Goal: Task Accomplishment & Management: Manage account settings

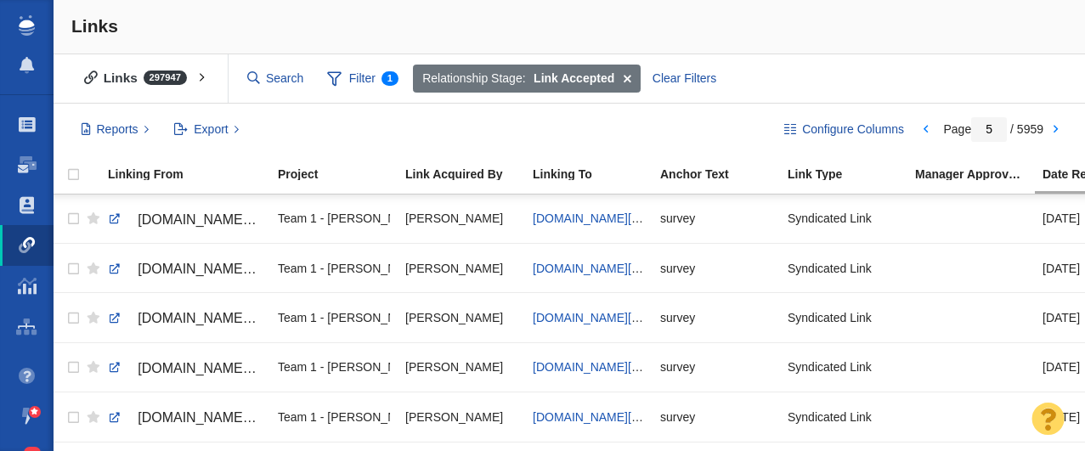
scroll to position [314, 0]
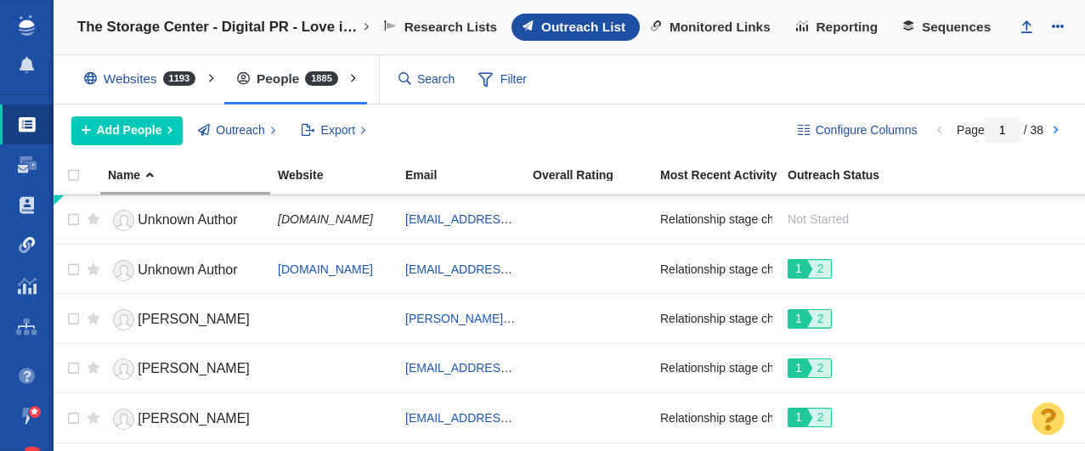
click at [23, 243] on span at bounding box center [27, 245] width 17 height 17
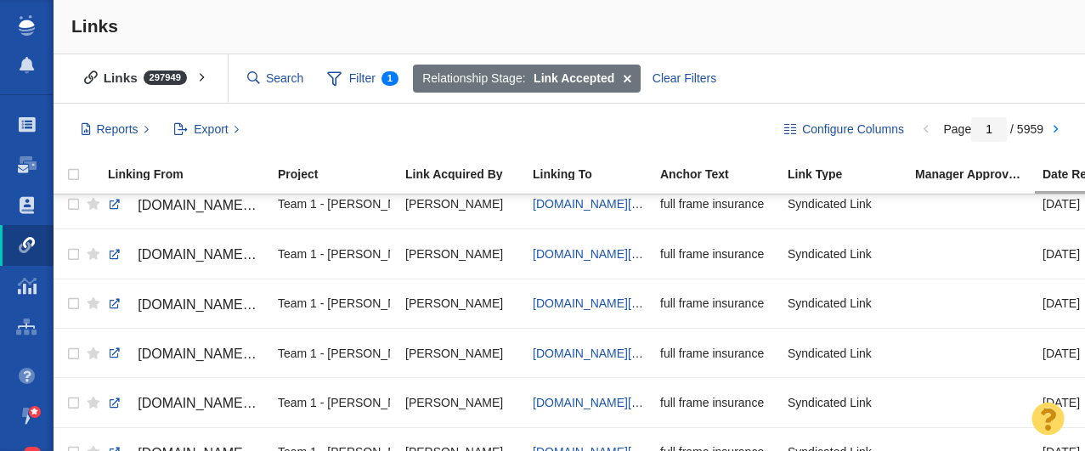
scroll to position [2225, 0]
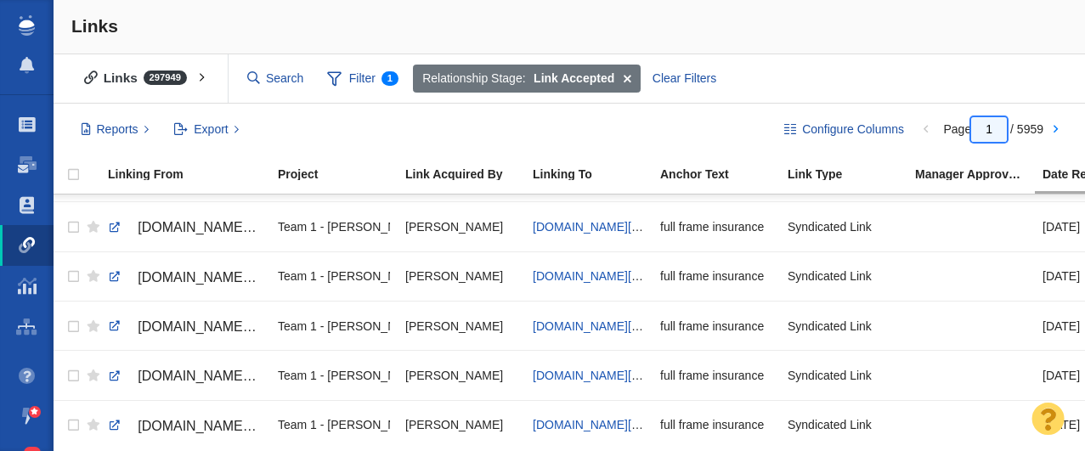
click at [994, 124] on input "1" at bounding box center [989, 129] width 36 height 25
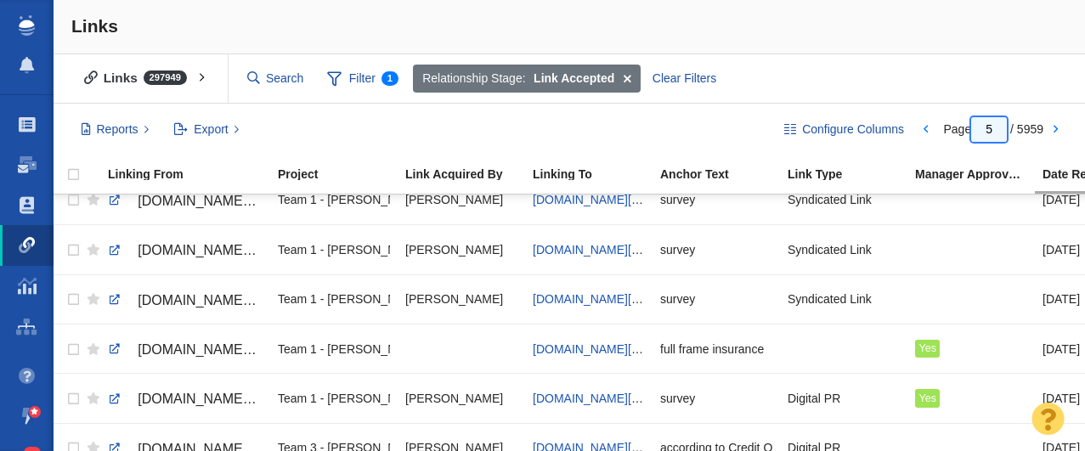
scroll to position [417, 0]
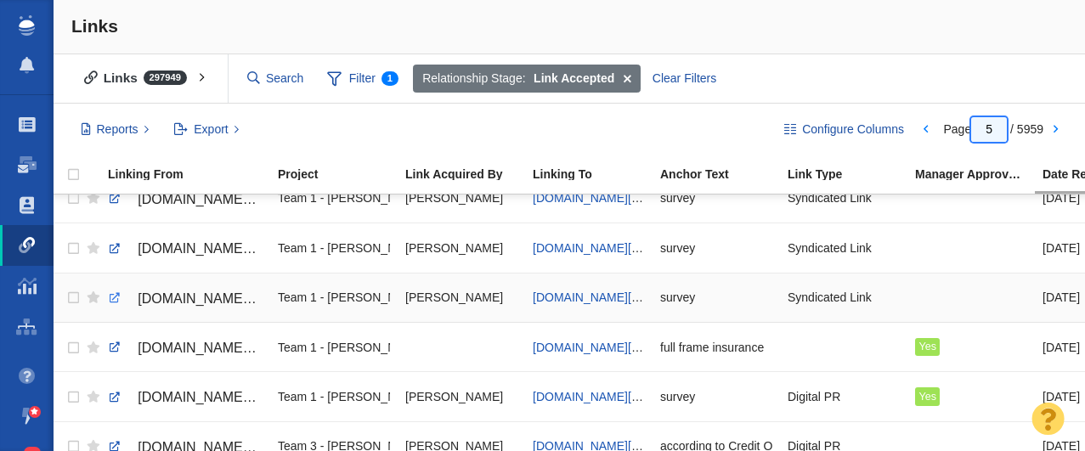
type input "5"
click at [110, 297] on link at bounding box center [114, 298] width 15 height 15
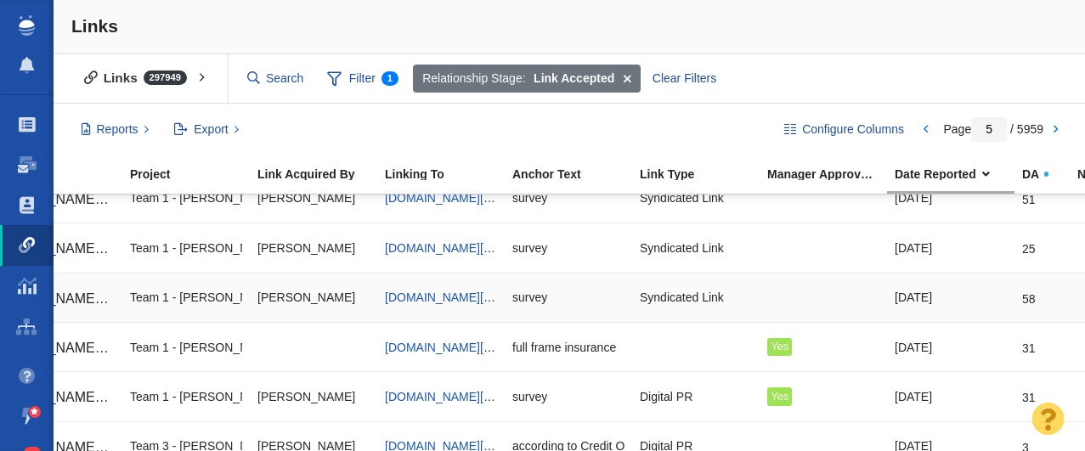
scroll to position [0, 0]
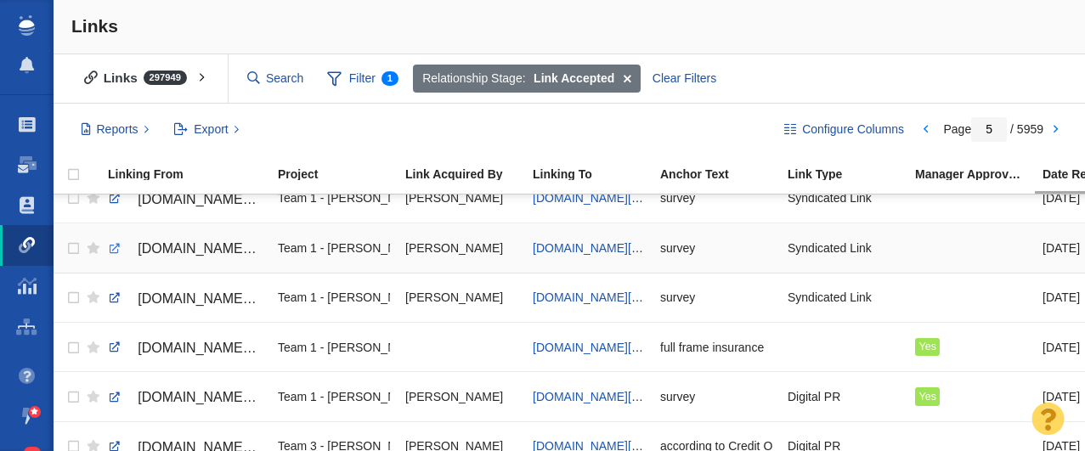
click at [112, 249] on link at bounding box center [114, 248] width 15 height 15
click at [114, 248] on link at bounding box center [114, 248] width 15 height 15
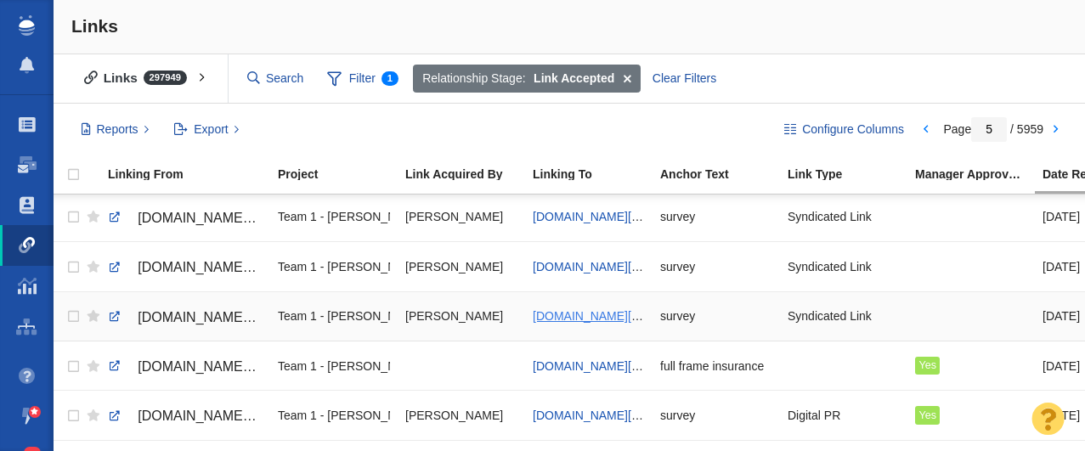
scroll to position [386, 0]
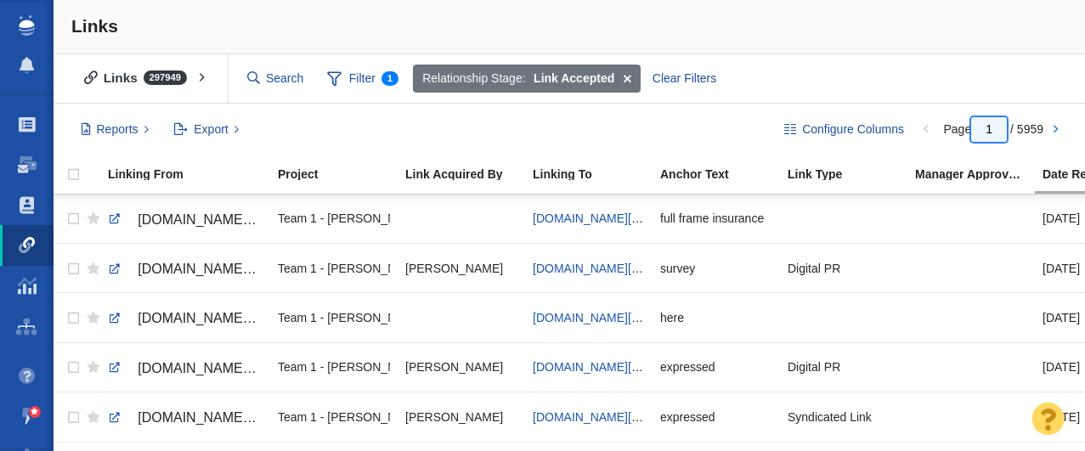
click at [996, 131] on input "1" at bounding box center [989, 129] width 36 height 25
type input "5"
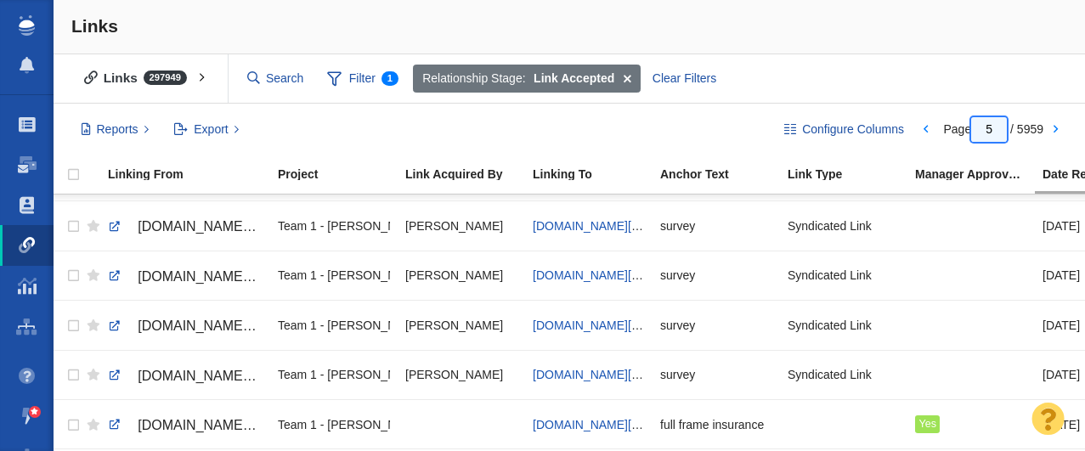
scroll to position [329, 0]
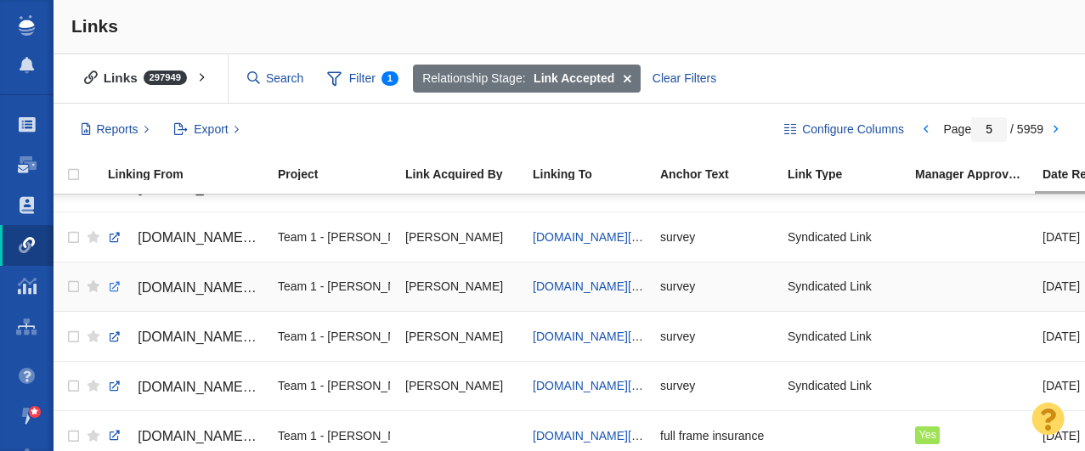
click at [110, 287] on link at bounding box center [114, 287] width 15 height 15
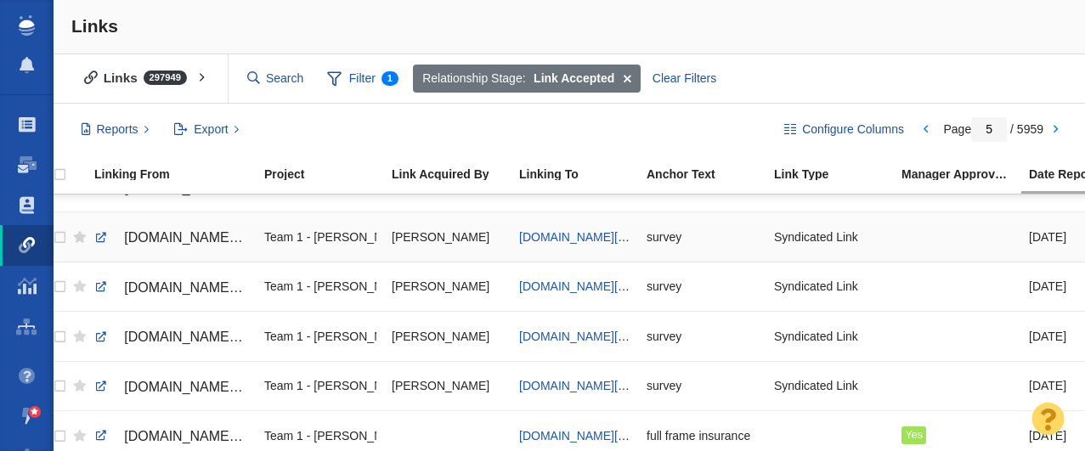
scroll to position [0, 0]
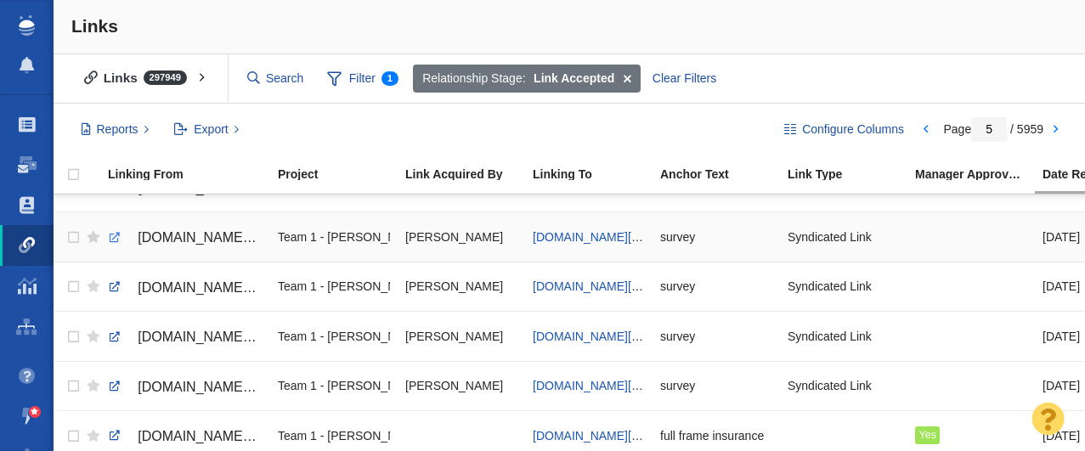
click at [114, 238] on link at bounding box center [114, 237] width 15 height 15
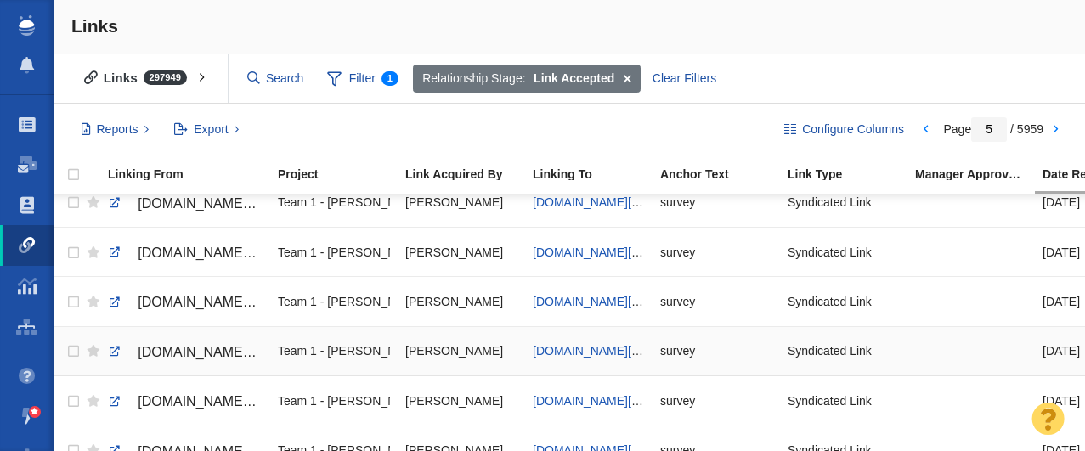
scroll to position [253, 0]
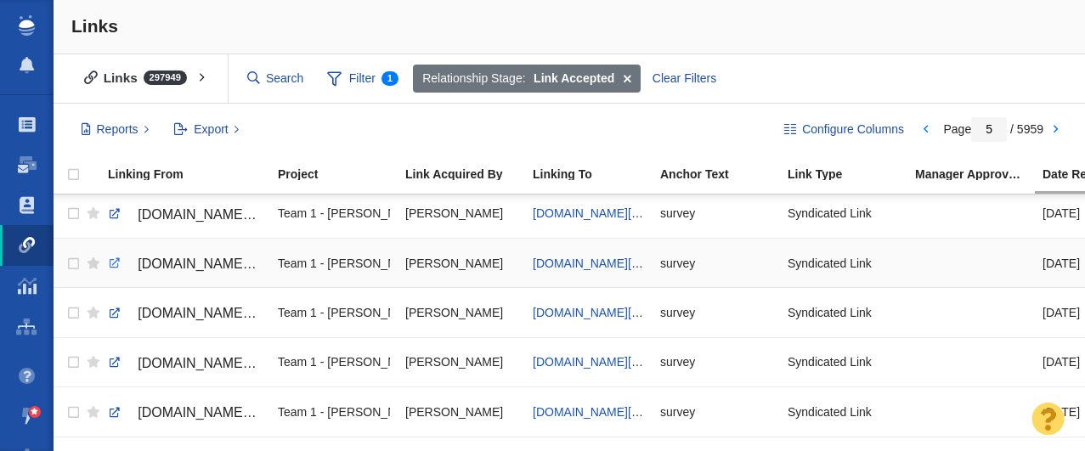
click at [115, 265] on link at bounding box center [114, 263] width 15 height 15
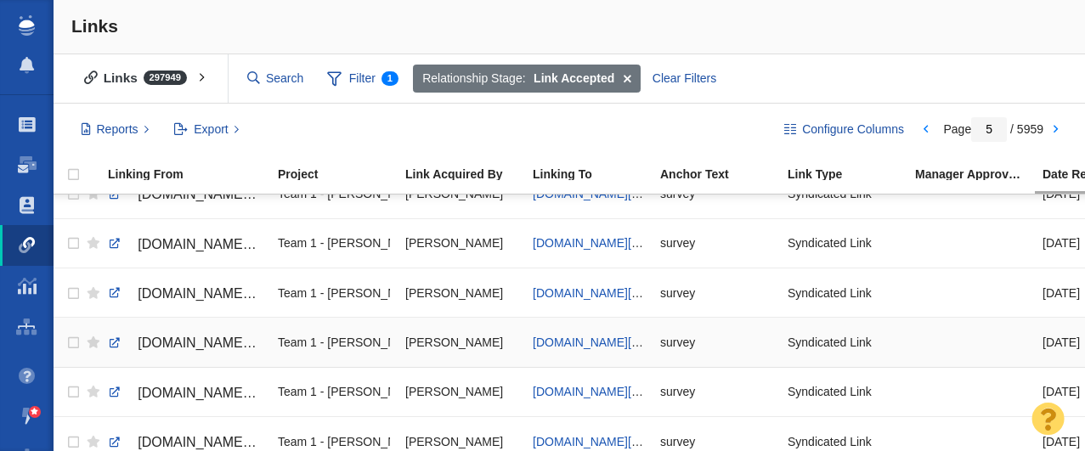
scroll to position [221, 0]
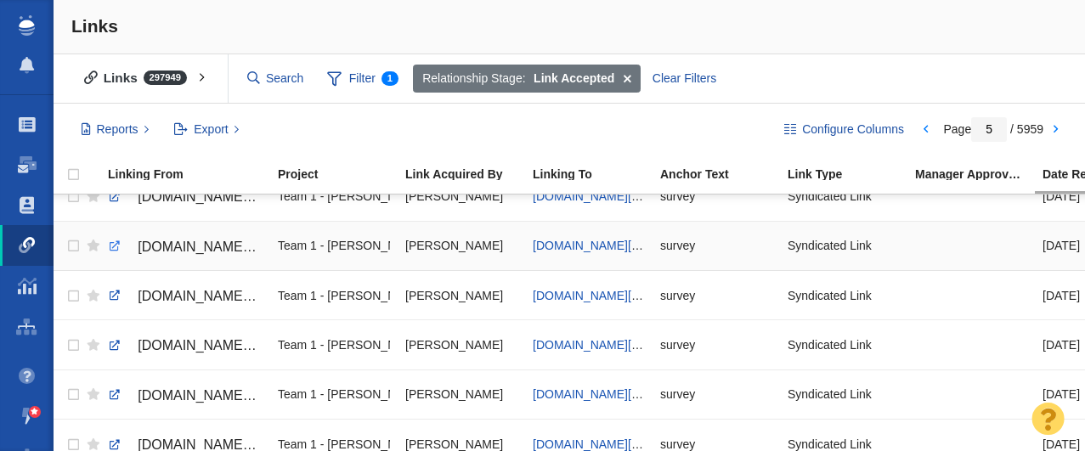
click at [114, 247] on link at bounding box center [114, 246] width 15 height 15
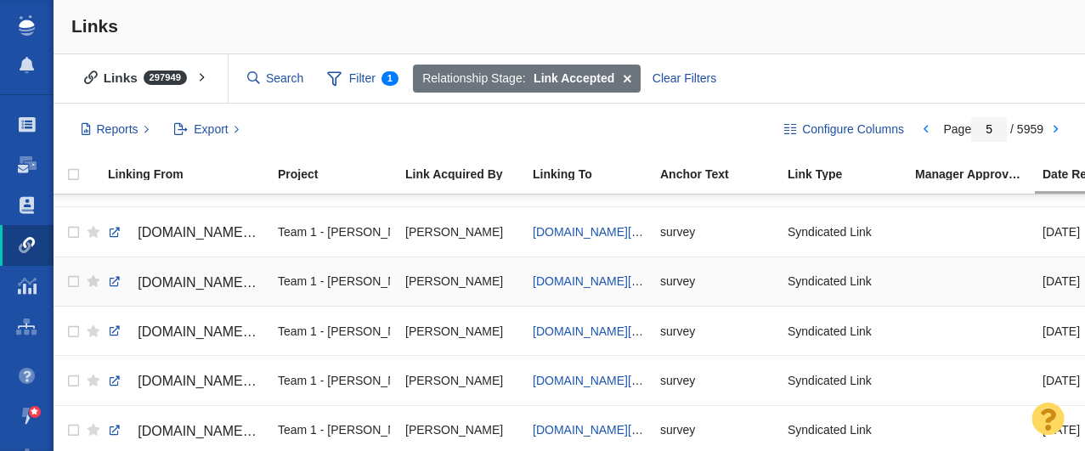
scroll to position [184, 0]
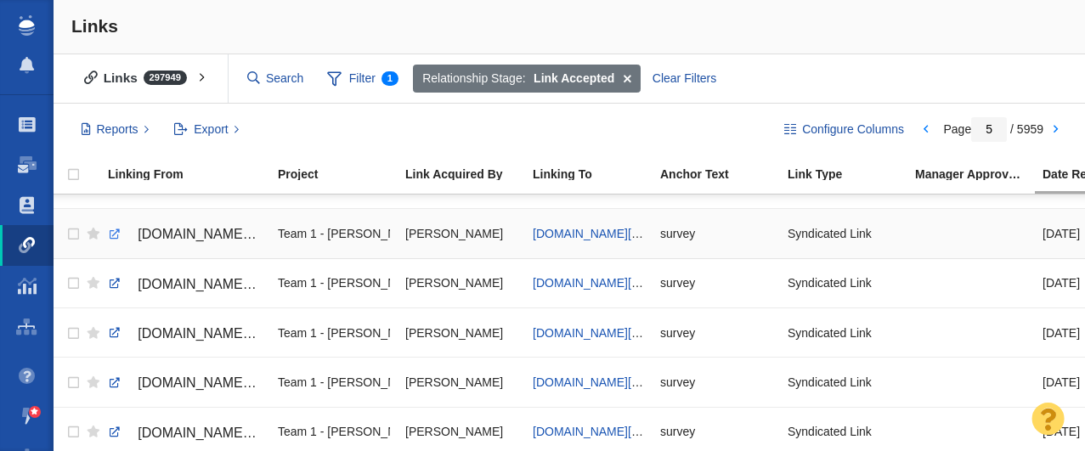
click at [111, 234] on link at bounding box center [114, 234] width 15 height 15
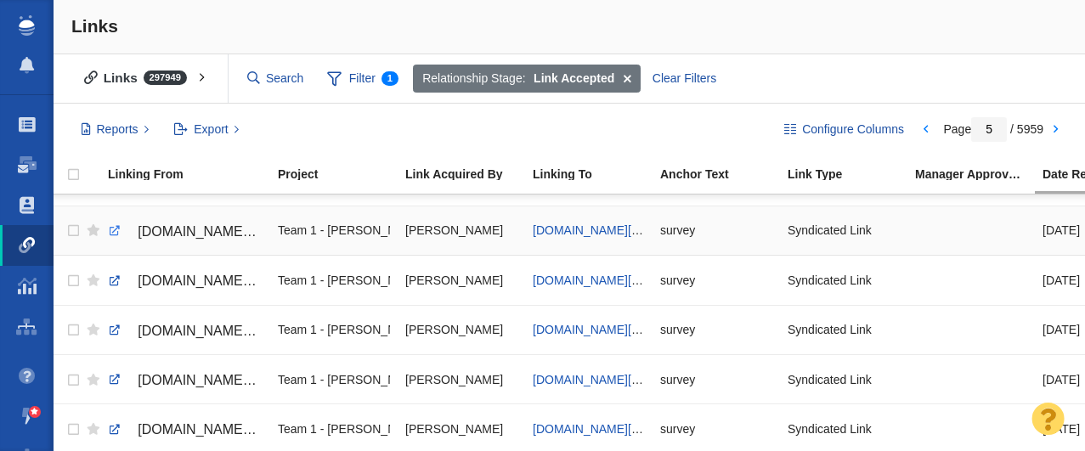
click at [112, 229] on link at bounding box center [114, 231] width 15 height 15
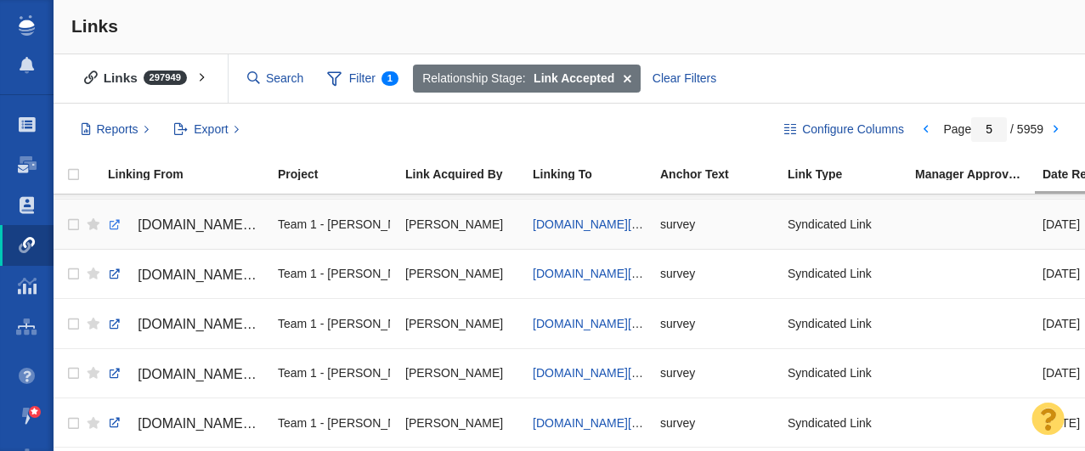
click at [111, 226] on link at bounding box center [114, 225] width 15 height 15
click at [116, 229] on link at bounding box center [114, 226] width 15 height 15
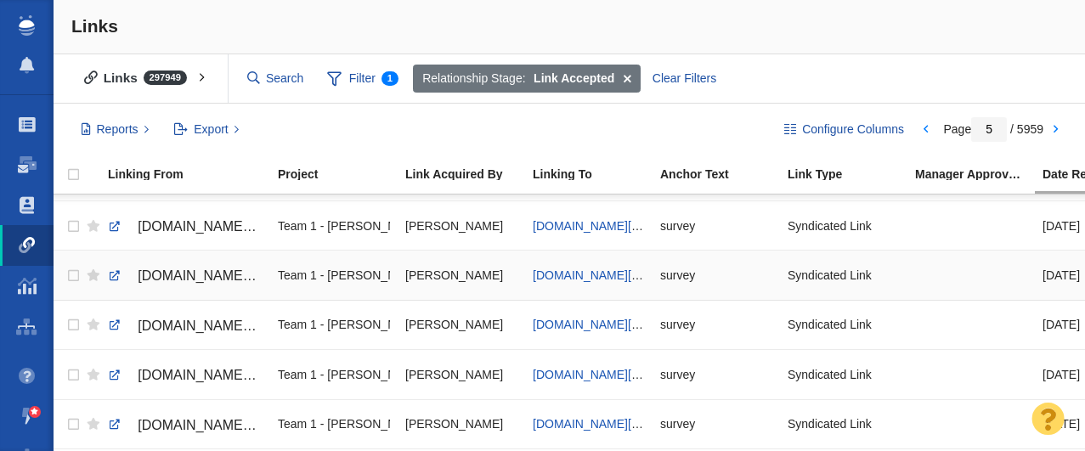
scroll to position [0, 0]
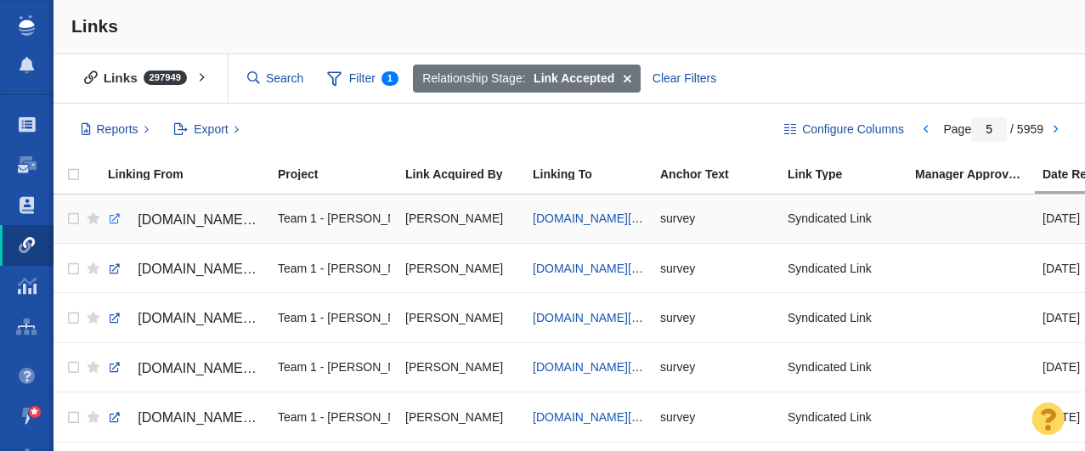
click at [115, 220] on link at bounding box center [114, 219] width 15 height 15
checkbox input "true"
click at [74, 218] on input "checkbox" at bounding box center [71, 219] width 25 height 37
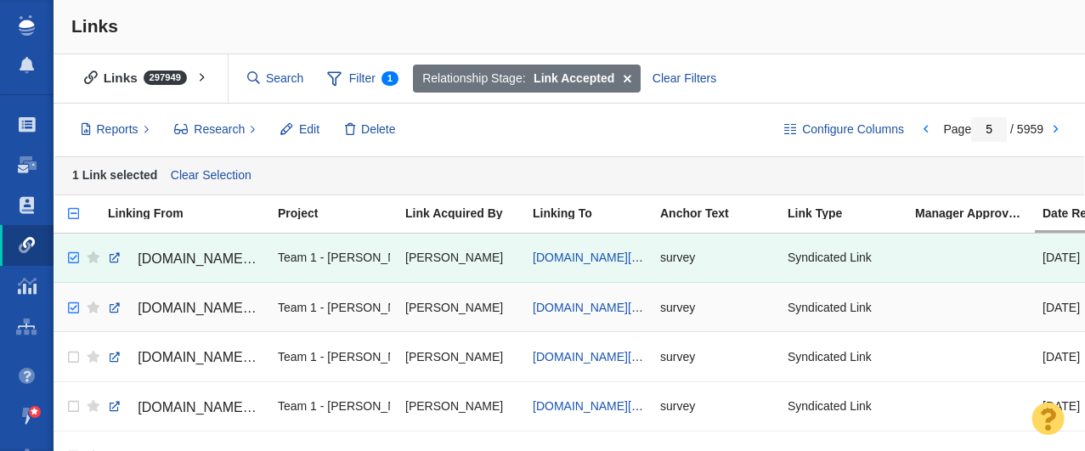
checkbox input "true"
click at [76, 305] on input "checkbox" at bounding box center [71, 308] width 25 height 37
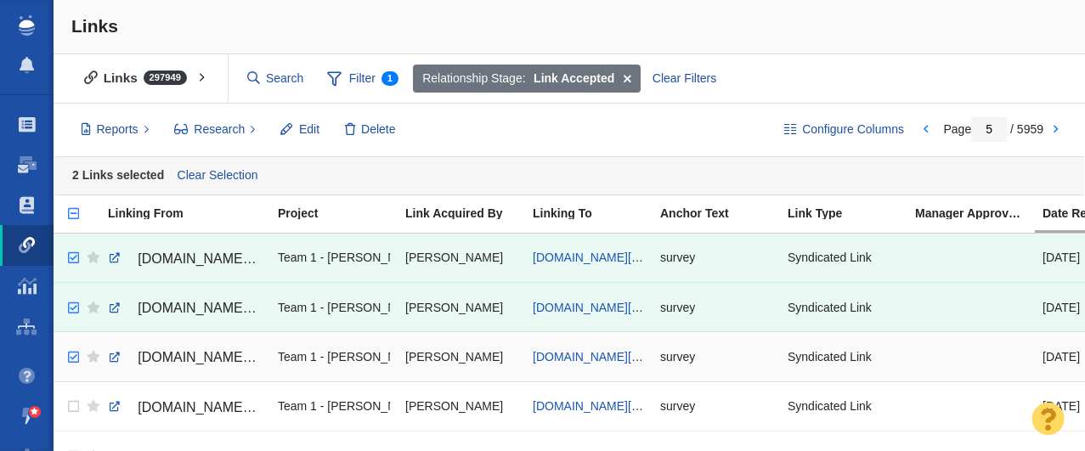
checkbox input "true"
click at [74, 360] on input "checkbox" at bounding box center [71, 357] width 25 height 37
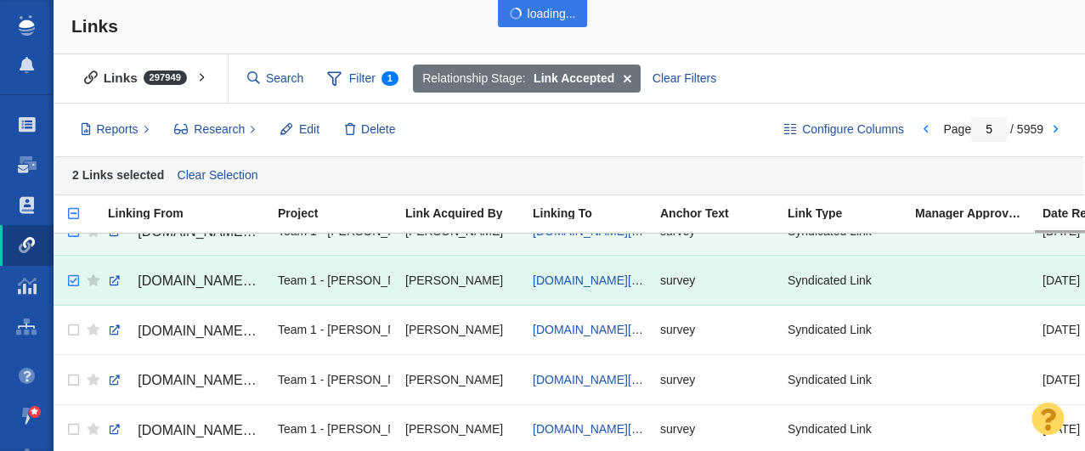
scroll to position [108, 0]
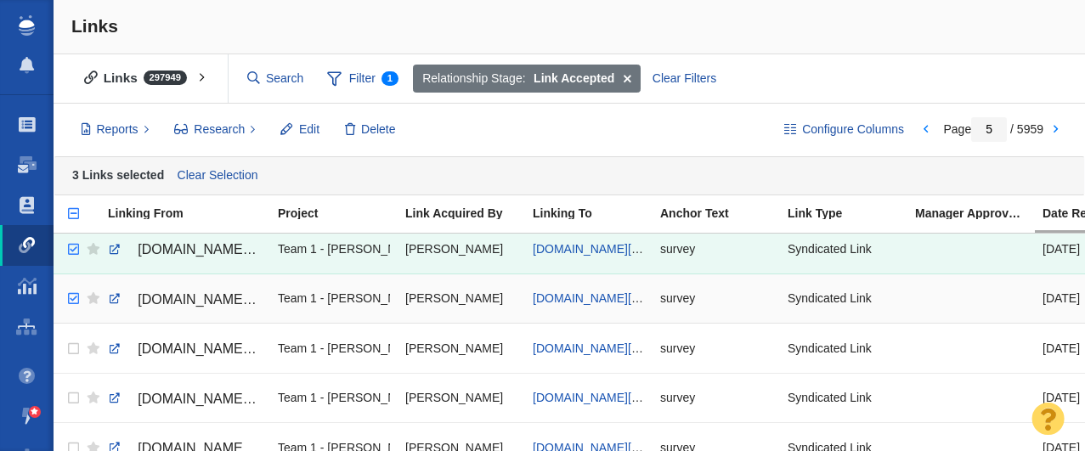
checkbox input "true"
click at [75, 301] on input "checkbox" at bounding box center [71, 298] width 25 height 37
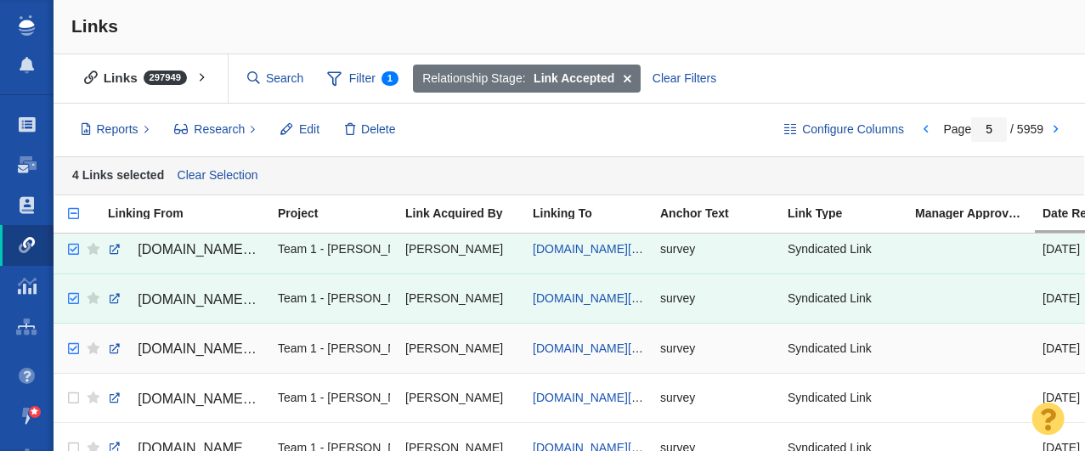
checkbox input "true"
click at [72, 349] on input "checkbox" at bounding box center [71, 349] width 25 height 37
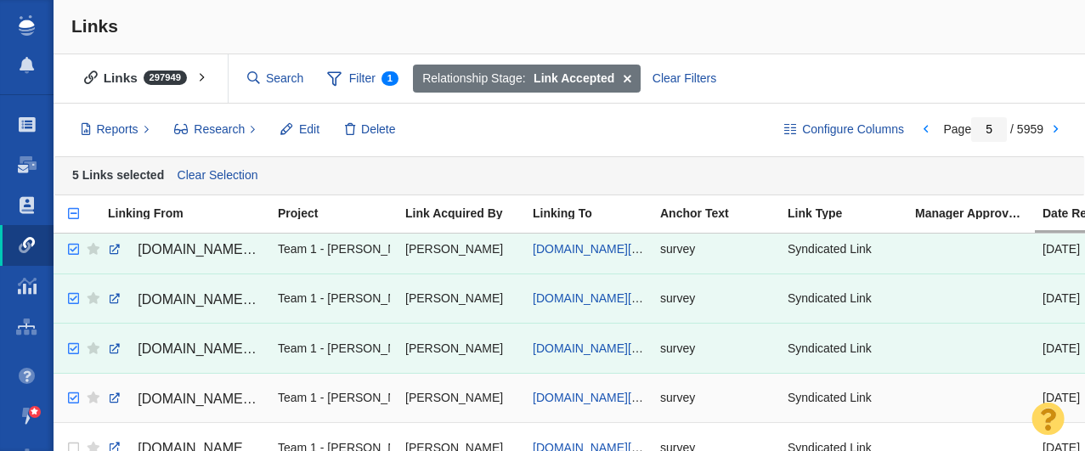
checkbox input "true"
click at [71, 398] on input "checkbox" at bounding box center [71, 398] width 25 height 37
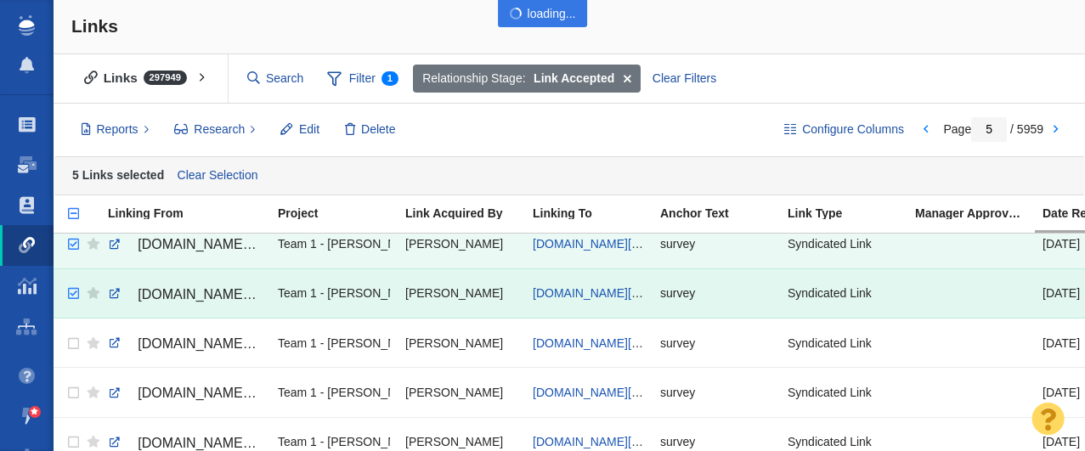
scroll to position [240, 0]
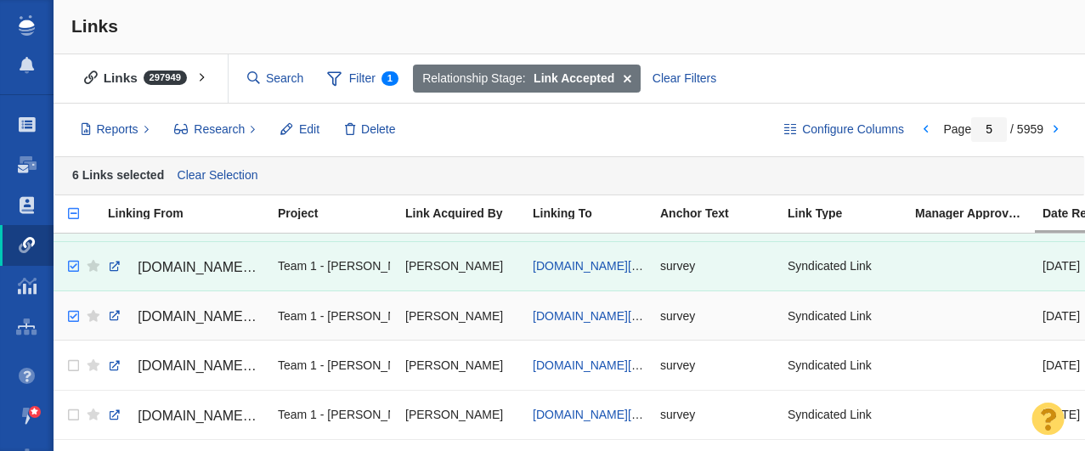
checkbox input "true"
click at [73, 319] on input "checkbox" at bounding box center [71, 316] width 25 height 37
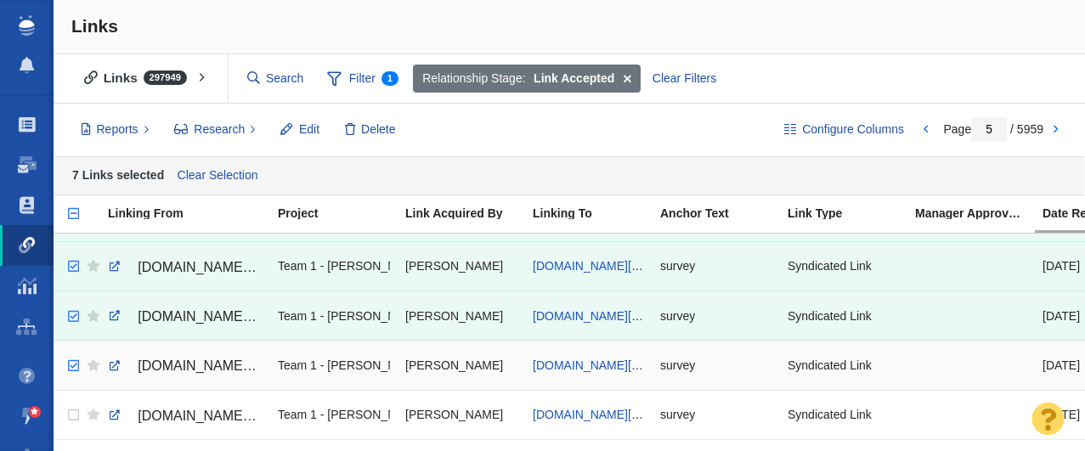
checkbox input "true"
click at [72, 369] on input "checkbox" at bounding box center [71, 366] width 25 height 37
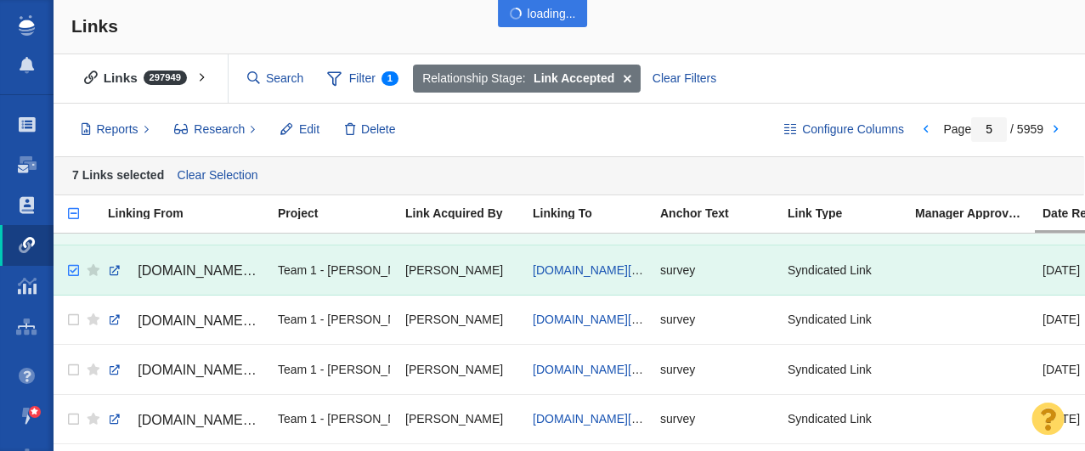
scroll to position [362, 0]
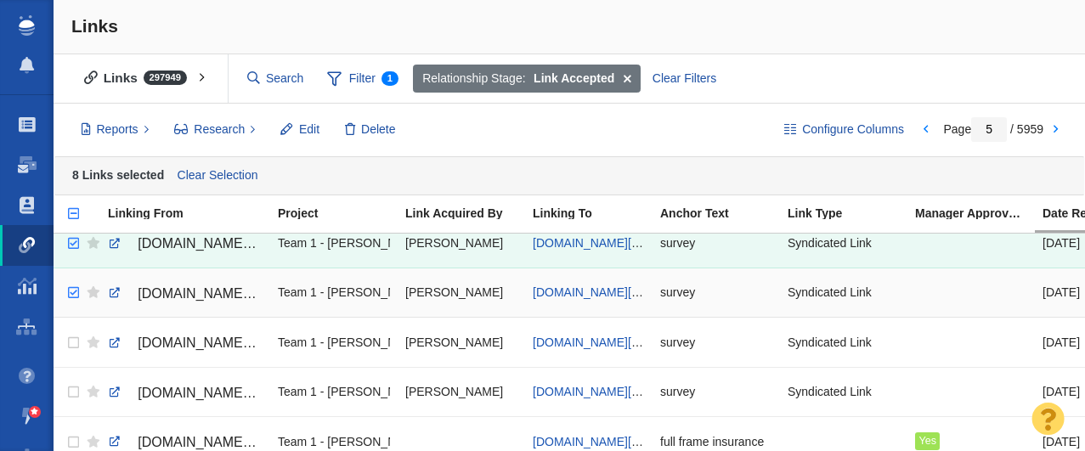
checkbox input "true"
click at [76, 294] on input "checkbox" at bounding box center [71, 293] width 25 height 37
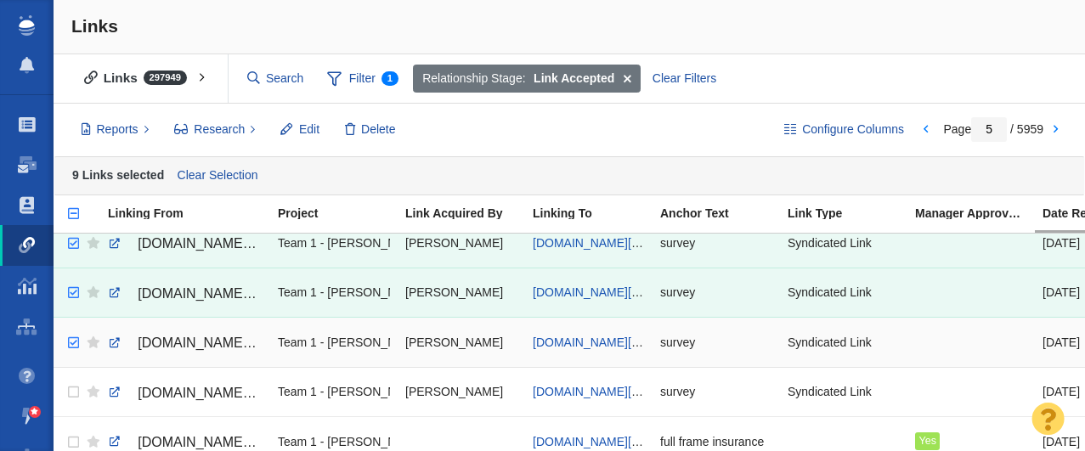
checkbox input "true"
click at [71, 344] on input "checkbox" at bounding box center [71, 343] width 25 height 37
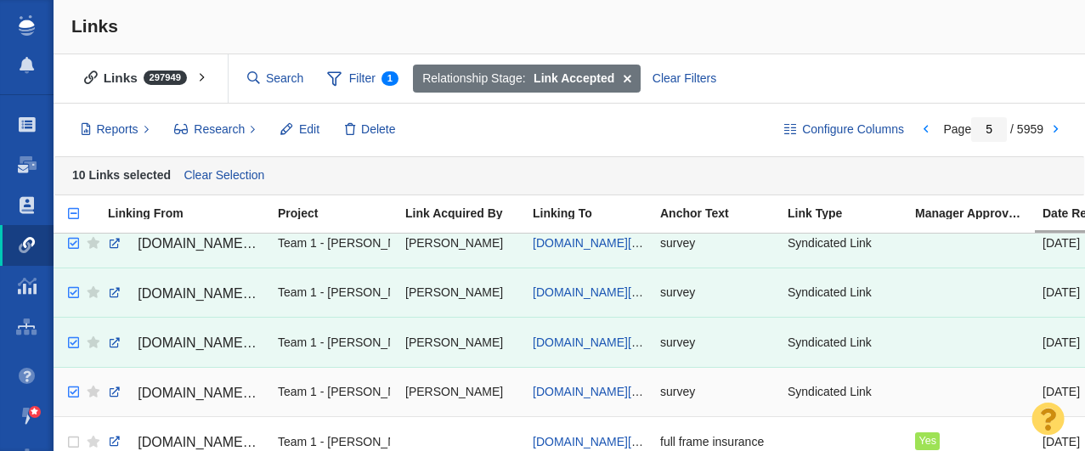
checkbox input "true"
click at [76, 394] on input "checkbox" at bounding box center [71, 392] width 25 height 37
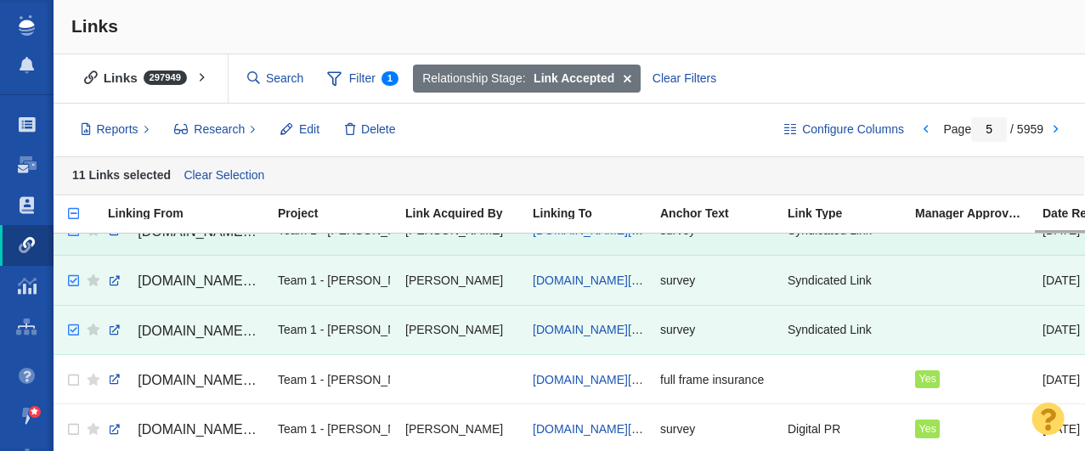
scroll to position [420, 0]
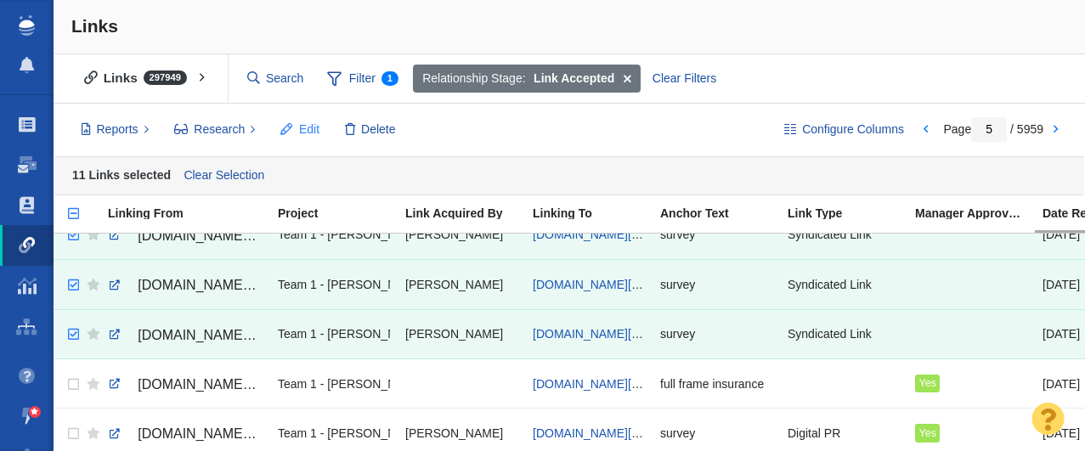
click at [300, 130] on span "Edit" at bounding box center [309, 130] width 20 height 18
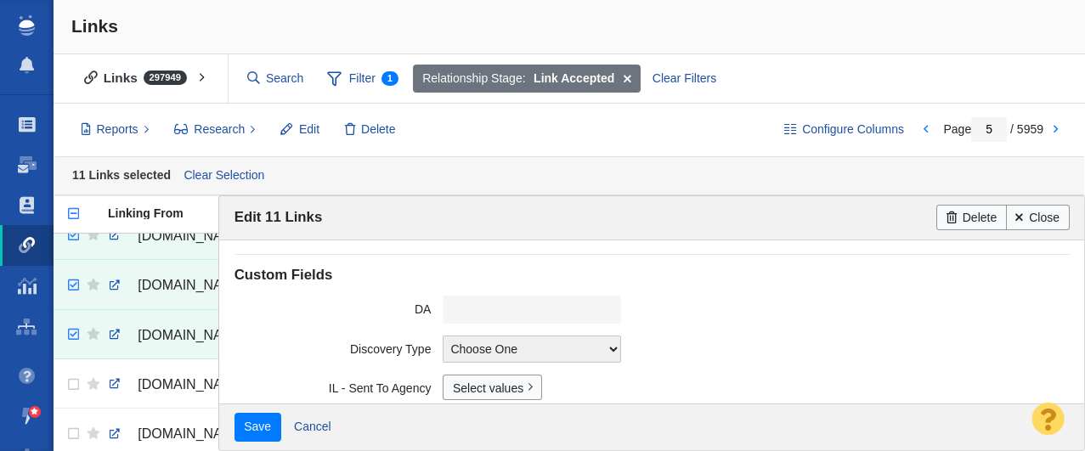
scroll to position [536, 0]
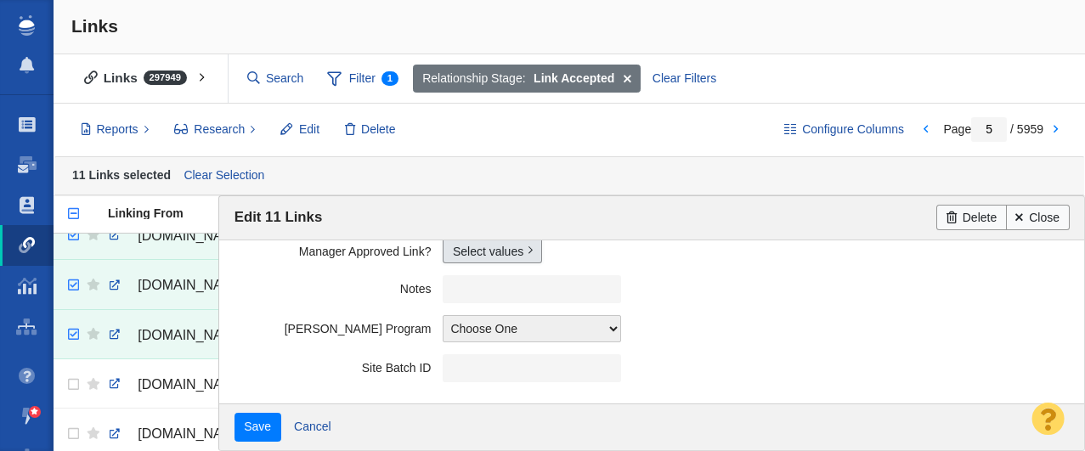
click at [472, 256] on link "Select values" at bounding box center [492, 250] width 99 height 25
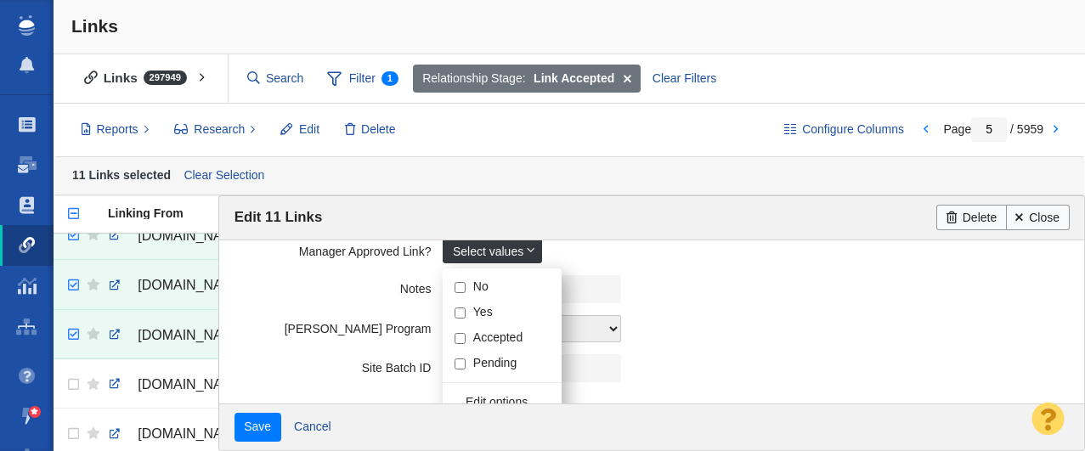
click at [460, 316] on input "Yes" at bounding box center [460, 313] width 11 height 11
checkbox input "true"
click at [311, 277] on label "Notes" at bounding box center [339, 285] width 209 height 21
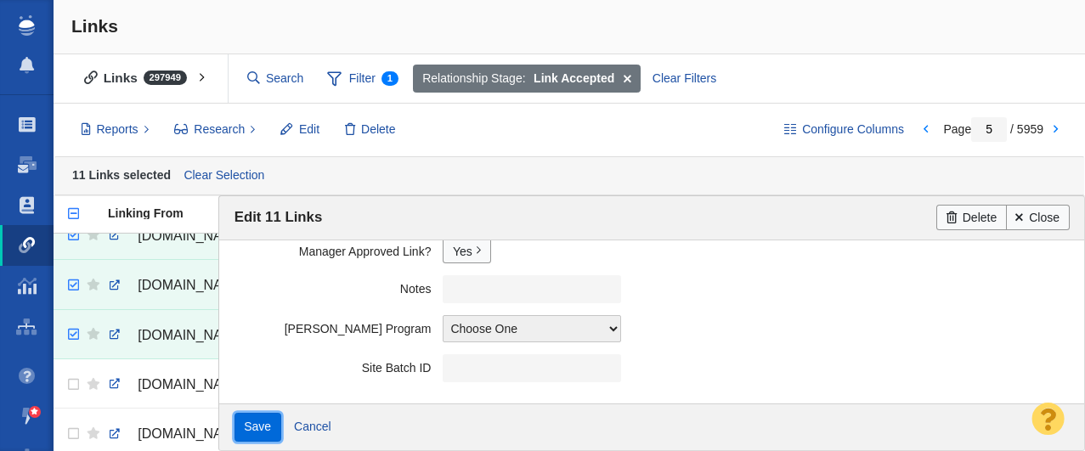
click at [255, 425] on input "Save" at bounding box center [258, 427] width 47 height 29
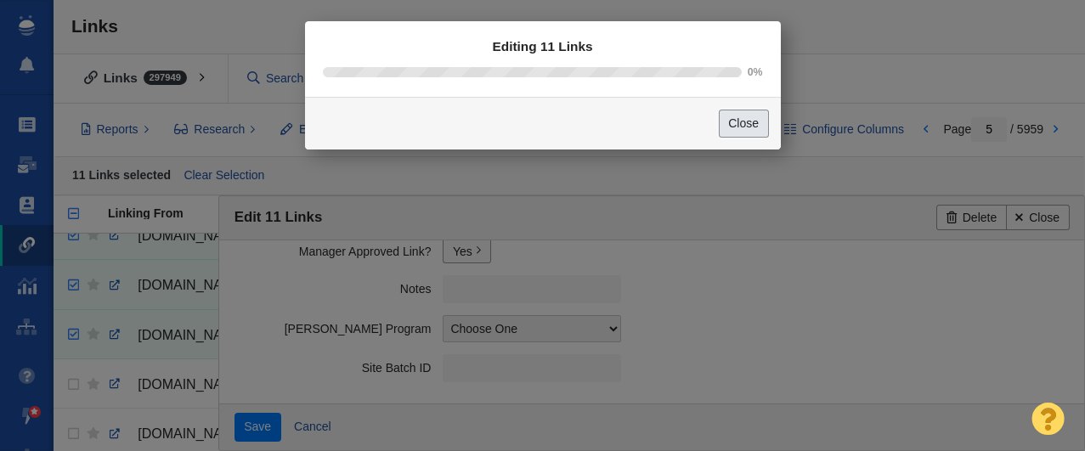
click at [732, 133] on button "Close" at bounding box center [744, 124] width 50 height 29
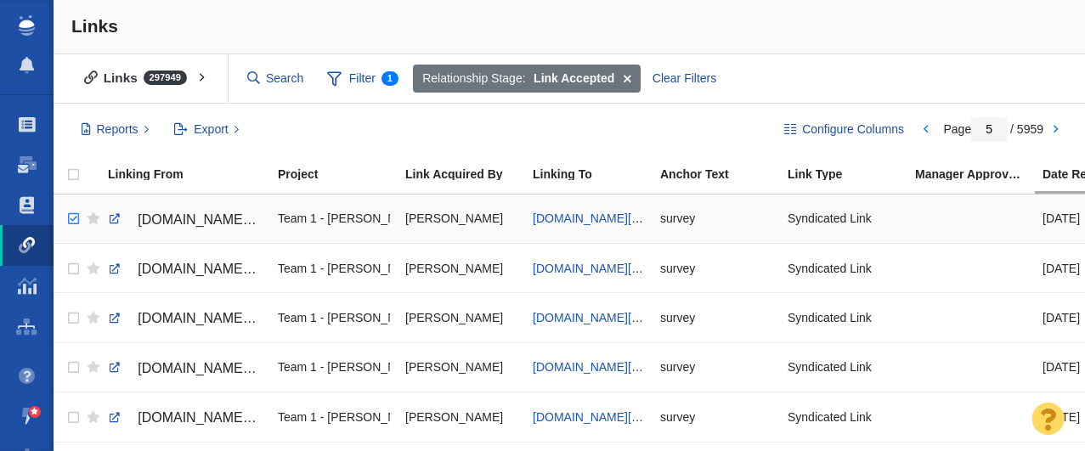
checkbox input "true"
click at [74, 220] on input "checkbox" at bounding box center [71, 219] width 25 height 37
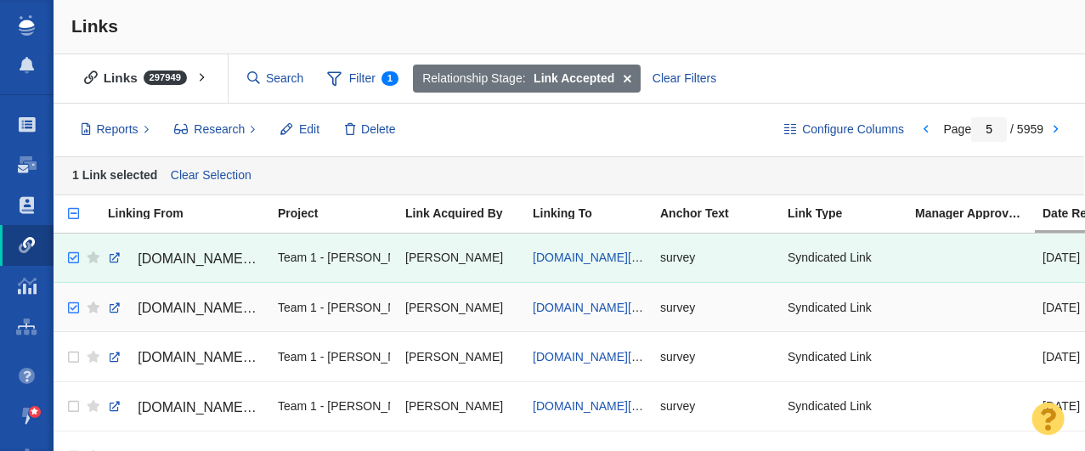
checkbox input "true"
click at [76, 305] on input "checkbox" at bounding box center [71, 308] width 25 height 37
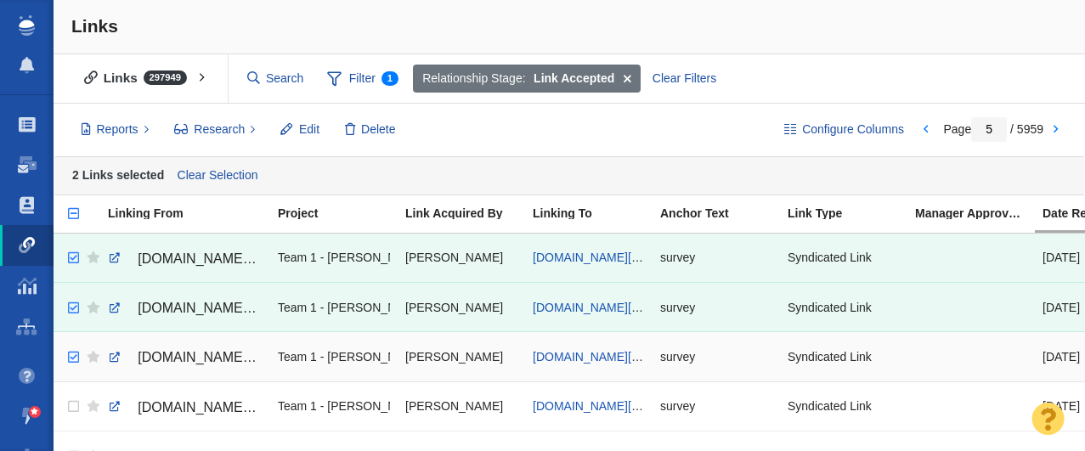
checkbox input "true"
click at [72, 360] on input "checkbox" at bounding box center [71, 357] width 25 height 37
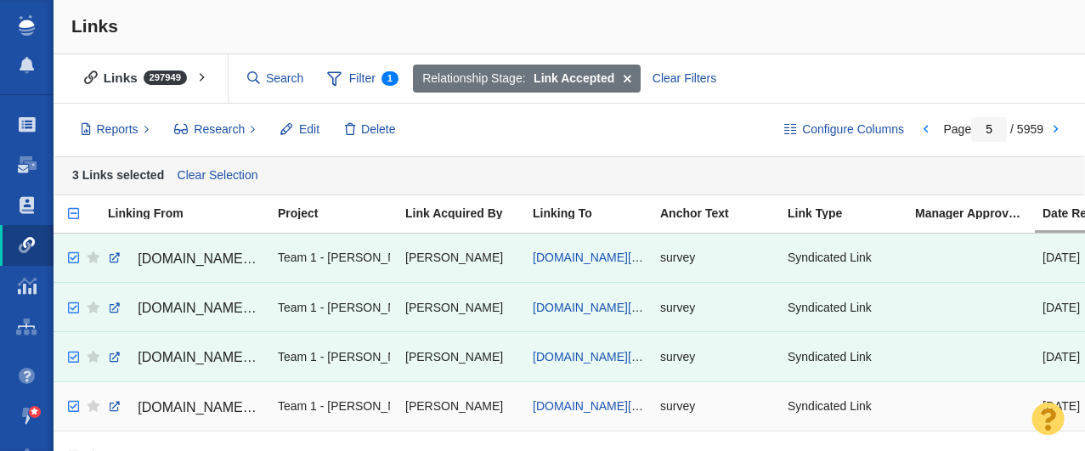
checkbox input "true"
click at [70, 408] on input "checkbox" at bounding box center [71, 406] width 25 height 37
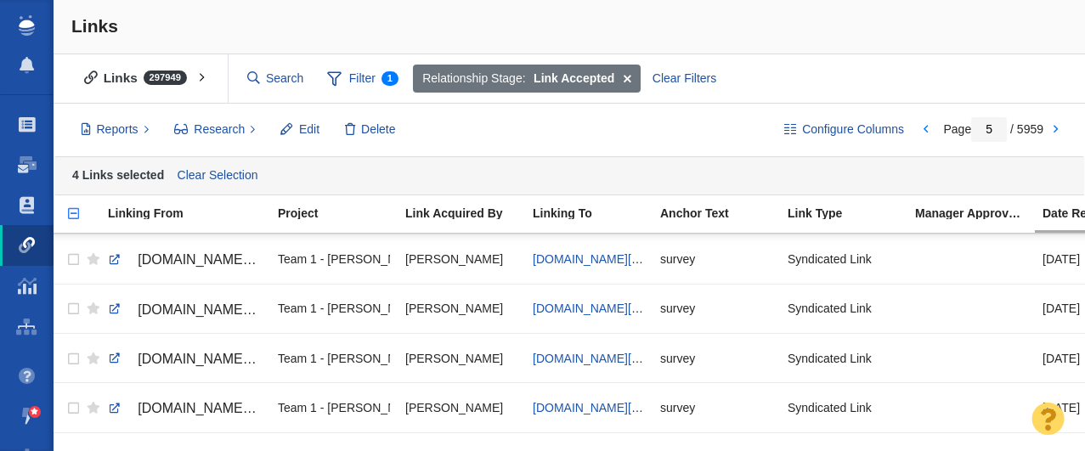
scroll to position [186, 0]
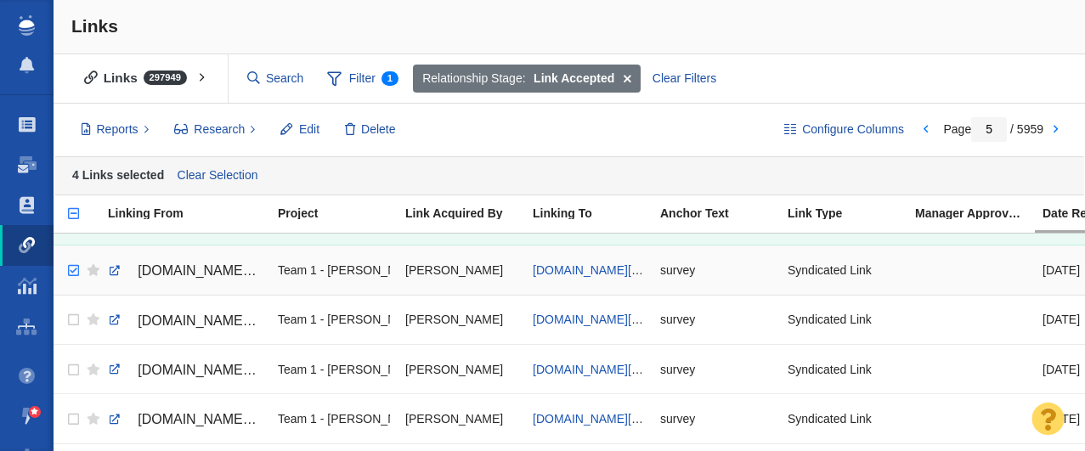
checkbox input "true"
click at [75, 270] on input "checkbox" at bounding box center [71, 270] width 25 height 37
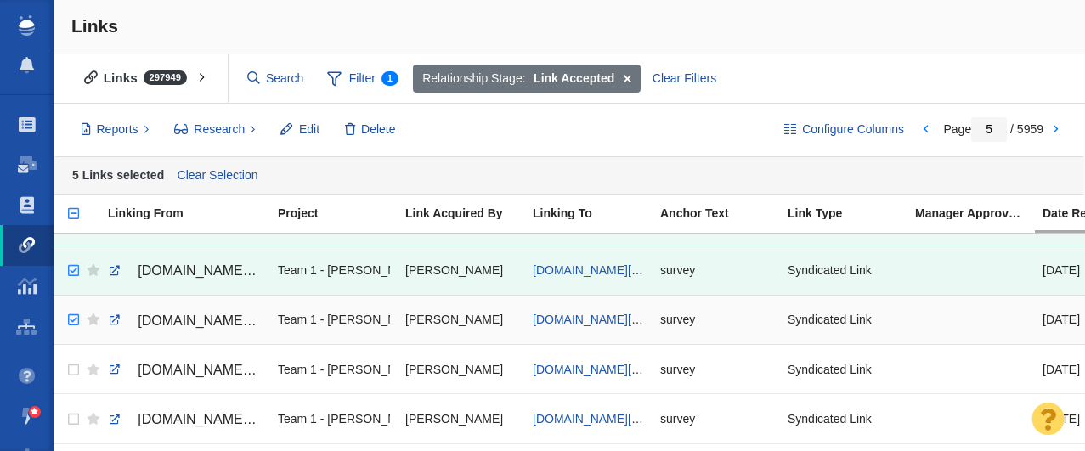
checkbox input "true"
click at [72, 320] on input "checkbox" at bounding box center [71, 320] width 25 height 37
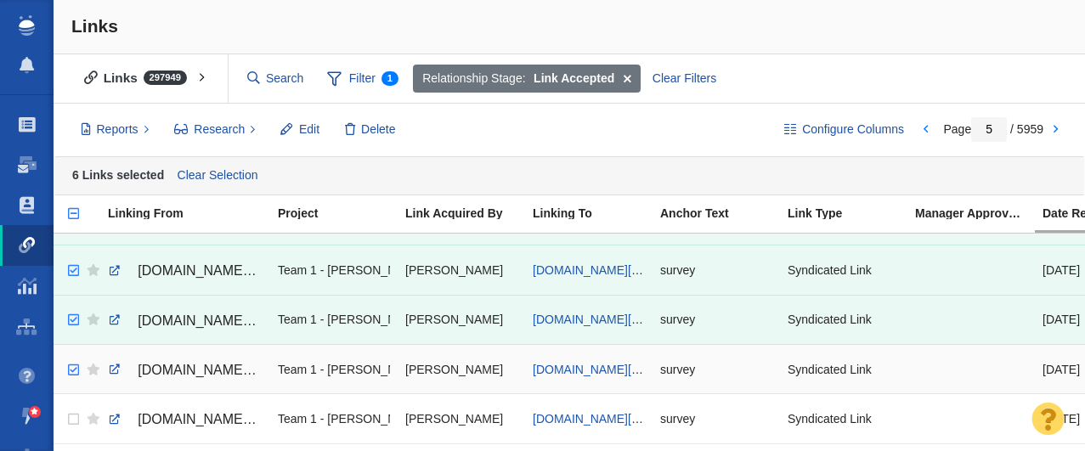
checkbox input "true"
click at [75, 371] on input "checkbox" at bounding box center [71, 370] width 25 height 37
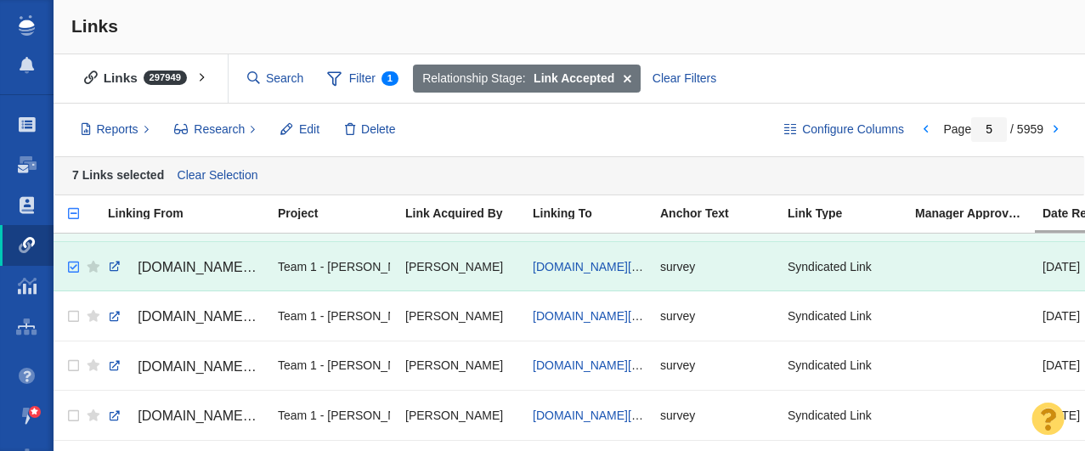
scroll to position [292, 0]
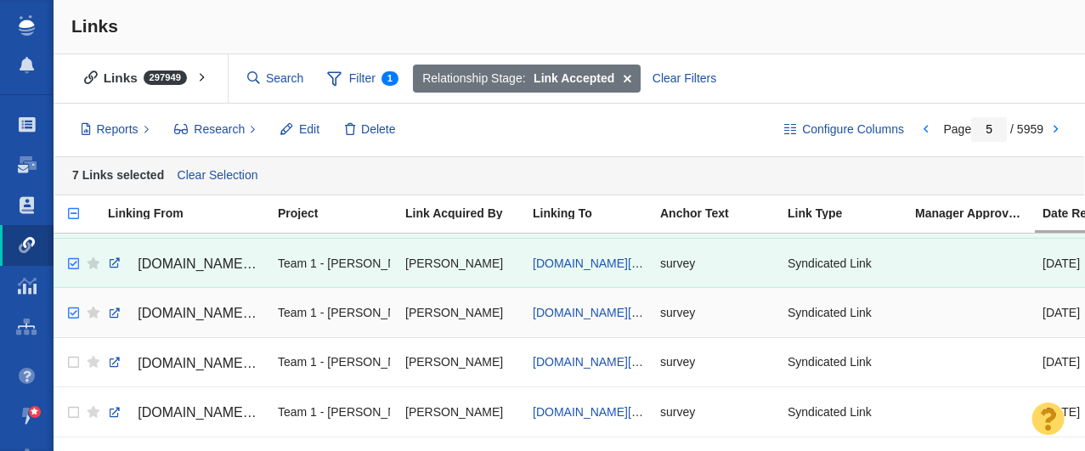
checkbox input "true"
click at [77, 309] on input "checkbox" at bounding box center [71, 313] width 25 height 37
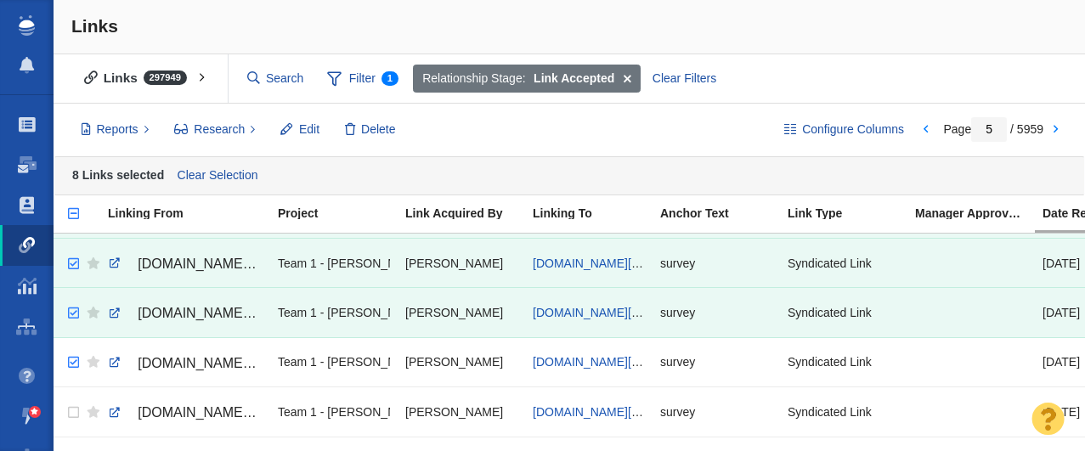
checkbox input "true"
click at [72, 364] on input "checkbox" at bounding box center [71, 362] width 25 height 37
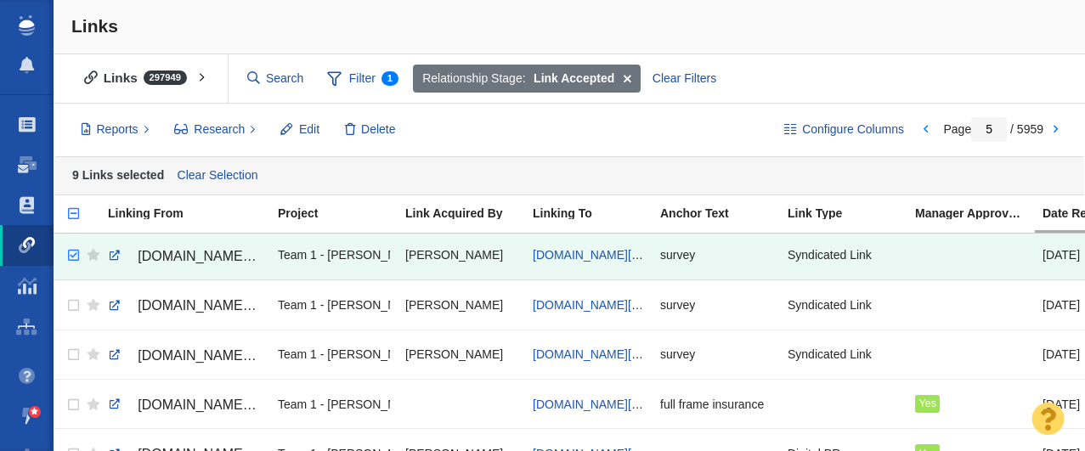
scroll to position [400, 0]
checkbox input "true"
click at [71, 304] on input "checkbox" at bounding box center [71, 304] width 25 height 37
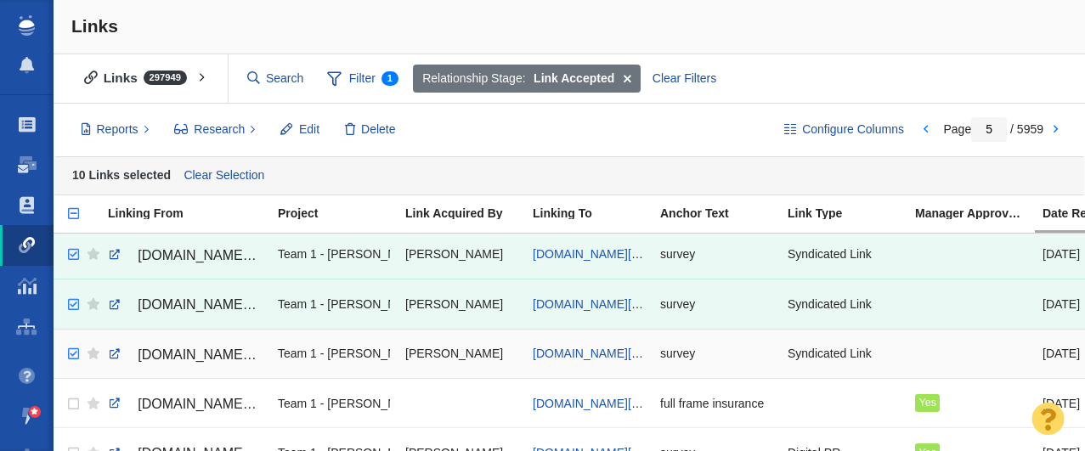
checkbox input "true"
click at [74, 355] on input "checkbox" at bounding box center [71, 354] width 25 height 37
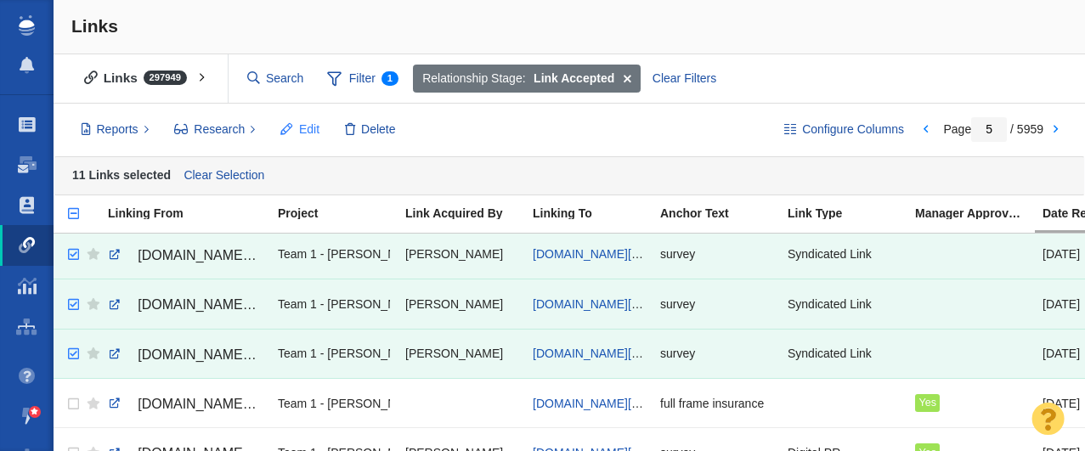
click at [306, 124] on span "Edit" at bounding box center [309, 130] width 20 height 18
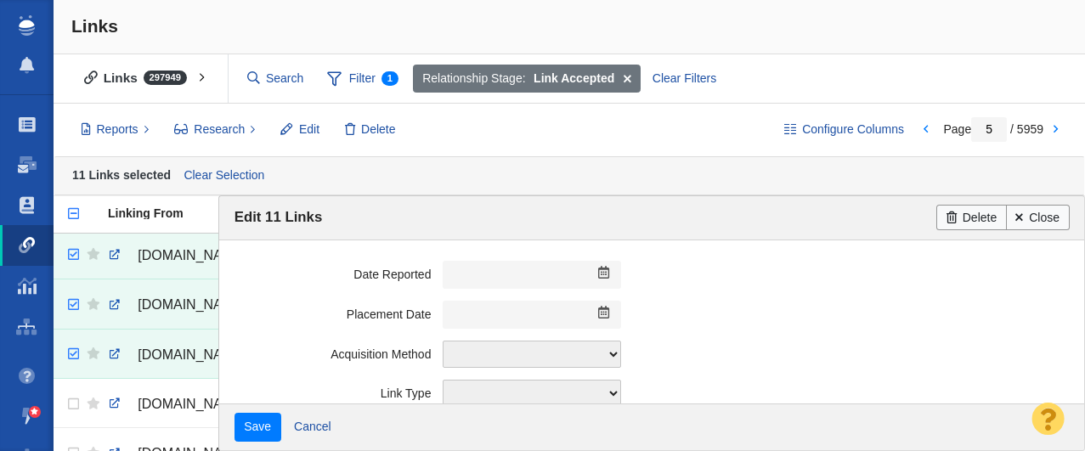
scroll to position [536, 0]
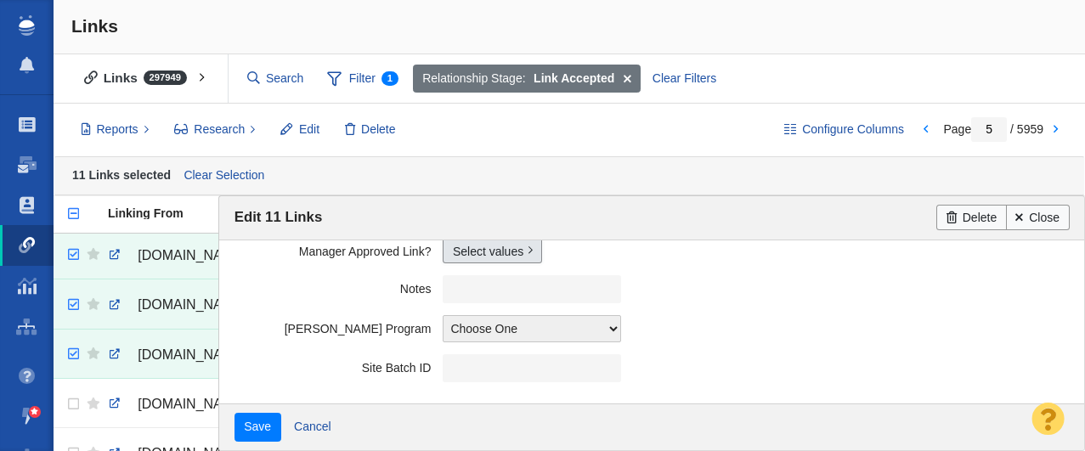
click at [475, 249] on link "Select values" at bounding box center [492, 250] width 99 height 25
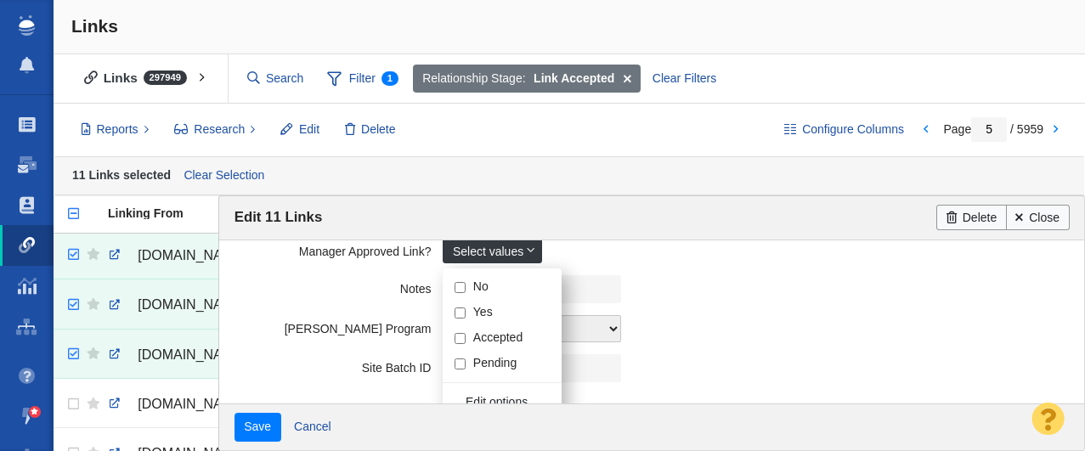
click at [459, 314] on input "Yes" at bounding box center [460, 313] width 11 height 11
checkbox input "true"
click at [318, 286] on label "Notes" at bounding box center [339, 285] width 209 height 21
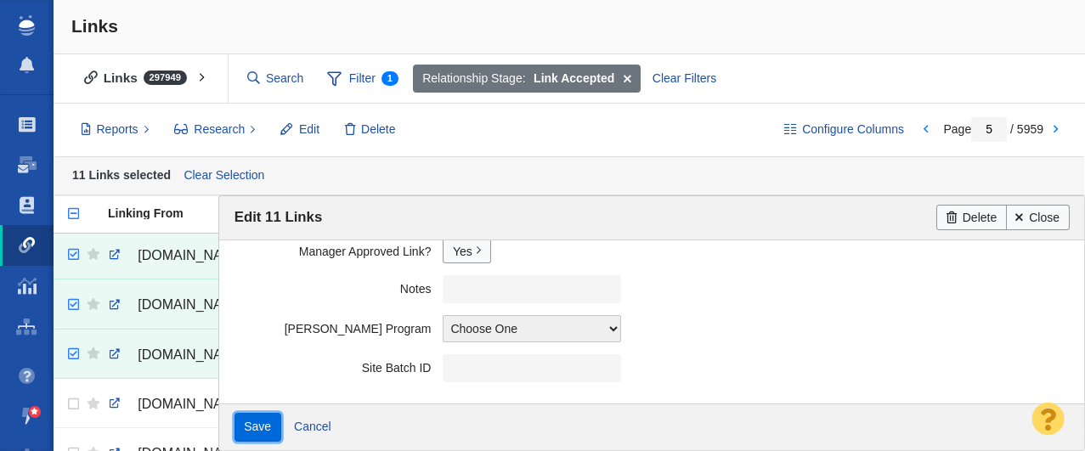
click at [250, 429] on input "Save" at bounding box center [258, 427] width 47 height 29
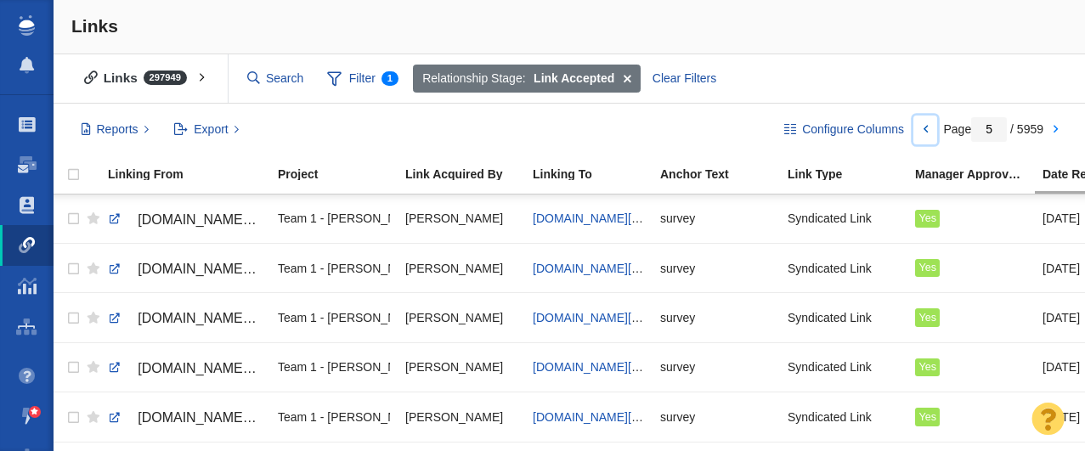
click at [915, 133] on link at bounding box center [926, 130] width 24 height 29
type input "4"
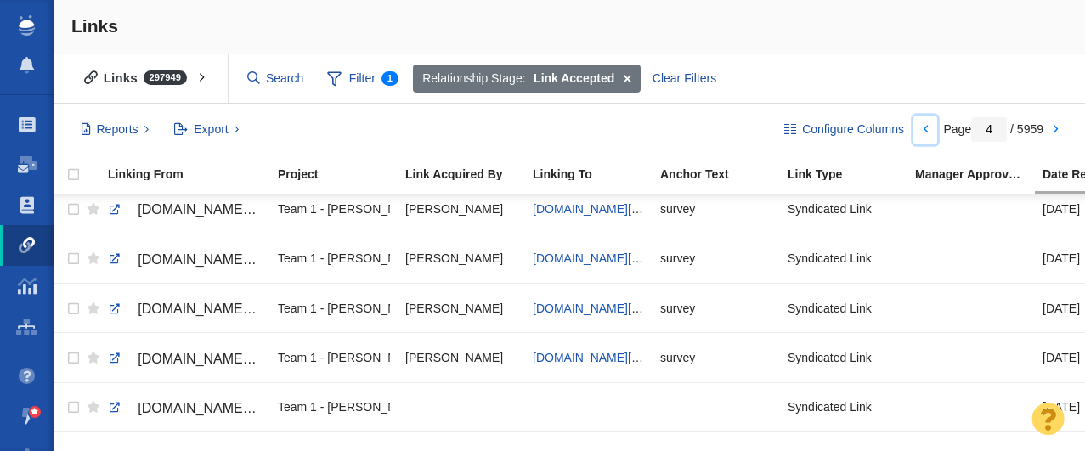
scroll to position [2225, 0]
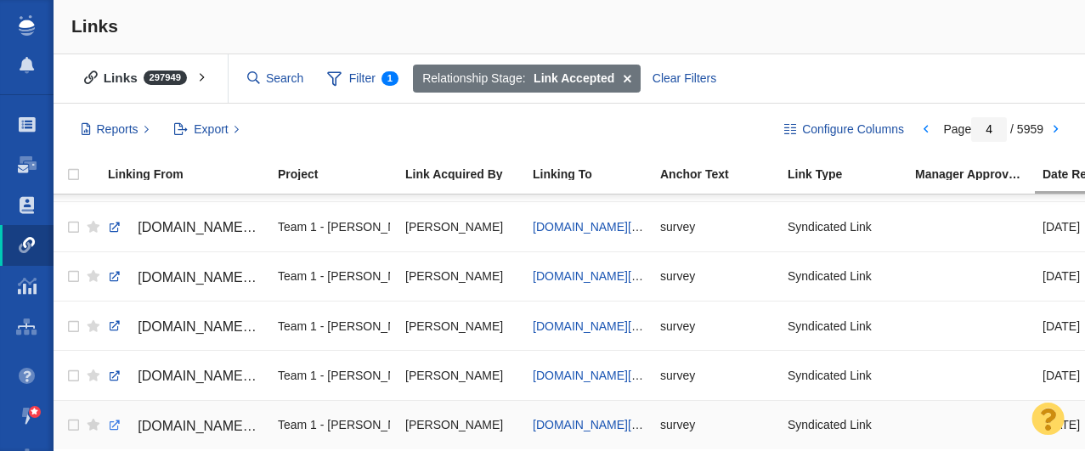
click at [113, 427] on link at bounding box center [114, 425] width 15 height 15
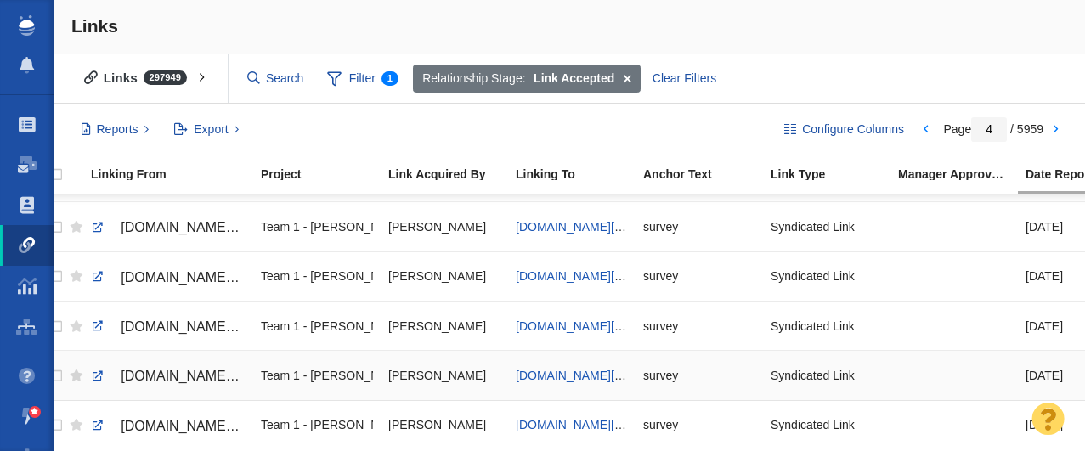
scroll to position [0, 0]
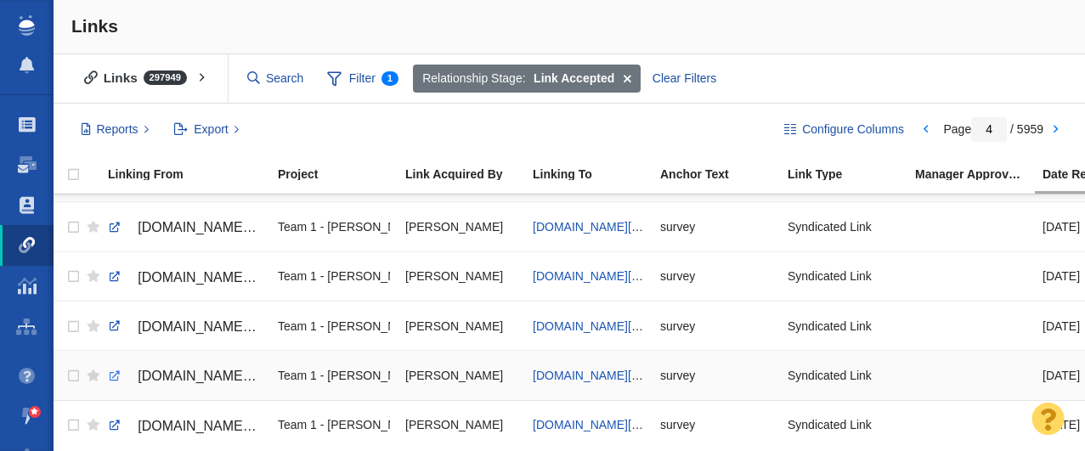
click at [115, 377] on link at bounding box center [114, 376] width 15 height 15
click at [113, 326] on link at bounding box center [114, 326] width 15 height 15
click at [116, 276] on link at bounding box center [114, 276] width 15 height 15
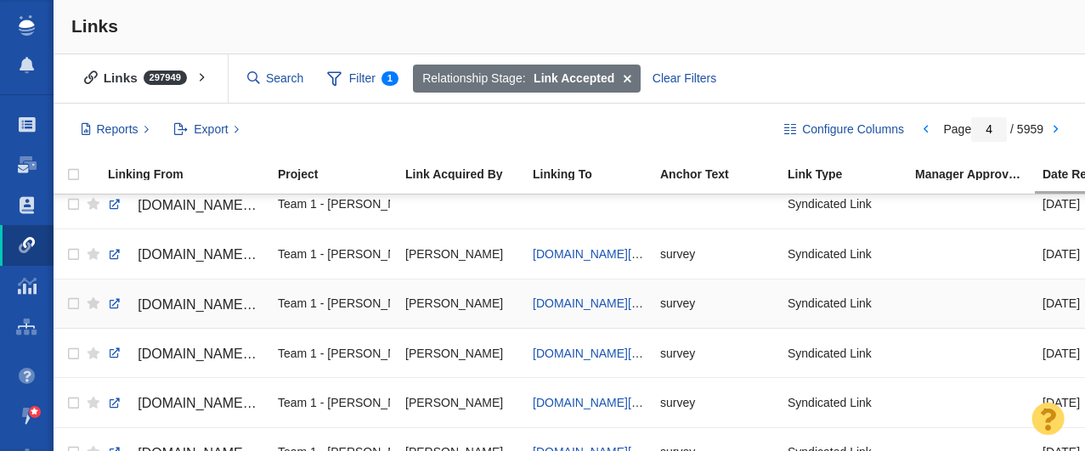
scroll to position [2196, 0]
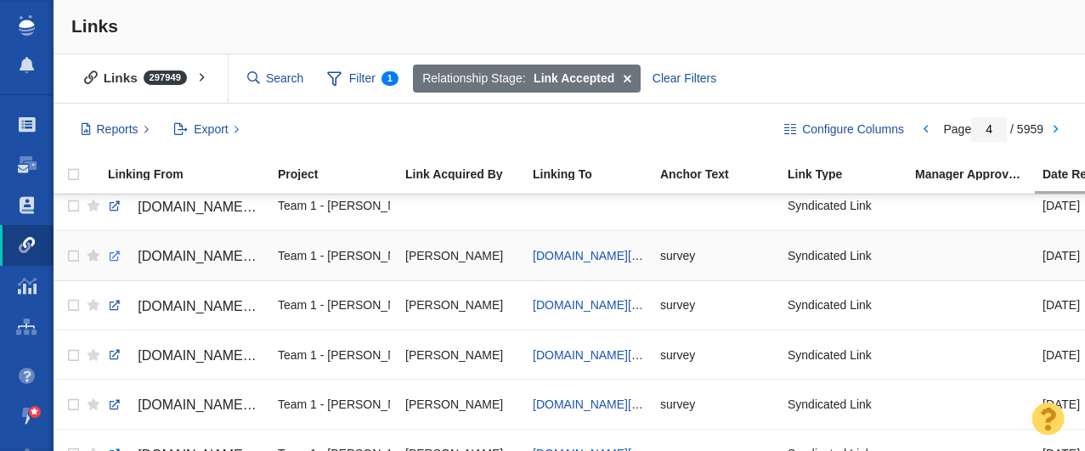
click at [112, 258] on link at bounding box center [114, 256] width 15 height 15
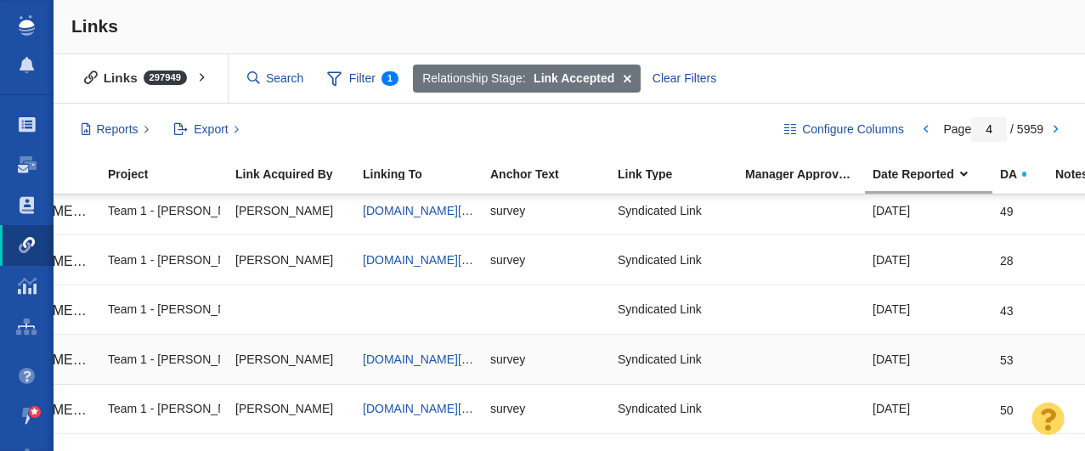
scroll to position [0, 0]
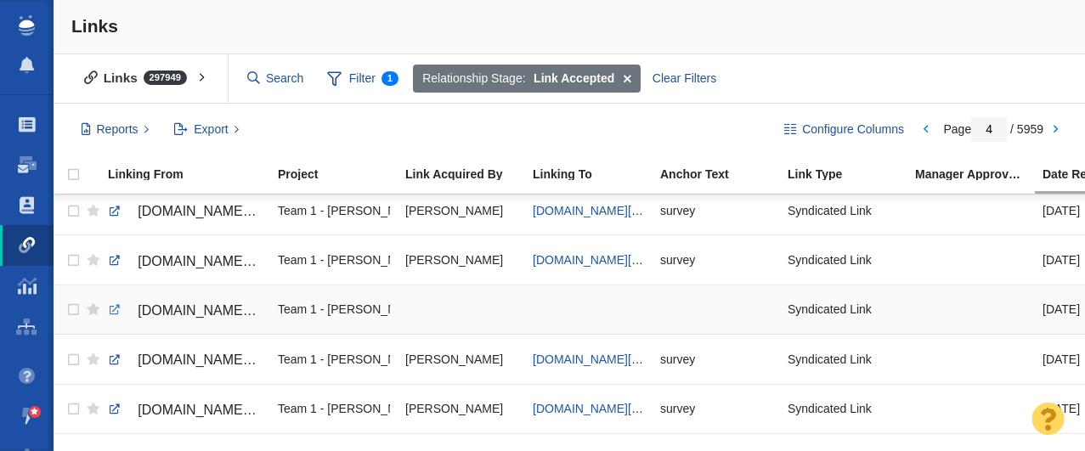
click at [116, 310] on link at bounding box center [114, 310] width 15 height 15
click at [116, 259] on link at bounding box center [114, 260] width 15 height 15
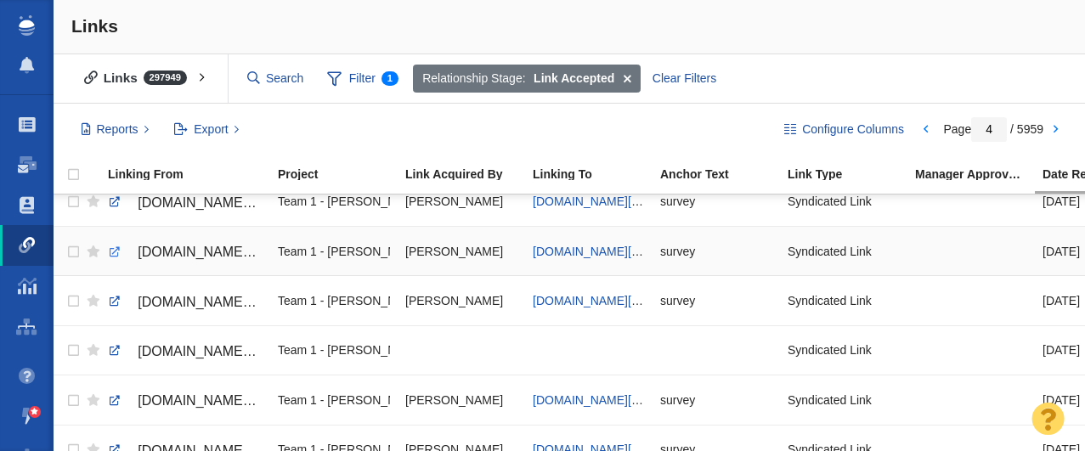
click at [115, 250] on link at bounding box center [114, 252] width 15 height 15
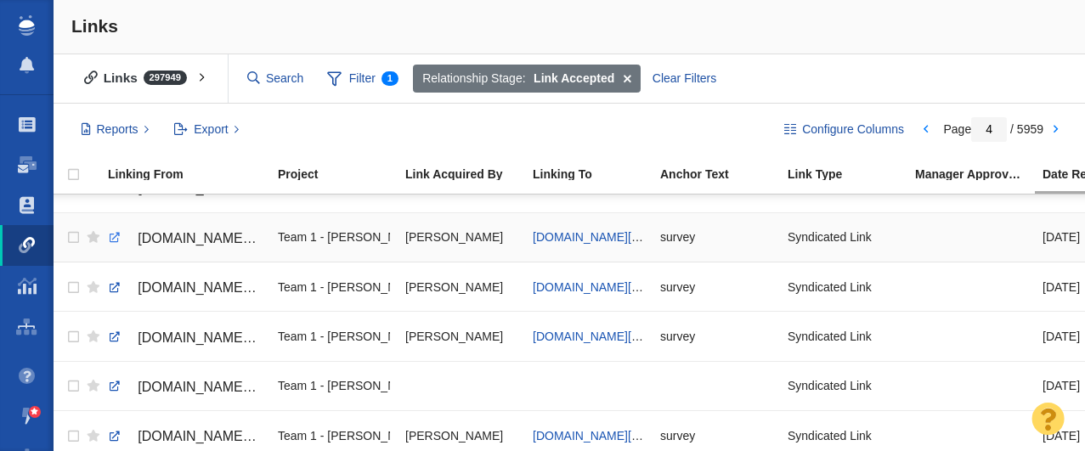
click at [115, 240] on link at bounding box center [114, 237] width 15 height 15
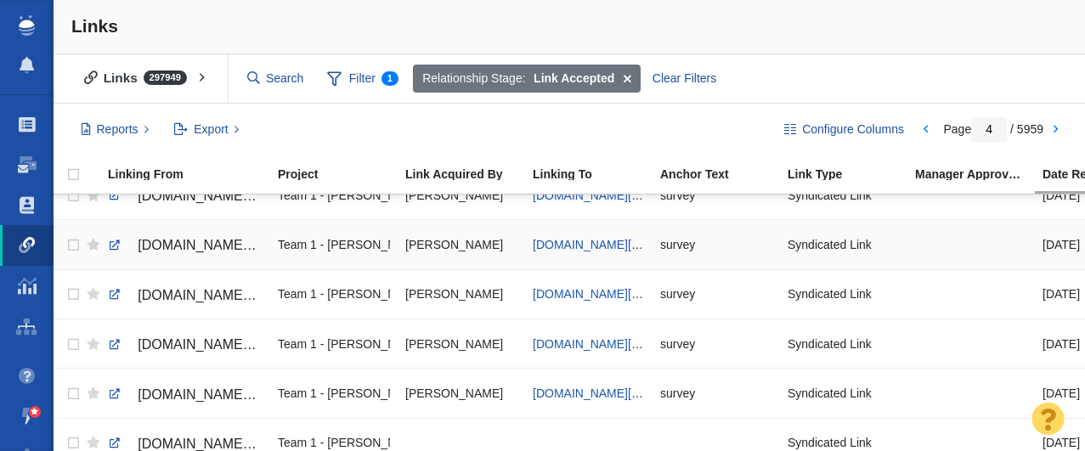
scroll to position [1958, 0]
click at [111, 245] on link at bounding box center [114, 246] width 15 height 15
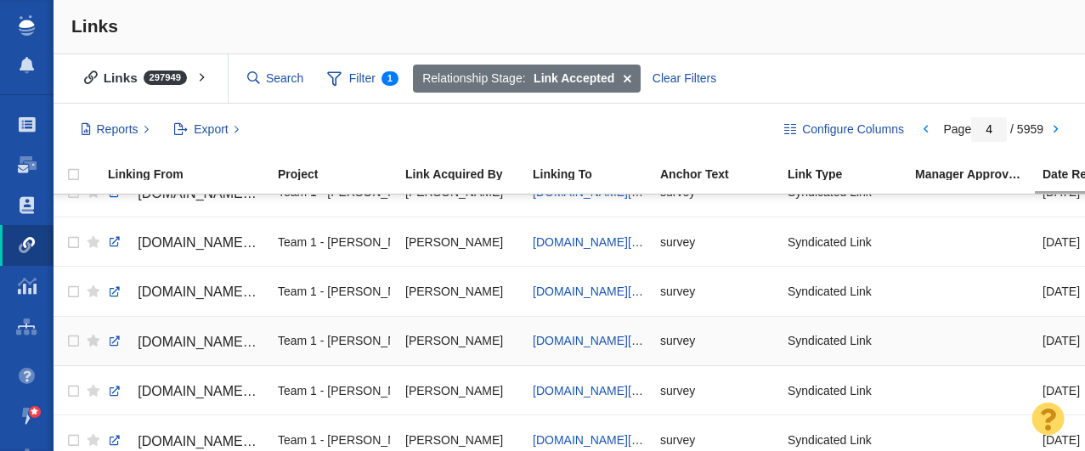
scroll to position [1898, 0]
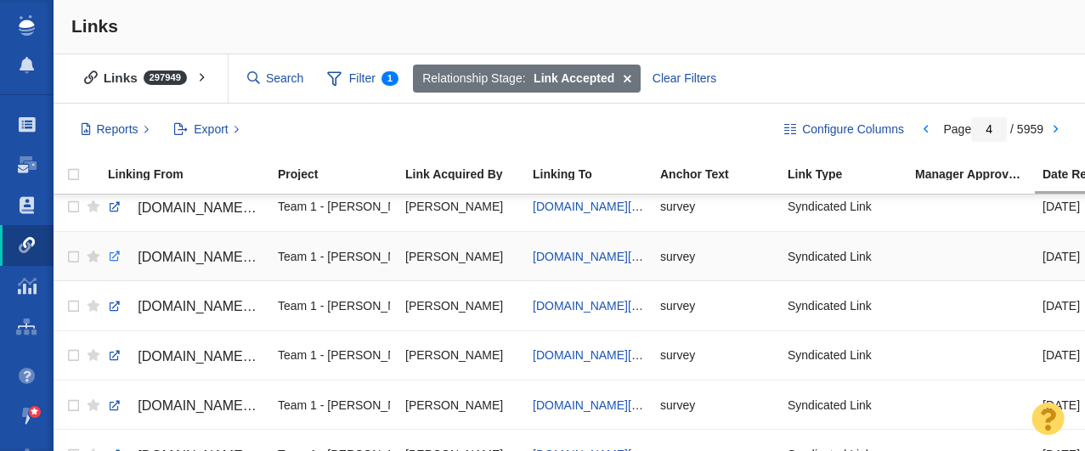
click at [114, 259] on link at bounding box center [114, 256] width 15 height 15
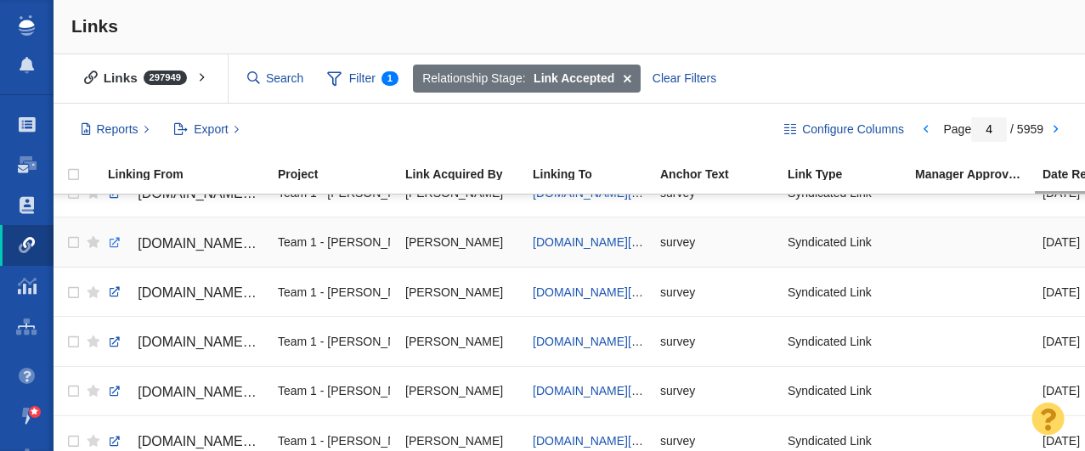
click at [115, 242] on link at bounding box center [114, 242] width 15 height 15
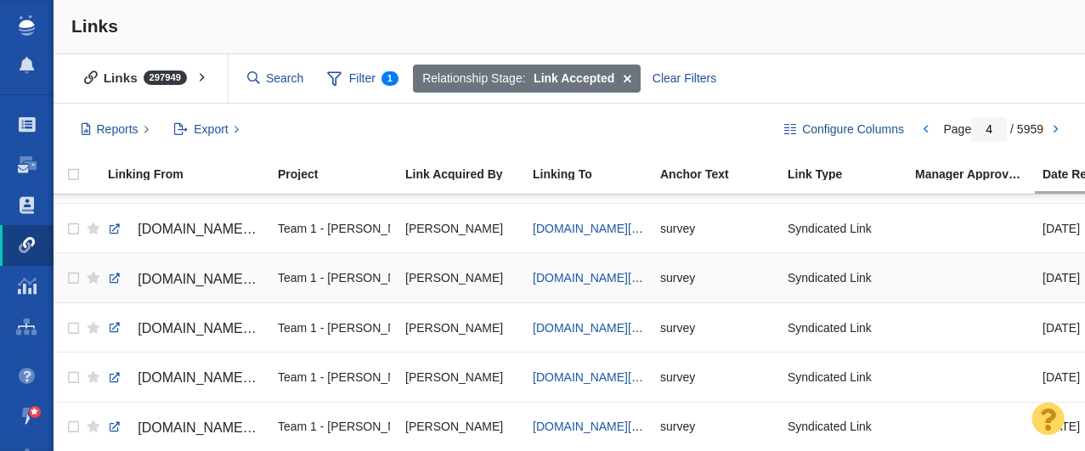
scroll to position [1816, 0]
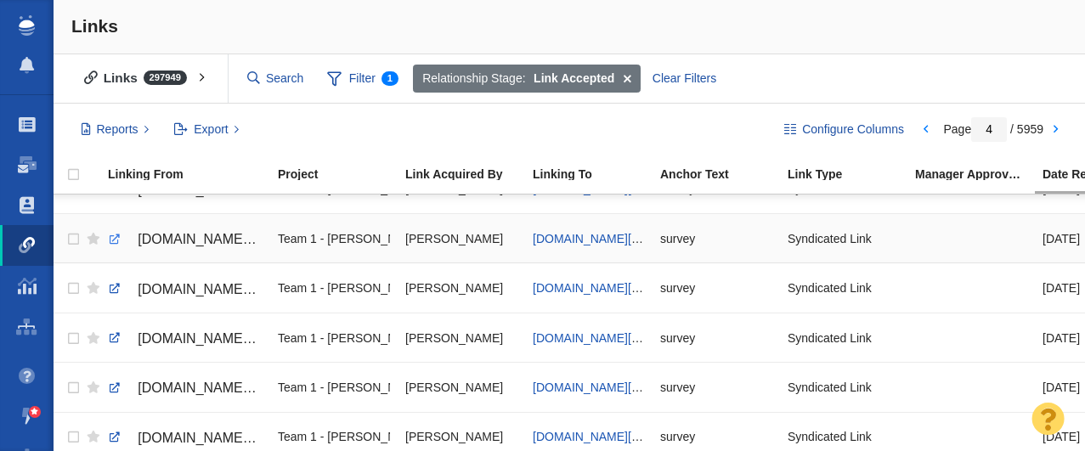
click at [114, 240] on link at bounding box center [114, 239] width 15 height 15
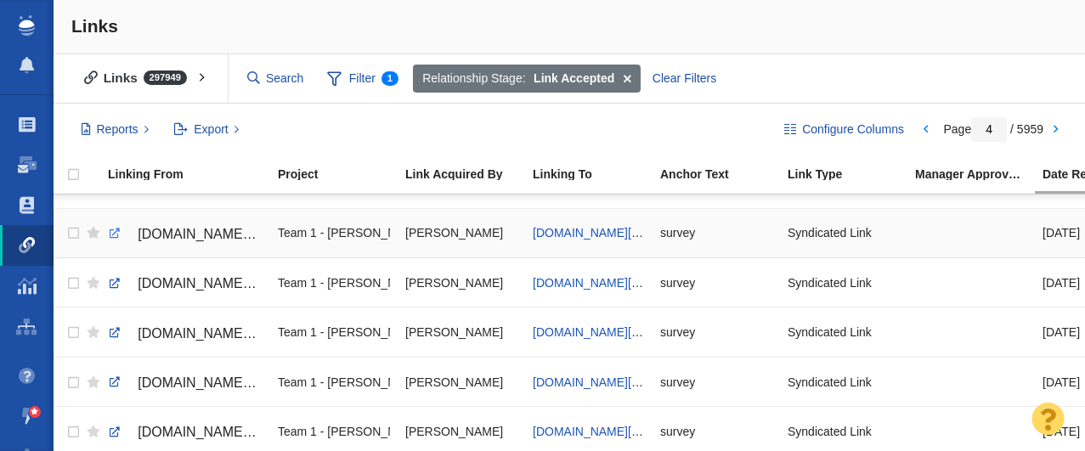
click at [114, 235] on link at bounding box center [114, 233] width 15 height 15
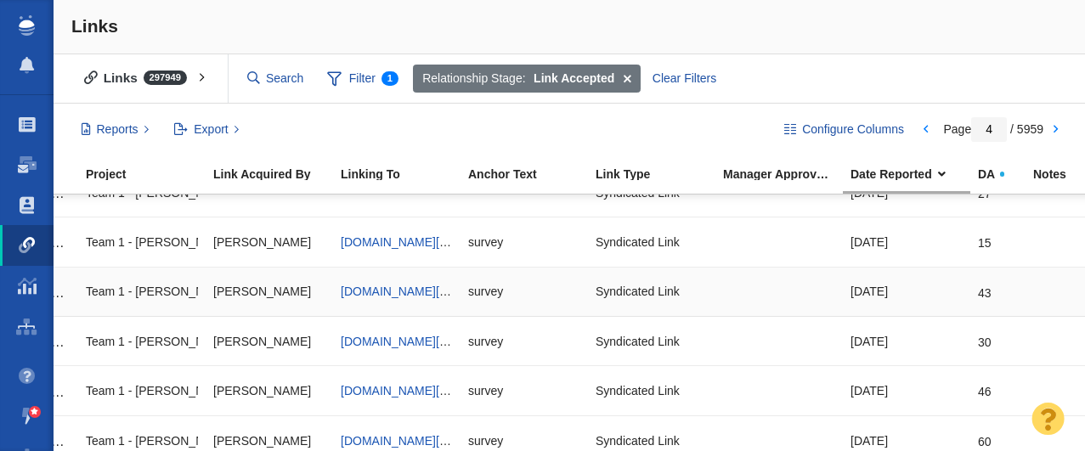
scroll to position [0, 0]
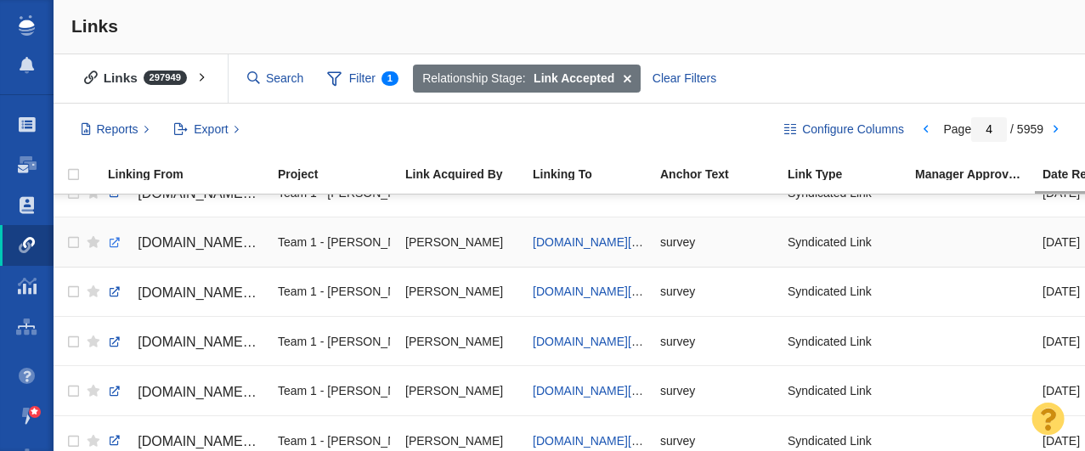
click at [113, 243] on link at bounding box center [114, 242] width 15 height 15
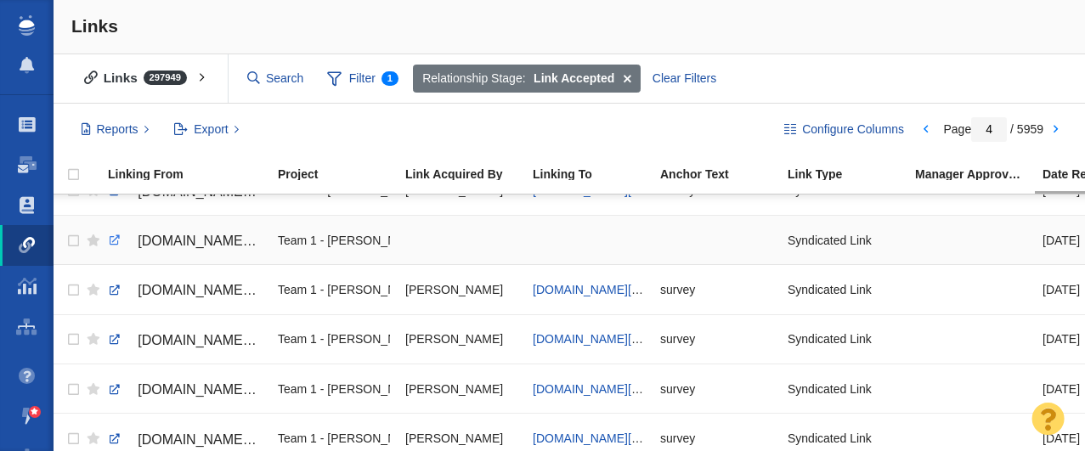
click at [115, 243] on link at bounding box center [114, 240] width 15 height 15
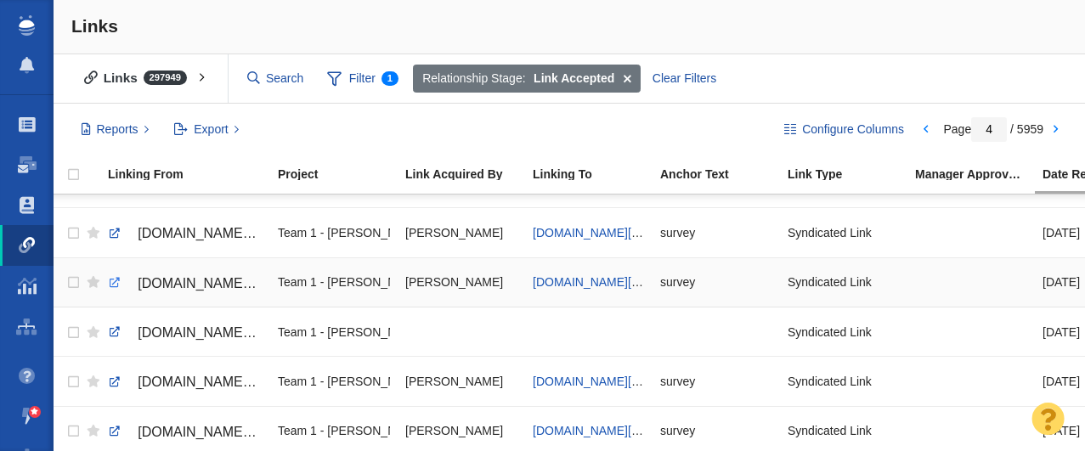
click at [114, 282] on link at bounding box center [114, 282] width 15 height 15
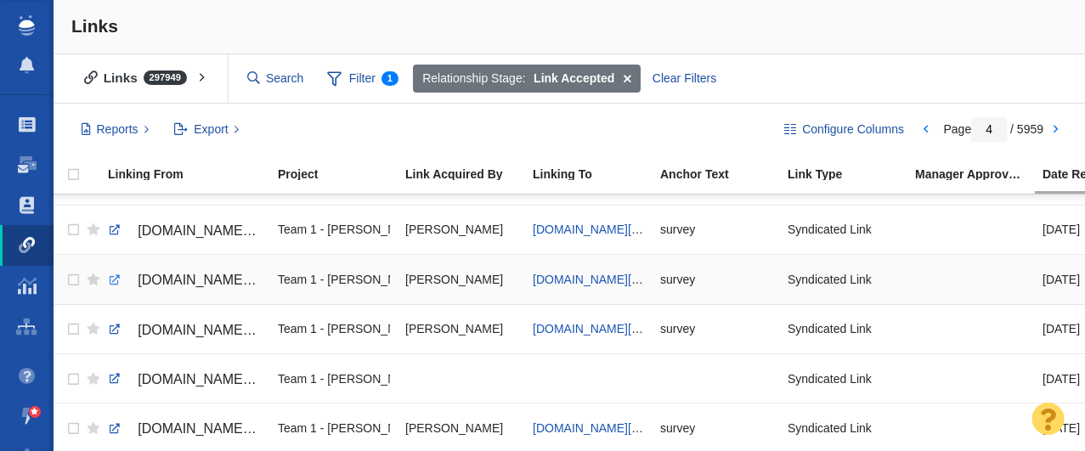
scroll to position [1511, 0]
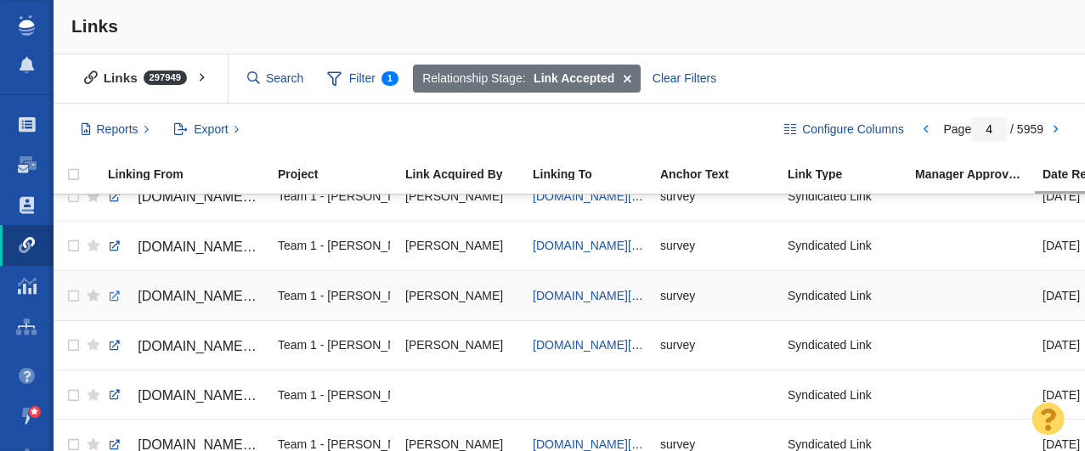
click at [110, 295] on link at bounding box center [114, 296] width 15 height 15
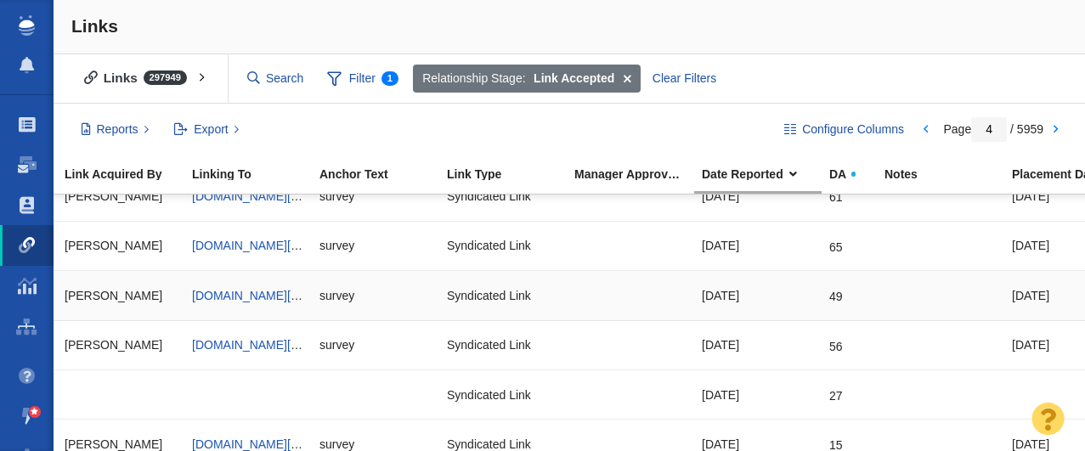
scroll to position [0, 0]
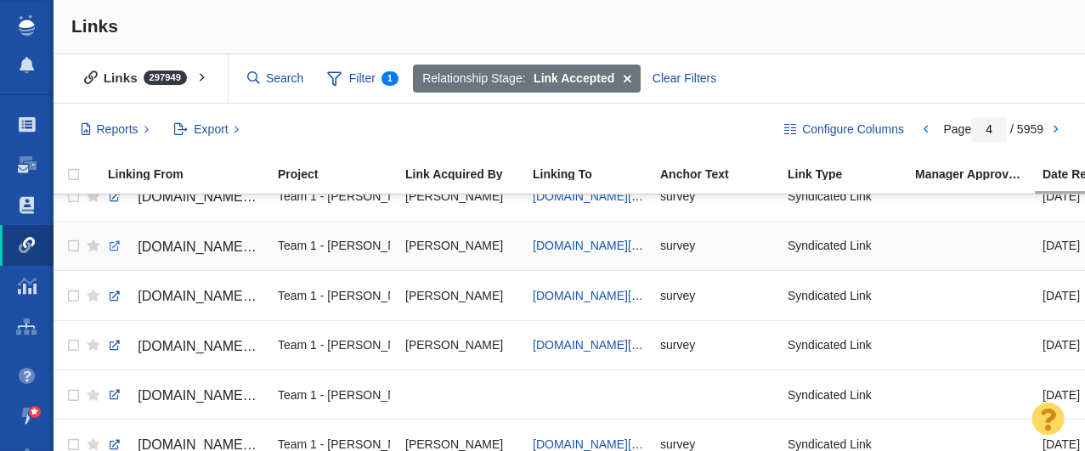
click at [116, 246] on link at bounding box center [114, 246] width 15 height 15
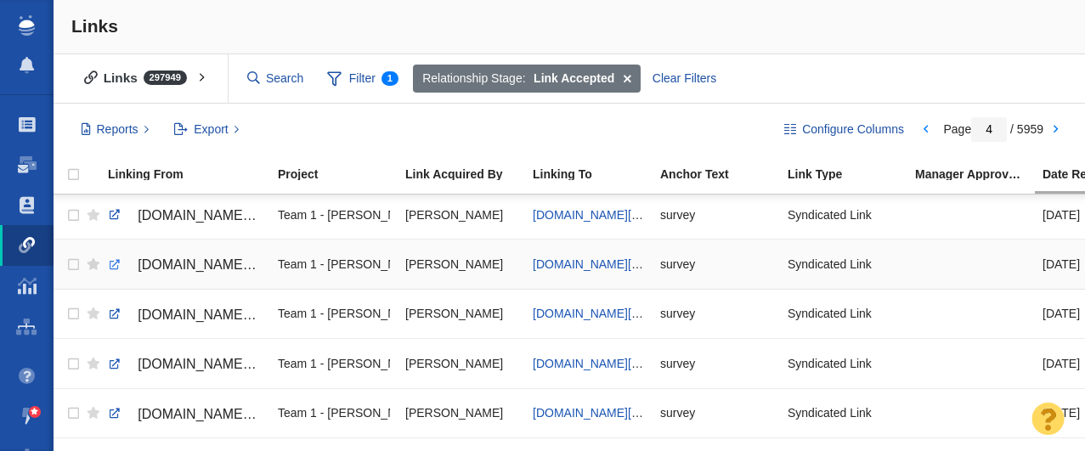
click at [114, 263] on link at bounding box center [114, 265] width 15 height 15
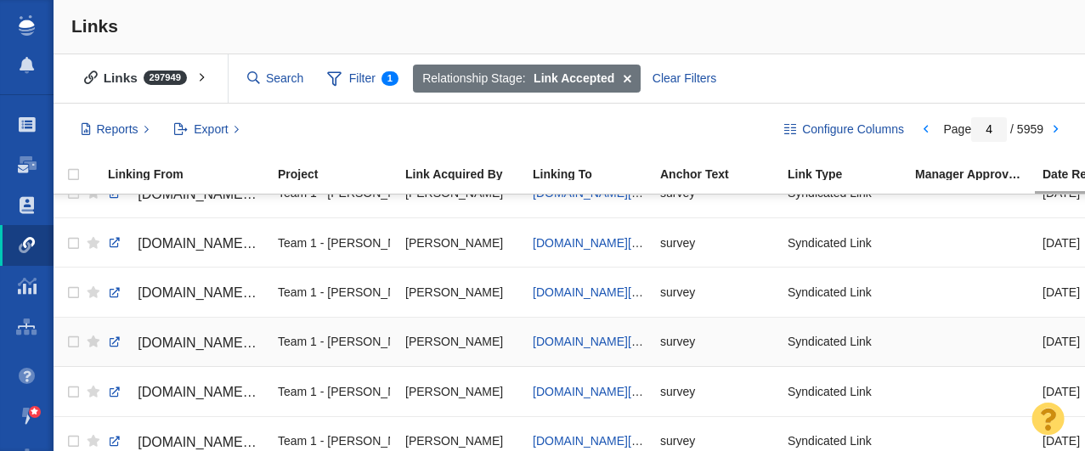
scroll to position [1413, 0]
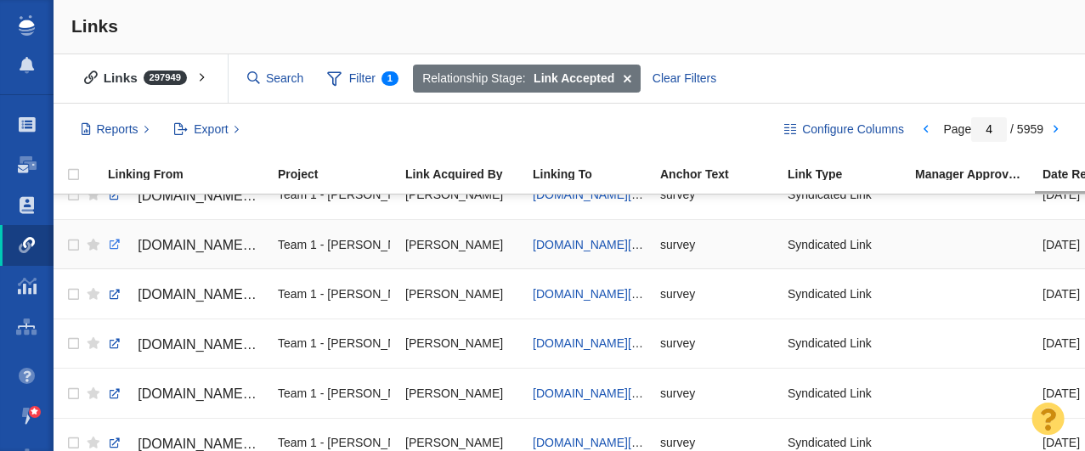
click at [116, 243] on link at bounding box center [114, 244] width 15 height 15
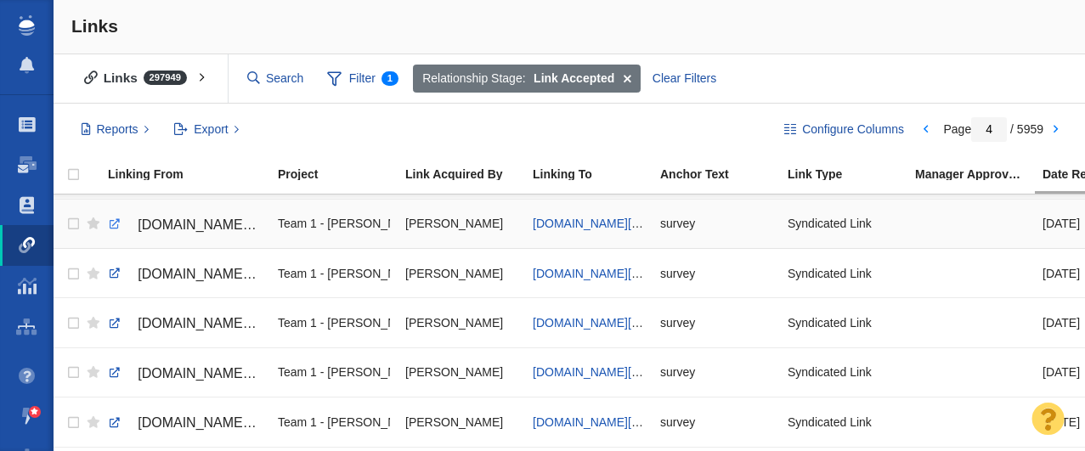
click at [113, 224] on link at bounding box center [114, 224] width 15 height 15
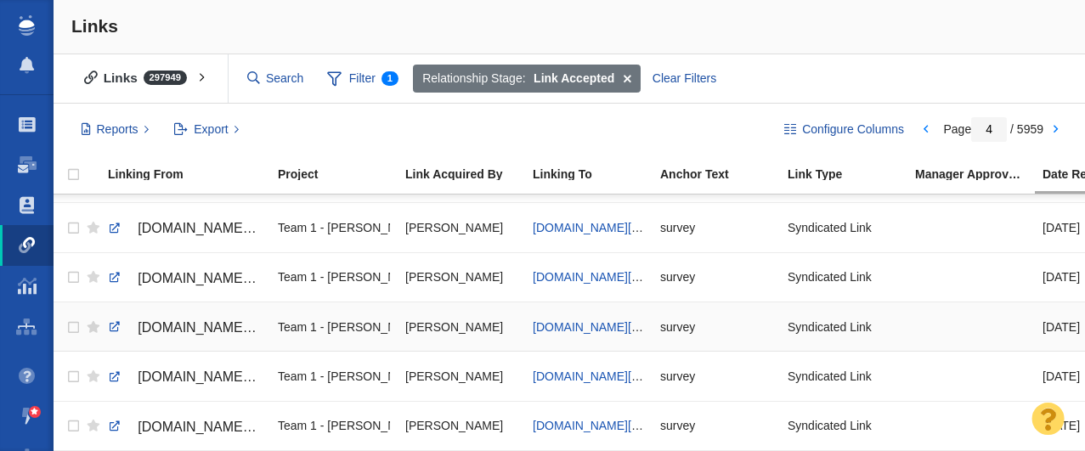
scroll to position [1328, 0]
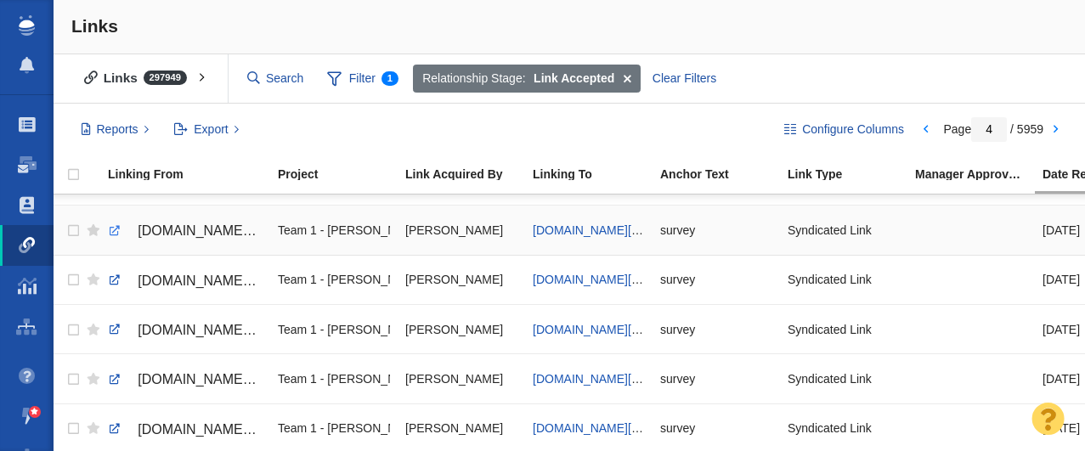
click at [115, 231] on link at bounding box center [114, 231] width 15 height 15
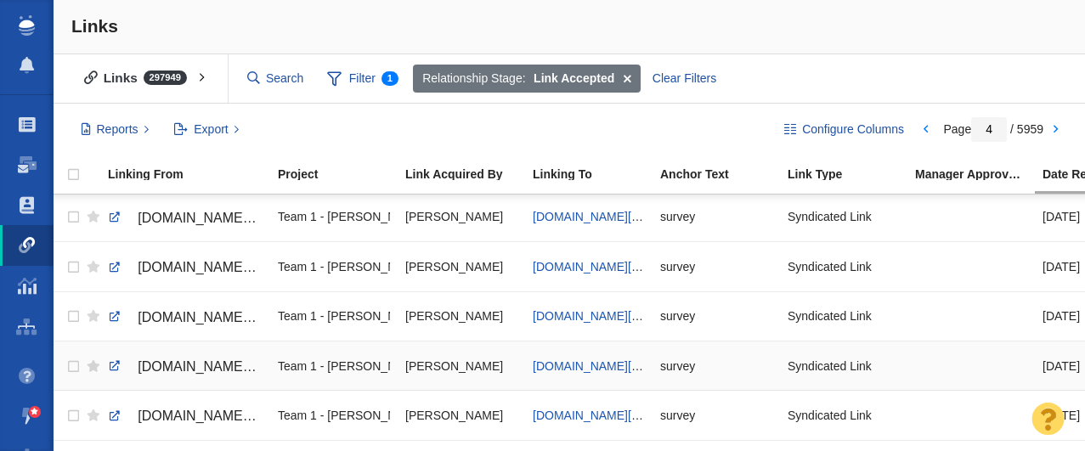
scroll to position [1264, 0]
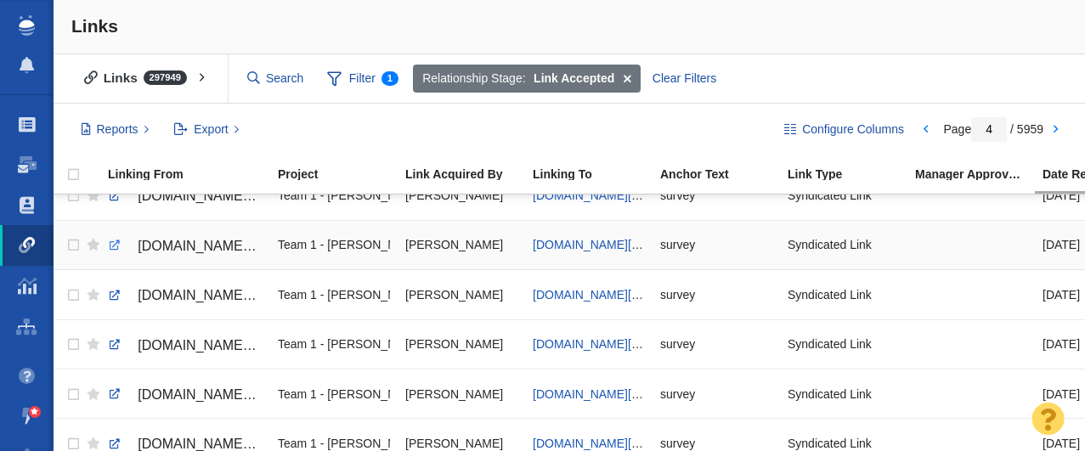
click at [112, 244] on link at bounding box center [114, 245] width 15 height 15
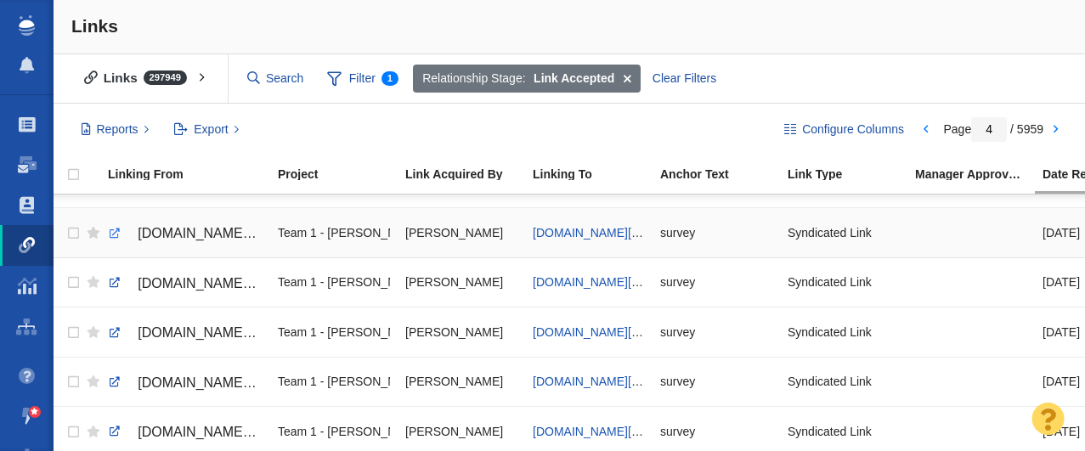
click at [114, 235] on link at bounding box center [114, 233] width 15 height 15
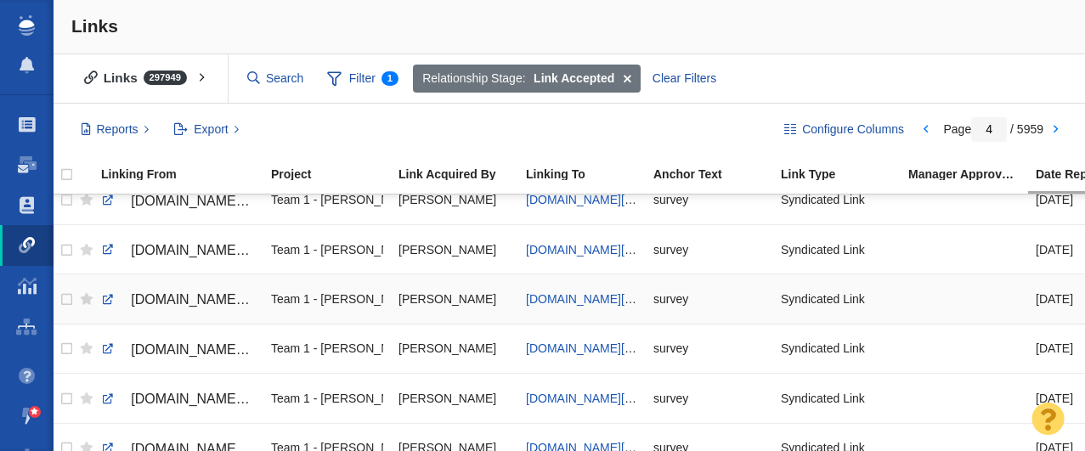
scroll to position [0, 0]
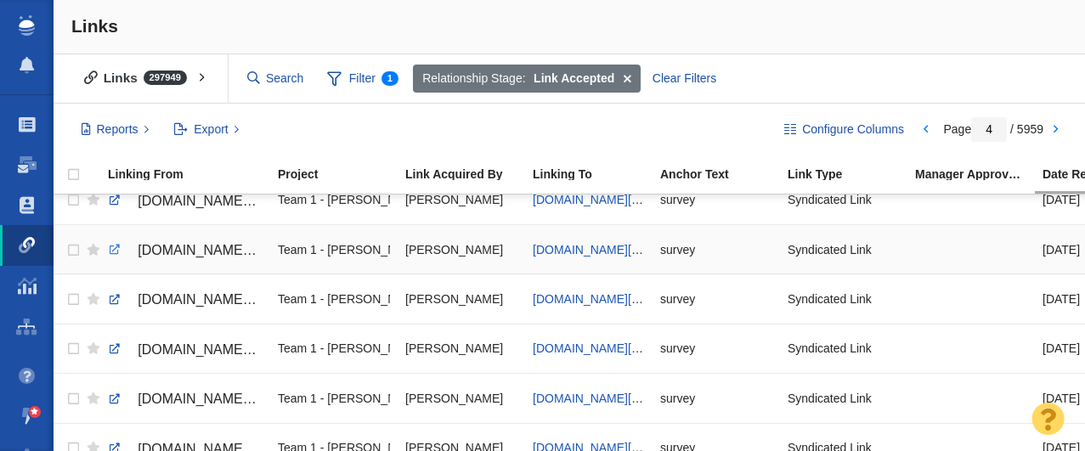
click at [110, 251] on link at bounding box center [114, 249] width 15 height 15
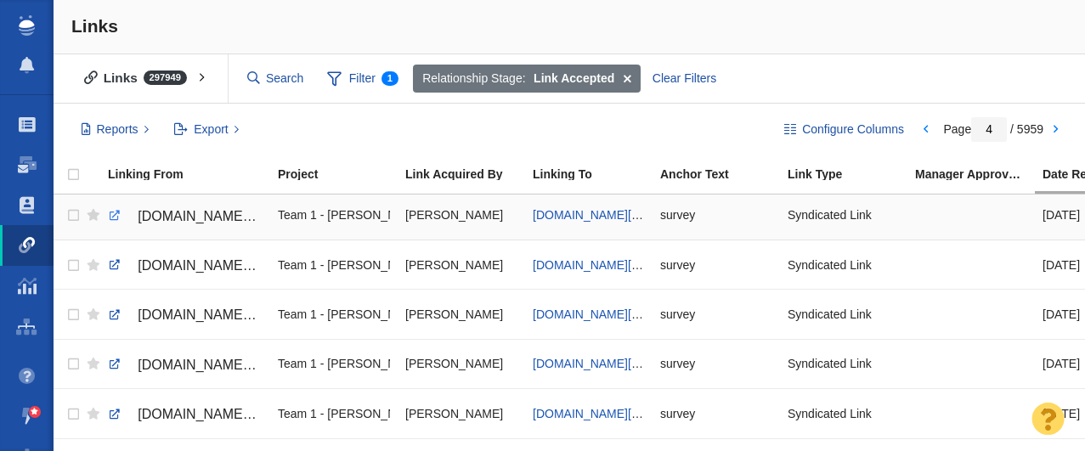
click at [114, 217] on link at bounding box center [114, 215] width 15 height 15
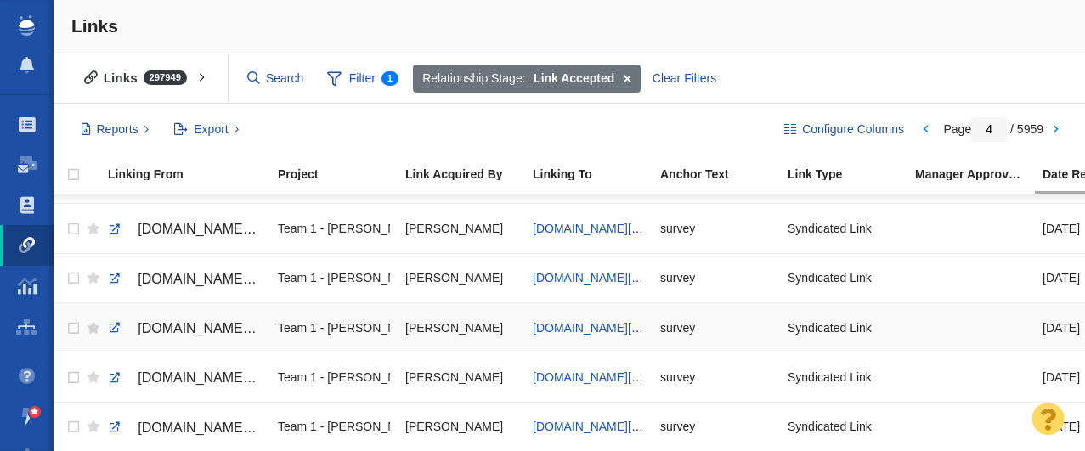
scroll to position [1073, 0]
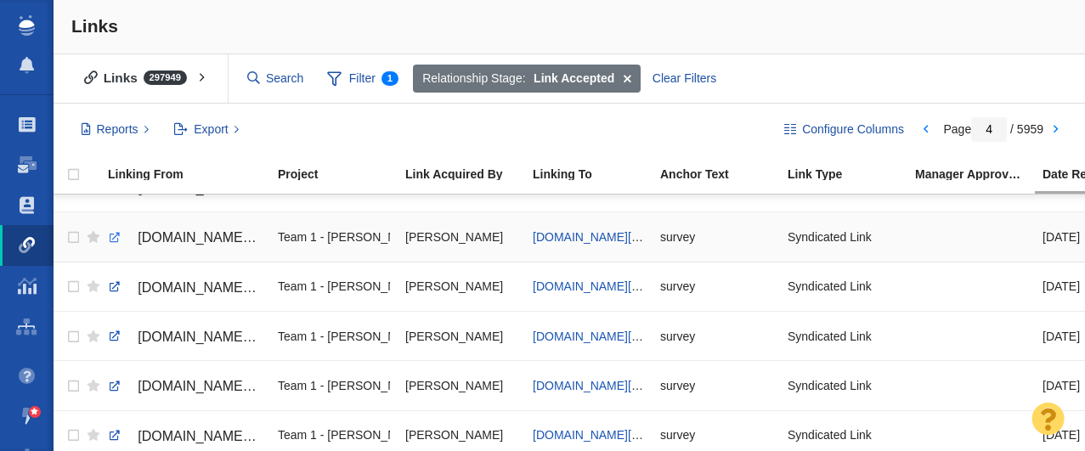
click at [114, 239] on link at bounding box center [114, 237] width 15 height 15
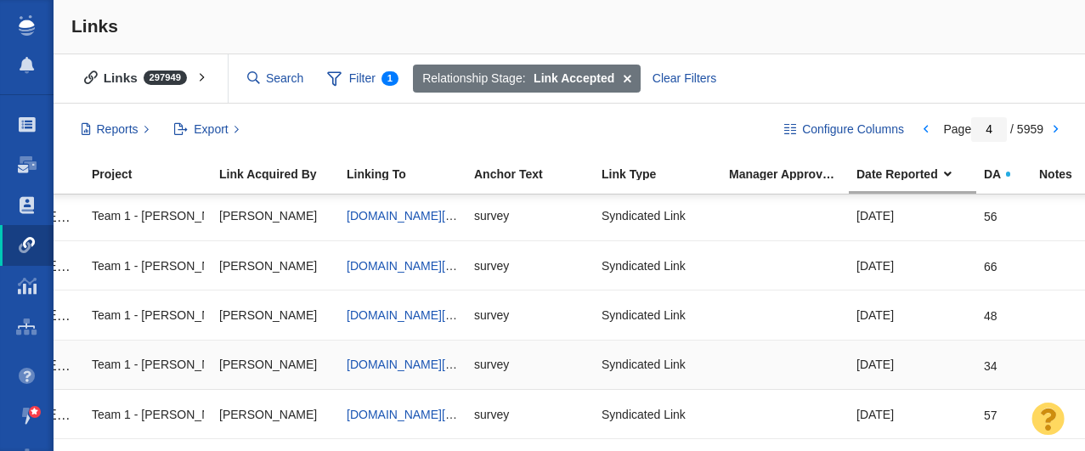
scroll to position [0, 0]
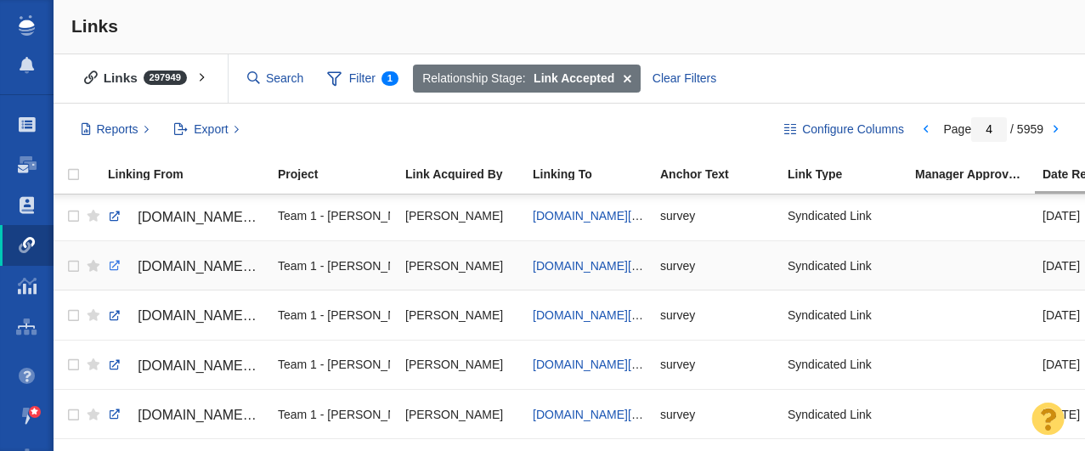
click at [114, 265] on link at bounding box center [114, 265] width 15 height 15
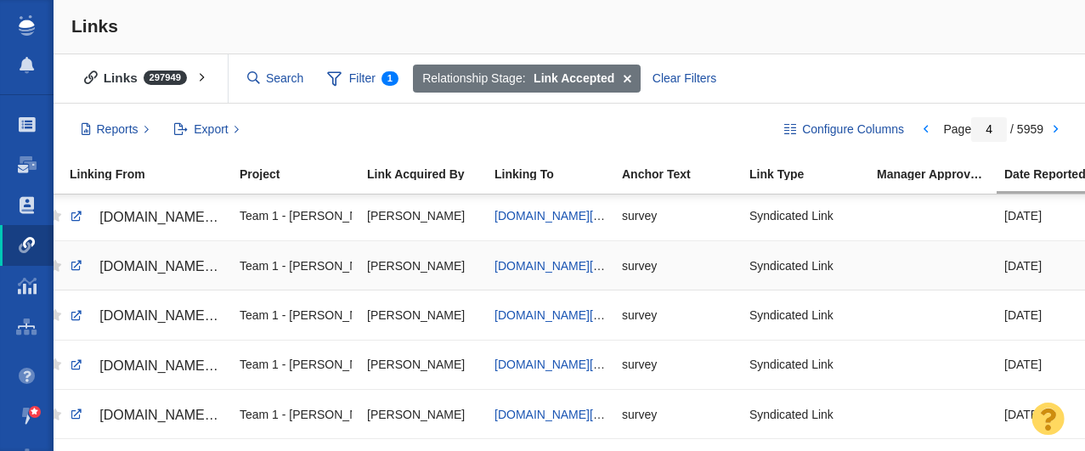
scroll to position [995, 26]
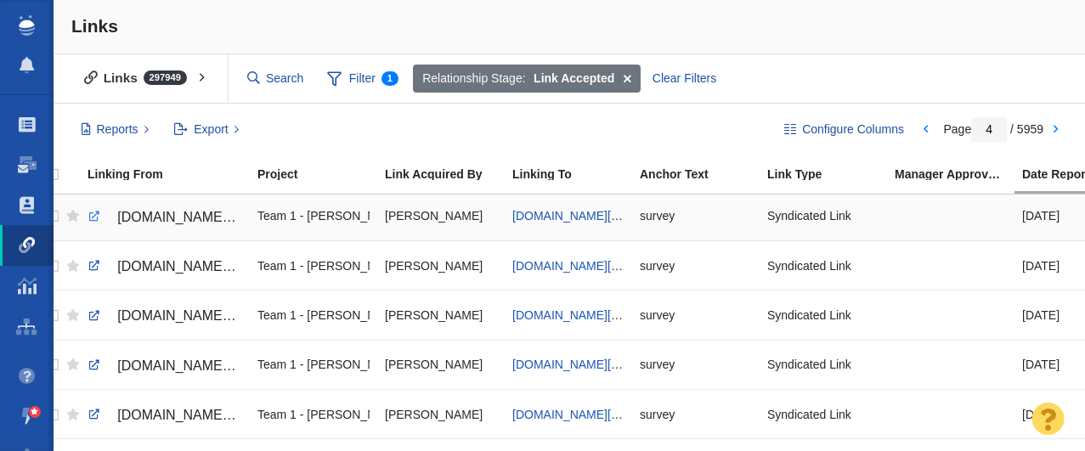
click at [91, 215] on link at bounding box center [94, 216] width 15 height 15
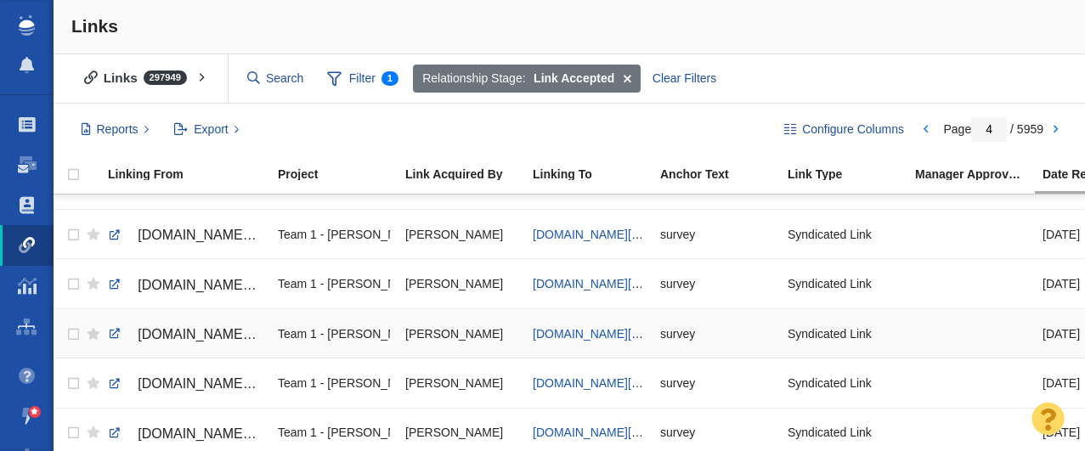
scroll to position [904, 0]
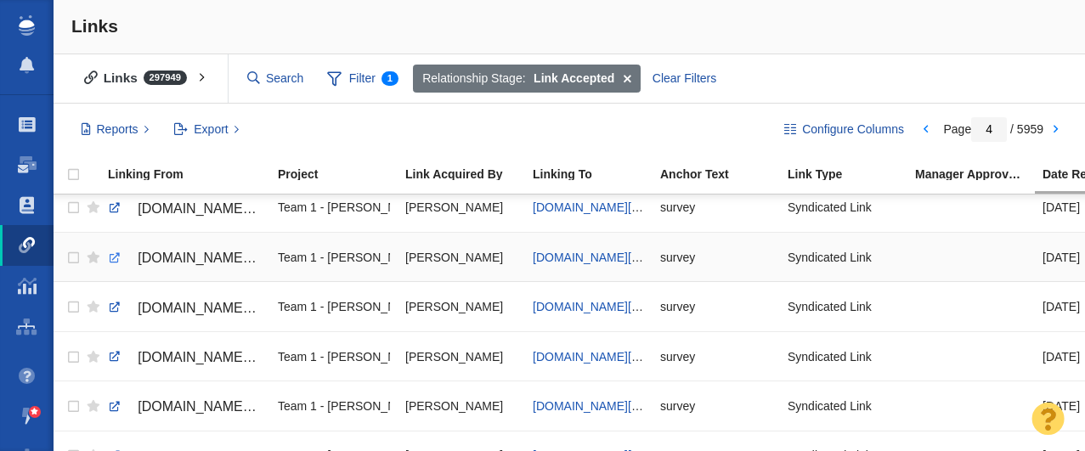
click at [116, 257] on link at bounding box center [114, 258] width 15 height 15
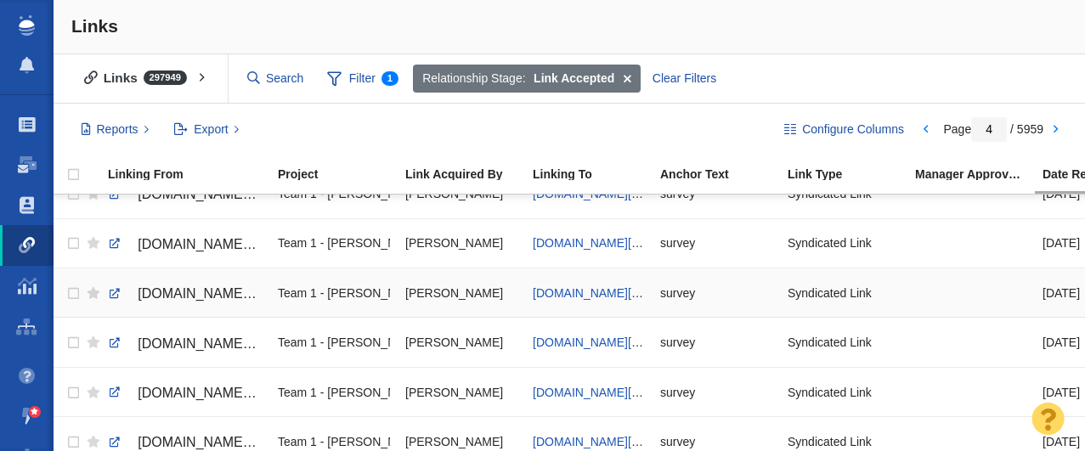
scroll to position [865, 0]
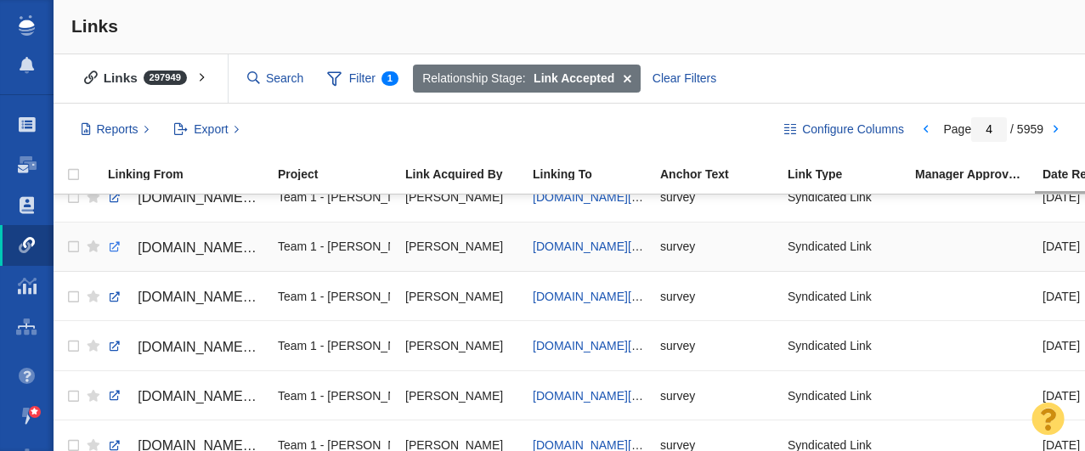
click at [110, 246] on link at bounding box center [114, 247] width 15 height 15
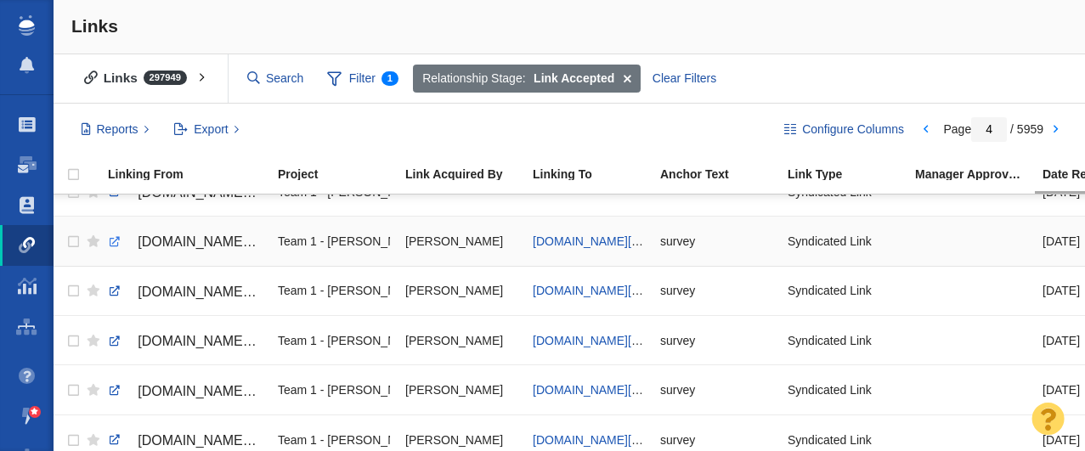
click at [115, 242] on link at bounding box center [114, 242] width 15 height 15
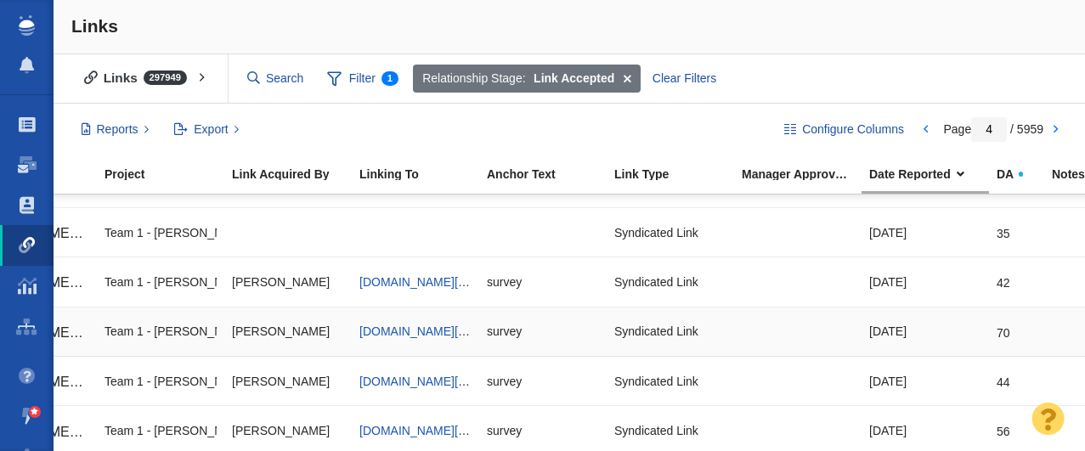
scroll to position [0, 0]
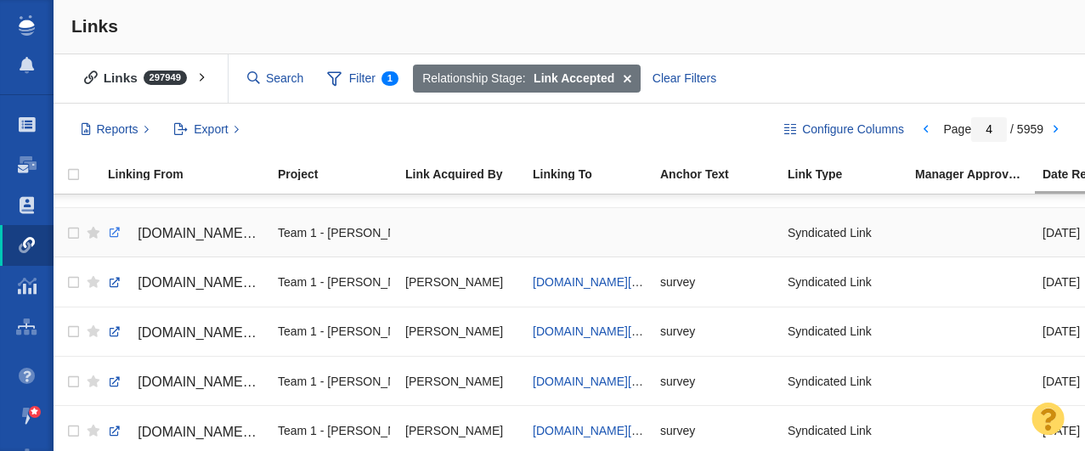
click at [115, 235] on link at bounding box center [114, 232] width 15 height 15
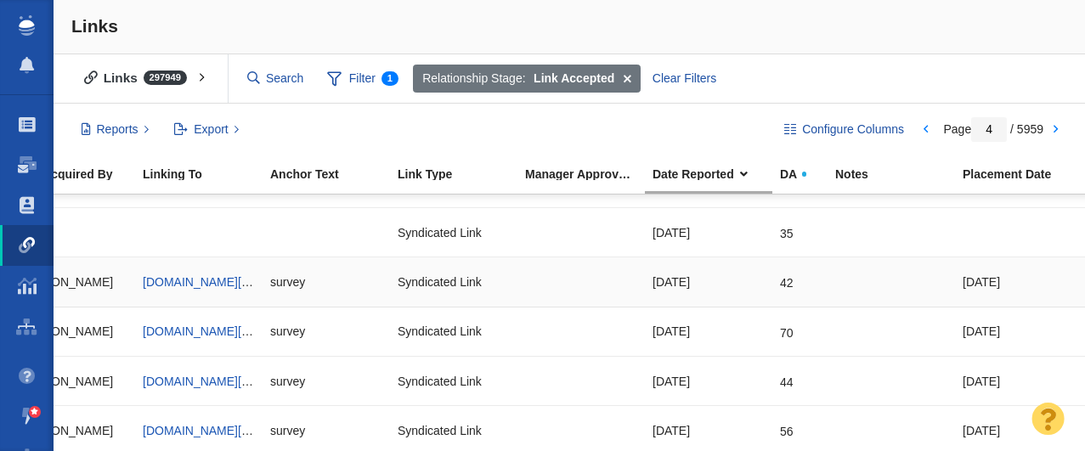
scroll to position [780, 403]
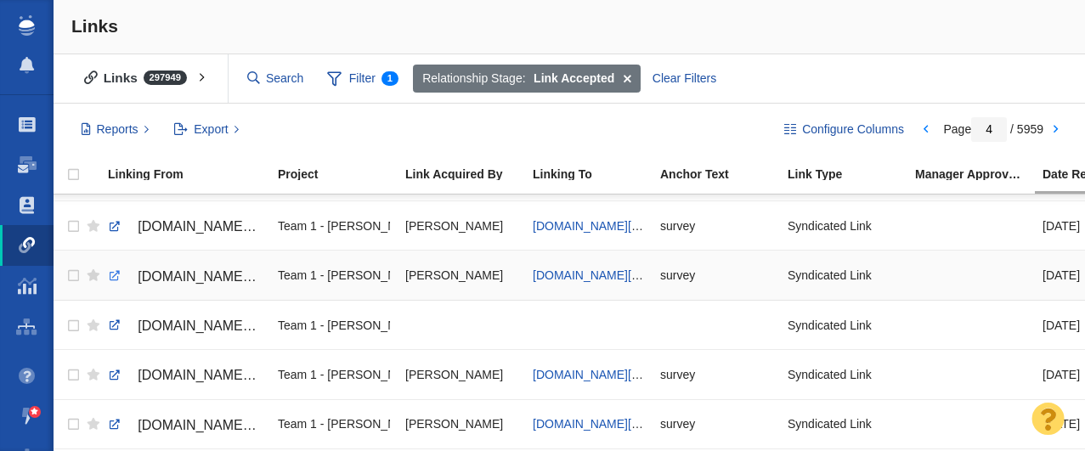
click at [110, 276] on link at bounding box center [114, 276] width 15 height 15
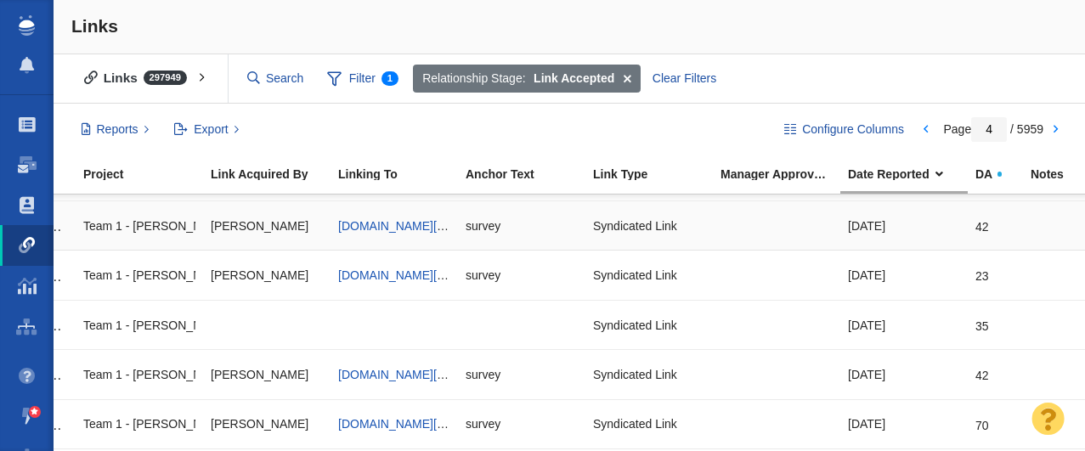
scroll to position [688, 196]
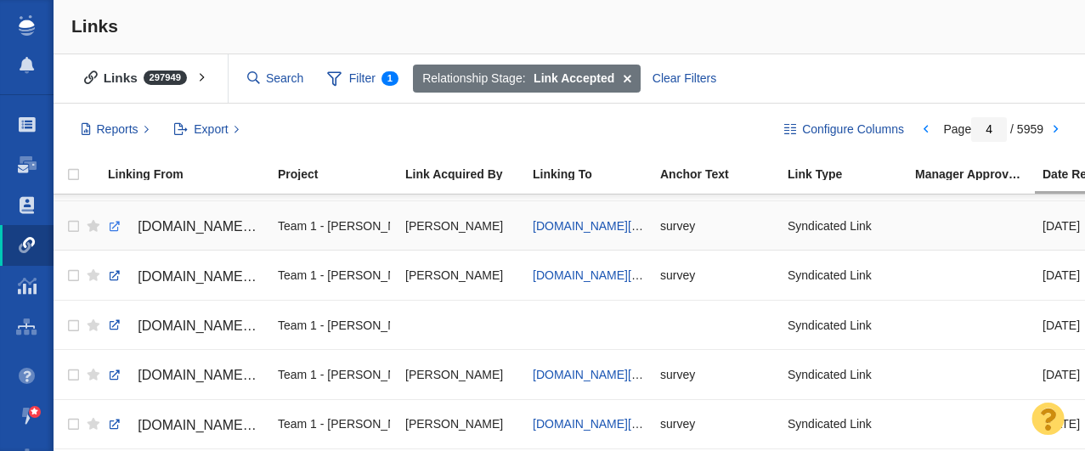
click at [111, 224] on link at bounding box center [114, 226] width 15 height 15
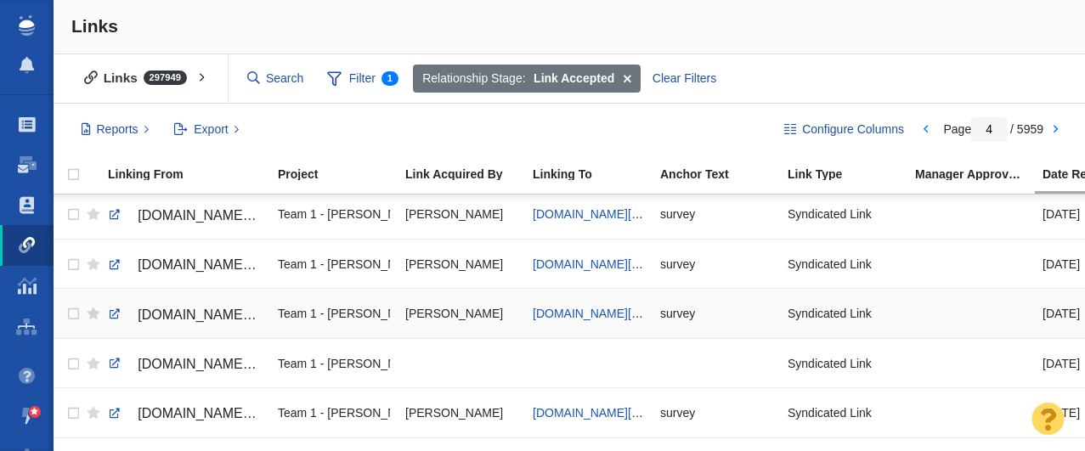
scroll to position [631, 0]
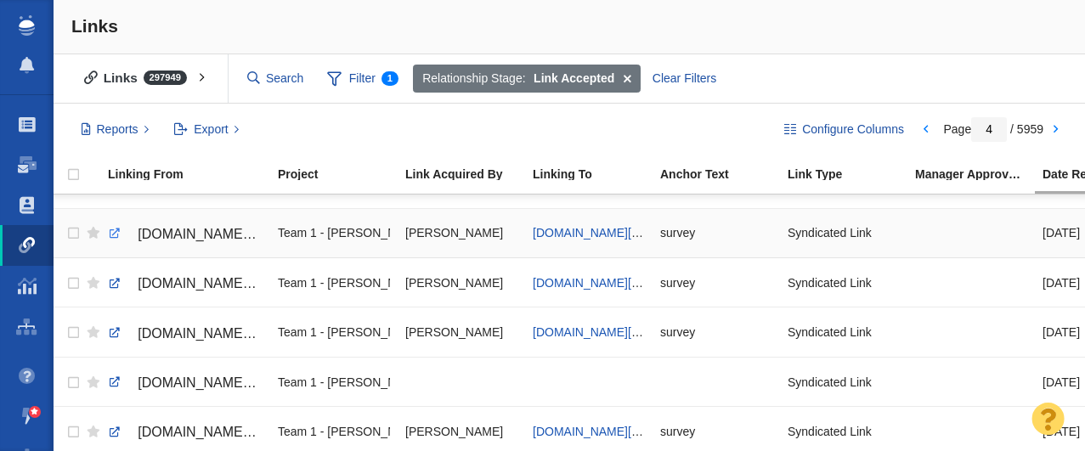
click at [110, 236] on link at bounding box center [114, 233] width 15 height 15
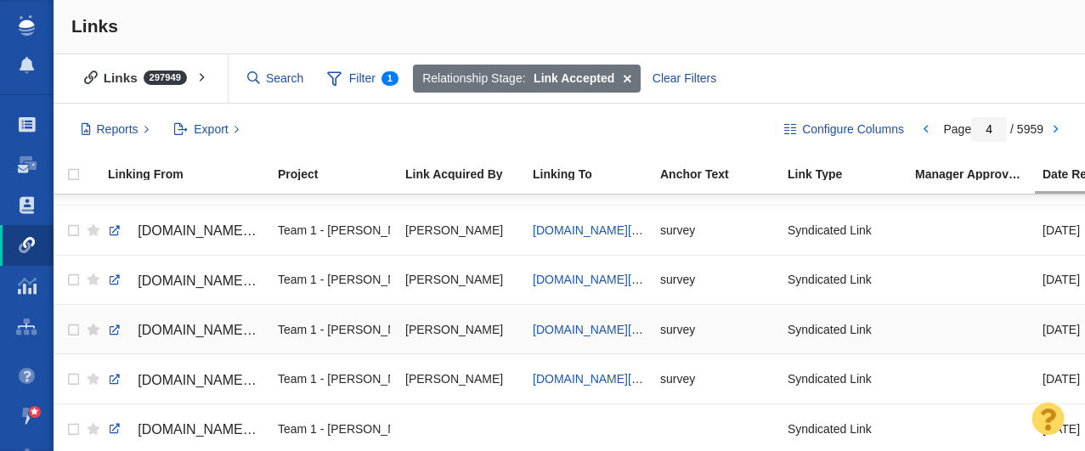
scroll to position [577, 0]
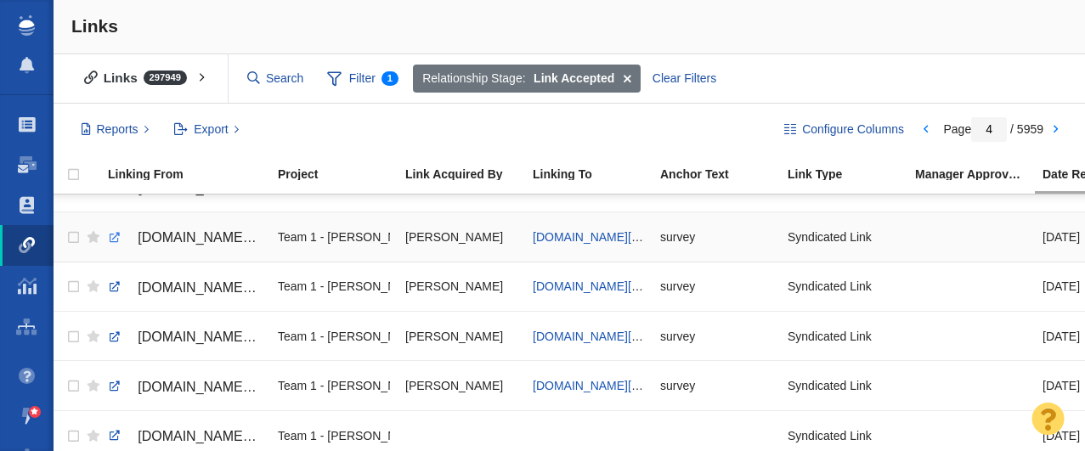
click at [113, 238] on link at bounding box center [114, 237] width 15 height 15
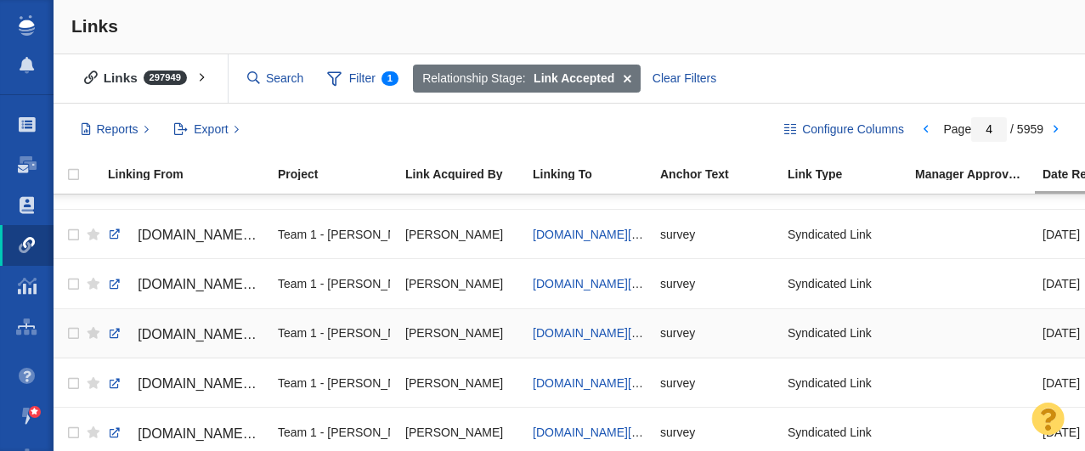
scroll to position [530, 0]
click at [111, 238] on link at bounding box center [114, 235] width 15 height 15
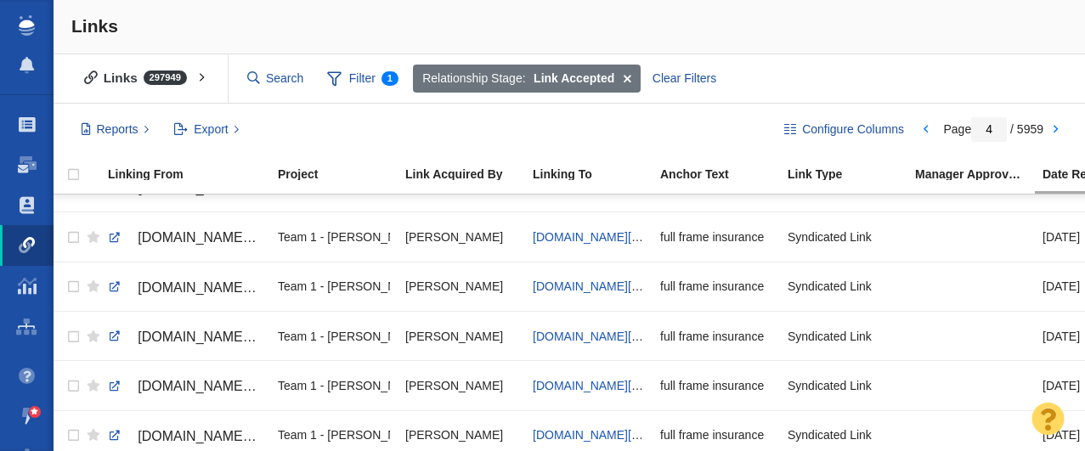
scroll to position [171, 0]
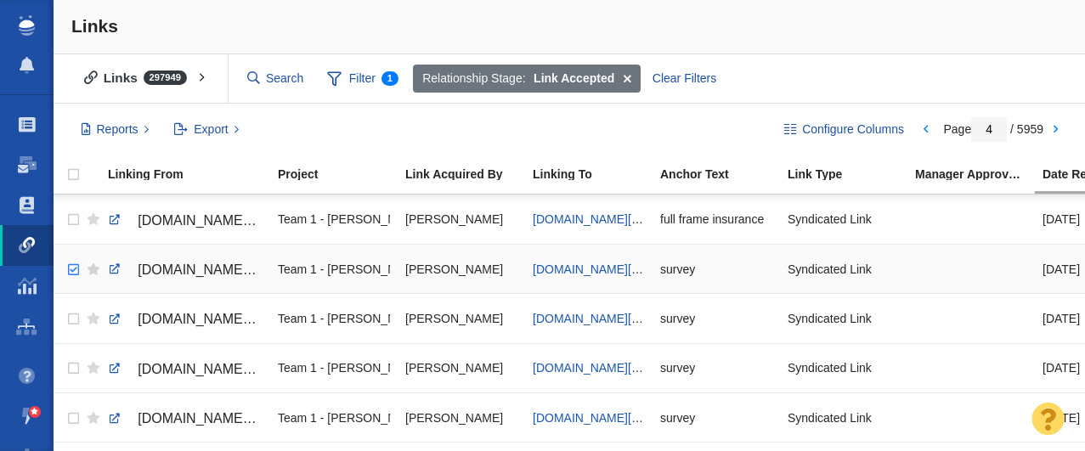
checkbox input "true"
click at [74, 269] on input "checkbox" at bounding box center [71, 270] width 25 height 37
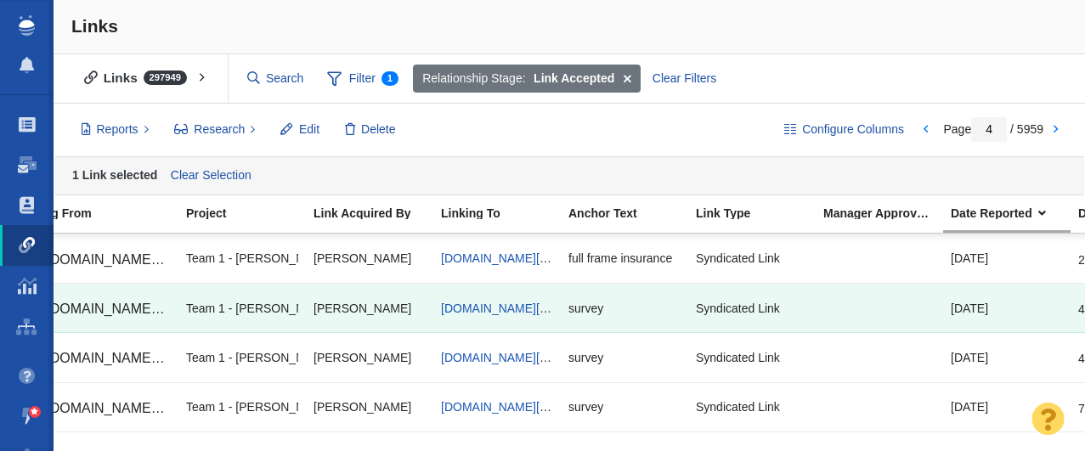
scroll to position [496, 133]
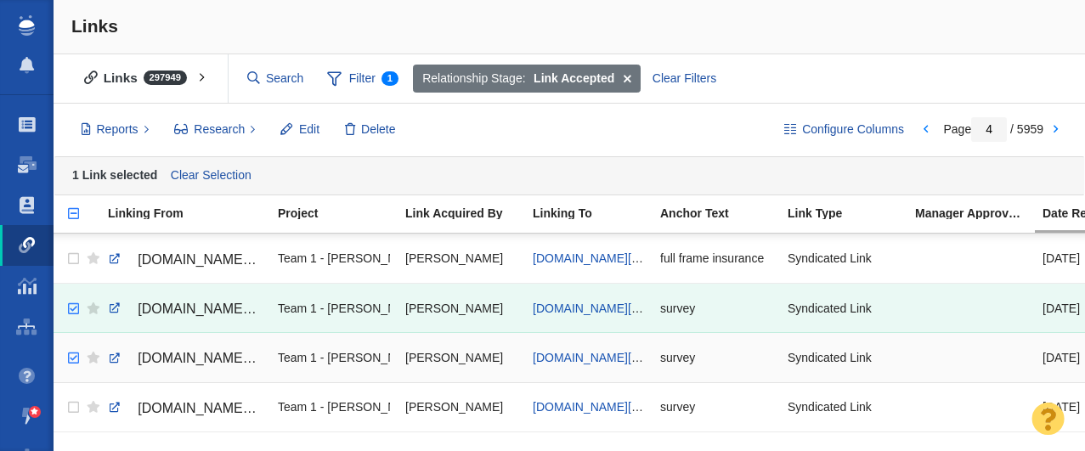
checkbox input "true"
click at [71, 363] on input "checkbox" at bounding box center [71, 358] width 25 height 37
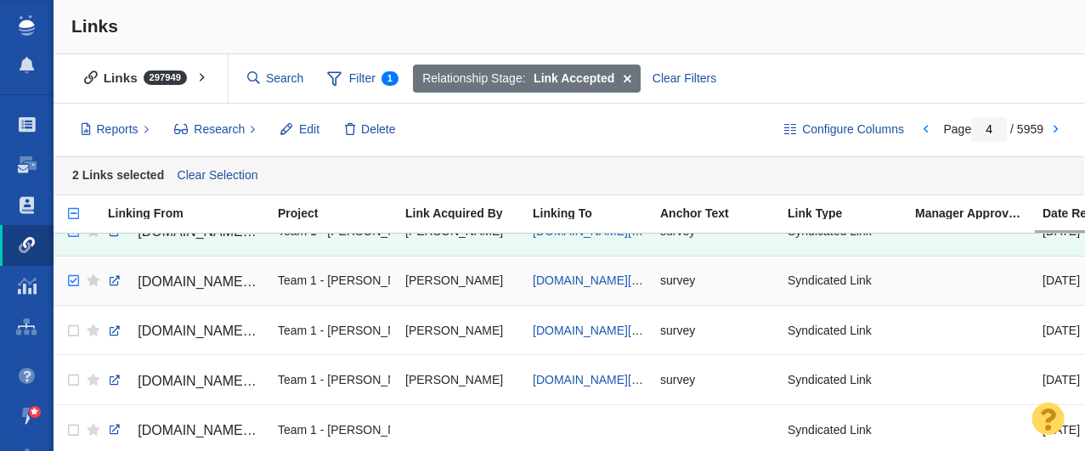
checkbox input "true"
click at [71, 278] on input "checkbox" at bounding box center [71, 281] width 25 height 37
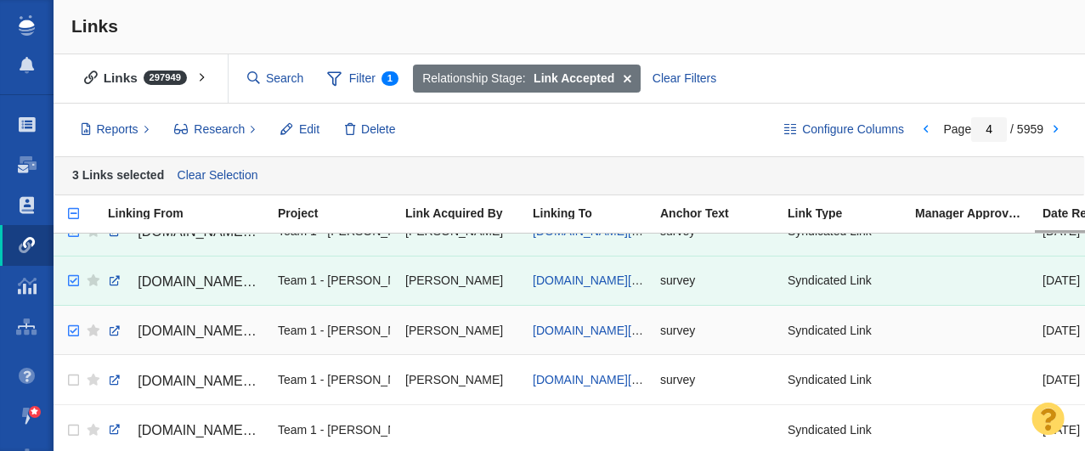
checkbox input "true"
click at [74, 331] on input "checkbox" at bounding box center [71, 331] width 25 height 37
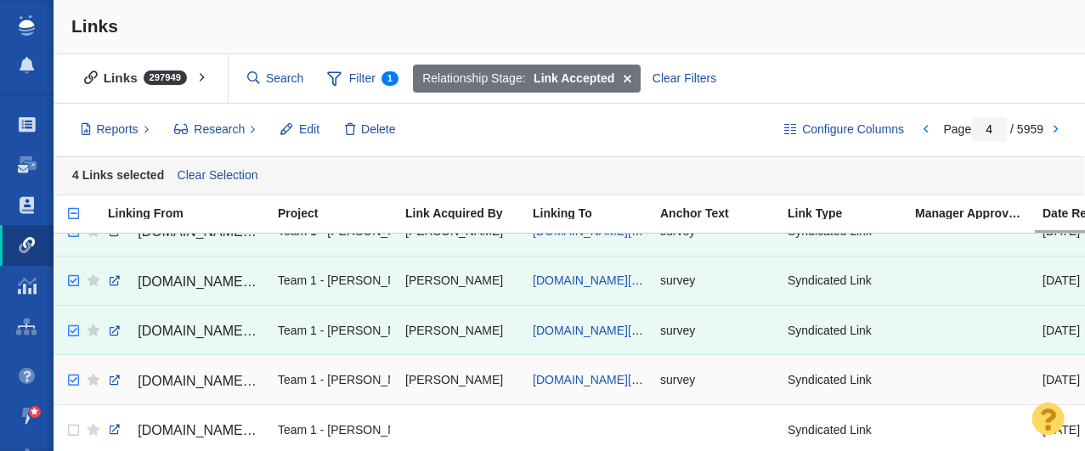
checkbox input "true"
click at [74, 382] on input "checkbox" at bounding box center [71, 380] width 25 height 37
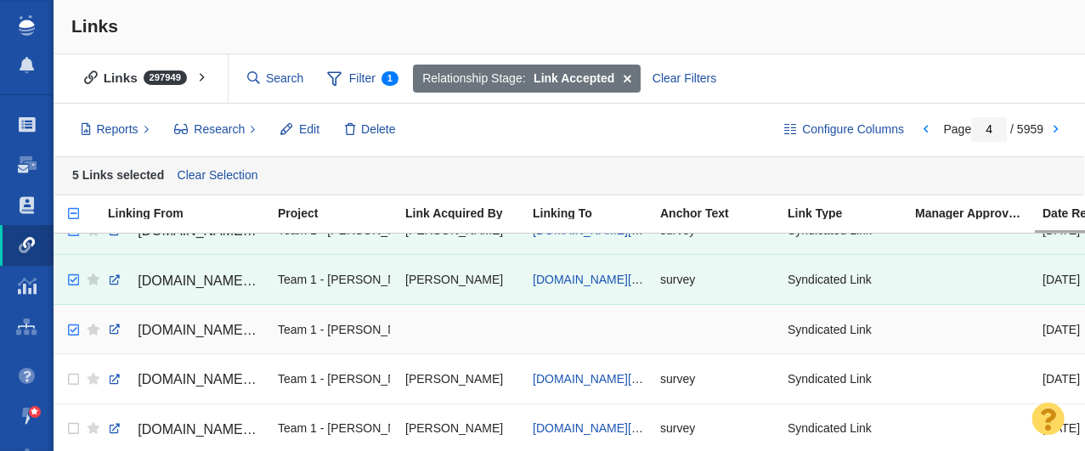
checkbox input "true"
click at [73, 330] on input "checkbox" at bounding box center [71, 330] width 25 height 37
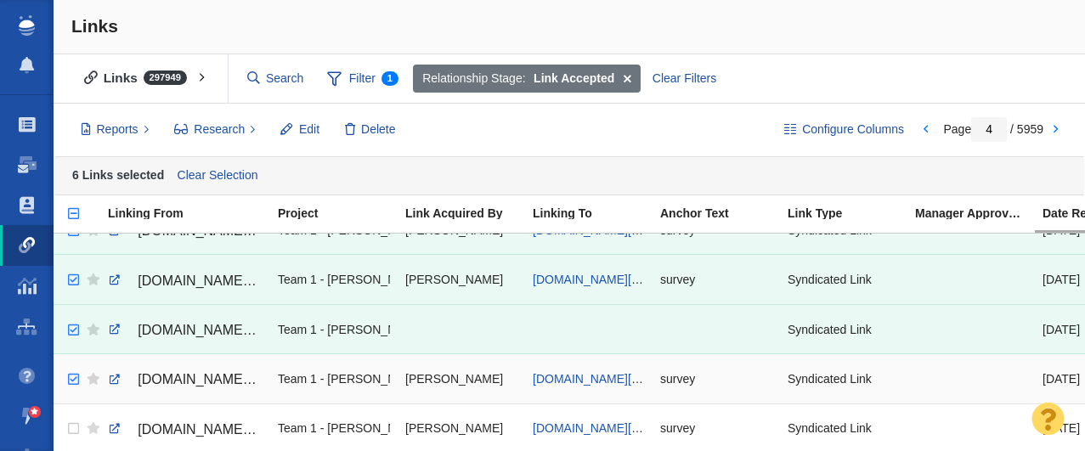
checkbox input "true"
click at [73, 375] on input "checkbox" at bounding box center [71, 379] width 25 height 37
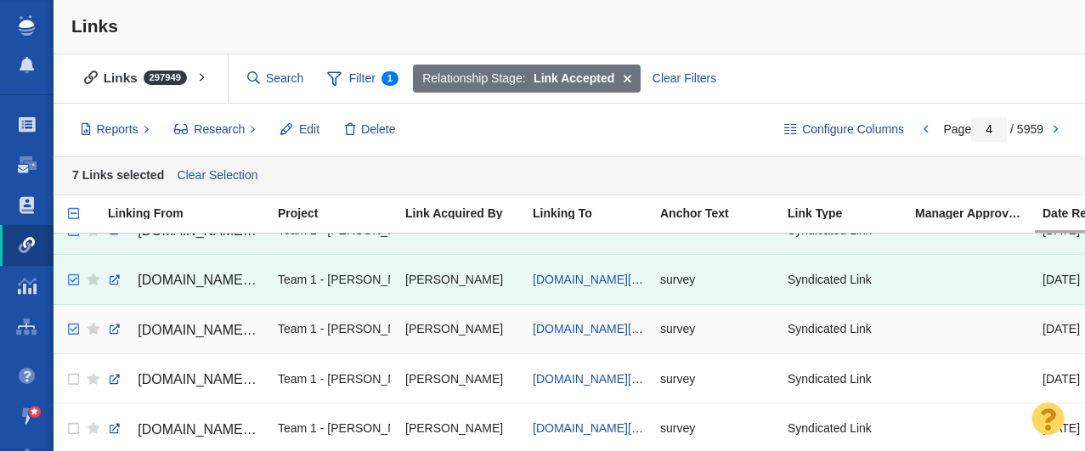
checkbox input "true"
click at [70, 331] on input "checkbox" at bounding box center [71, 329] width 25 height 37
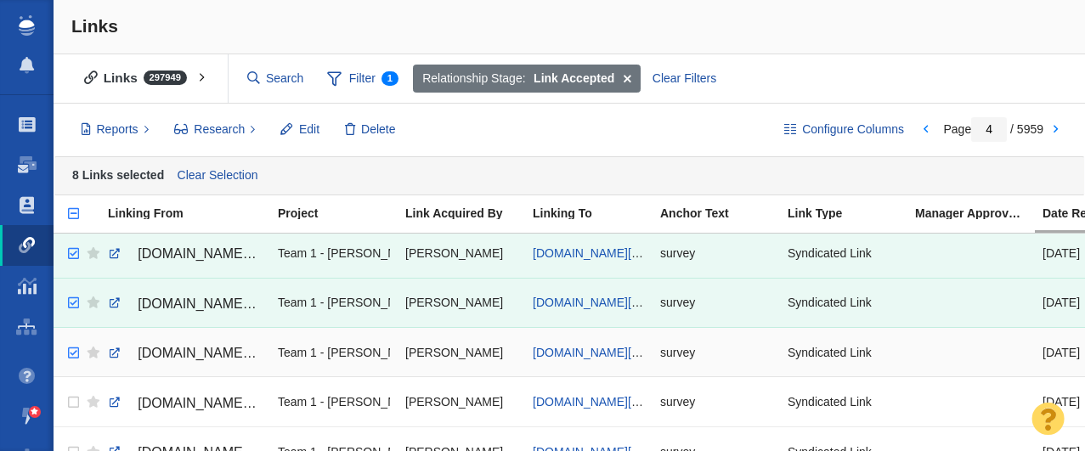
checkbox input "true"
click at [75, 351] on input "checkbox" at bounding box center [71, 353] width 25 height 37
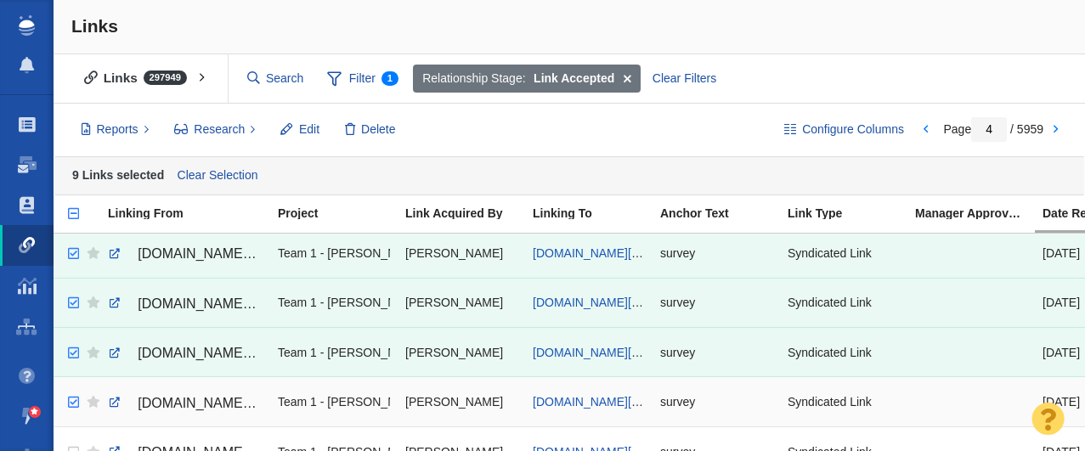
checkbox input "true"
click at [71, 400] on input "checkbox" at bounding box center [71, 402] width 25 height 37
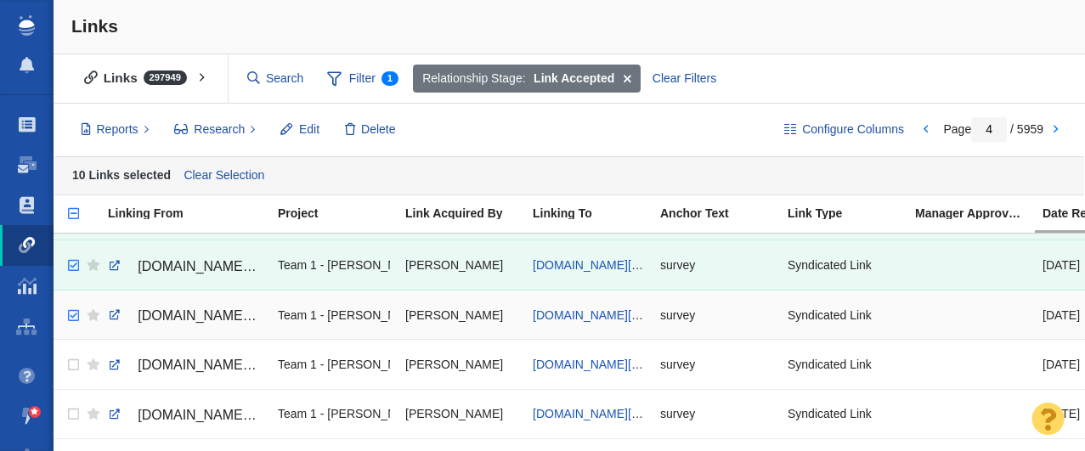
checkbox input "true"
click at [71, 317] on input "checkbox" at bounding box center [71, 315] width 25 height 37
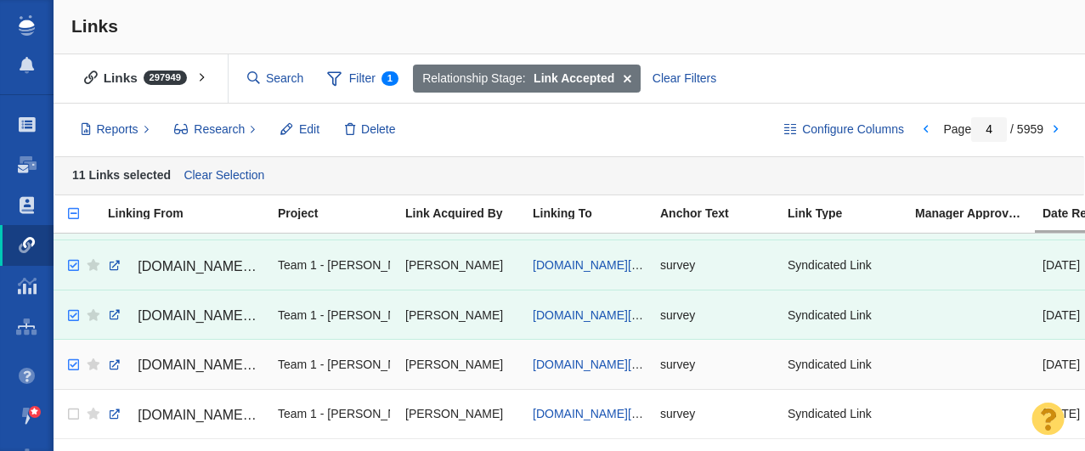
checkbox input "true"
click at [71, 365] on input "checkbox" at bounding box center [71, 365] width 25 height 37
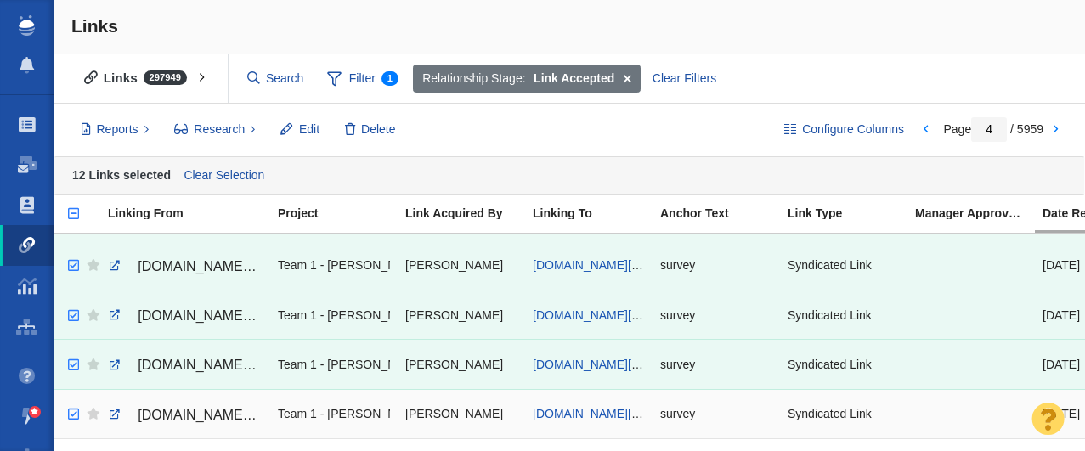
checkbox input "true"
click at [71, 416] on input "checkbox" at bounding box center [71, 414] width 25 height 37
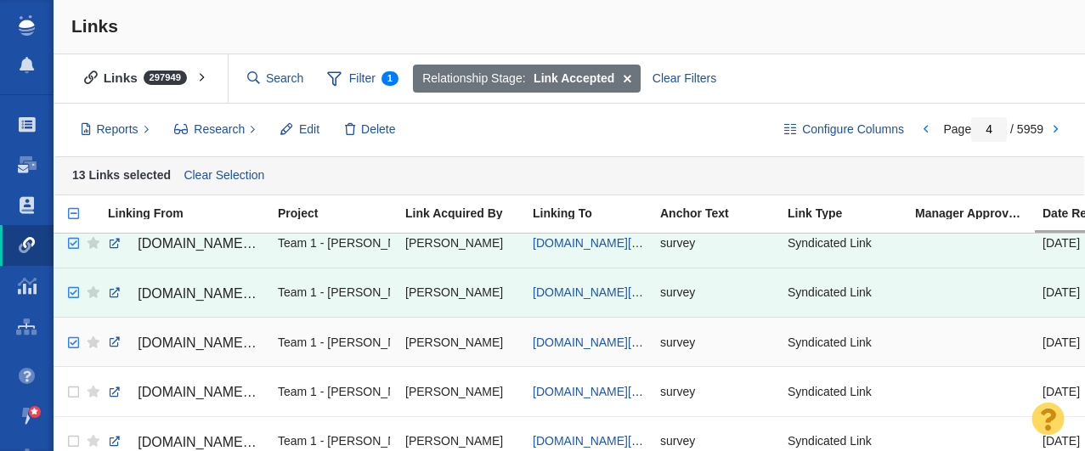
checkbox input "true"
click at [73, 343] on input "checkbox" at bounding box center [71, 343] width 25 height 37
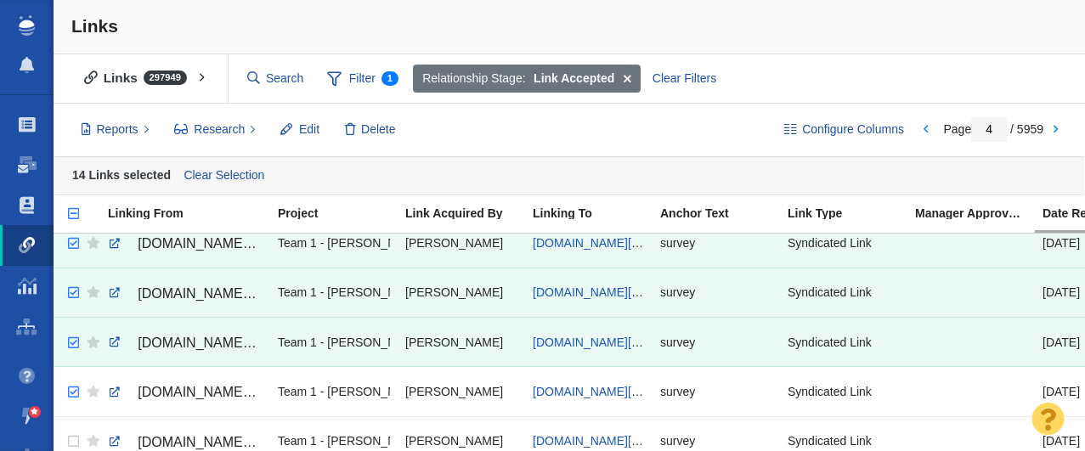
checkbox input "true"
click at [74, 392] on input "checkbox" at bounding box center [71, 392] width 25 height 37
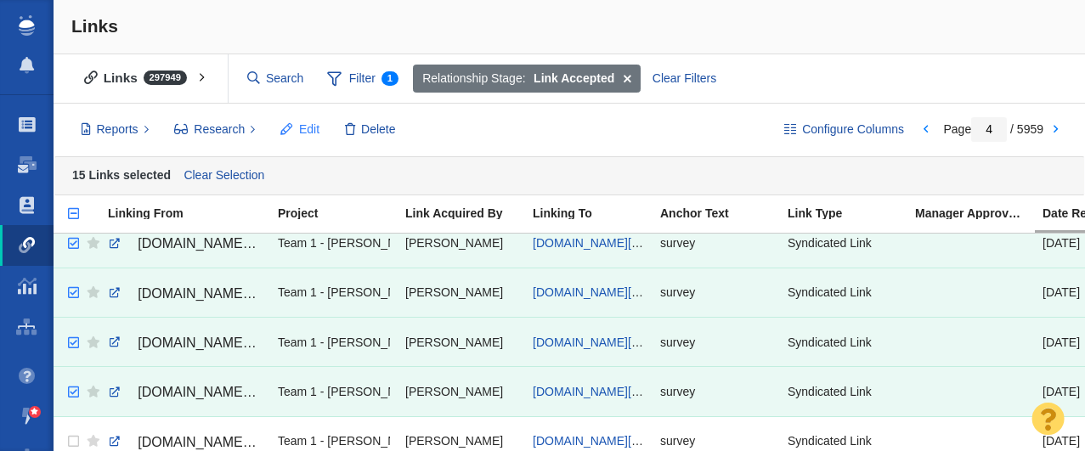
click at [303, 127] on span "Edit" at bounding box center [309, 130] width 20 height 18
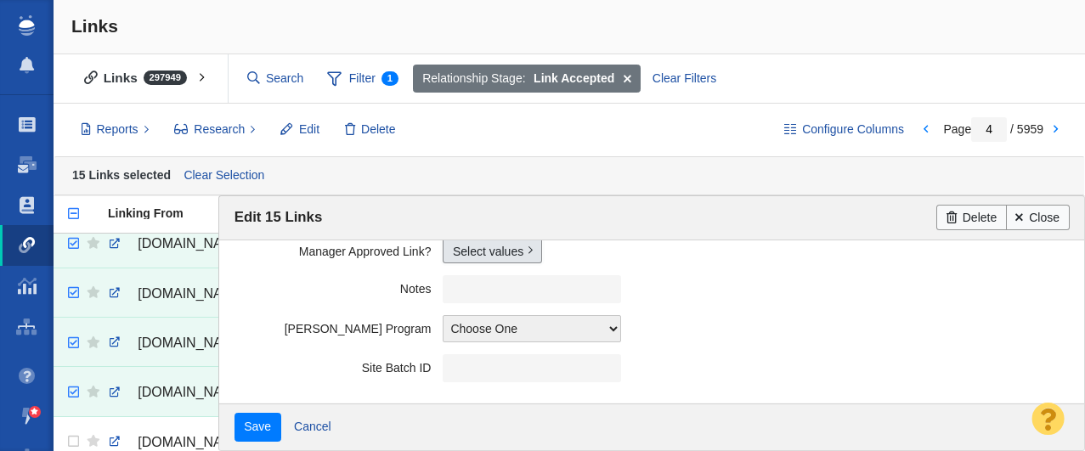
click at [485, 259] on link "Select values" at bounding box center [492, 250] width 99 height 25
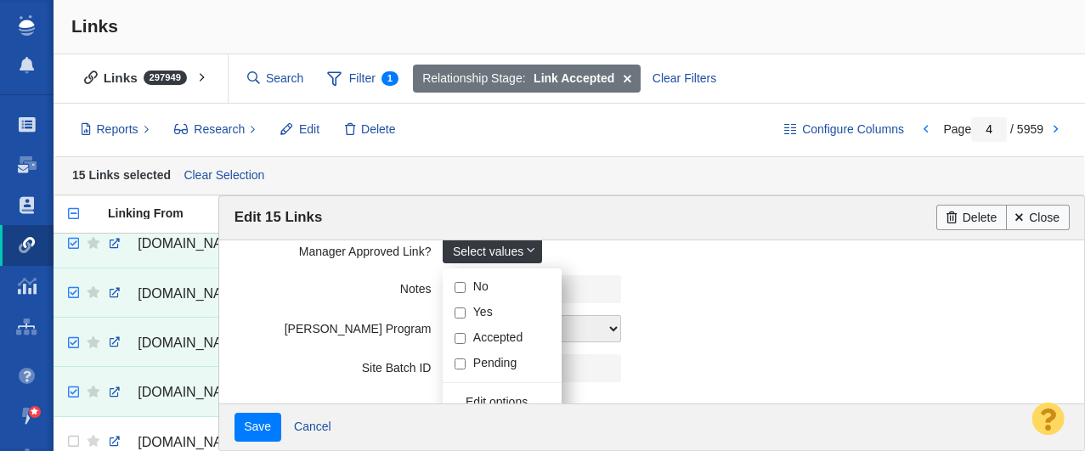
click at [463, 314] on input "Yes" at bounding box center [460, 313] width 11 height 11
checkbox input "true"
click at [290, 283] on label "Notes" at bounding box center [339, 285] width 209 height 21
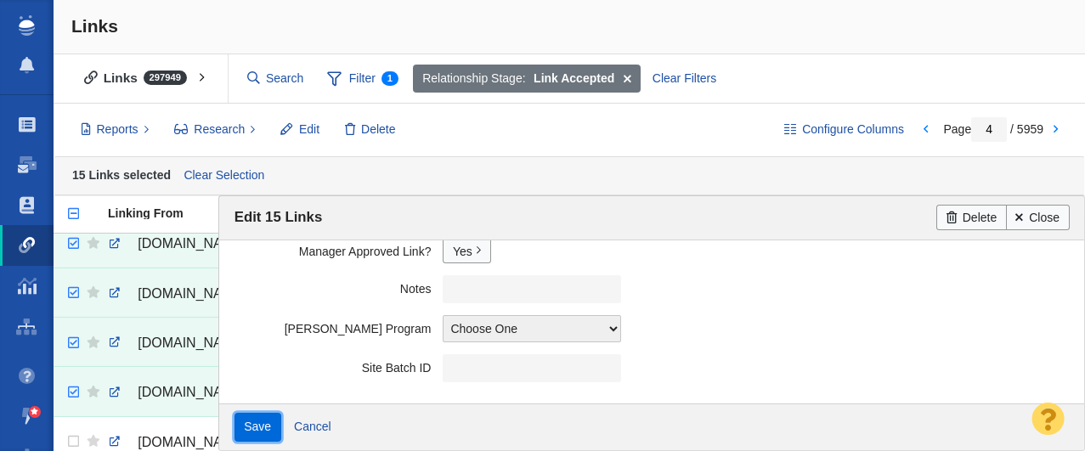
click at [258, 418] on input "Save" at bounding box center [258, 427] width 47 height 29
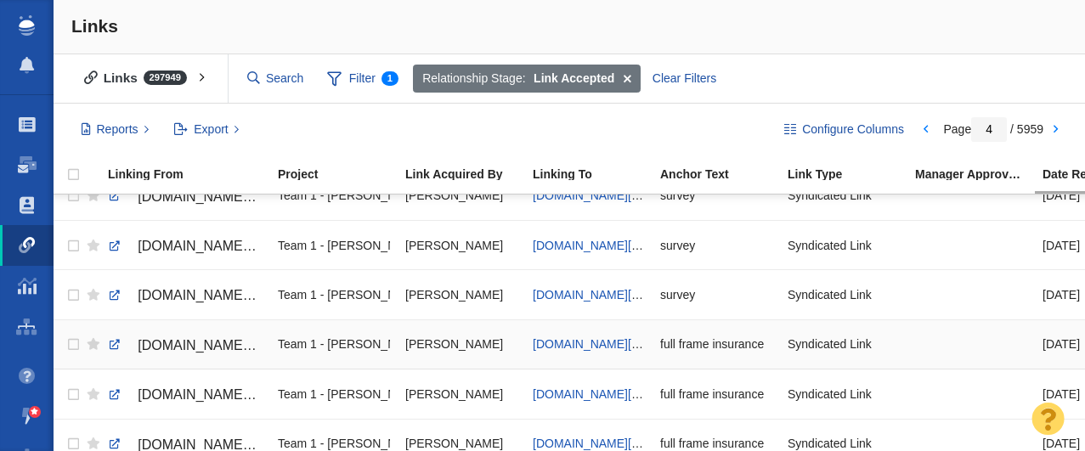
scroll to position [0, 0]
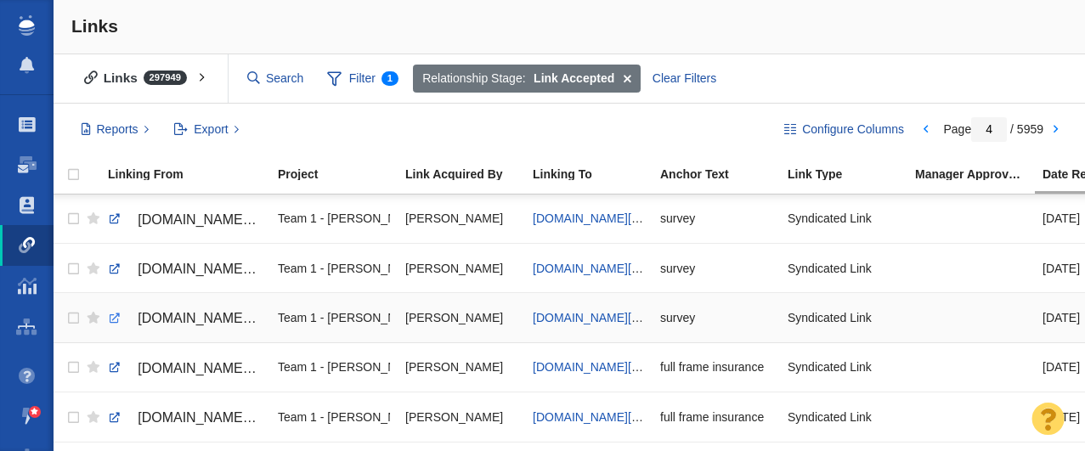
click at [115, 319] on link at bounding box center [114, 318] width 15 height 15
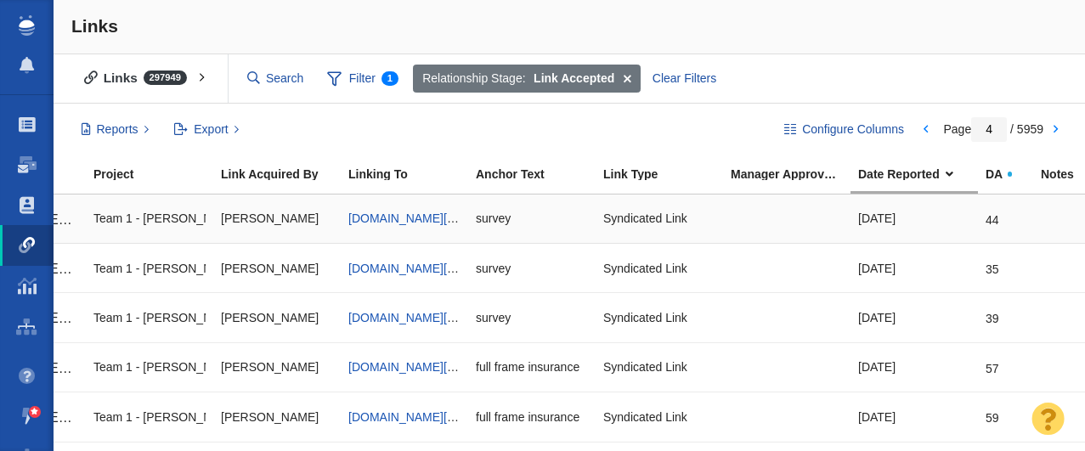
scroll to position [0, 185]
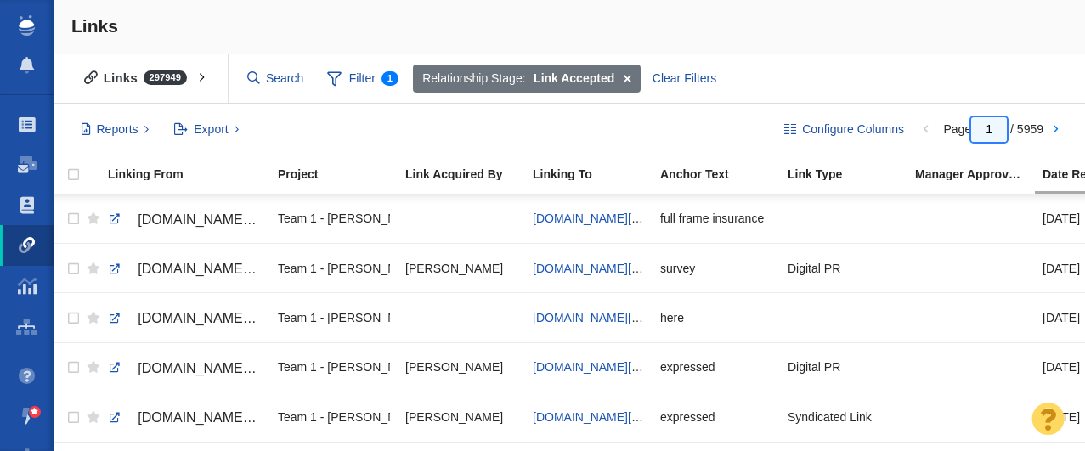
click at [1000, 133] on input "1" at bounding box center [989, 129] width 36 height 25
type input "4"
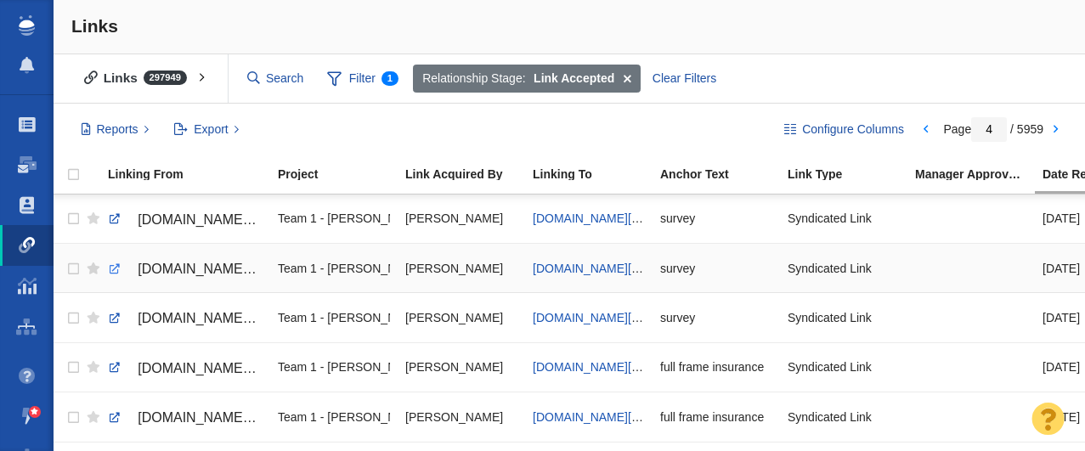
click at [113, 269] on link at bounding box center [114, 269] width 15 height 15
click at [114, 221] on link at bounding box center [114, 219] width 15 height 15
checkbox input "true"
click at [71, 221] on input "checkbox" at bounding box center [71, 219] width 25 height 37
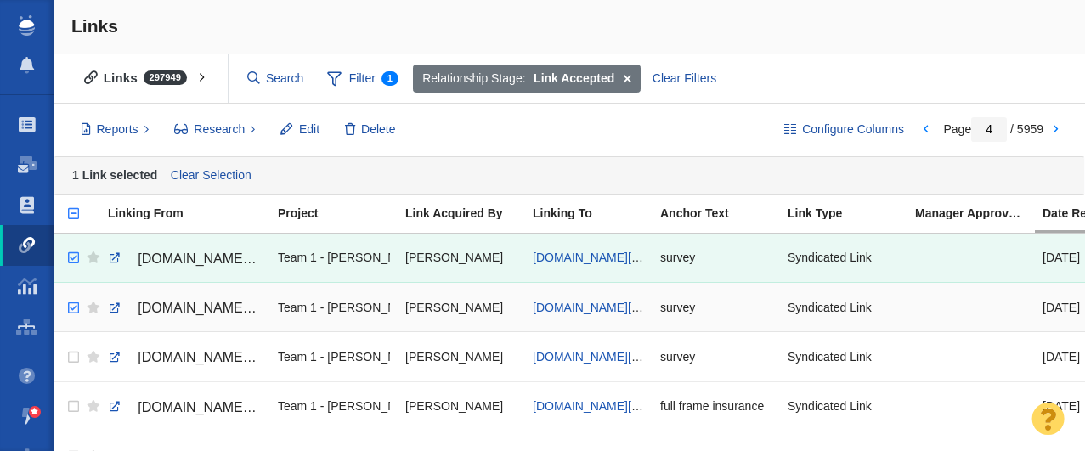
checkbox input "true"
click at [76, 304] on input "checkbox" at bounding box center [71, 308] width 25 height 37
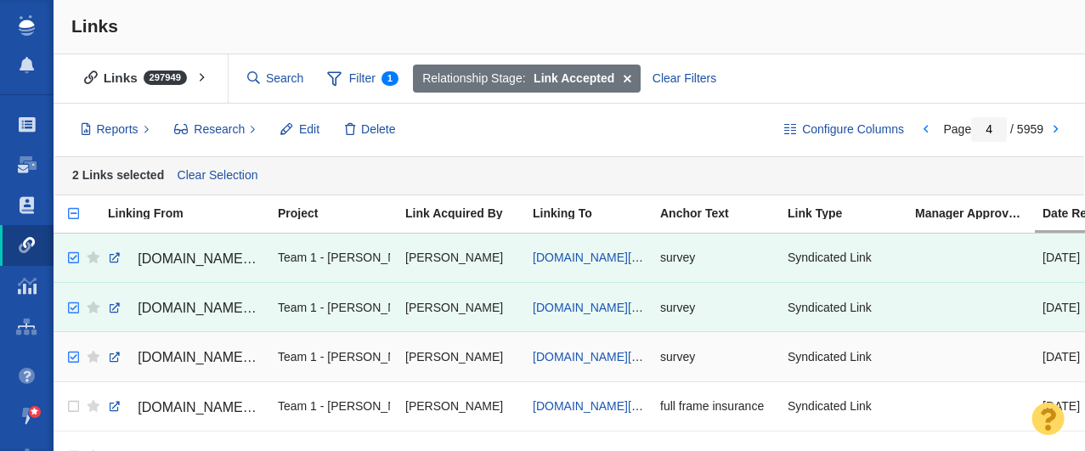
checkbox input "true"
click at [70, 360] on input "checkbox" at bounding box center [71, 357] width 25 height 37
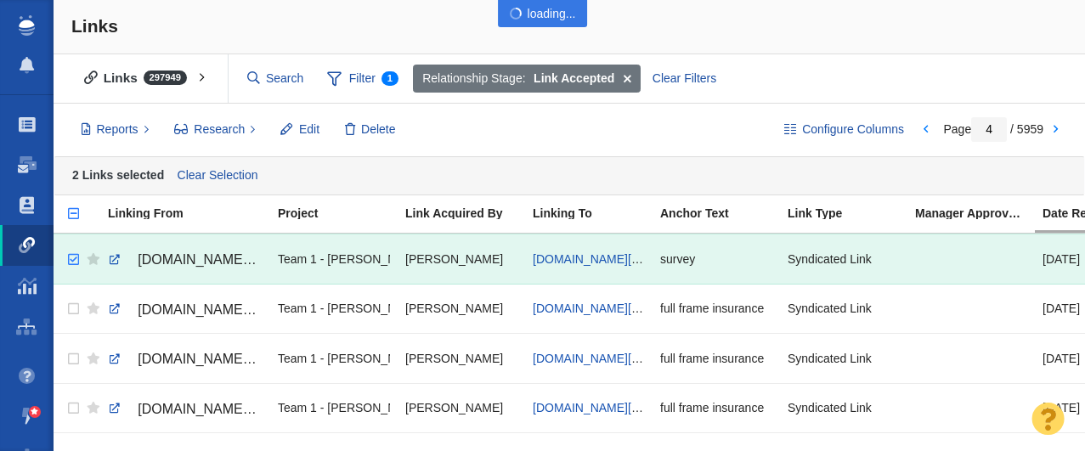
scroll to position [130, 0]
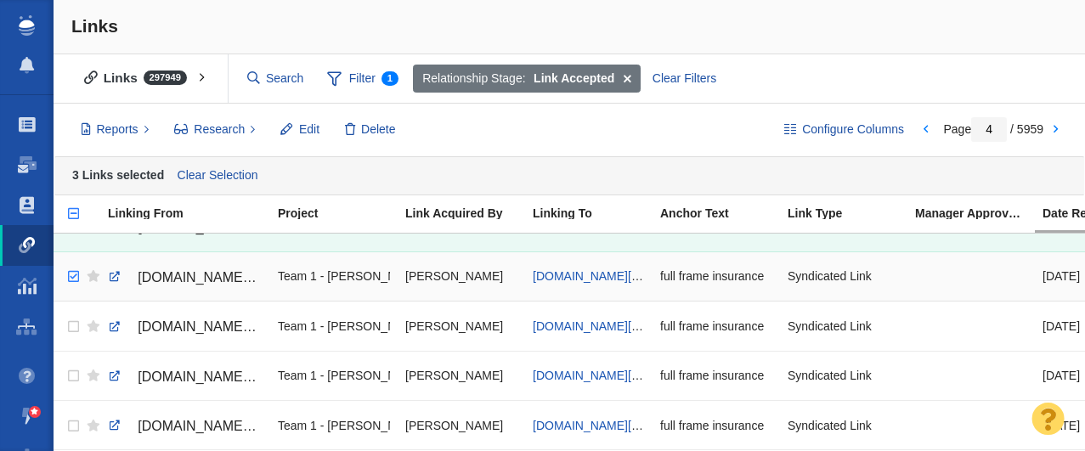
checkbox input "true"
click at [76, 276] on input "checkbox" at bounding box center [71, 276] width 25 height 37
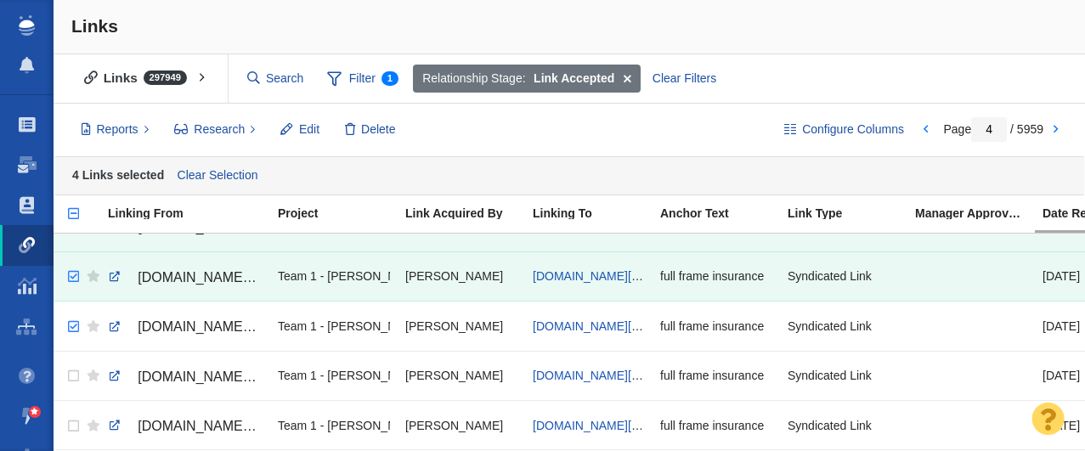
checkbox input "true"
click at [74, 327] on input "checkbox" at bounding box center [71, 327] width 25 height 37
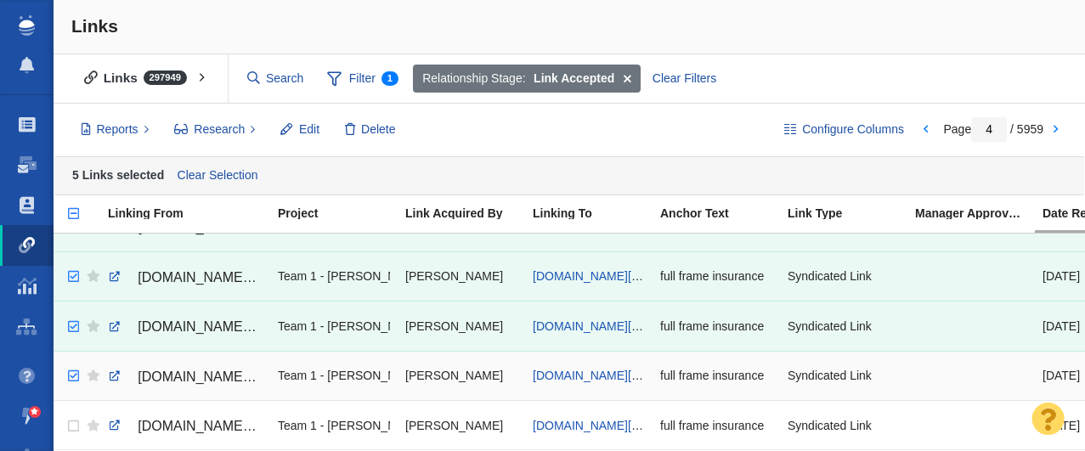
checkbox input "true"
click at [71, 376] on input "checkbox" at bounding box center [71, 376] width 25 height 37
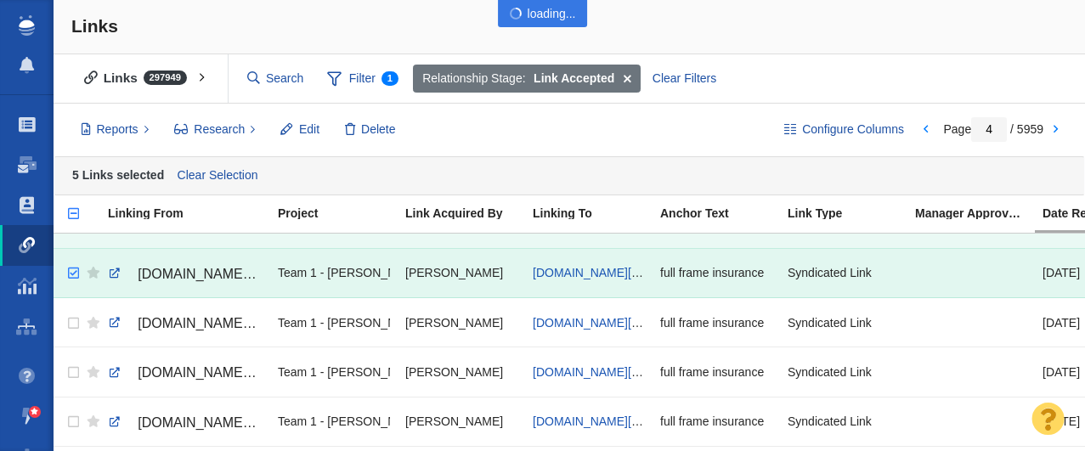
scroll to position [260, 0]
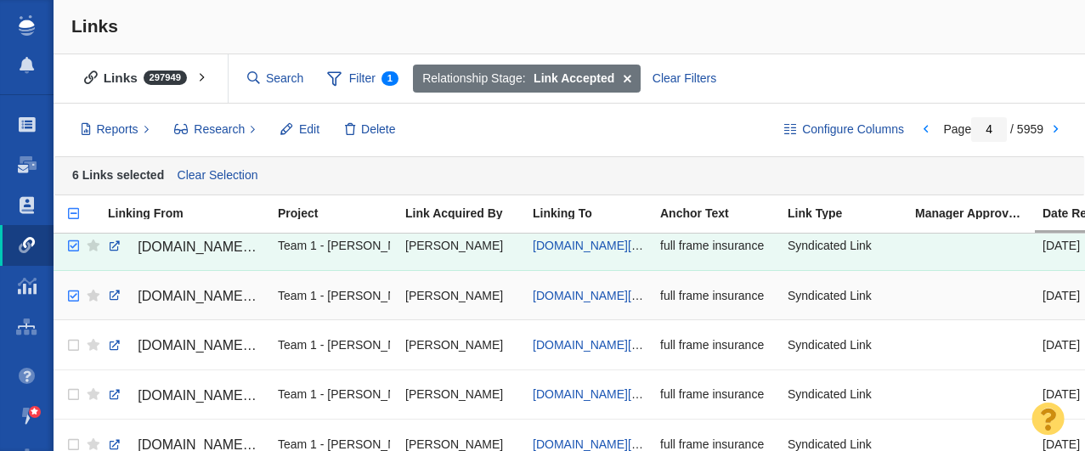
checkbox input "true"
click at [73, 297] on input "checkbox" at bounding box center [71, 296] width 25 height 37
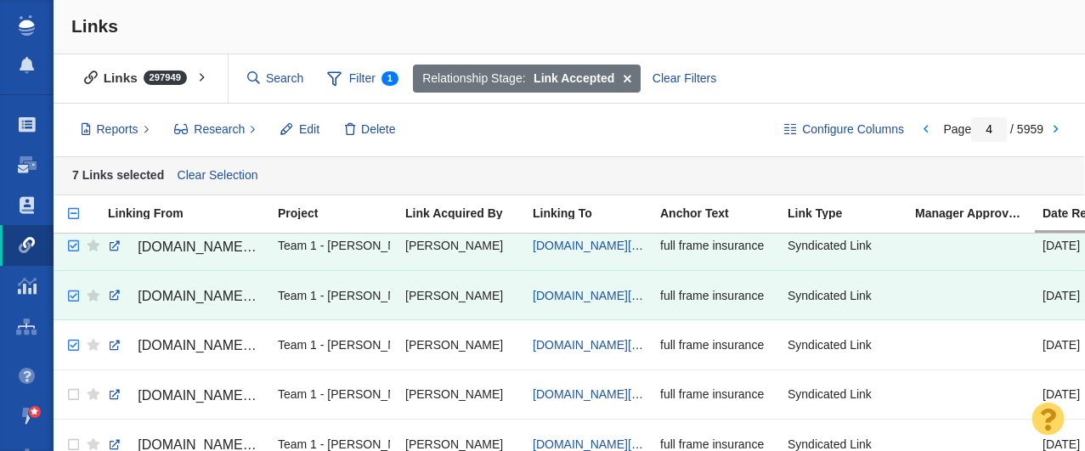
checkbox input "true"
click at [73, 345] on input "checkbox" at bounding box center [71, 345] width 25 height 37
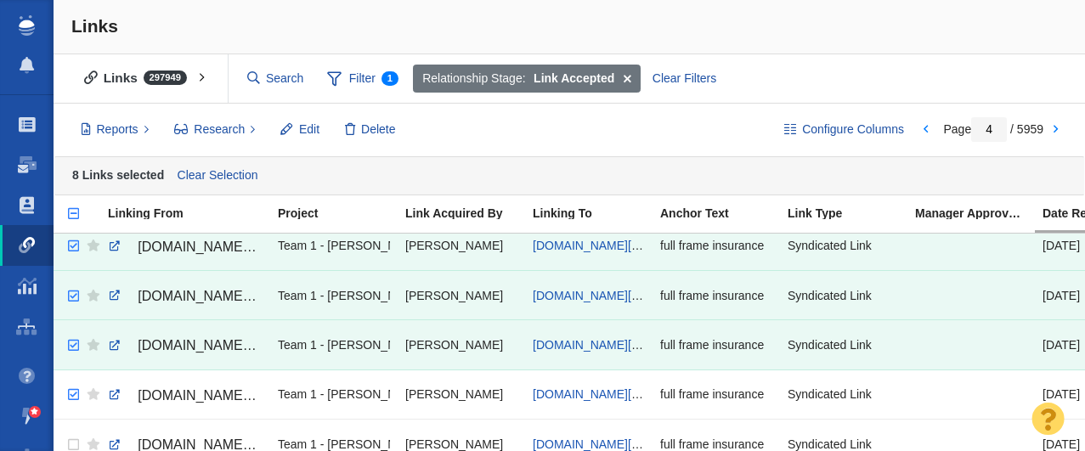
checkbox input "true"
click at [73, 396] on input "checkbox" at bounding box center [71, 395] width 25 height 37
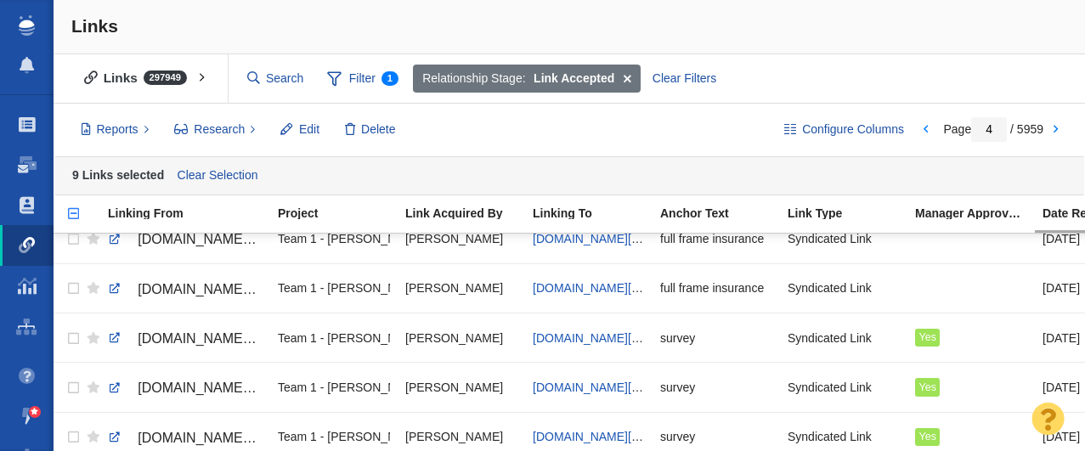
scroll to position [440, 0]
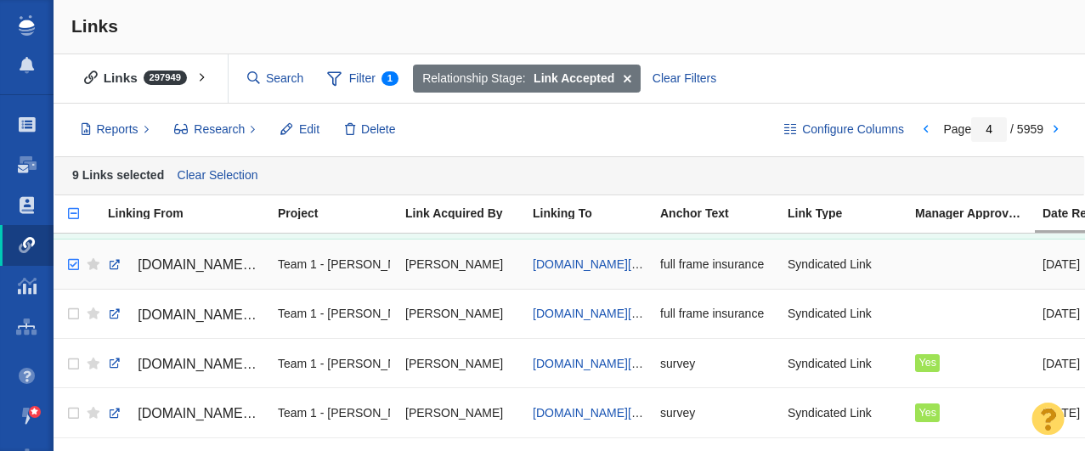
checkbox input "true"
click at [76, 267] on input "checkbox" at bounding box center [71, 264] width 25 height 37
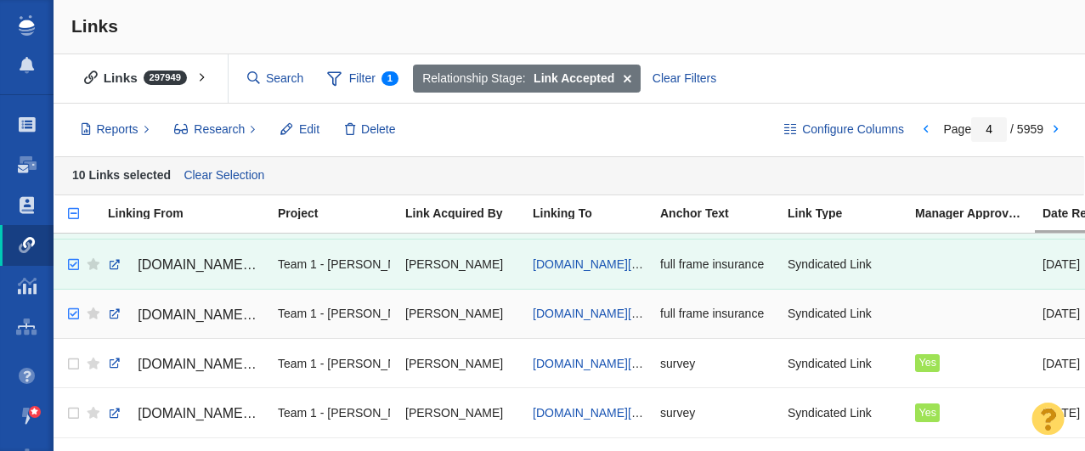
checkbox input "true"
click at [72, 313] on input "checkbox" at bounding box center [71, 314] width 25 height 37
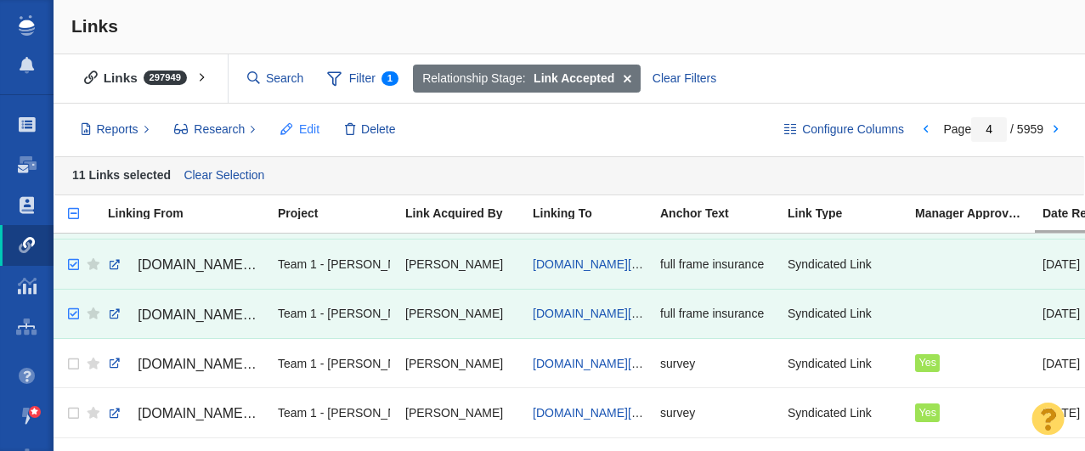
click at [303, 126] on span "Edit" at bounding box center [309, 130] width 20 height 18
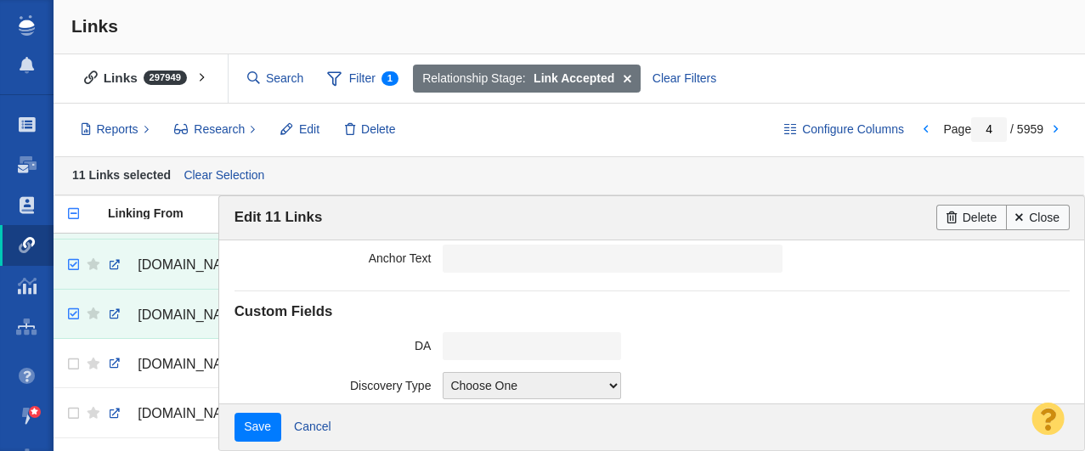
scroll to position [536, 0]
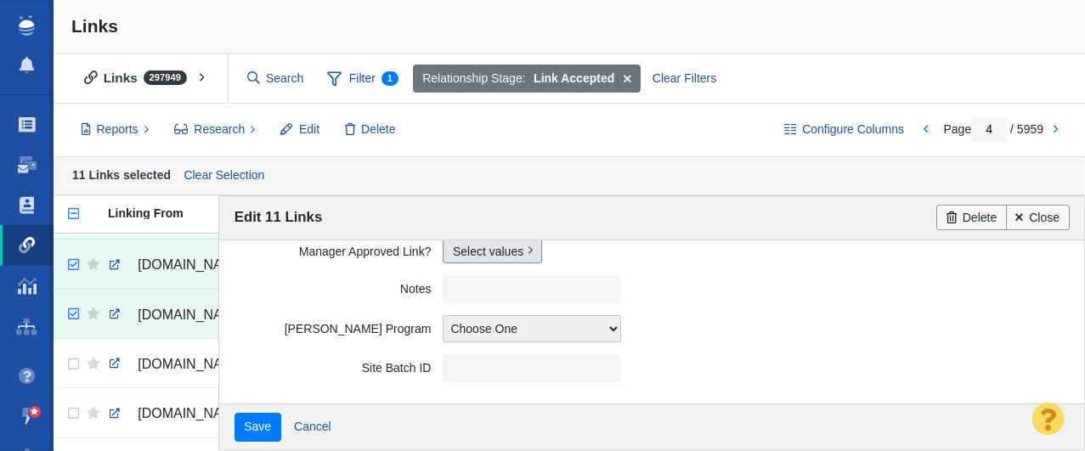
click at [477, 252] on link "Select values" at bounding box center [492, 250] width 99 height 25
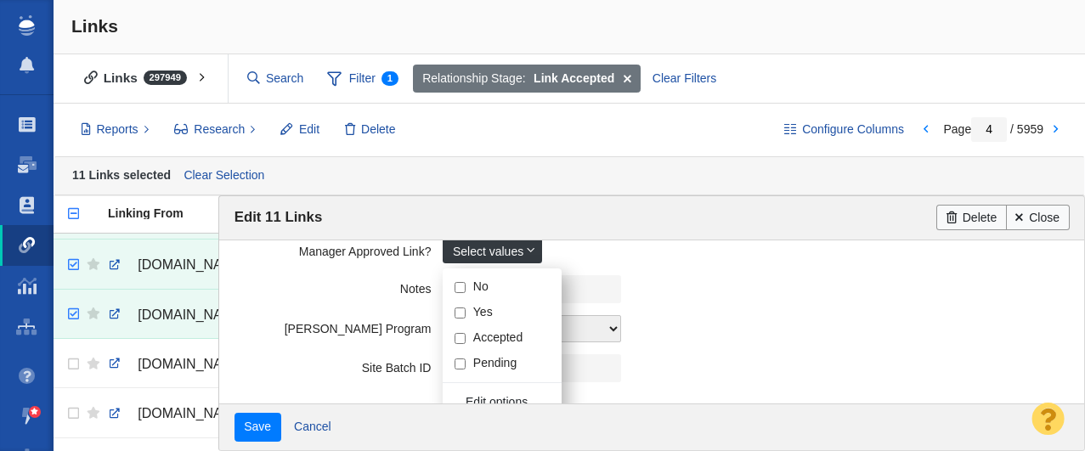
click at [461, 314] on input "Yes" at bounding box center [460, 313] width 11 height 11
checkbox input "true"
click at [300, 281] on label "Notes" at bounding box center [339, 285] width 209 height 21
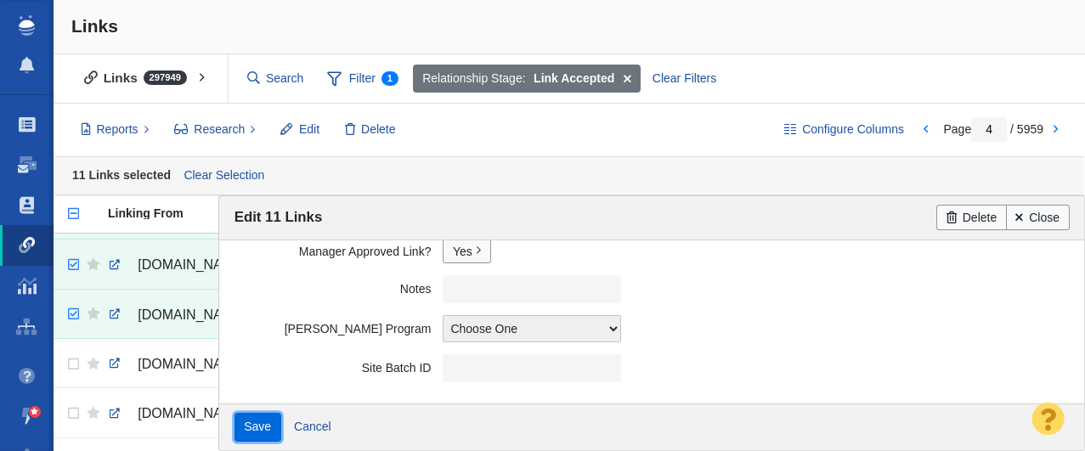
click at [262, 424] on input "Save" at bounding box center [258, 427] width 47 height 29
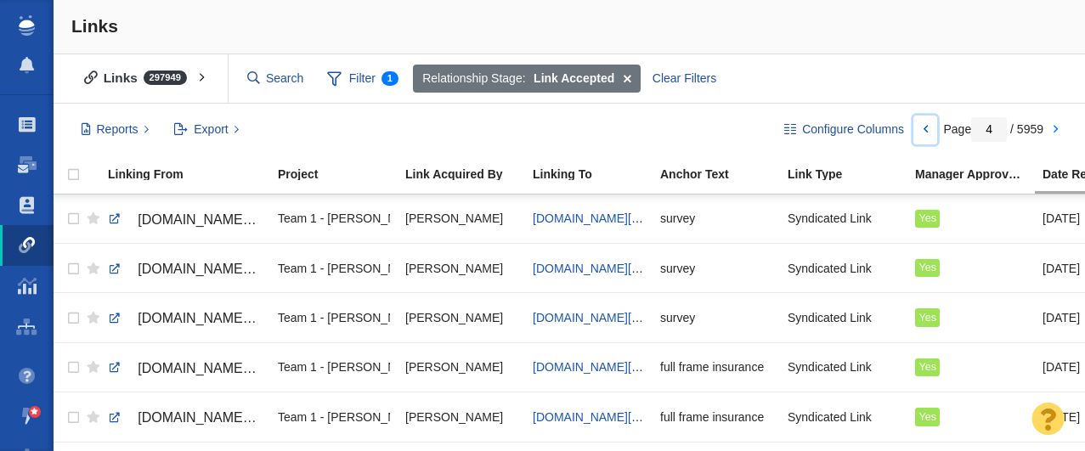
click at [924, 128] on link at bounding box center [926, 130] width 24 height 29
type input "3"
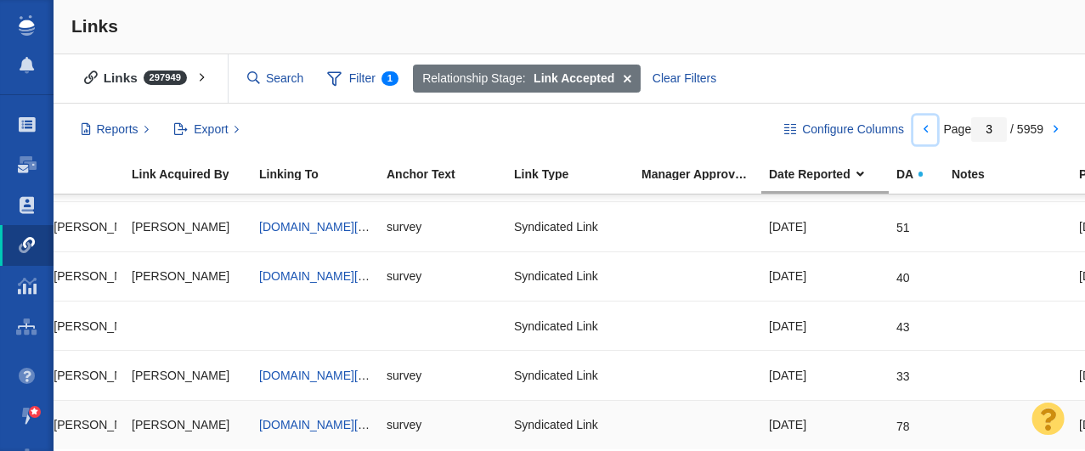
scroll to position [0, 0]
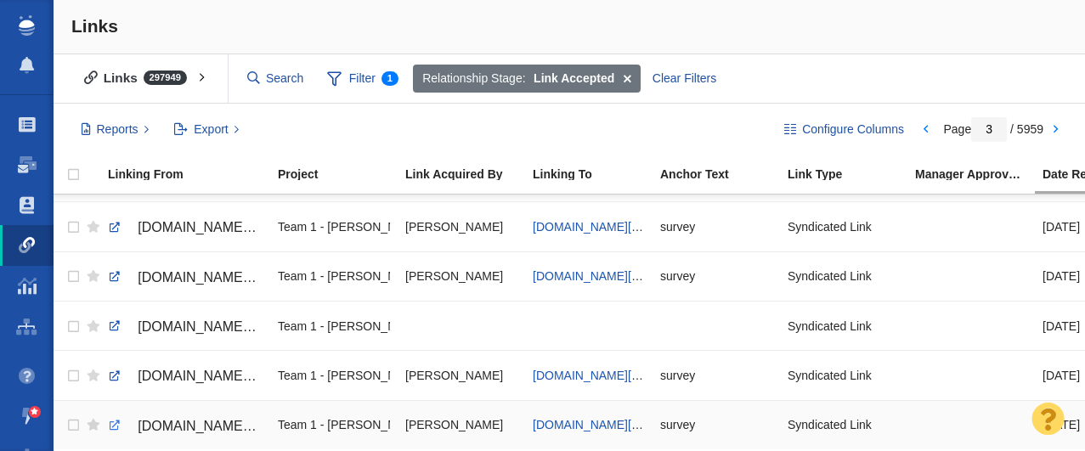
click at [114, 426] on link at bounding box center [114, 425] width 15 height 15
click at [111, 375] on link at bounding box center [114, 376] width 15 height 15
click at [112, 327] on link at bounding box center [114, 326] width 15 height 15
click at [118, 274] on link at bounding box center [114, 276] width 15 height 15
click at [114, 225] on link at bounding box center [114, 227] width 15 height 15
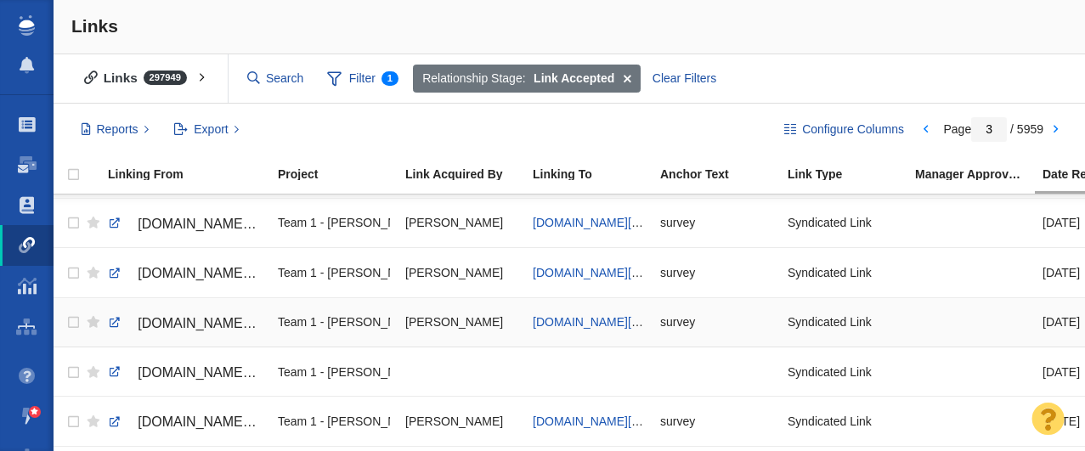
scroll to position [2178, 0]
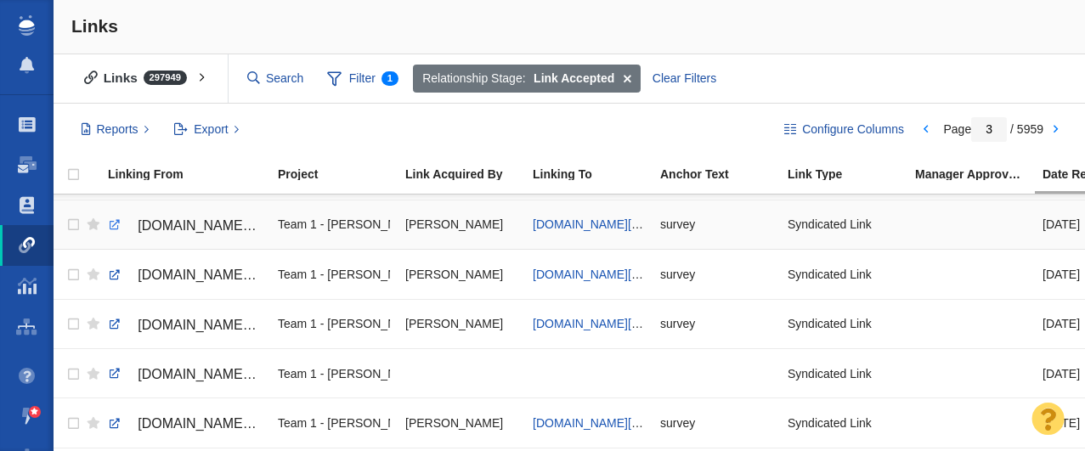
click at [114, 225] on link at bounding box center [114, 225] width 15 height 15
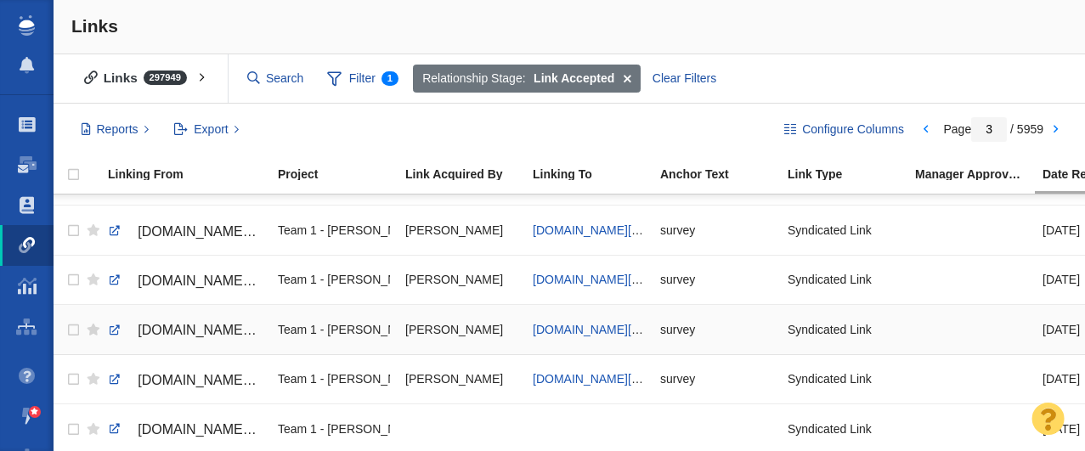
scroll to position [2121, 0]
click at [113, 233] on link at bounding box center [114, 231] width 15 height 15
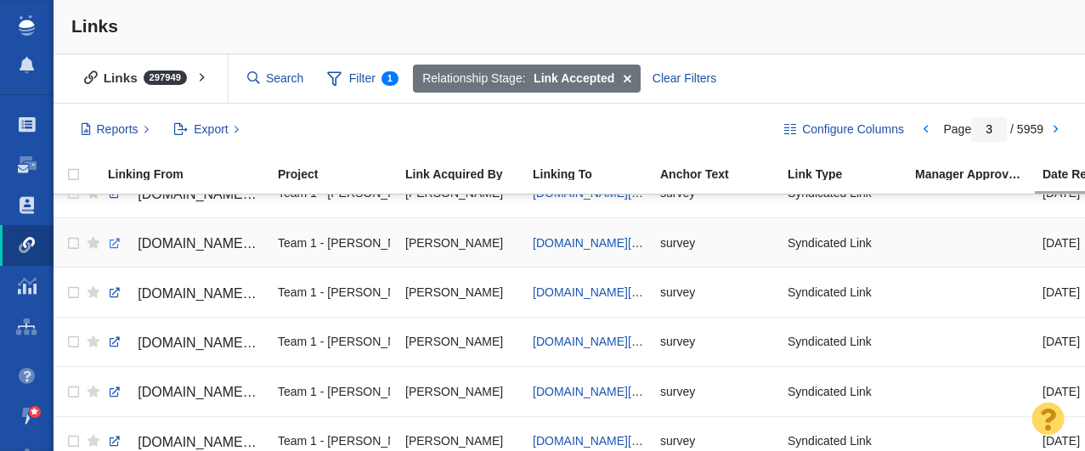
click at [116, 244] on link at bounding box center [114, 243] width 15 height 15
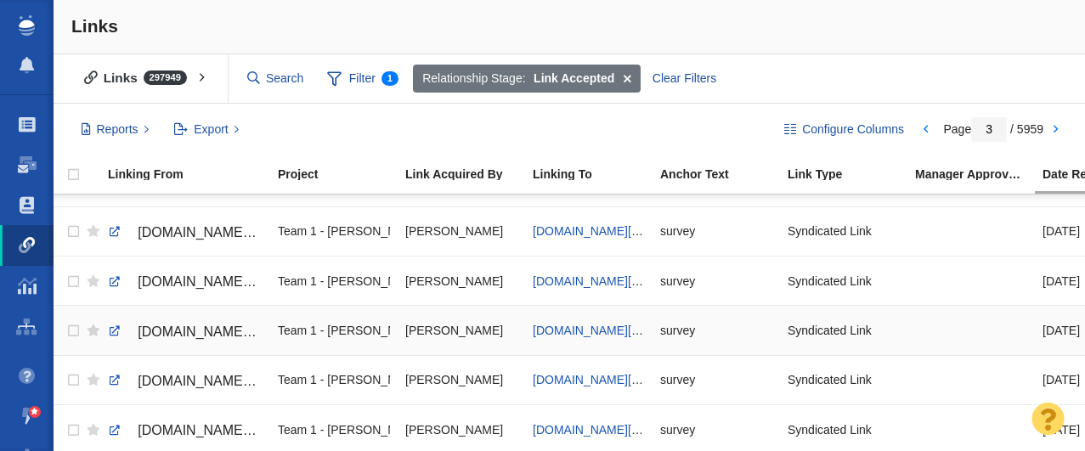
scroll to position [2015, 0]
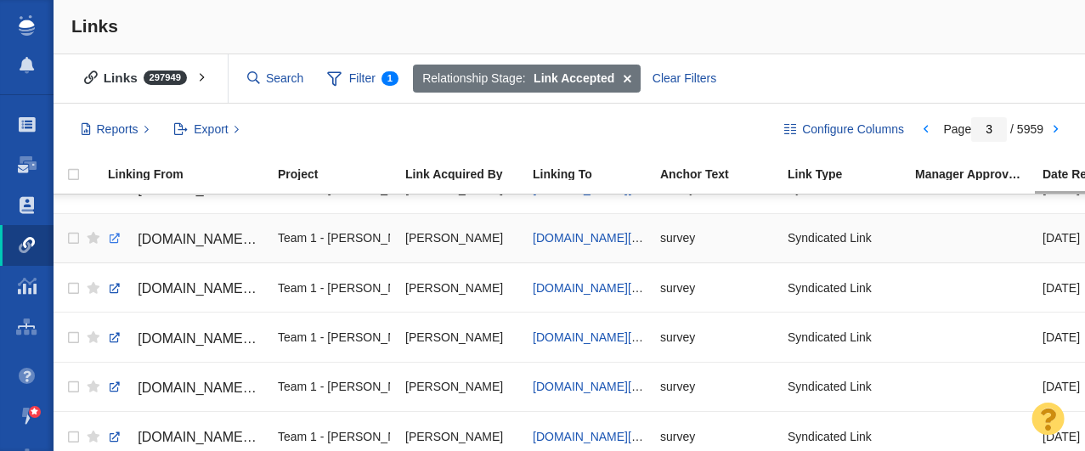
click at [117, 239] on link at bounding box center [114, 238] width 15 height 15
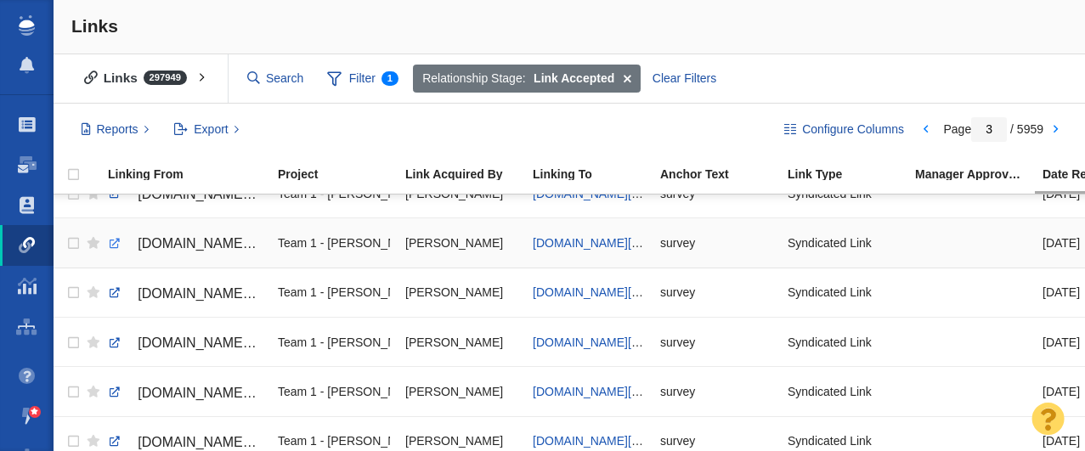
click at [116, 244] on link at bounding box center [114, 243] width 15 height 15
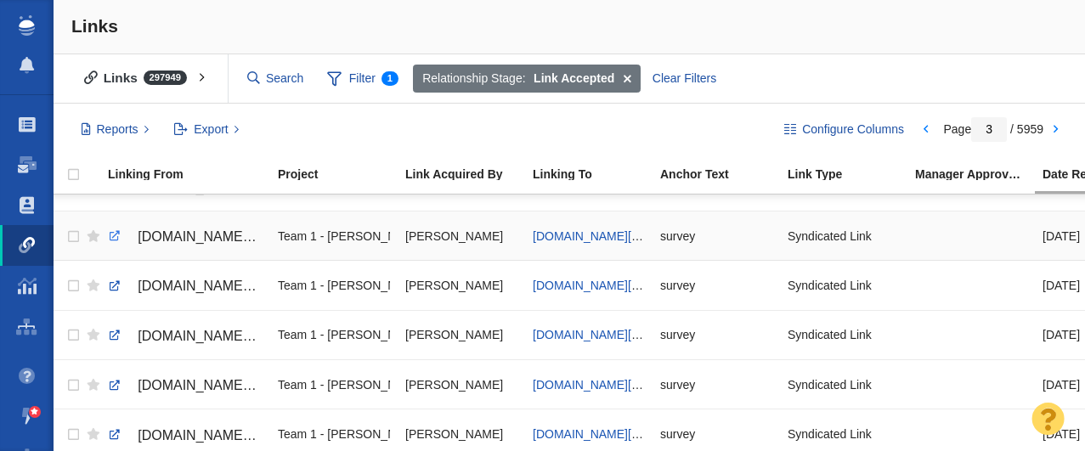
click at [112, 237] on link at bounding box center [114, 236] width 15 height 15
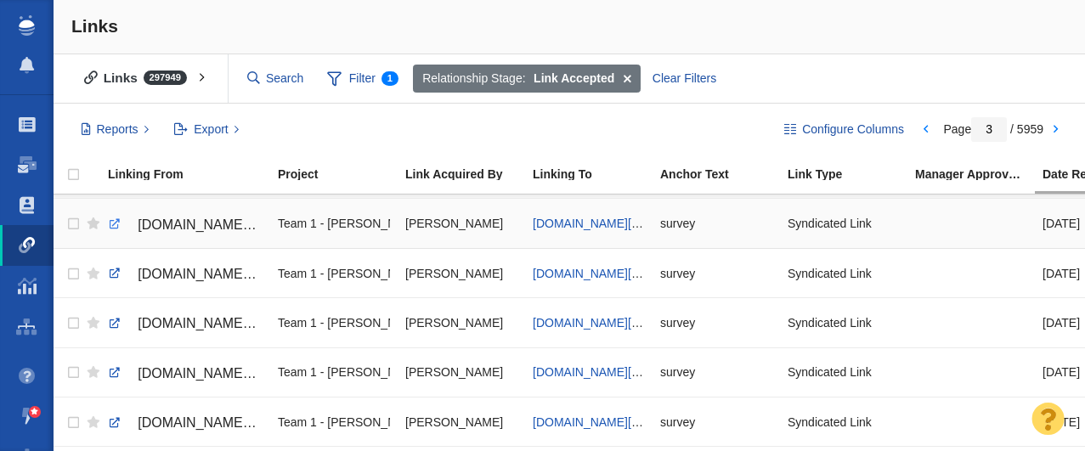
click at [115, 224] on link at bounding box center [114, 224] width 15 height 15
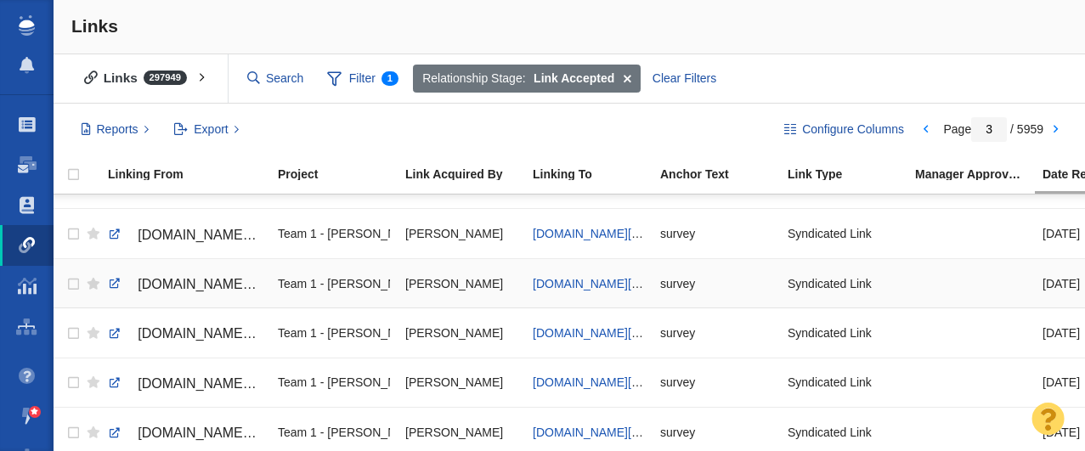
scroll to position [1817, 0]
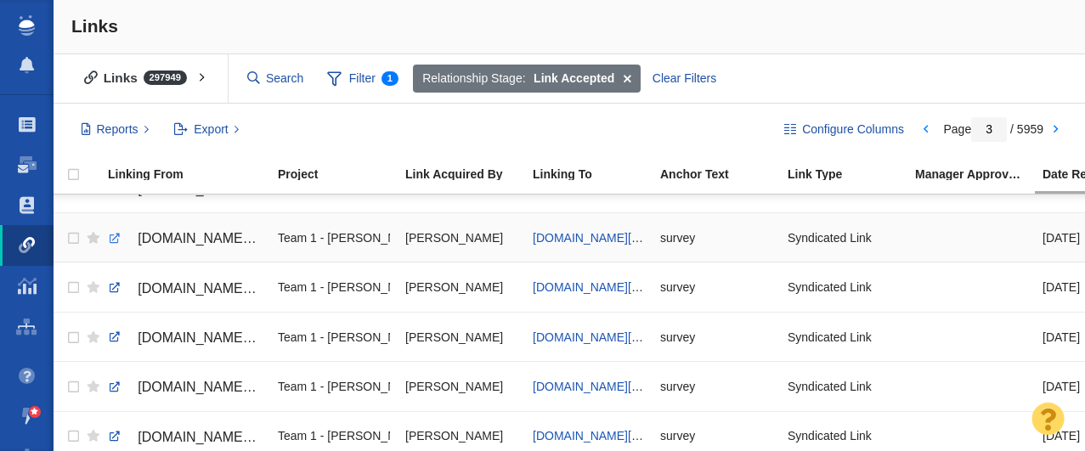
click at [112, 240] on link at bounding box center [114, 238] width 15 height 15
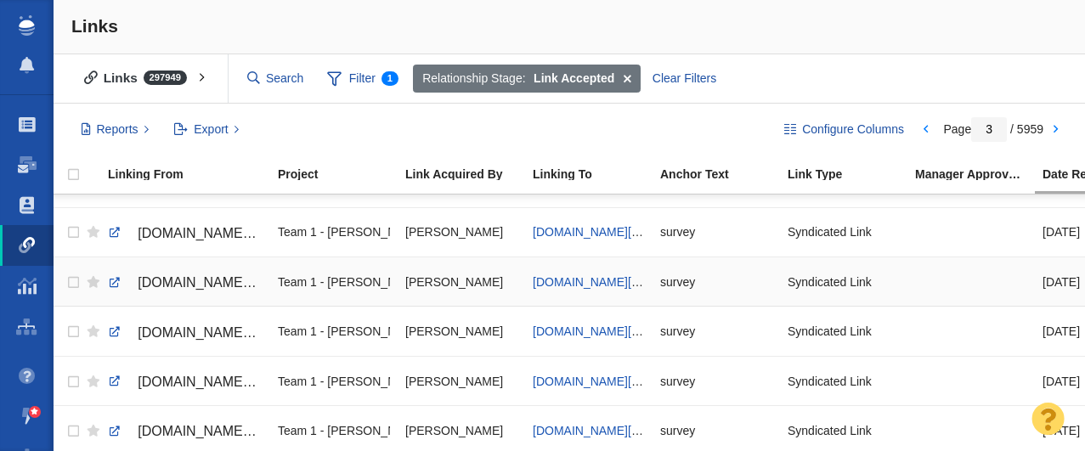
scroll to position [1772, 0]
click at [114, 232] on link at bounding box center [114, 233] width 15 height 15
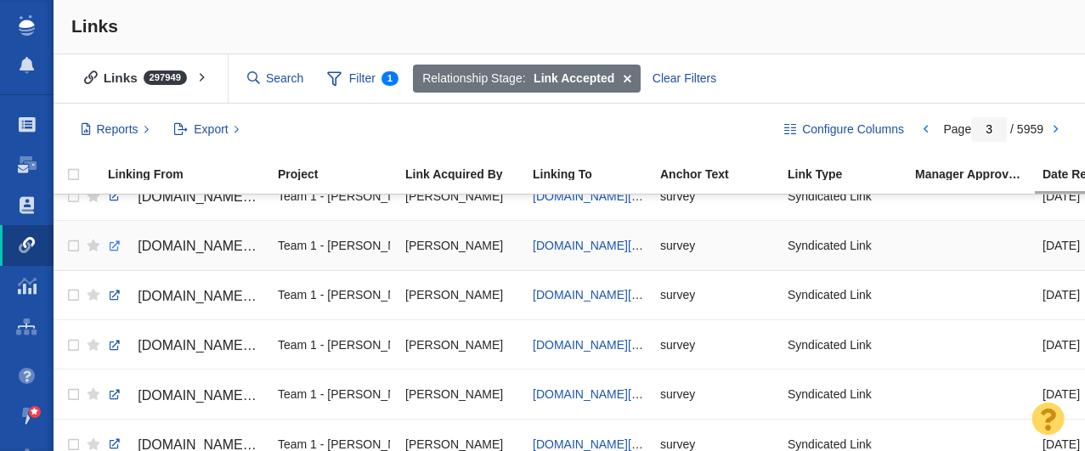
click at [115, 244] on link at bounding box center [114, 246] width 15 height 15
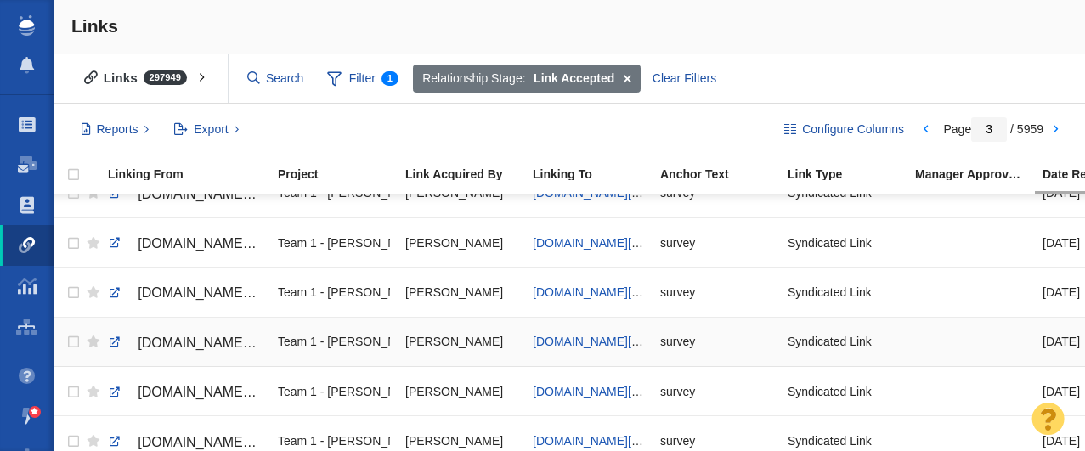
scroll to position [1654, 0]
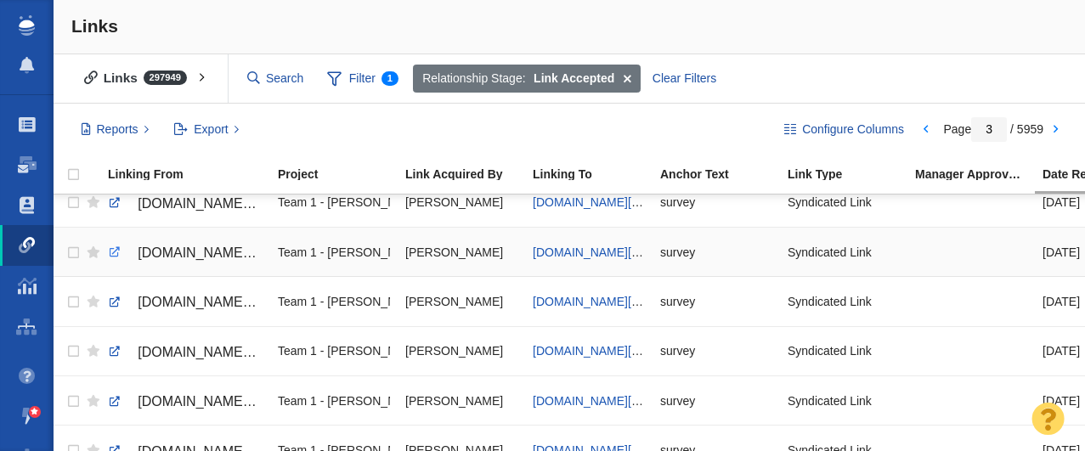
click at [114, 251] on link at bounding box center [114, 252] width 15 height 15
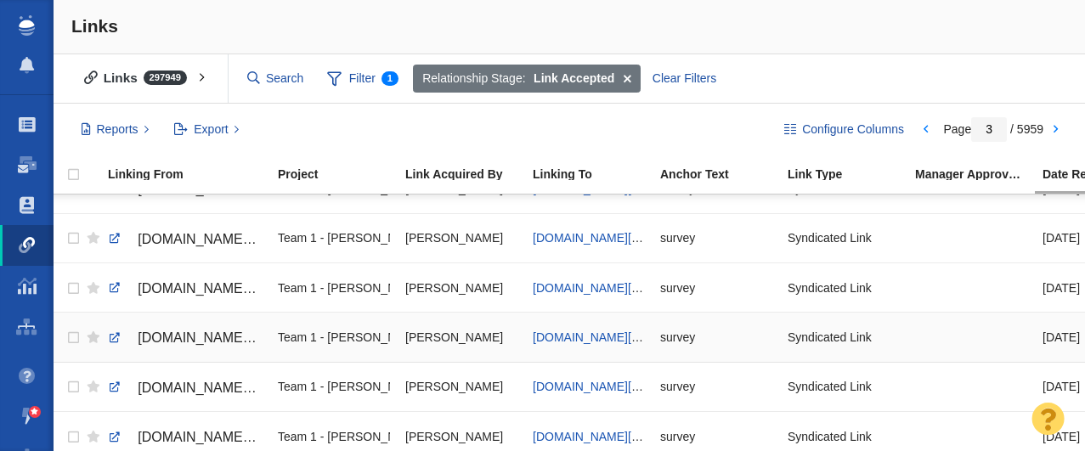
scroll to position [1604, 0]
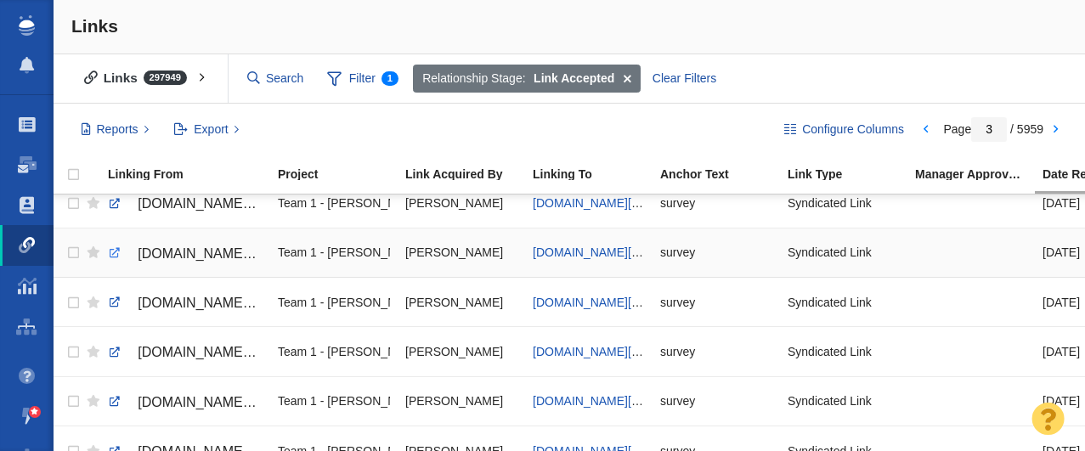
click at [113, 252] on link at bounding box center [114, 253] width 15 height 15
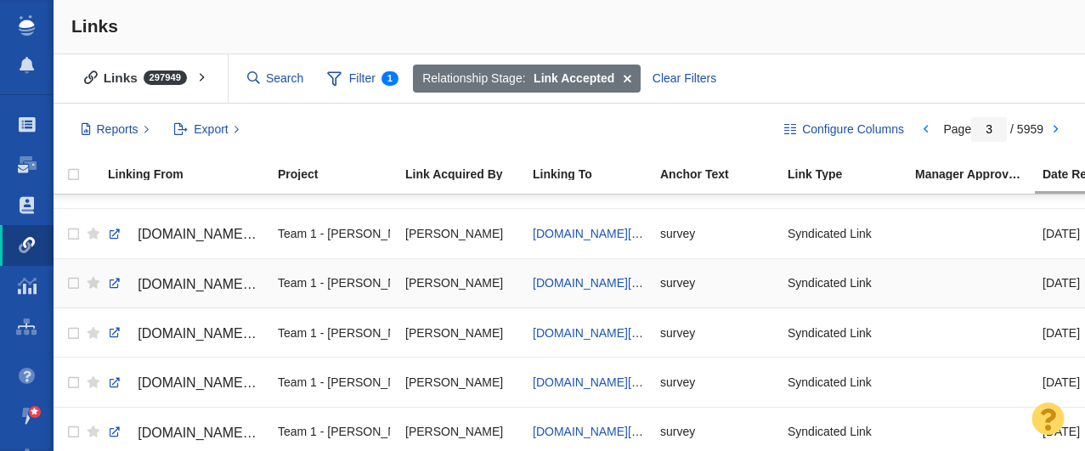
scroll to position [1571, 0]
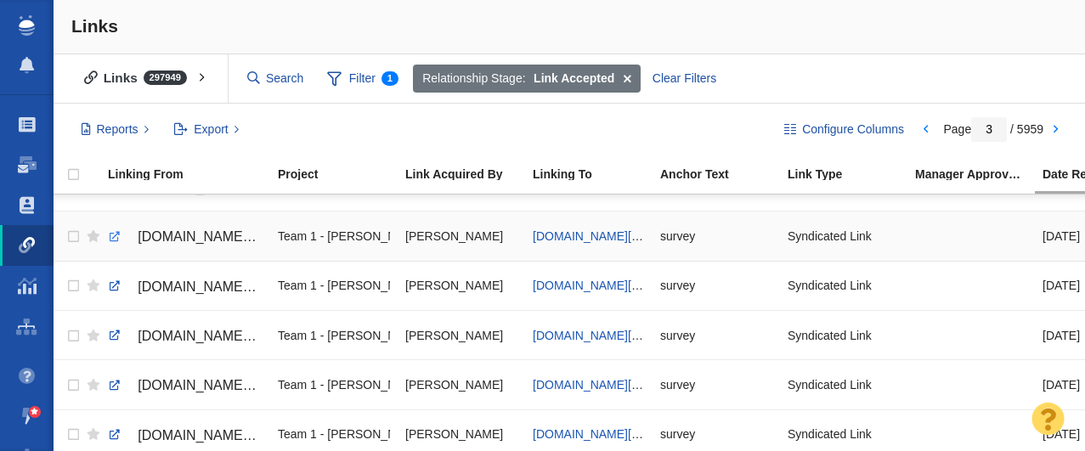
click at [115, 238] on link at bounding box center [114, 236] width 15 height 15
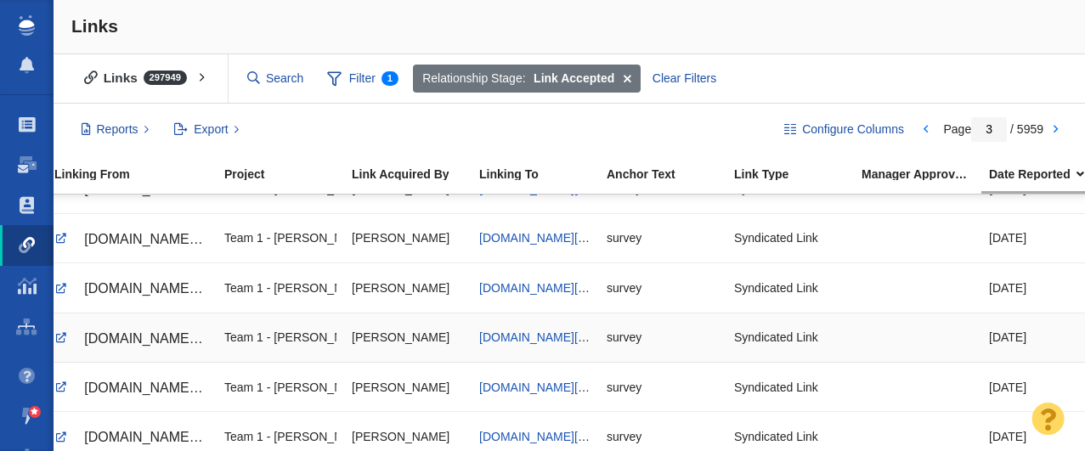
scroll to position [0, 0]
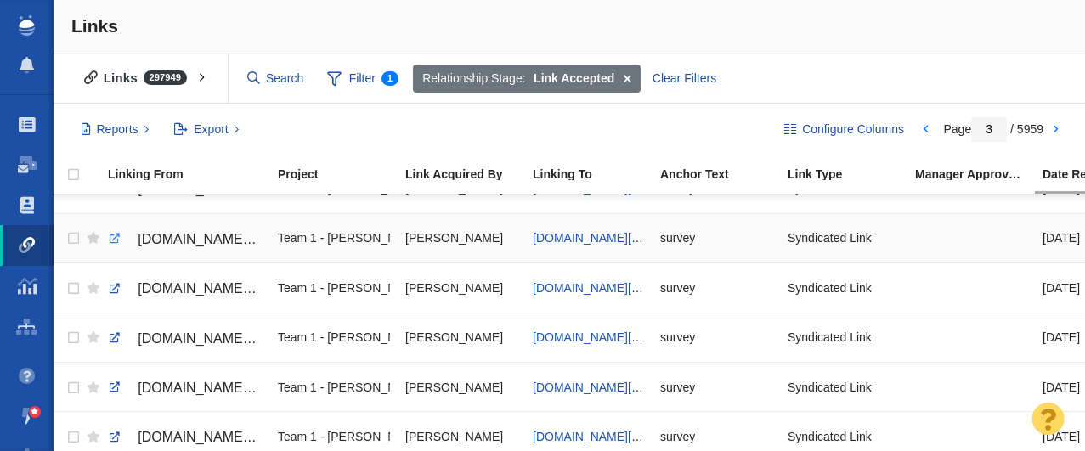
click at [114, 238] on link at bounding box center [114, 238] width 15 height 15
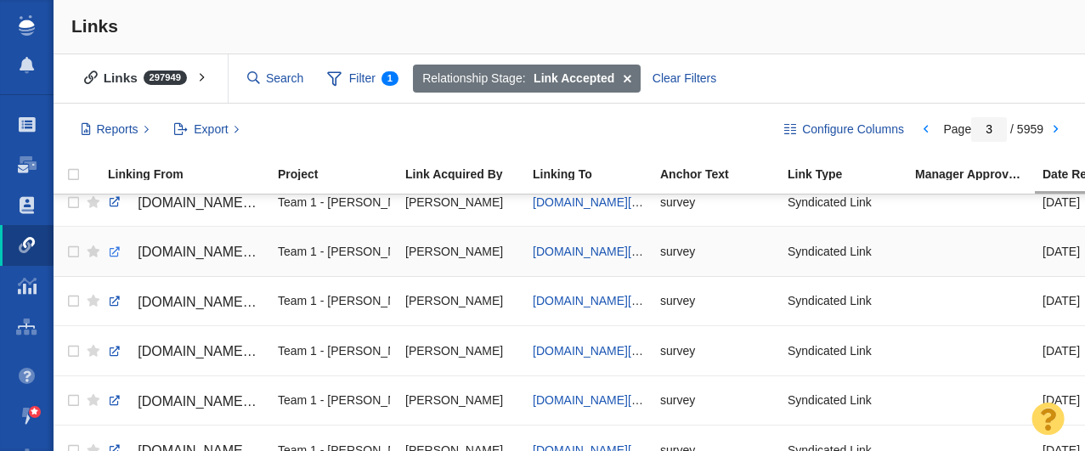
click at [112, 252] on link at bounding box center [114, 252] width 15 height 15
click at [116, 252] on link at bounding box center [114, 251] width 15 height 15
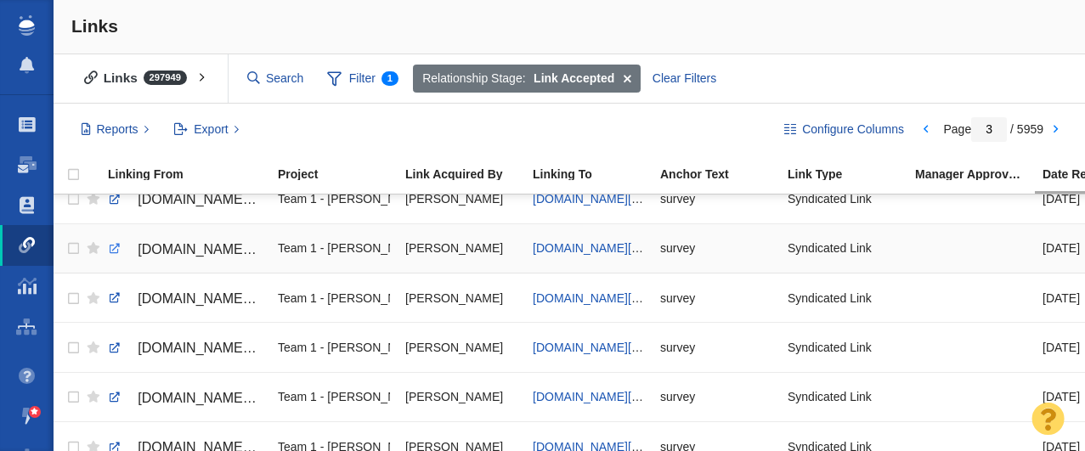
click at [111, 248] on link at bounding box center [114, 248] width 15 height 15
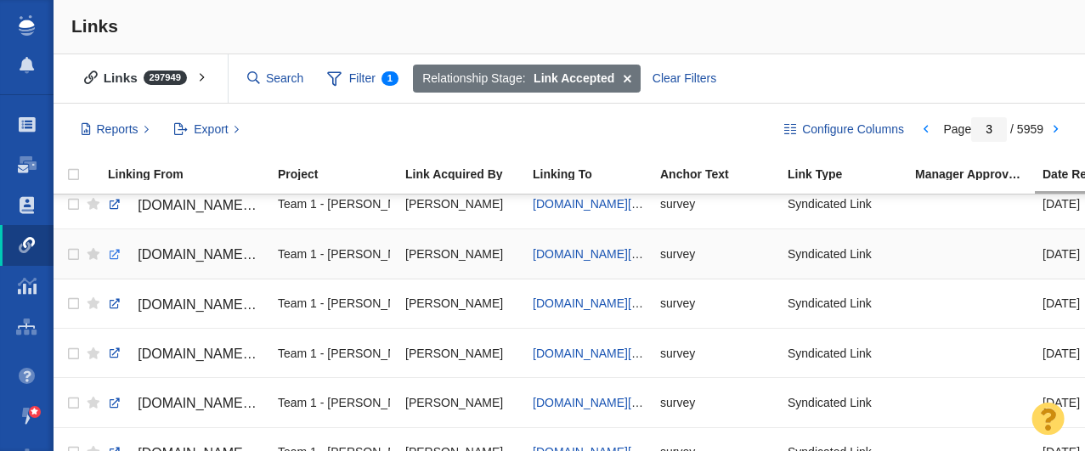
click at [116, 256] on link at bounding box center [114, 254] width 15 height 15
click at [115, 258] on link at bounding box center [114, 253] width 15 height 15
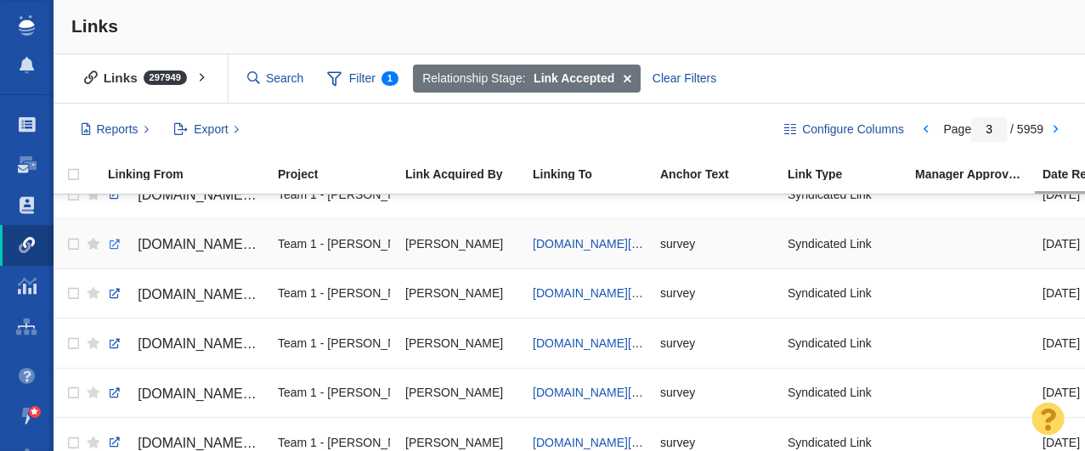
click at [111, 243] on link at bounding box center [114, 244] width 15 height 15
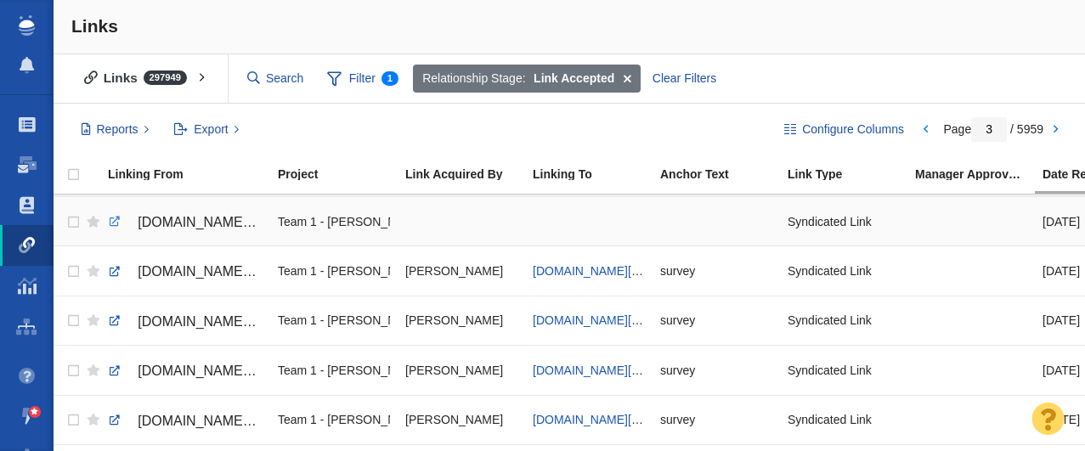
click at [116, 220] on link at bounding box center [114, 221] width 15 height 15
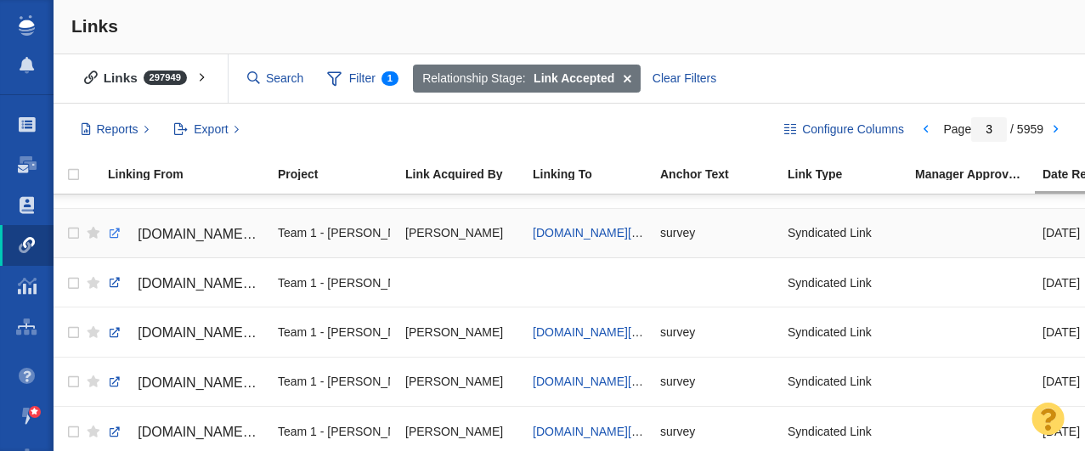
click at [117, 230] on link at bounding box center [114, 233] width 15 height 15
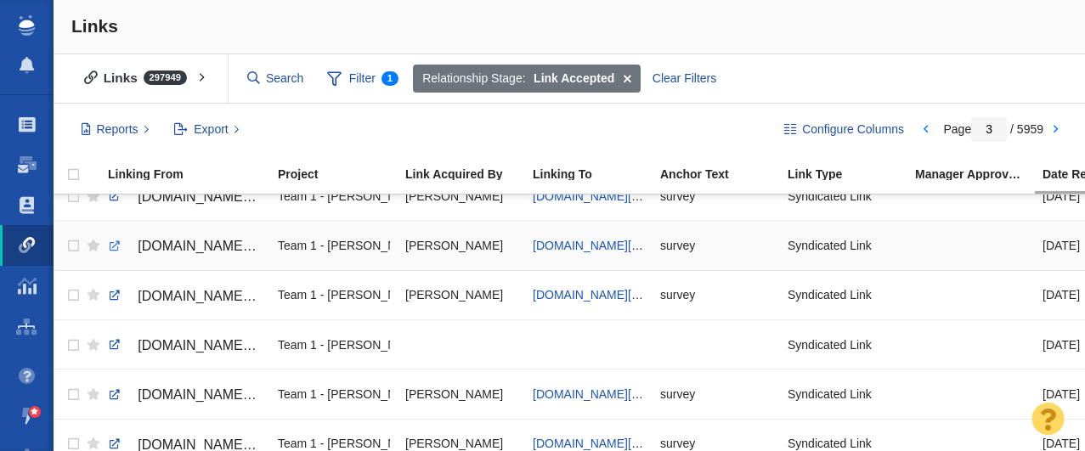
click at [113, 245] on link at bounding box center [114, 246] width 15 height 15
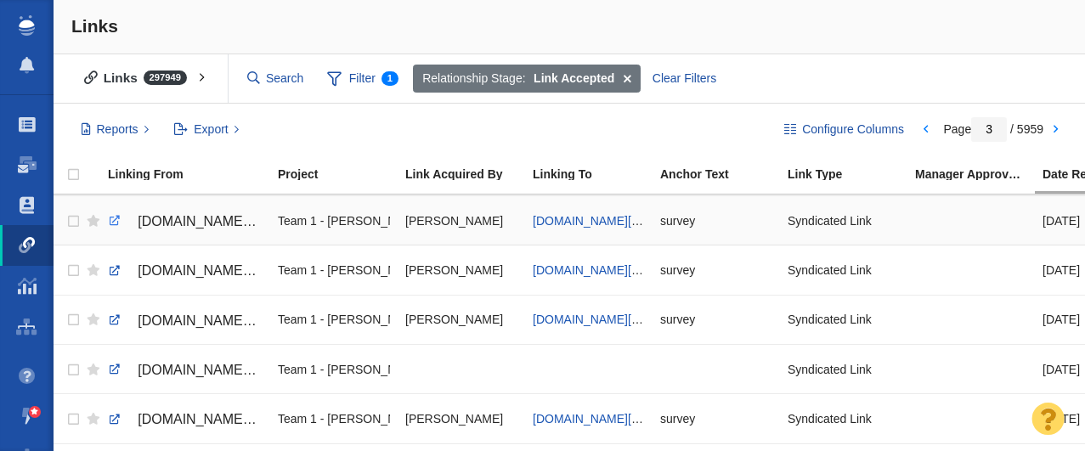
click at [112, 218] on link at bounding box center [114, 220] width 15 height 15
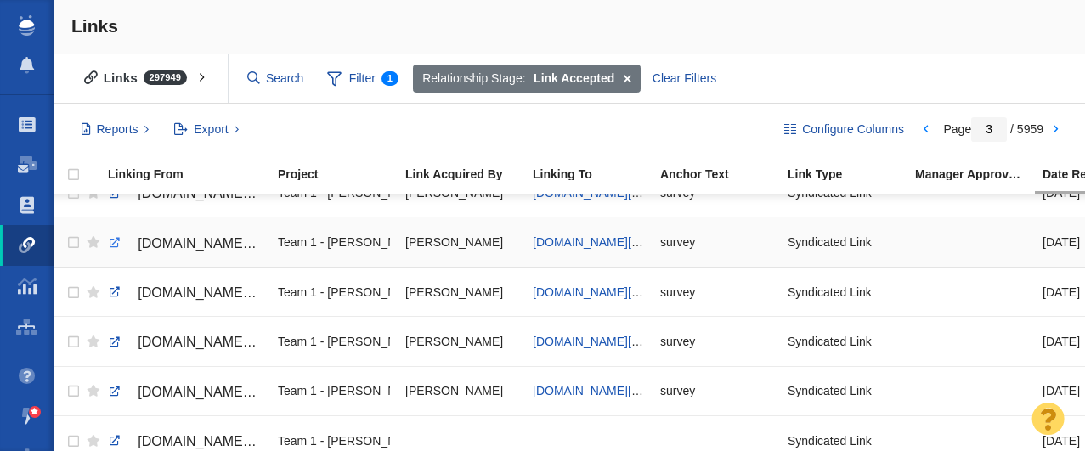
click at [114, 244] on link at bounding box center [114, 242] width 15 height 15
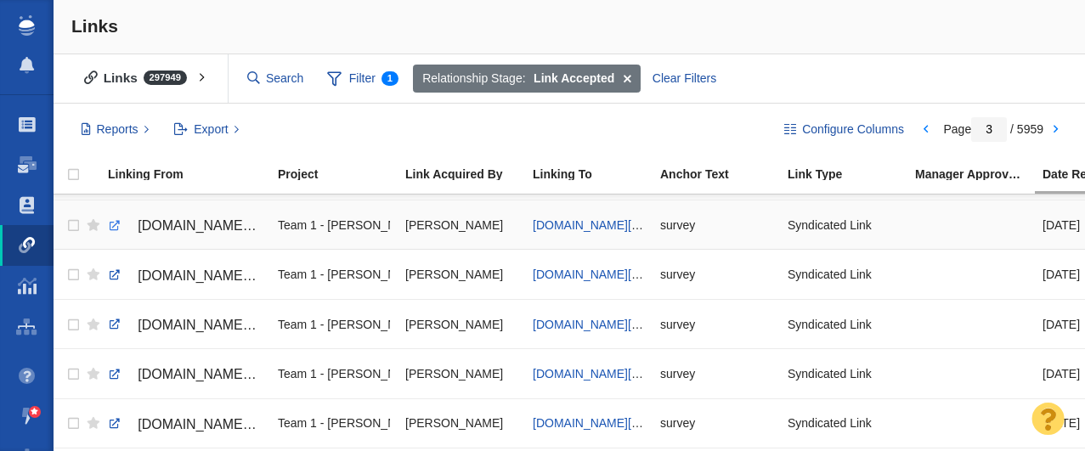
click at [115, 224] on link at bounding box center [114, 225] width 15 height 15
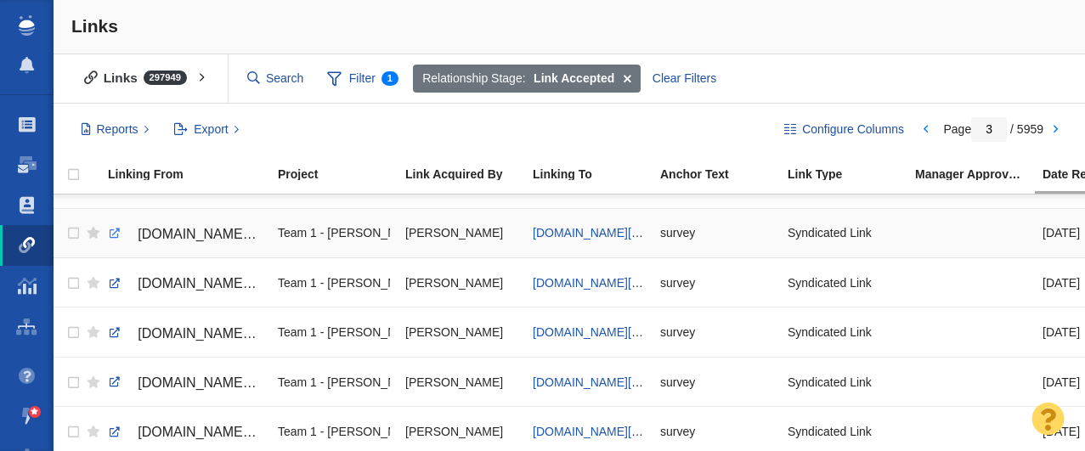
click at [114, 233] on link at bounding box center [114, 233] width 15 height 15
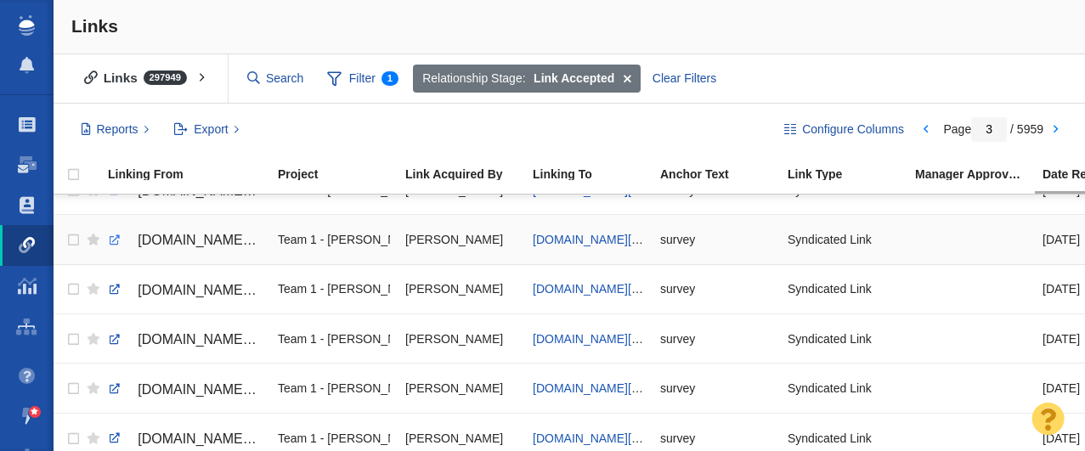
click at [114, 240] on link at bounding box center [114, 240] width 15 height 15
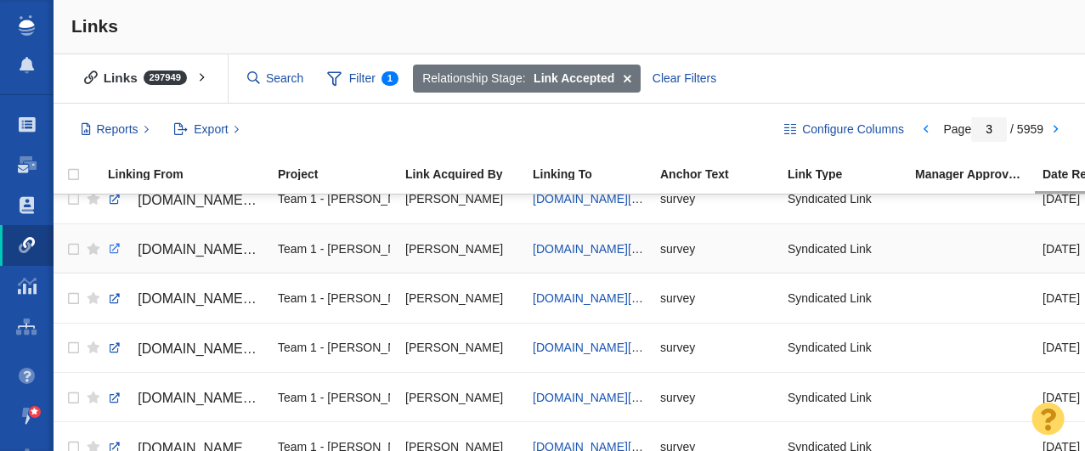
click at [116, 249] on link at bounding box center [114, 248] width 15 height 15
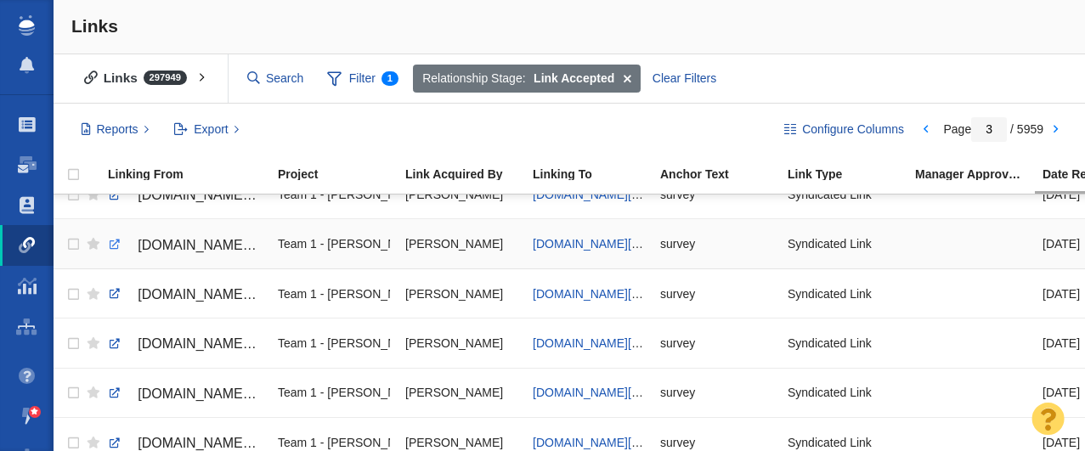
click at [114, 244] on link at bounding box center [114, 244] width 15 height 15
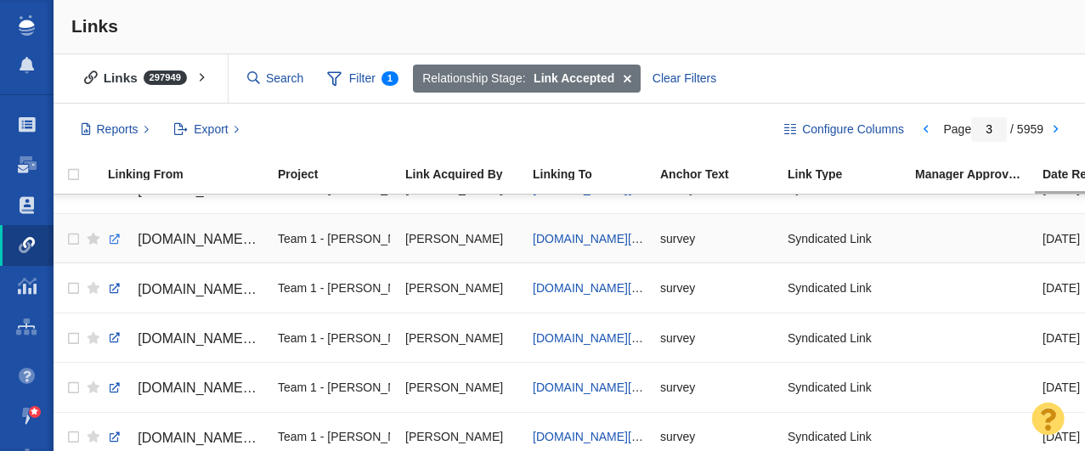
click at [113, 241] on link at bounding box center [114, 239] width 15 height 15
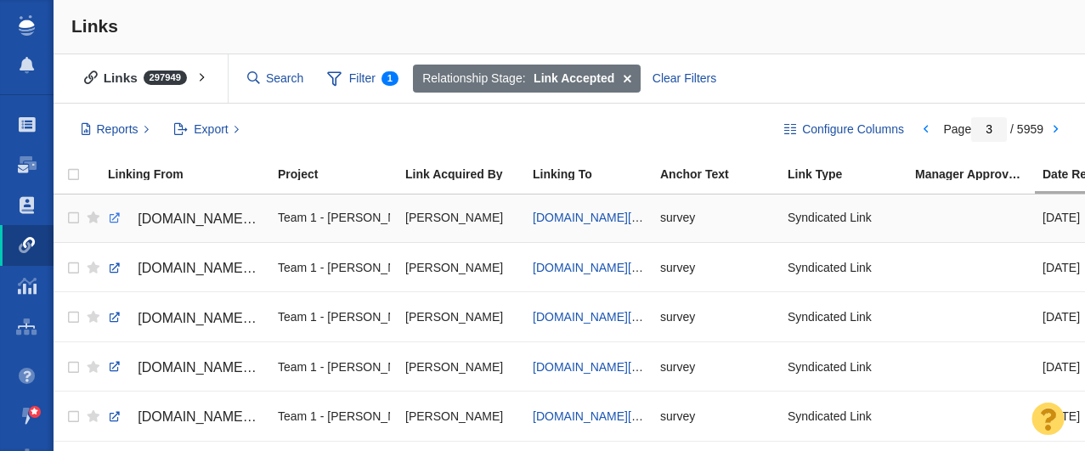
click at [111, 218] on link at bounding box center [114, 218] width 15 height 15
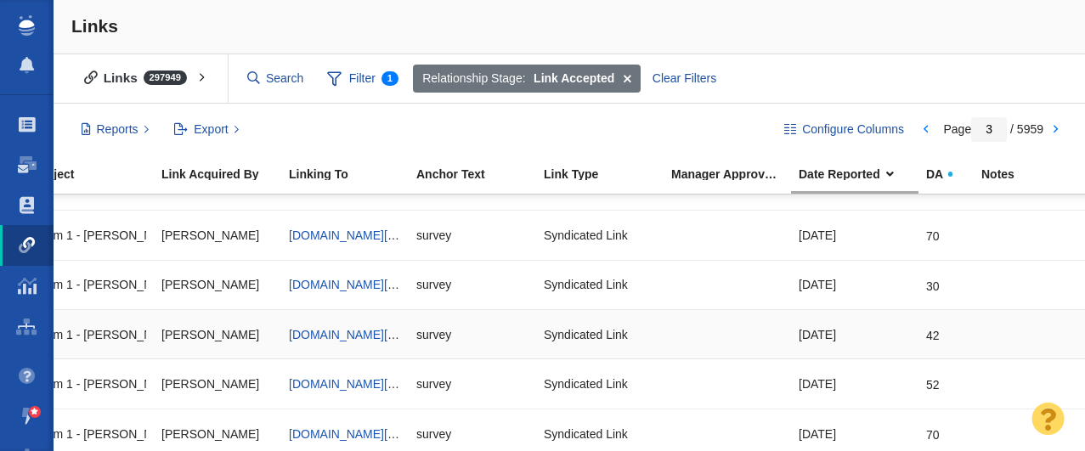
scroll to position [575, 244]
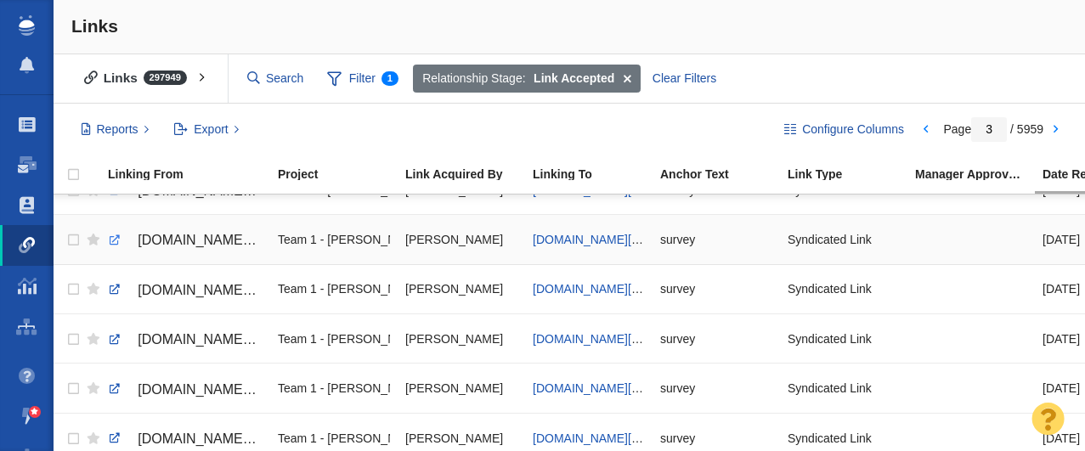
click at [114, 238] on link at bounding box center [114, 240] width 15 height 15
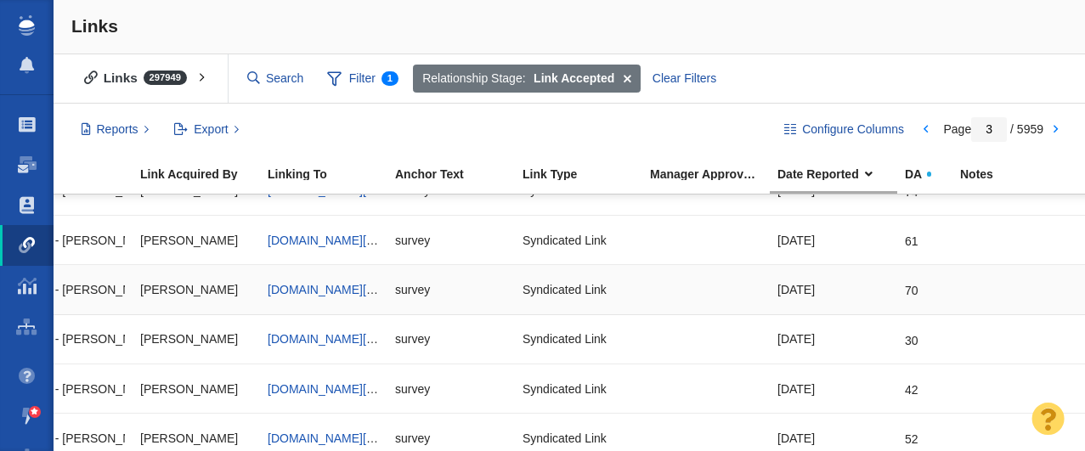
scroll to position [524, 0]
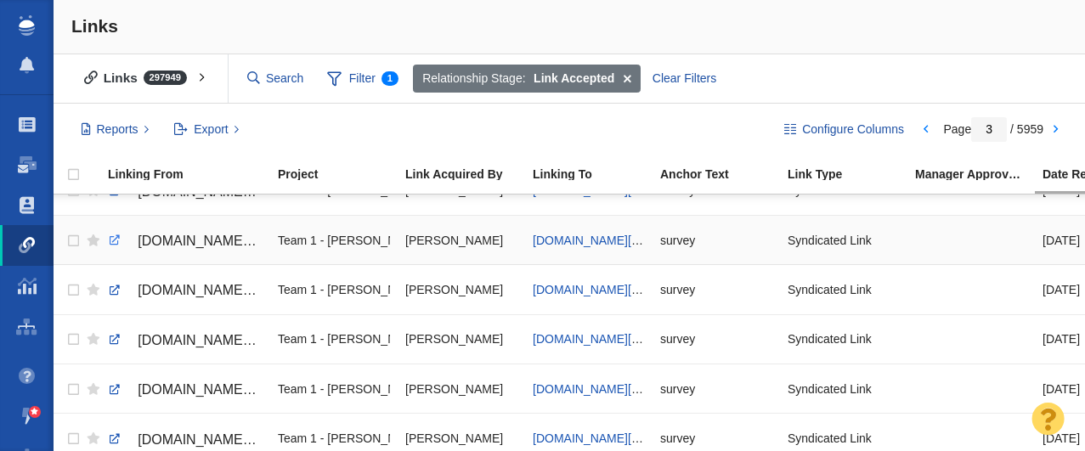
click at [115, 241] on link at bounding box center [114, 240] width 15 height 15
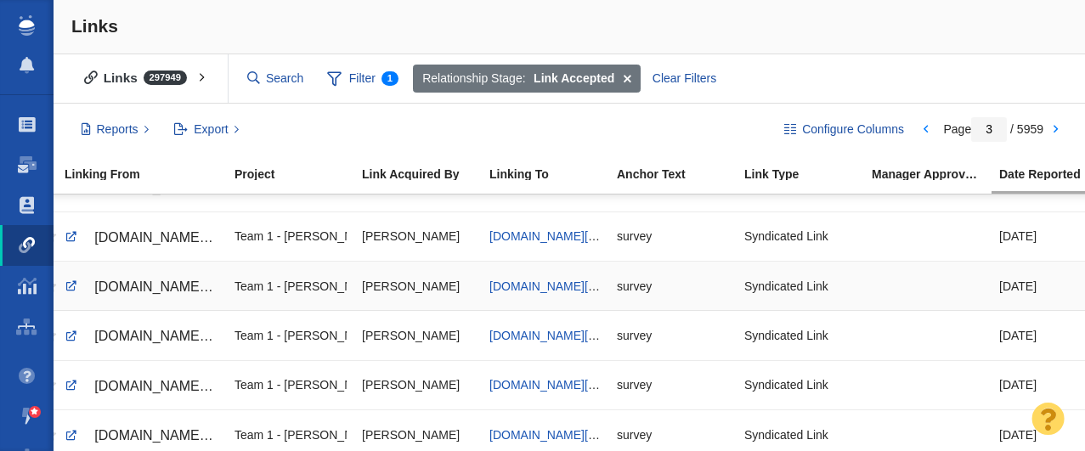
scroll to position [0, 0]
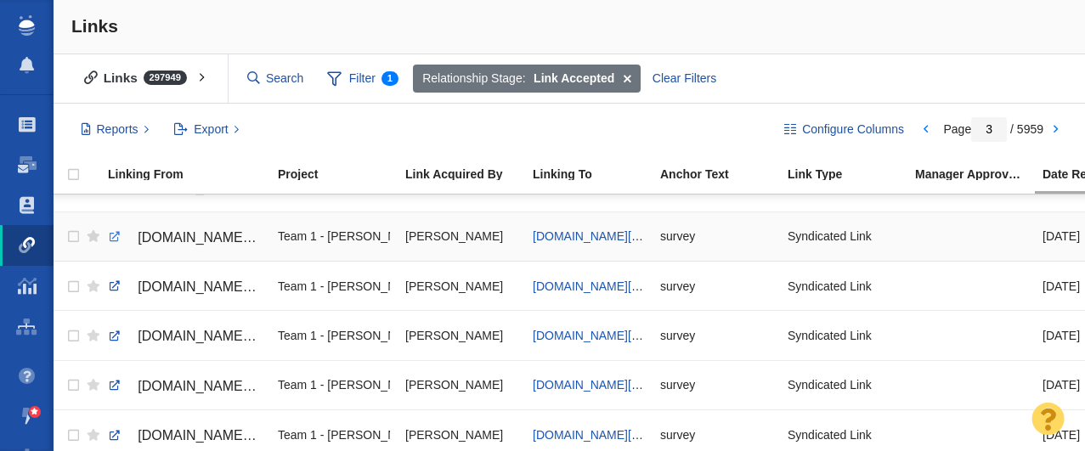
click at [113, 238] on link at bounding box center [114, 236] width 15 height 15
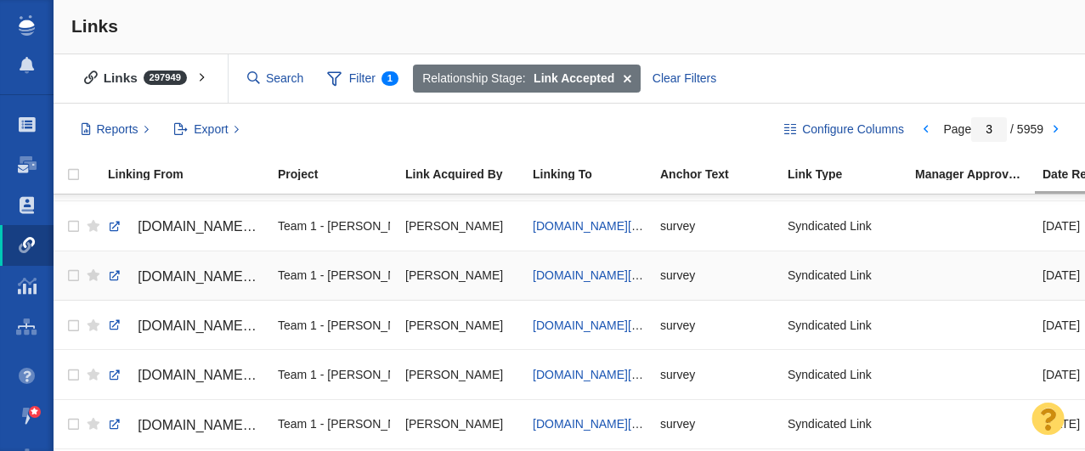
scroll to position [415, 0]
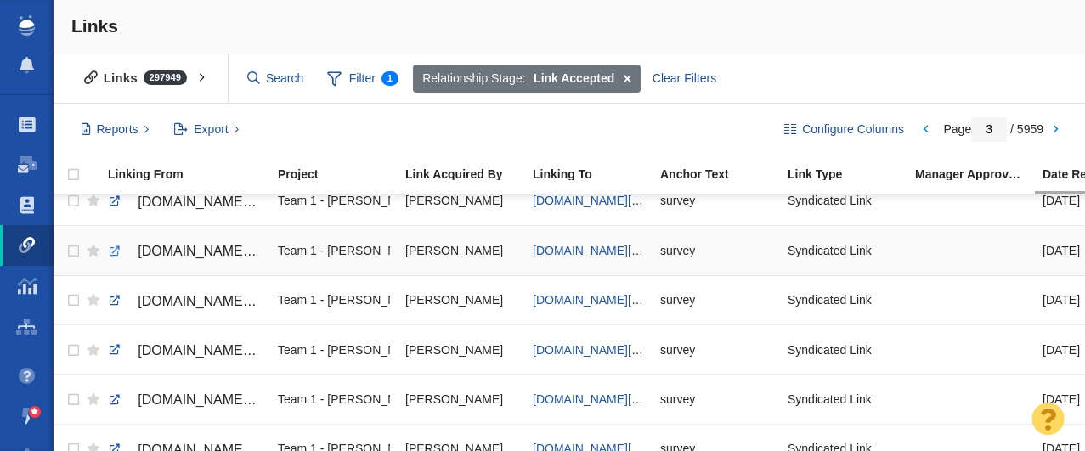
click at [113, 251] on link at bounding box center [114, 251] width 15 height 15
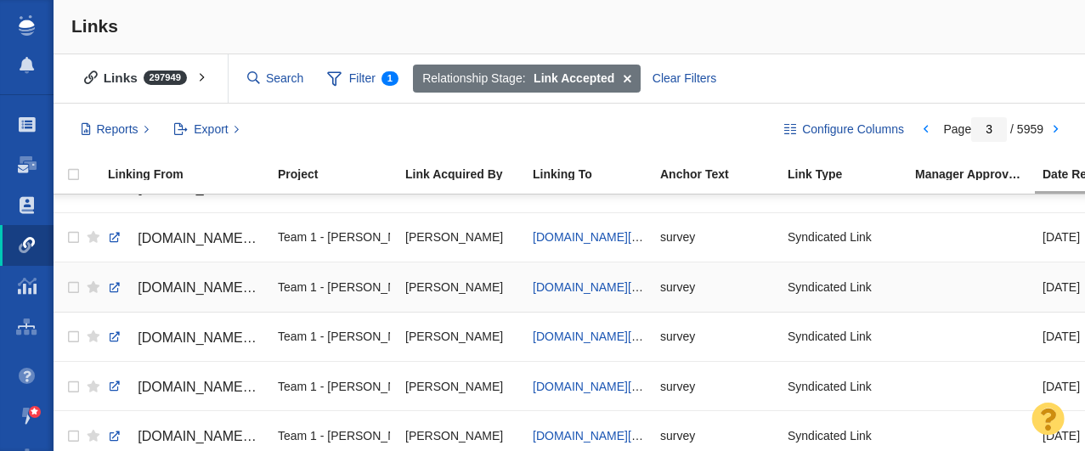
scroll to position [371, 0]
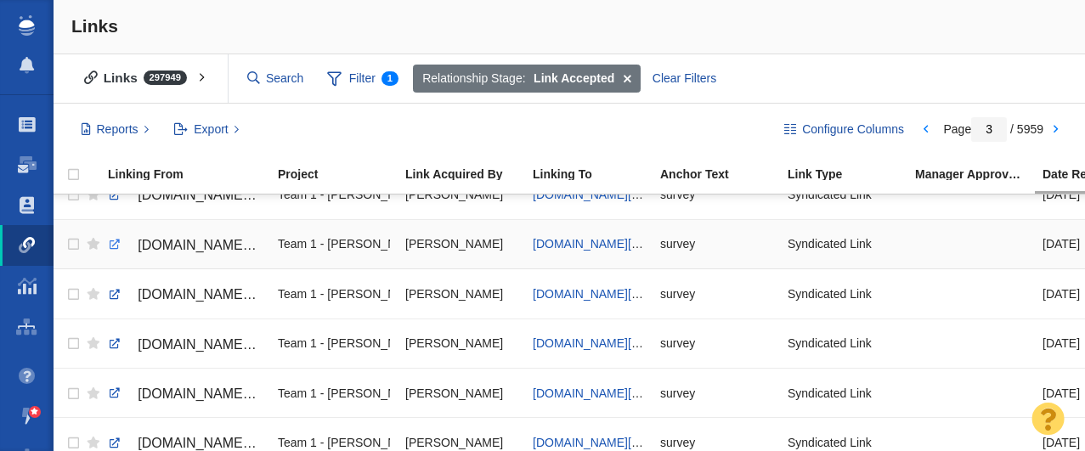
click at [111, 244] on link at bounding box center [114, 244] width 15 height 15
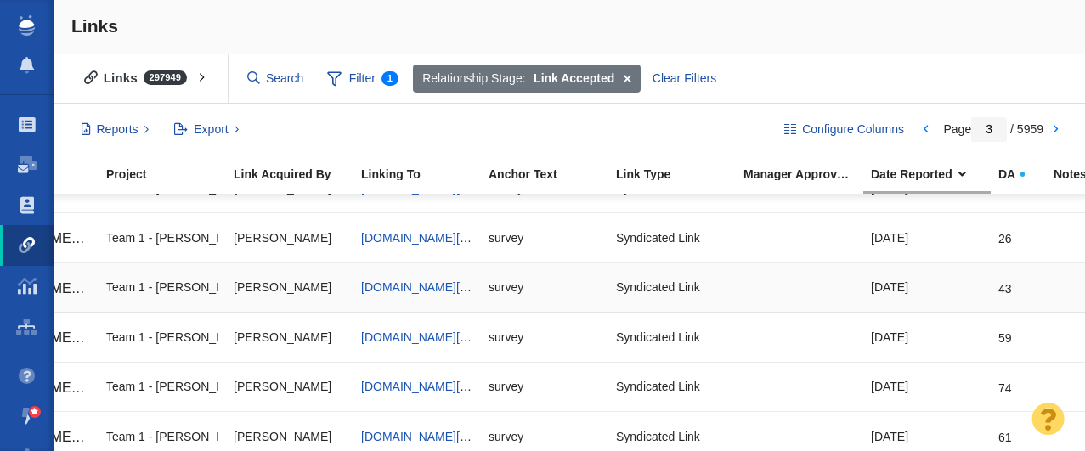
scroll to position [0, 0]
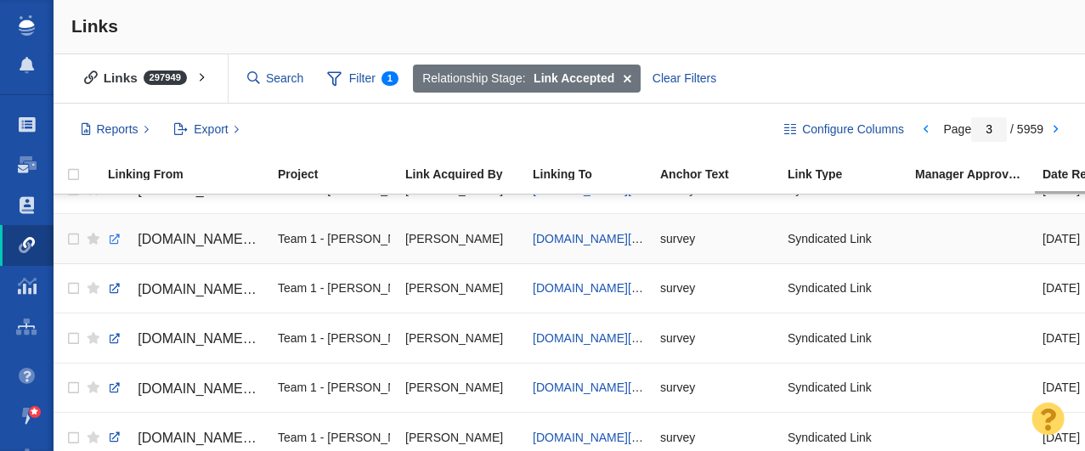
click at [114, 241] on link at bounding box center [114, 239] width 15 height 15
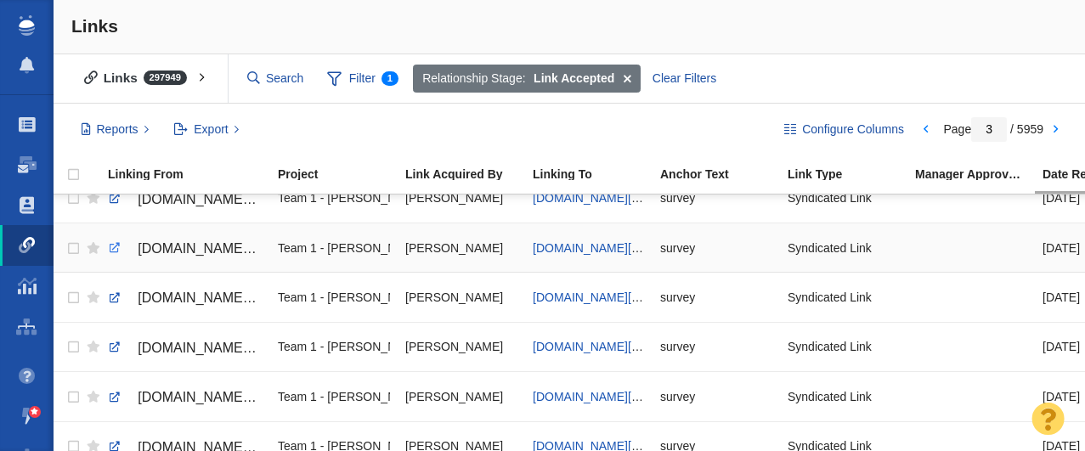
click at [114, 248] on link at bounding box center [114, 248] width 15 height 15
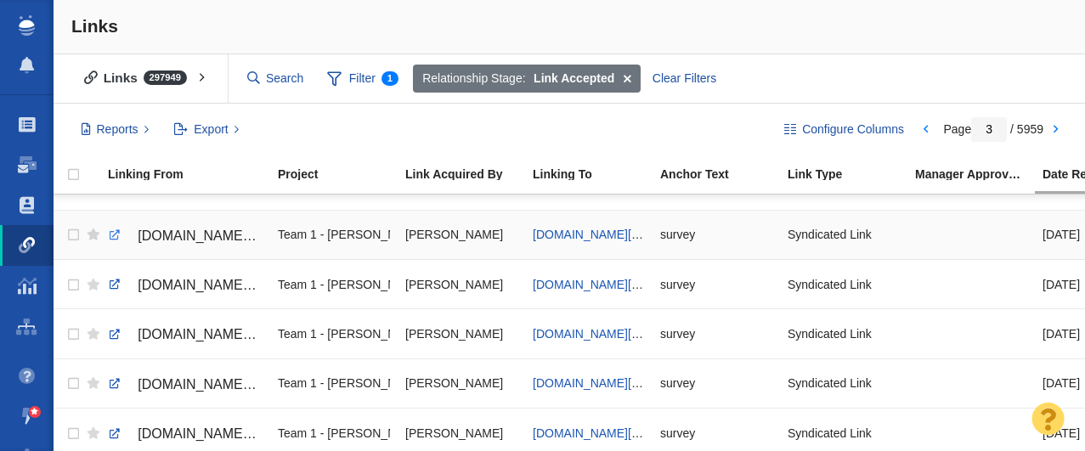
click at [114, 235] on link at bounding box center [114, 235] width 15 height 15
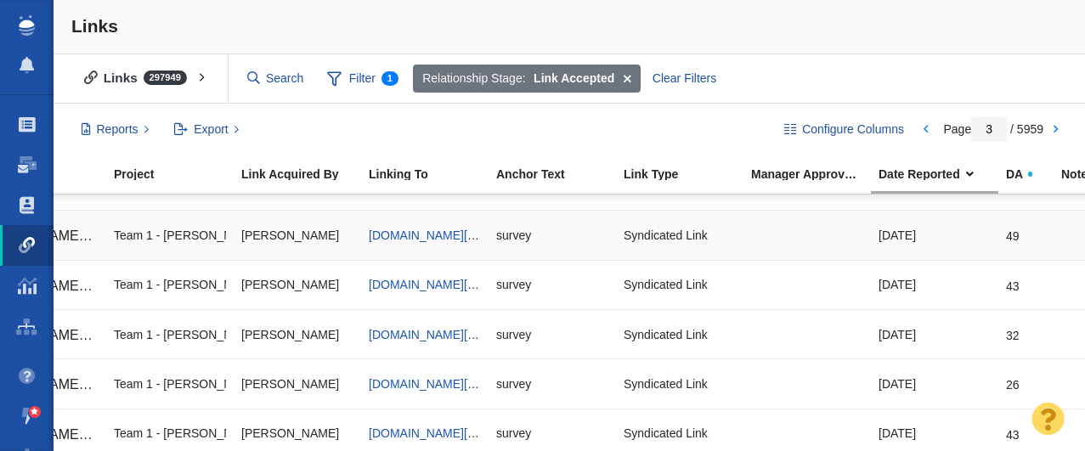
scroll to position [0, 58]
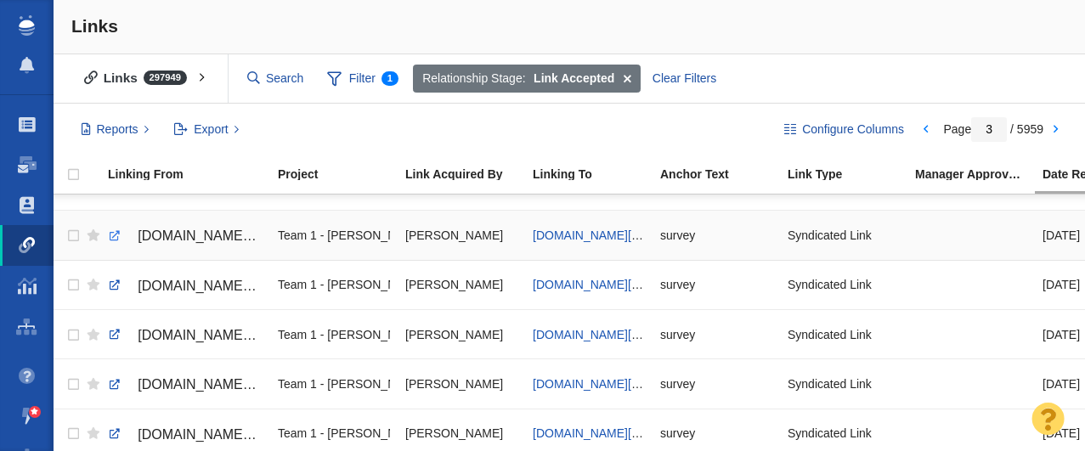
click at [109, 235] on link at bounding box center [114, 236] width 15 height 15
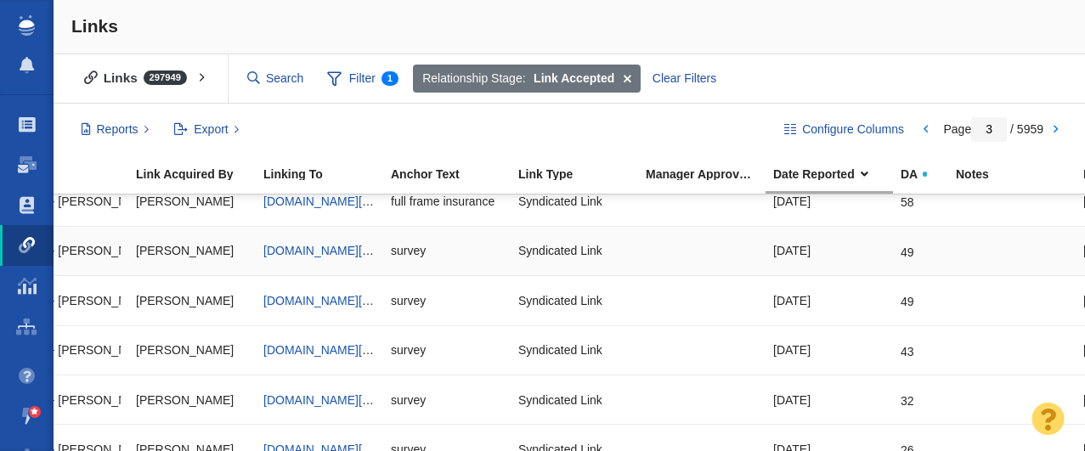
scroll to position [0, 308]
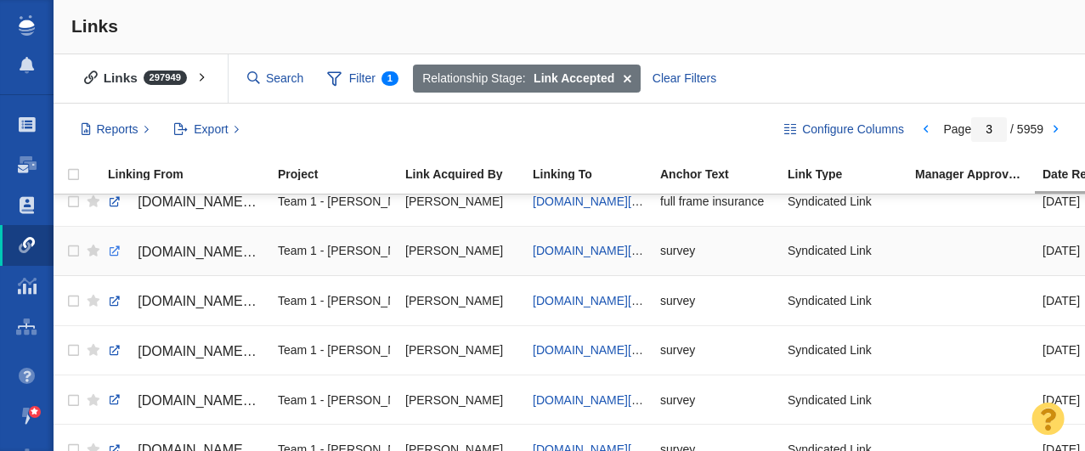
click at [111, 252] on link at bounding box center [114, 251] width 15 height 15
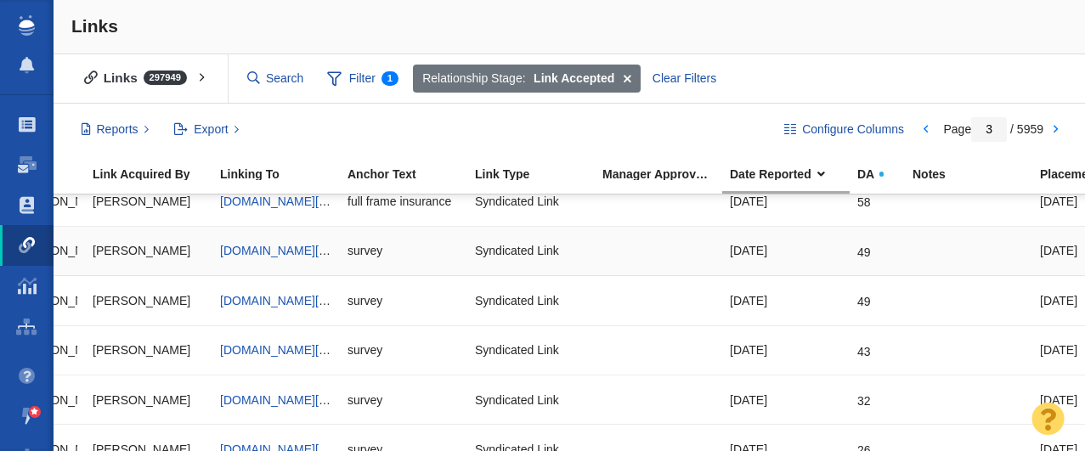
scroll to position [0, 328]
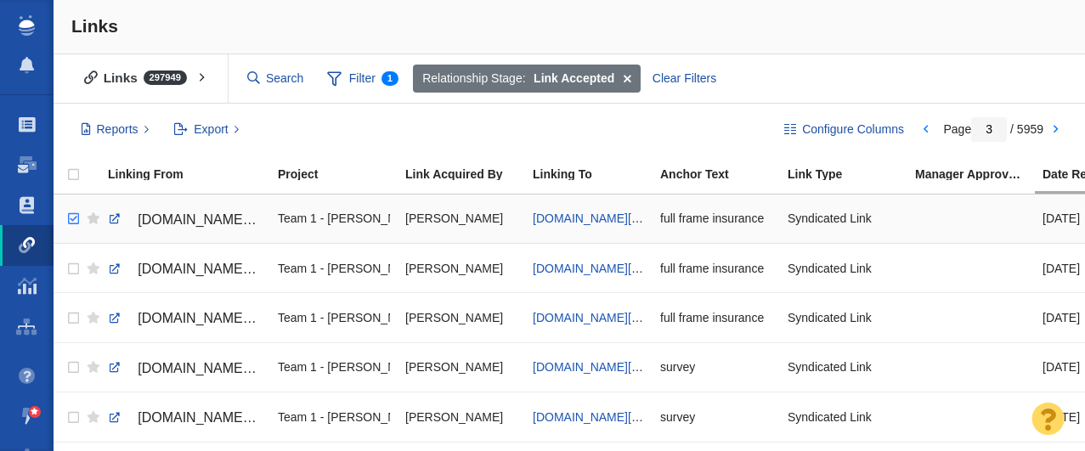
checkbox input "true"
click at [75, 219] on input "checkbox" at bounding box center [71, 219] width 25 height 37
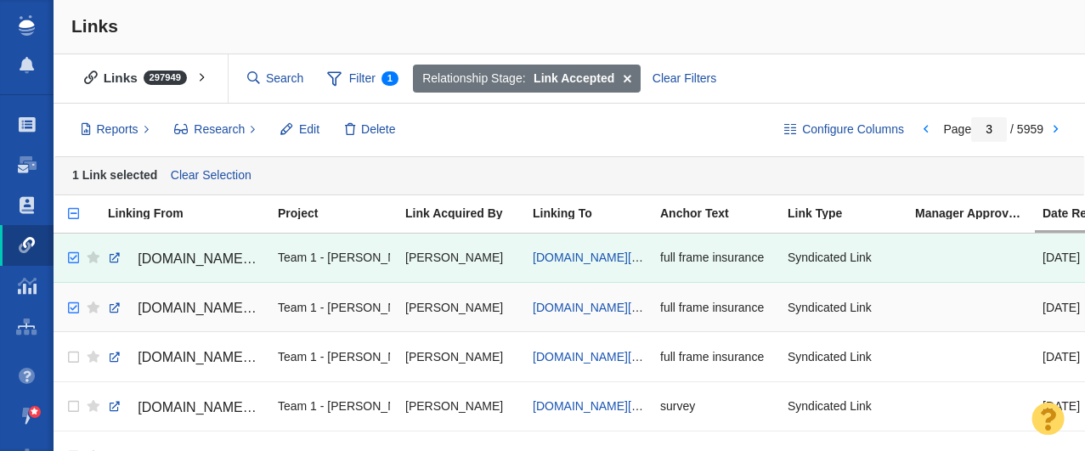
checkbox input "true"
click at [73, 308] on input "checkbox" at bounding box center [71, 308] width 25 height 37
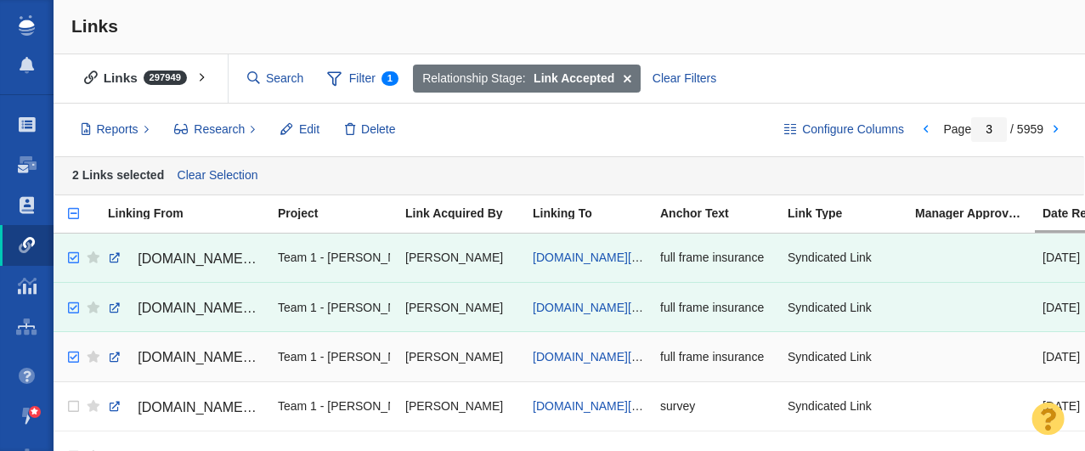
checkbox input "true"
click at [72, 357] on input "checkbox" at bounding box center [71, 357] width 25 height 37
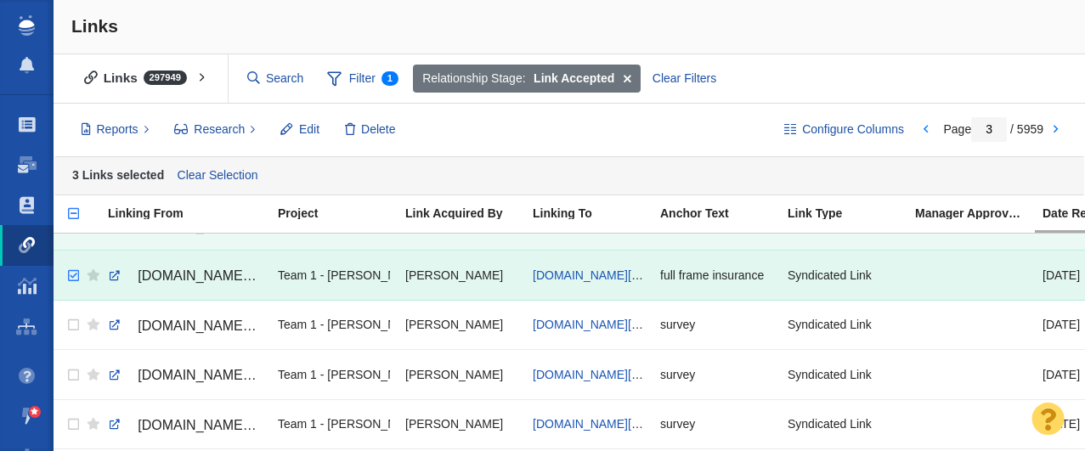
scroll to position [89, 0]
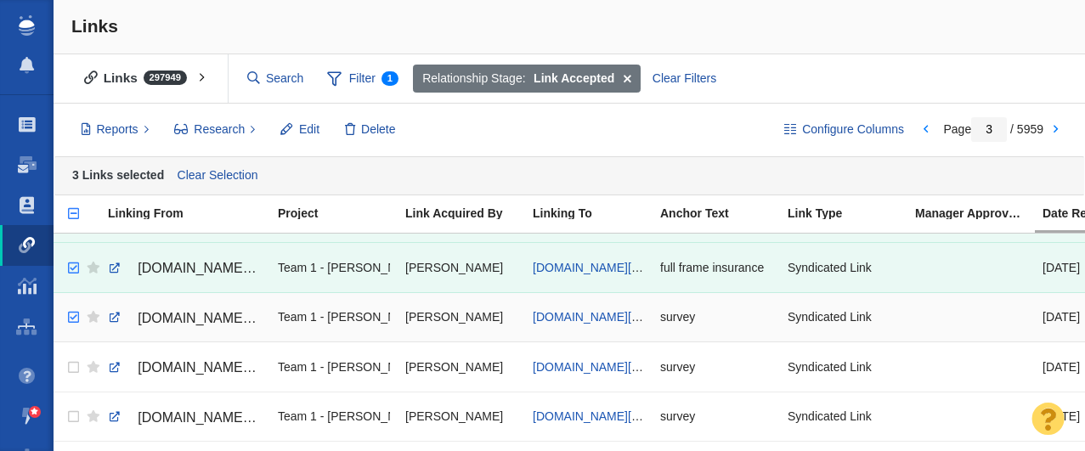
checkbox input "true"
click at [75, 320] on input "checkbox" at bounding box center [71, 317] width 25 height 37
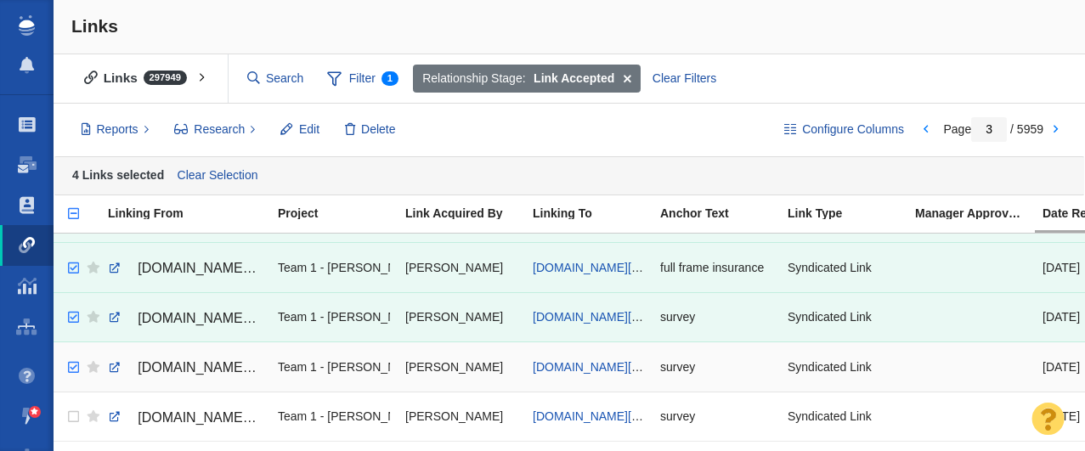
checkbox input "true"
click at [71, 369] on input "checkbox" at bounding box center [71, 367] width 25 height 37
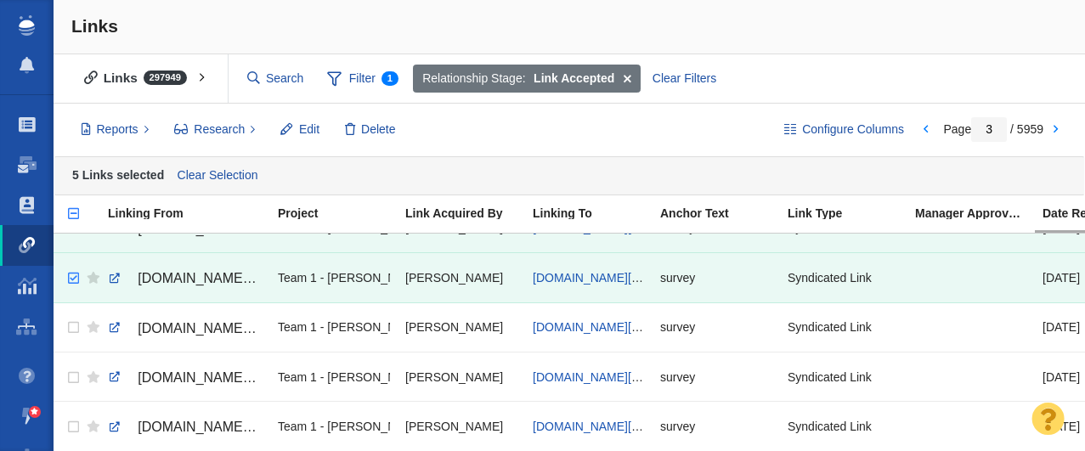
scroll to position [220, 0]
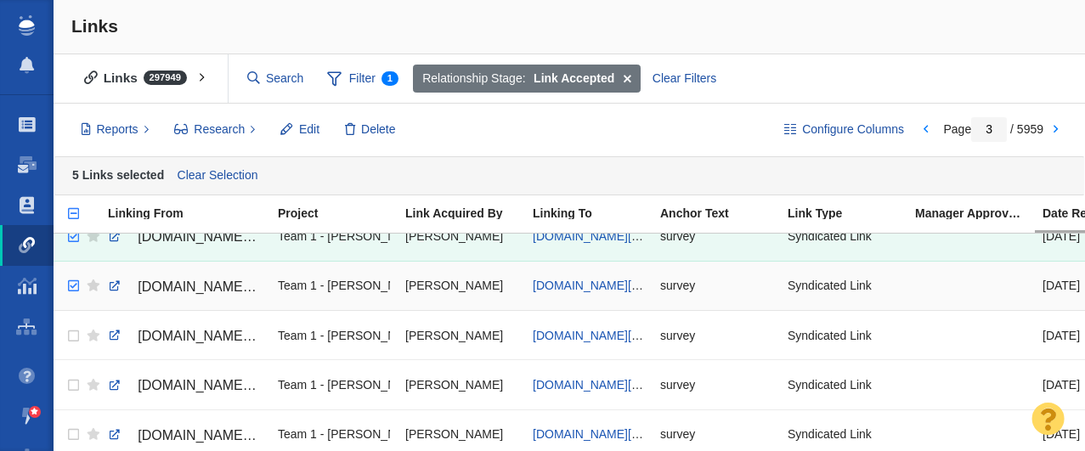
checkbox input "true"
click at [71, 288] on input "checkbox" at bounding box center [71, 286] width 25 height 37
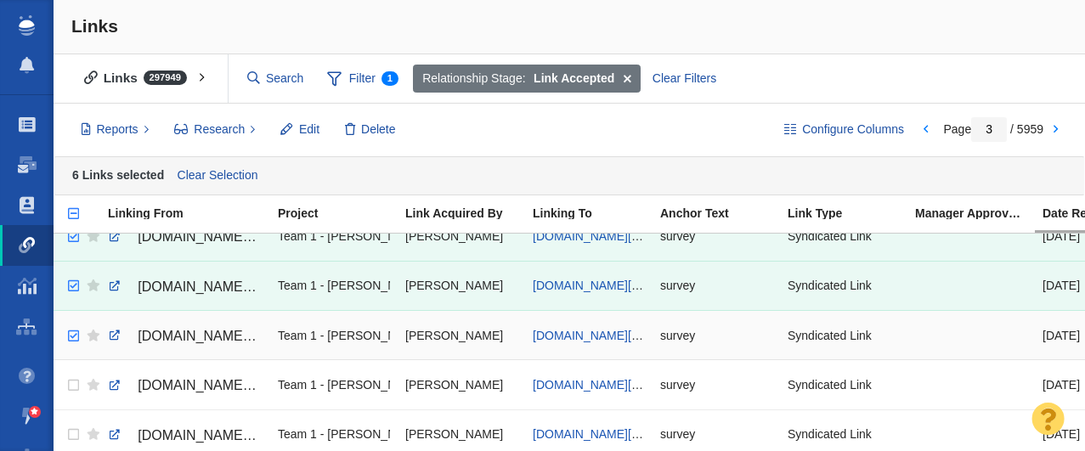
checkbox input "true"
click at [72, 336] on input "checkbox" at bounding box center [71, 336] width 25 height 37
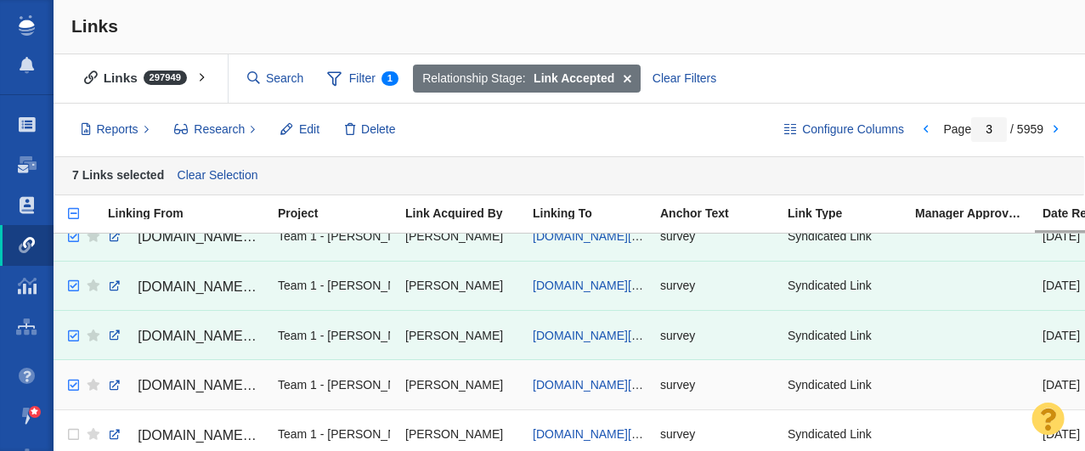
checkbox input "true"
click at [73, 386] on input "checkbox" at bounding box center [71, 385] width 25 height 37
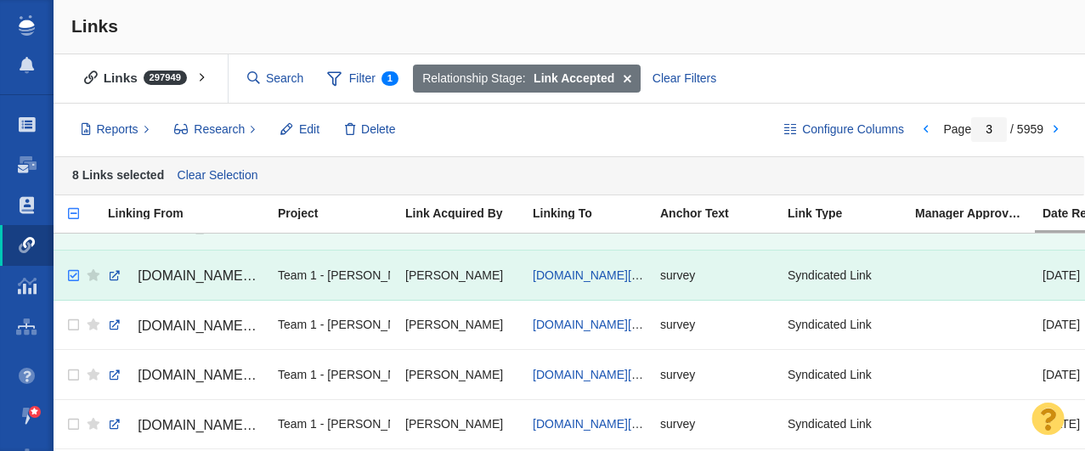
scroll to position [331, 0]
checkbox input "true"
click at [74, 327] on input "checkbox" at bounding box center [71, 324] width 25 height 37
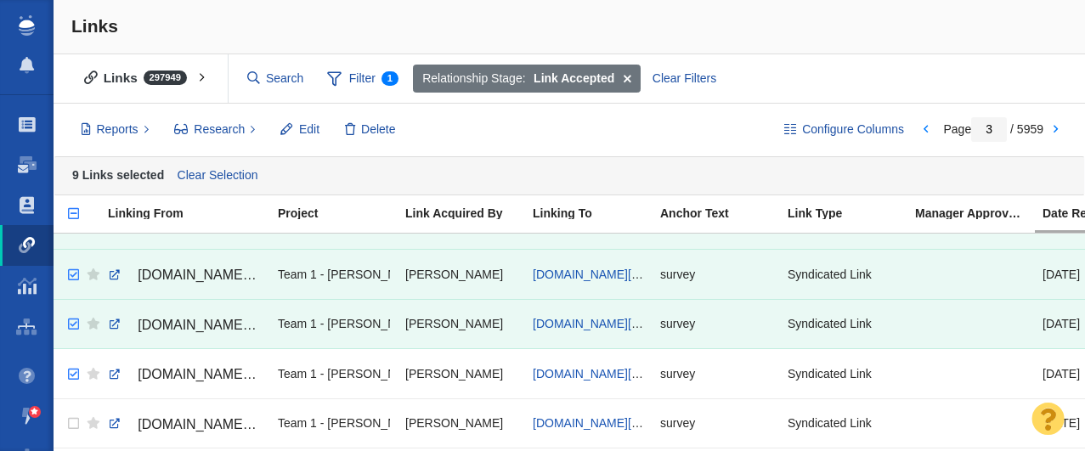
checkbox input "true"
click at [74, 376] on input "checkbox" at bounding box center [71, 374] width 25 height 37
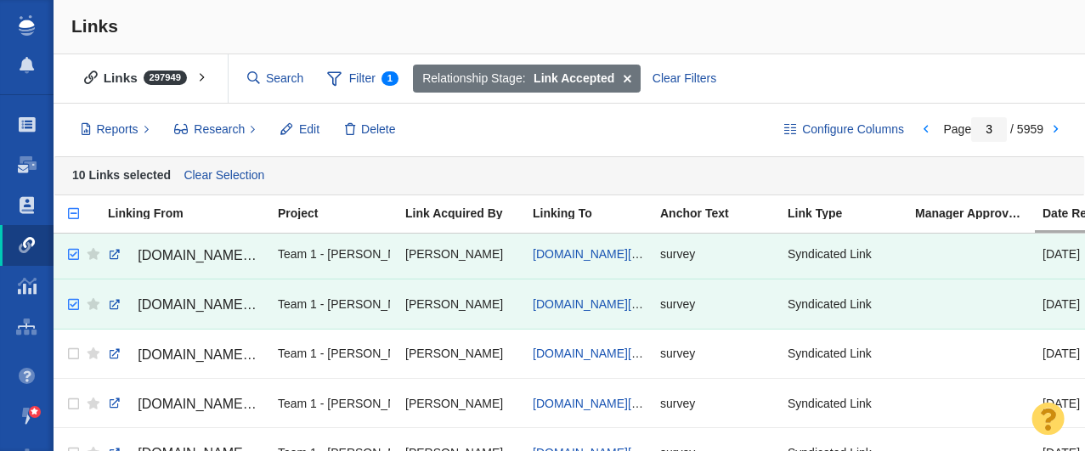
scroll to position [408, 0]
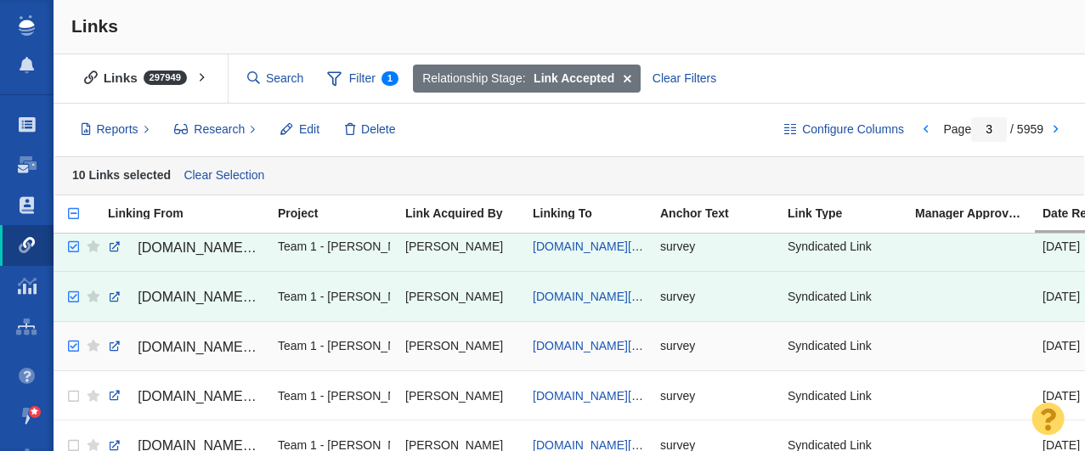
checkbox input "true"
click at [71, 343] on input "checkbox" at bounding box center [71, 346] width 25 height 37
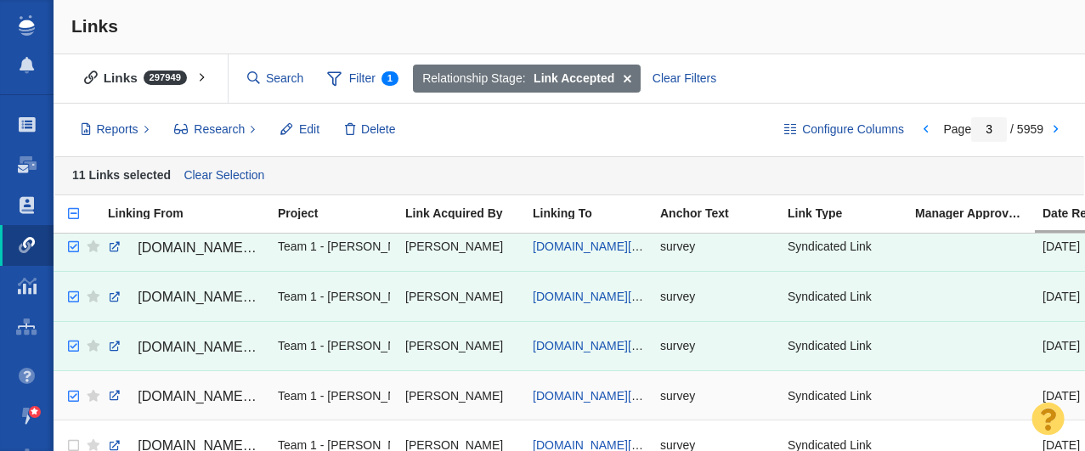
checkbox input "true"
click at [71, 393] on input "checkbox" at bounding box center [71, 396] width 25 height 37
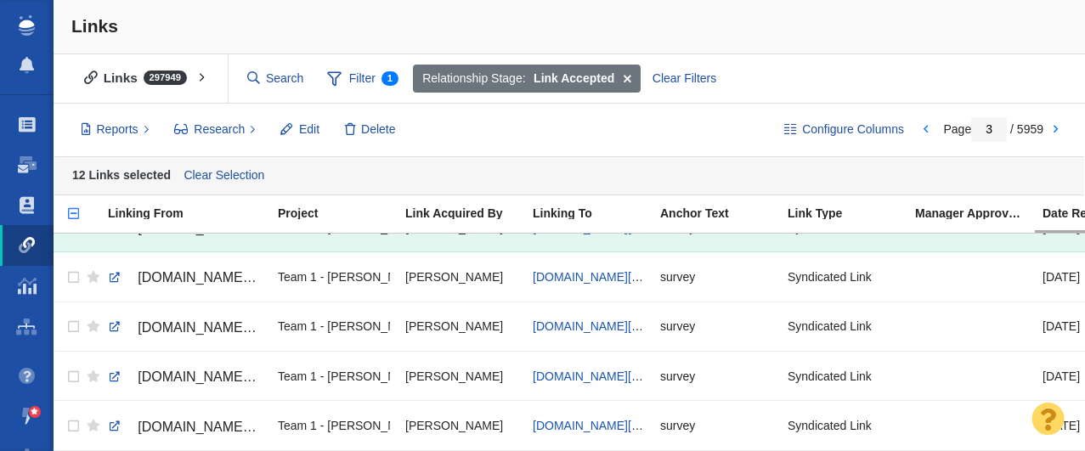
scroll to position [577, 0]
checkbox input "true"
click at [76, 276] on input "checkbox" at bounding box center [71, 276] width 25 height 37
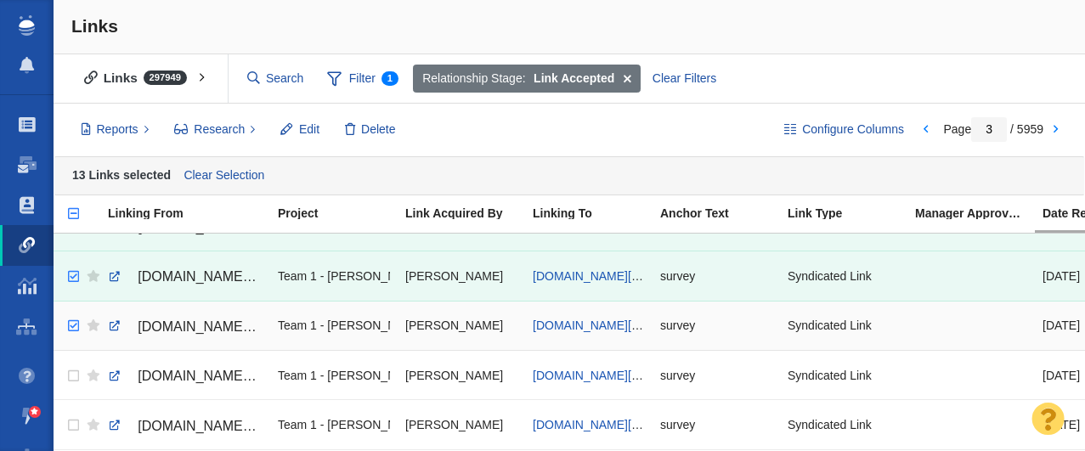
checkbox input "true"
click at [73, 327] on input "checkbox" at bounding box center [71, 326] width 25 height 37
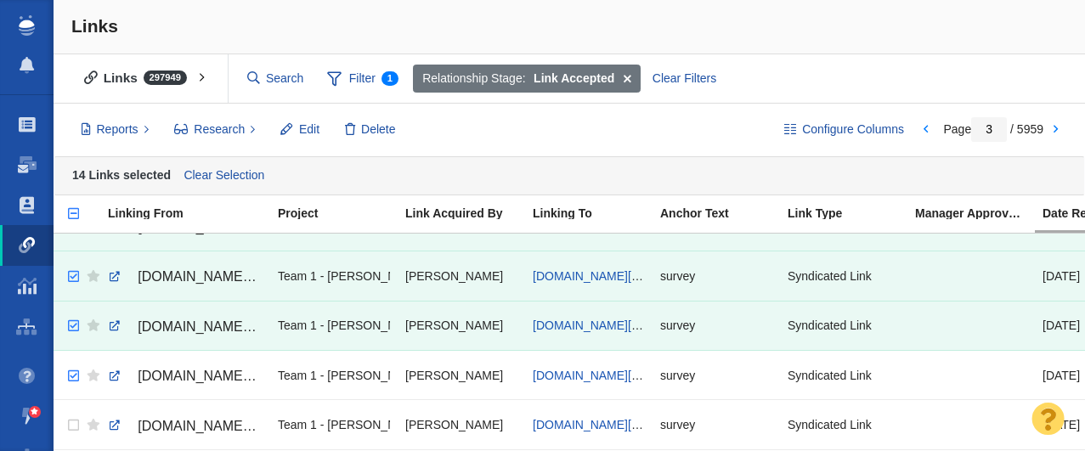
checkbox input "true"
click at [73, 378] on input "checkbox" at bounding box center [71, 376] width 25 height 37
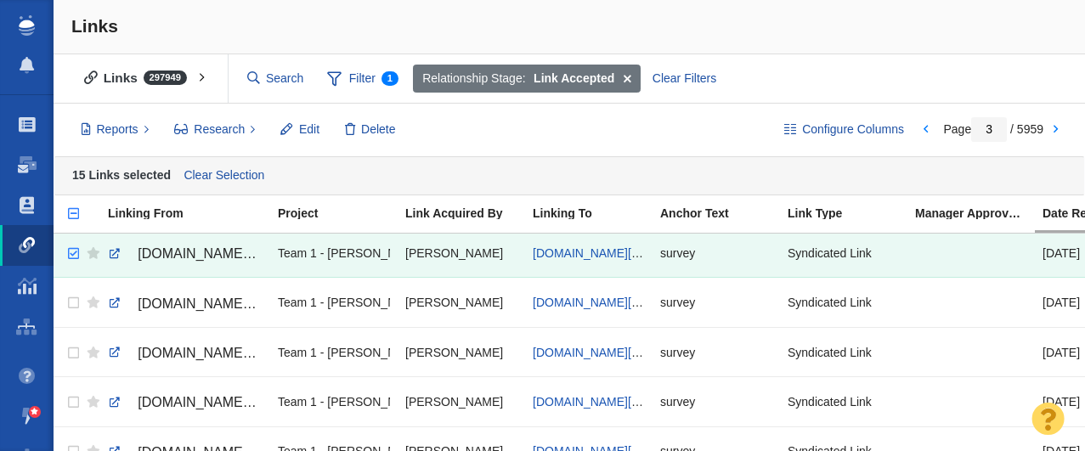
scroll to position [711, 0]
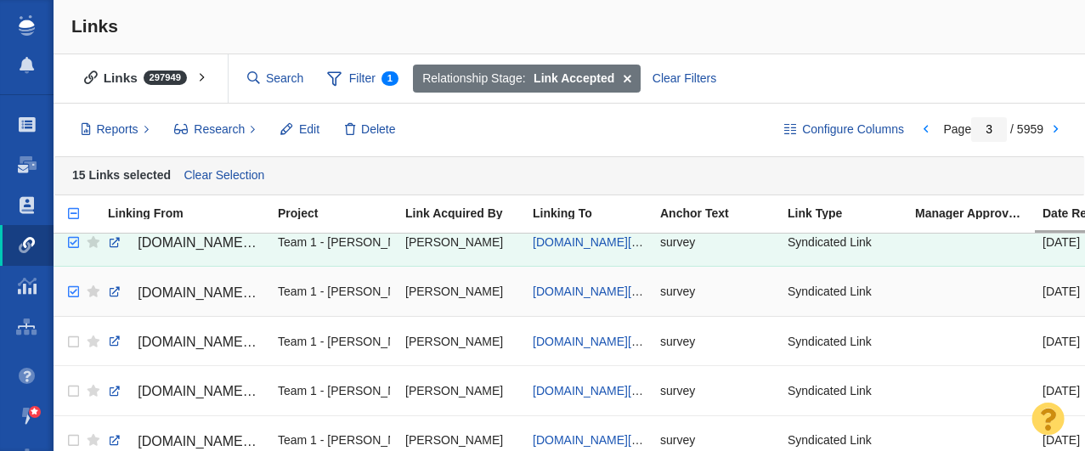
checkbox input "true"
click at [77, 292] on input "checkbox" at bounding box center [71, 292] width 25 height 37
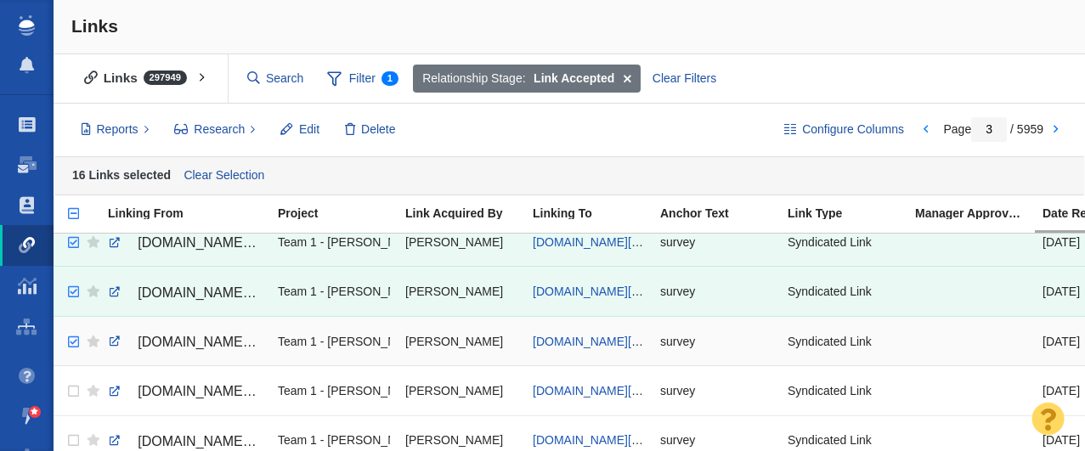
checkbox input "true"
click at [73, 341] on input "checkbox" at bounding box center [71, 342] width 25 height 37
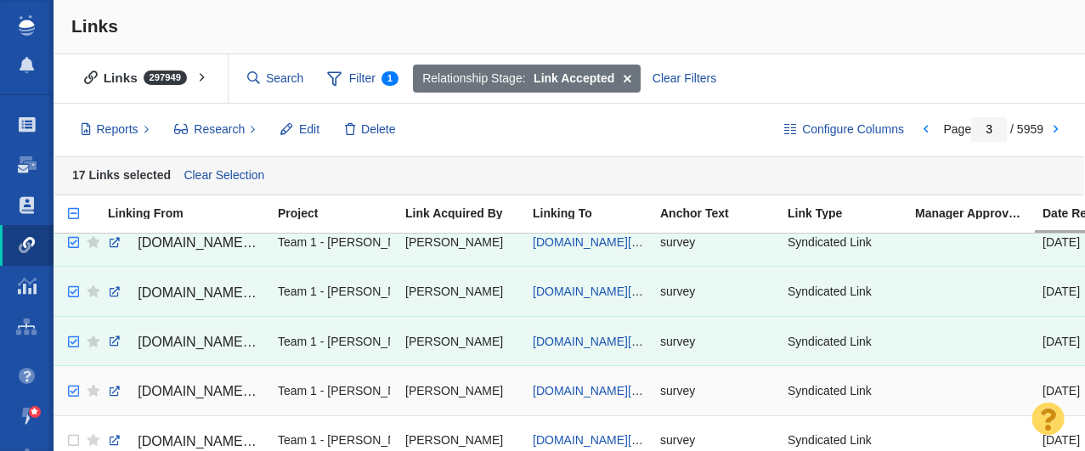
checkbox input "true"
click at [71, 392] on input "checkbox" at bounding box center [71, 391] width 25 height 37
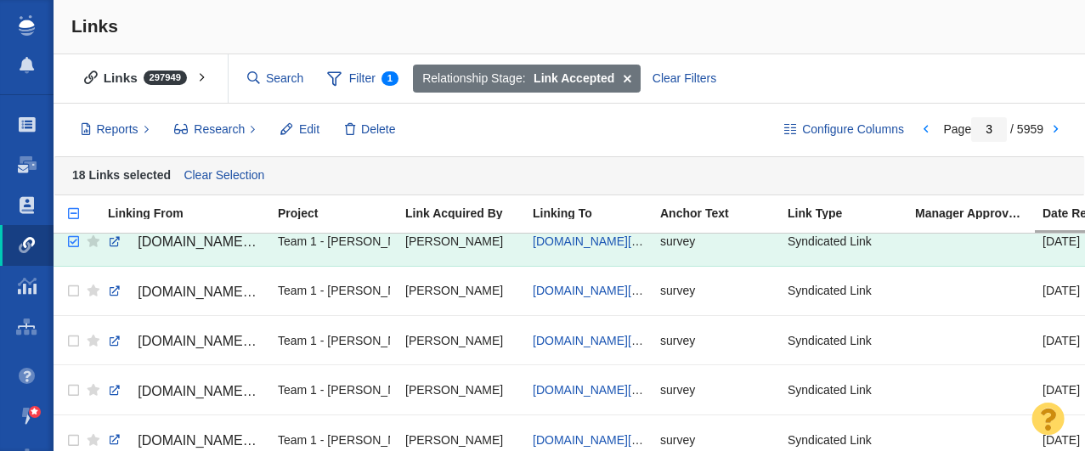
scroll to position [881, 0]
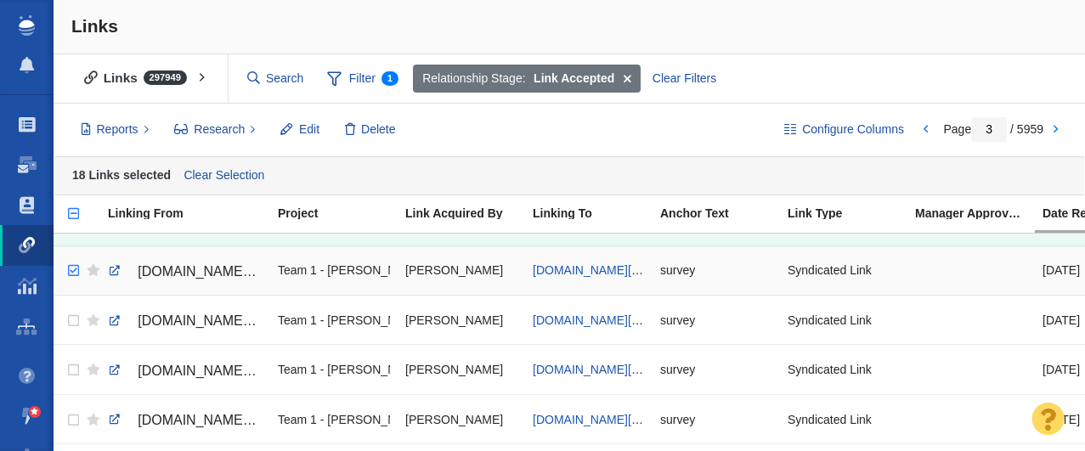
checkbox input "true"
click at [71, 269] on input "checkbox" at bounding box center [71, 270] width 25 height 37
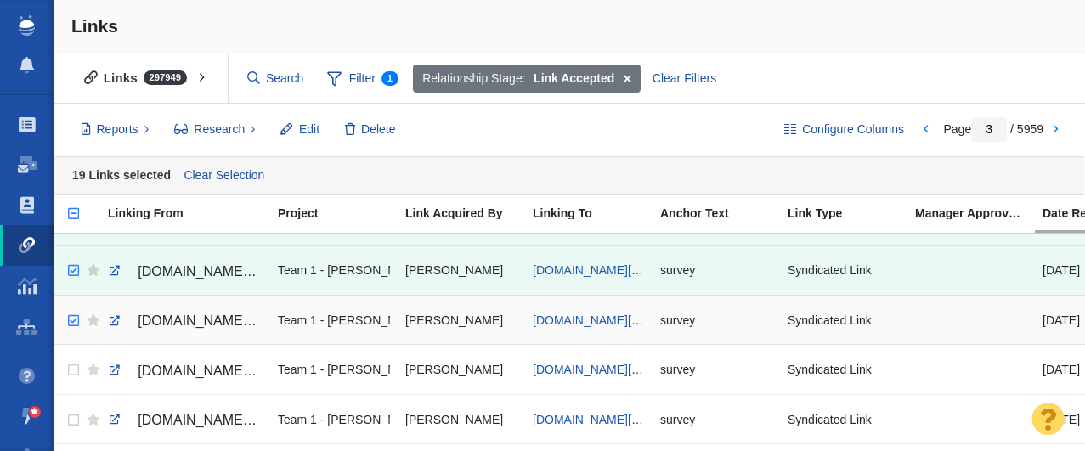
checkbox input "true"
click at [73, 321] on input "checkbox" at bounding box center [71, 321] width 25 height 37
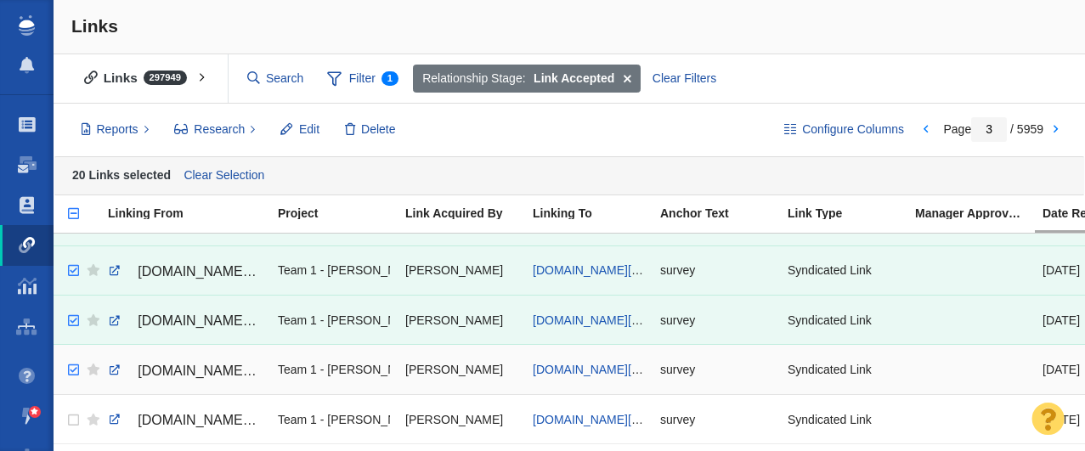
checkbox input "true"
click at [72, 370] on input "checkbox" at bounding box center [71, 370] width 25 height 37
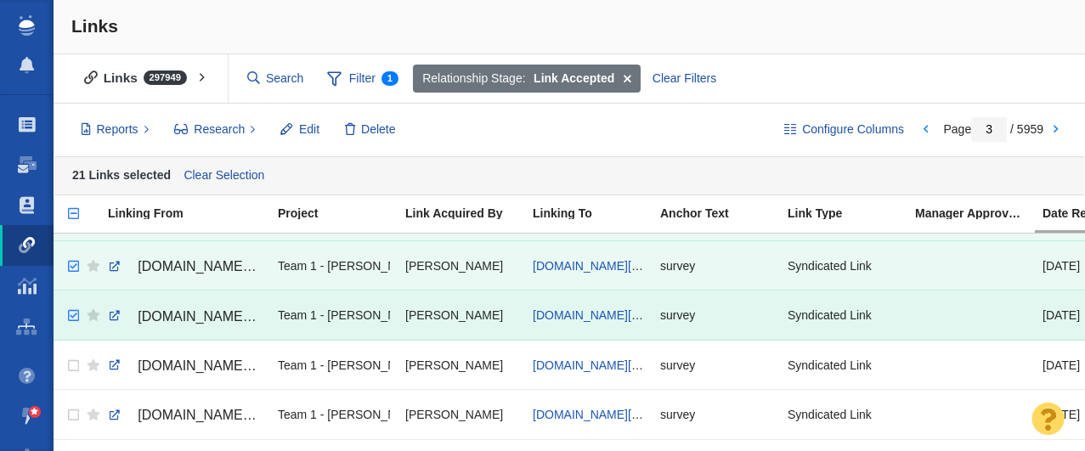
scroll to position [952, 0]
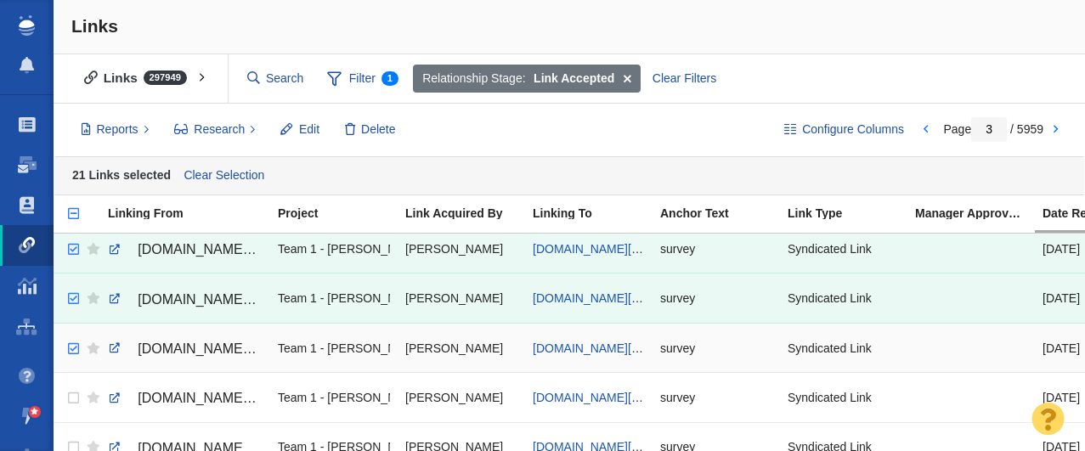
checkbox input "true"
click at [75, 349] on input "checkbox" at bounding box center [71, 349] width 25 height 37
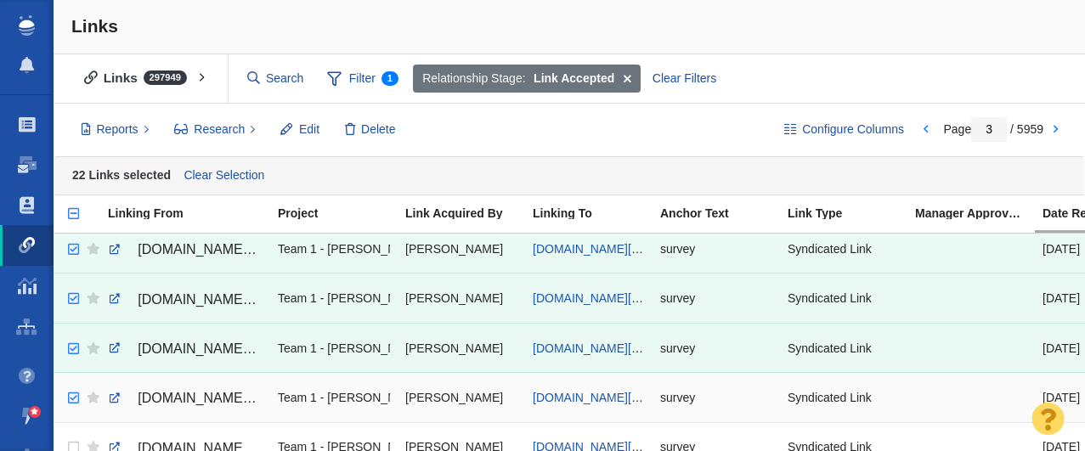
checkbox input "true"
click at [75, 397] on input "checkbox" at bounding box center [71, 398] width 25 height 37
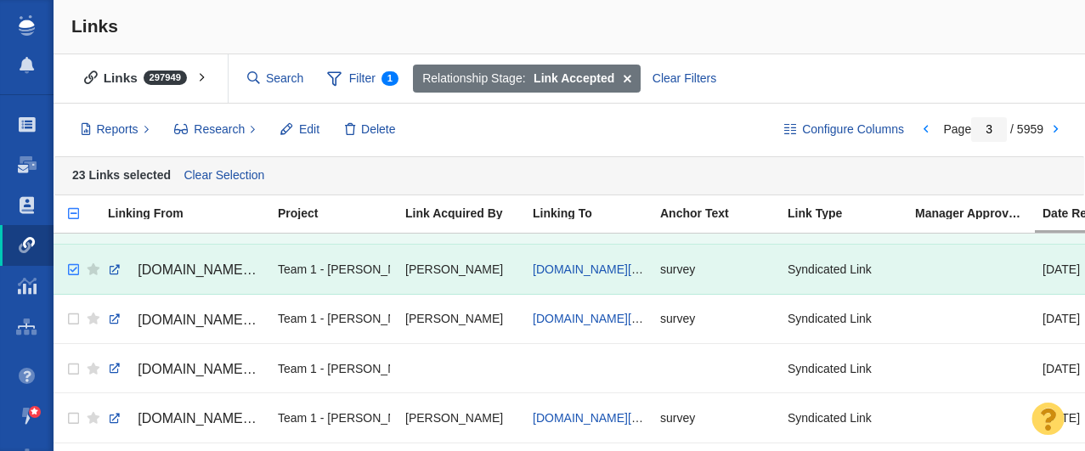
scroll to position [1099, 0]
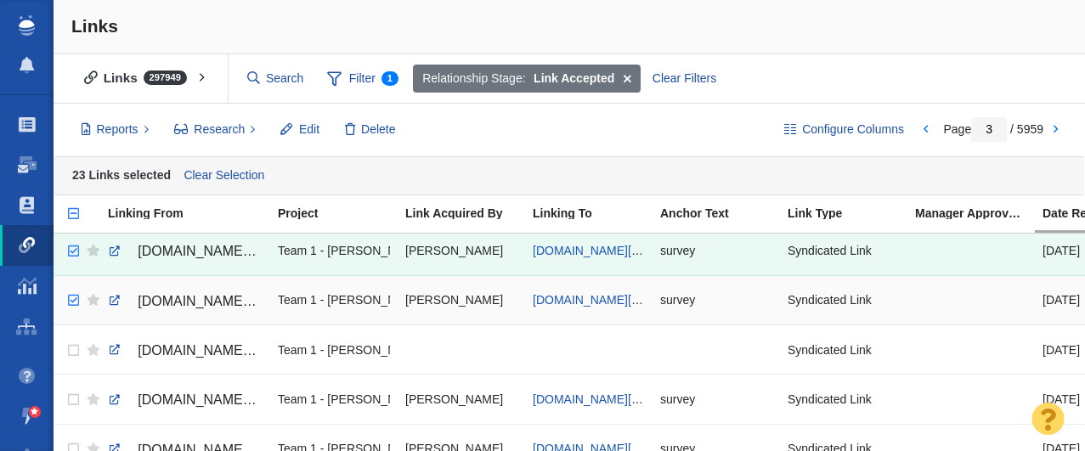
checkbox input "true"
click at [74, 298] on input "checkbox" at bounding box center [71, 300] width 25 height 37
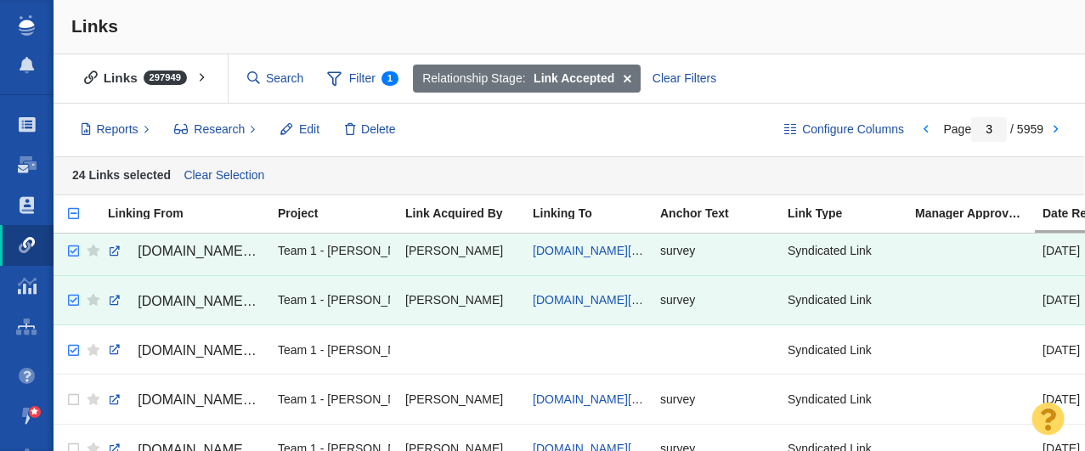
checkbox input "true"
click at [70, 348] on input "checkbox" at bounding box center [71, 350] width 25 height 37
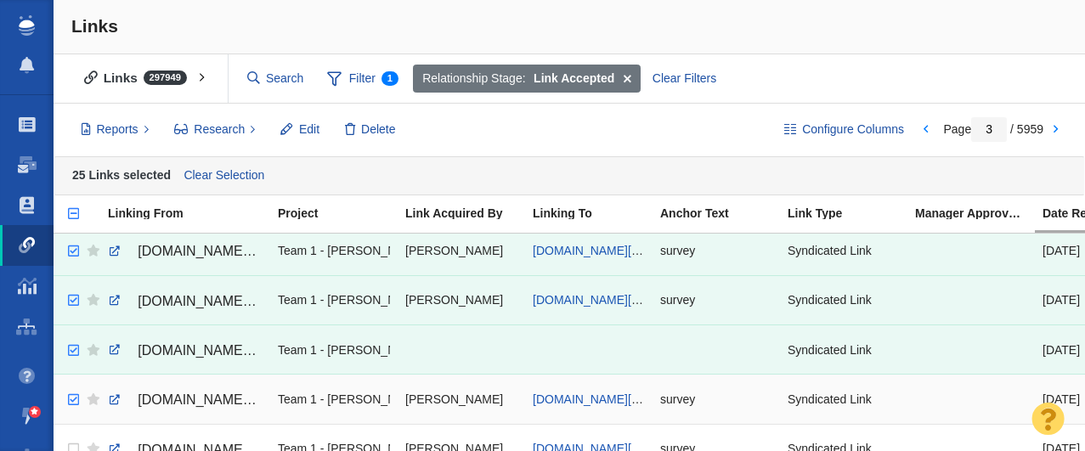
checkbox input "true"
click at [71, 400] on input "checkbox" at bounding box center [71, 400] width 25 height 37
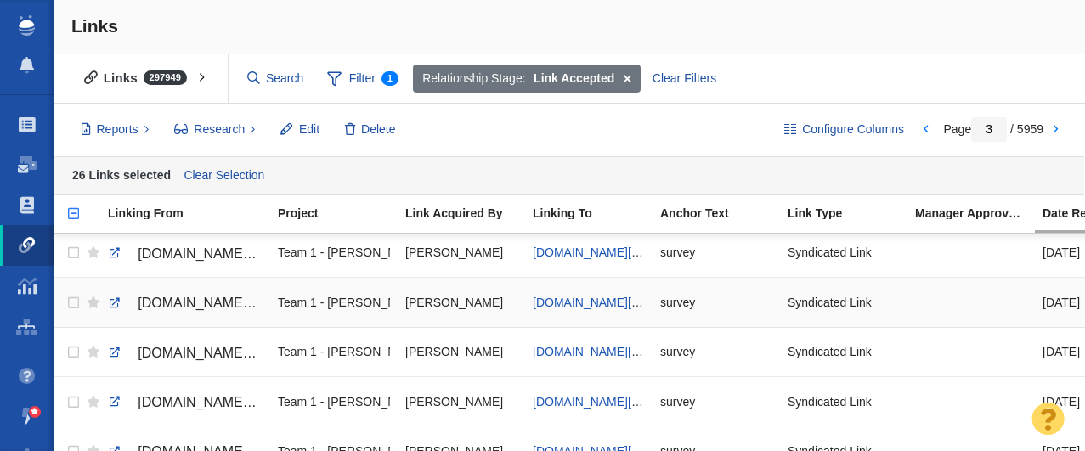
scroll to position [1255, 0]
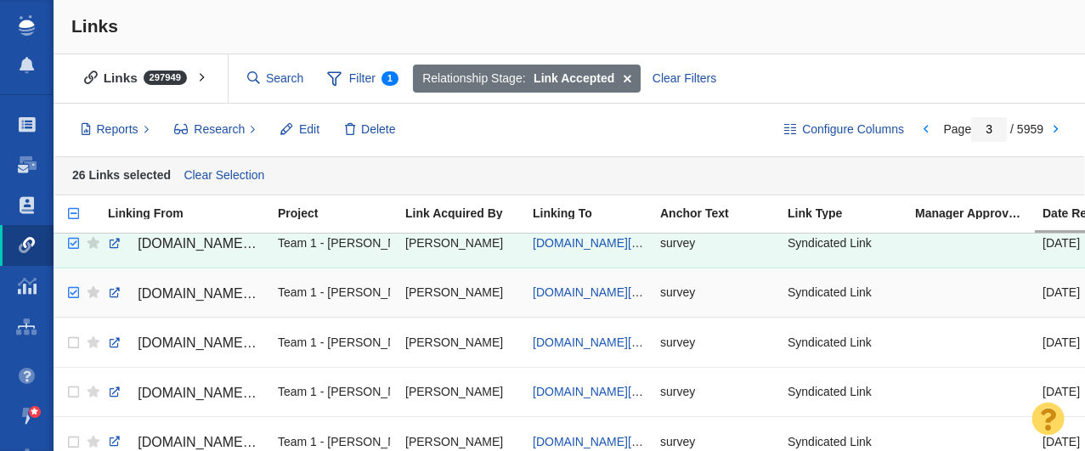
checkbox input "true"
click at [74, 293] on input "checkbox" at bounding box center [71, 293] width 25 height 37
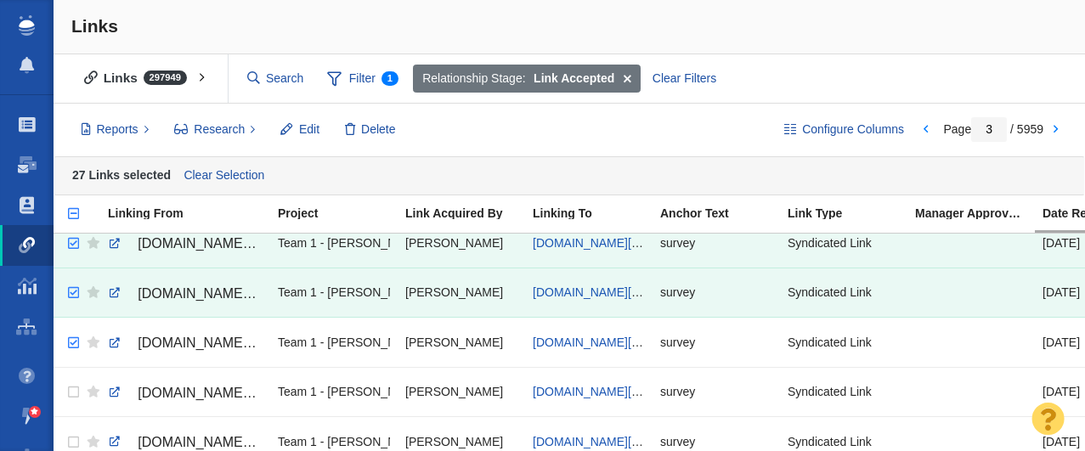
checkbox input "true"
click at [73, 341] on input "checkbox" at bounding box center [71, 343] width 25 height 37
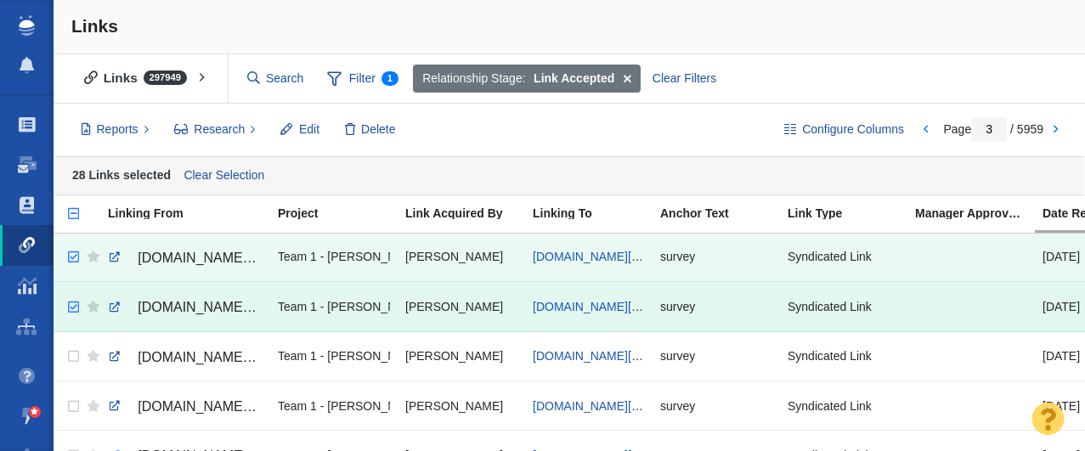
scroll to position [1300, 0]
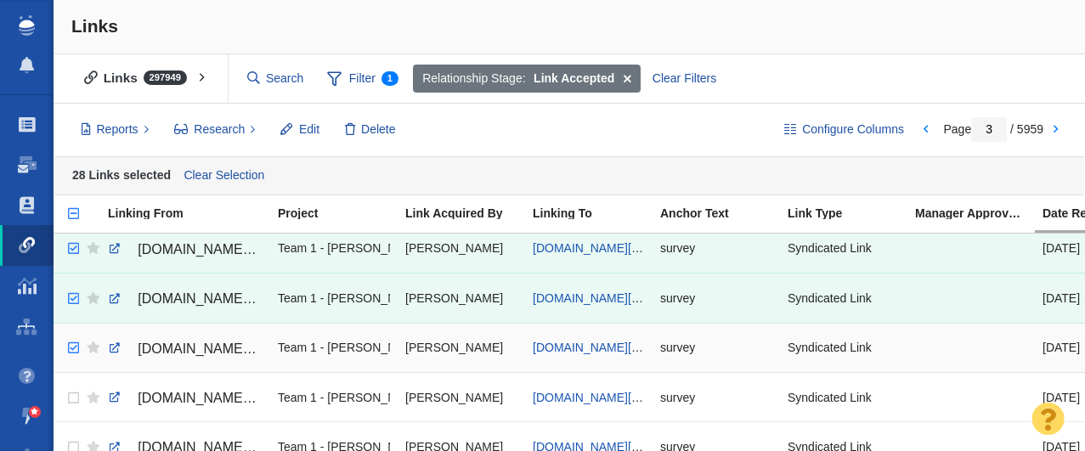
checkbox input "true"
click at [68, 348] on input "checkbox" at bounding box center [71, 348] width 25 height 37
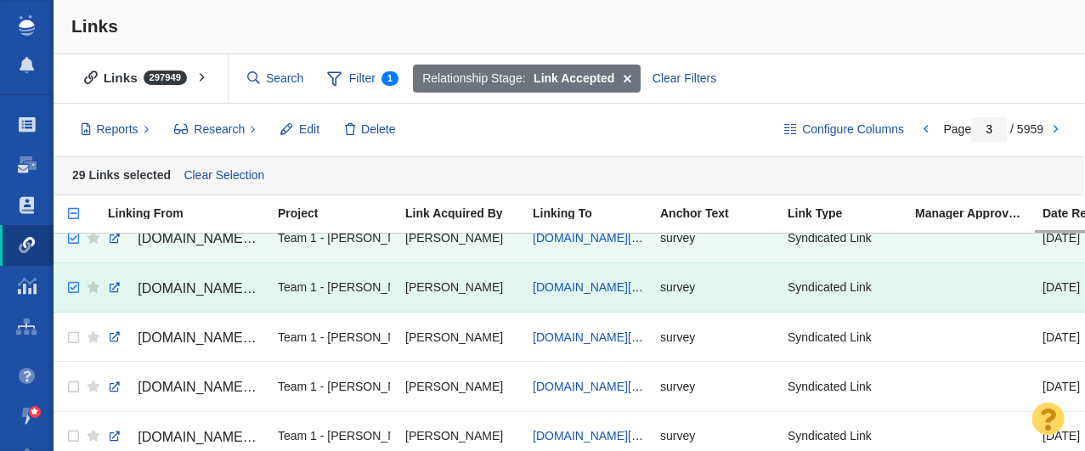
scroll to position [1361, 0]
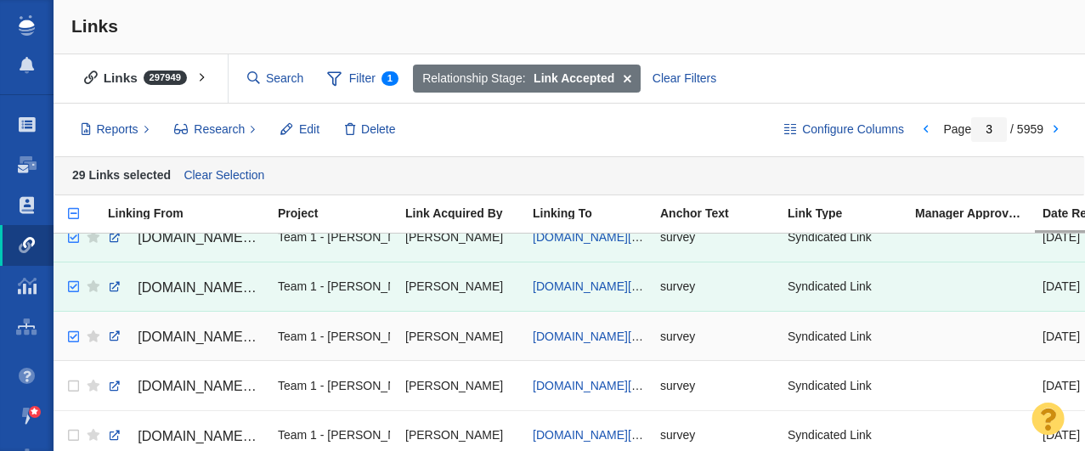
checkbox input "true"
click at [71, 338] on input "checkbox" at bounding box center [71, 337] width 25 height 37
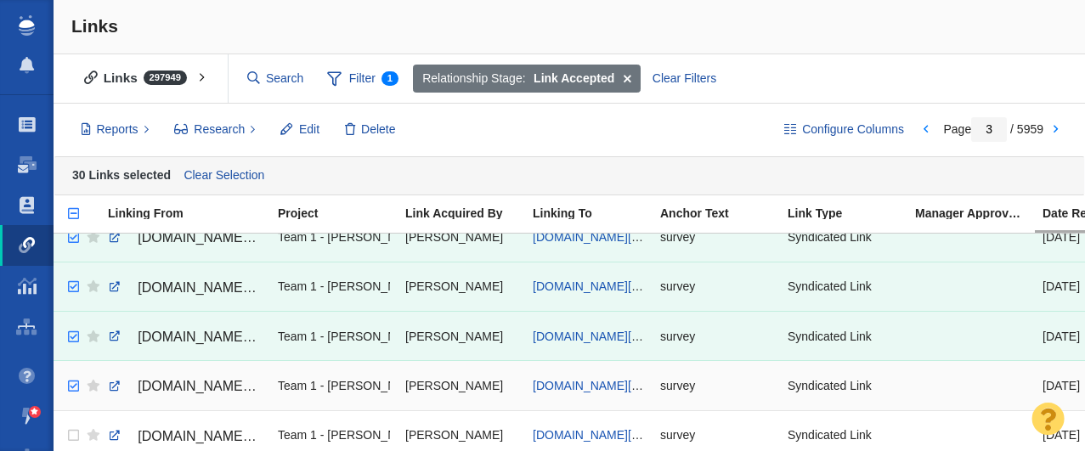
checkbox input "true"
click at [74, 391] on input "checkbox" at bounding box center [71, 386] width 25 height 37
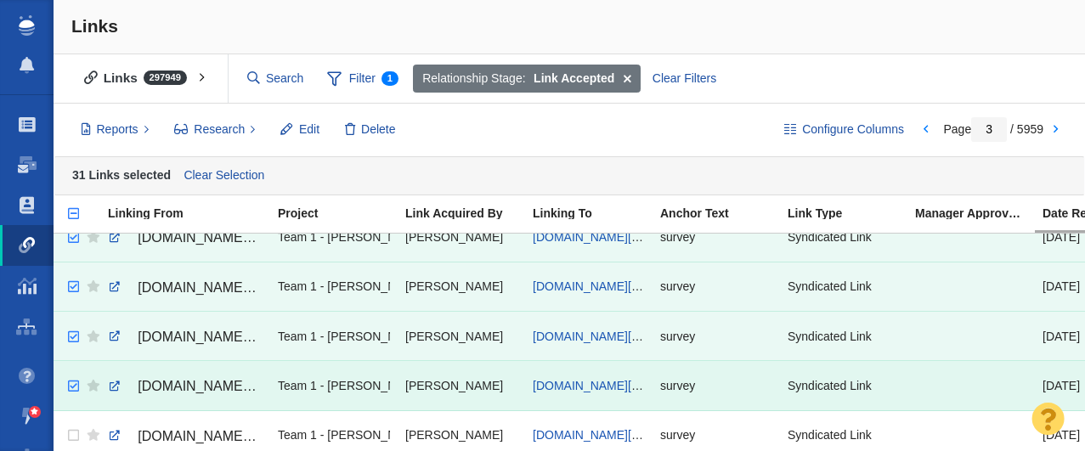
scroll to position [1466, 0]
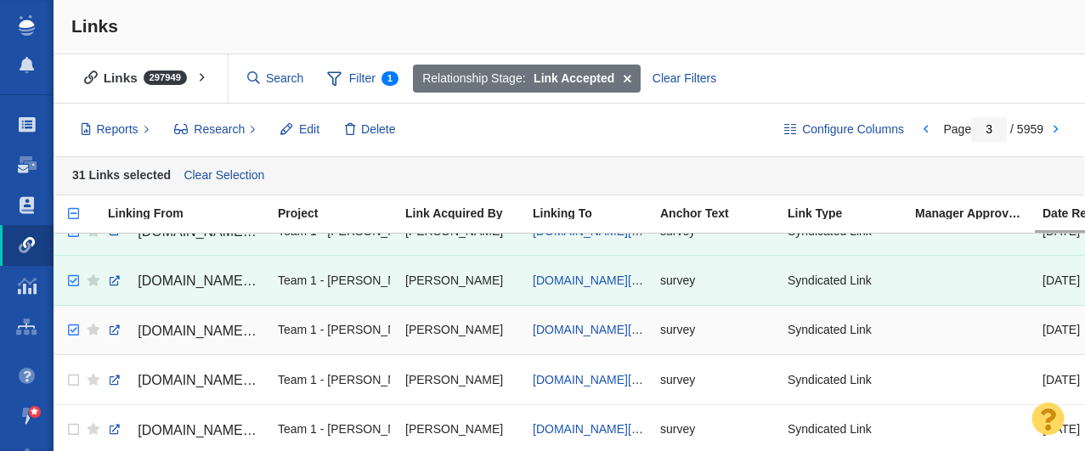
checkbox input "true"
click at [73, 331] on input "checkbox" at bounding box center [71, 330] width 25 height 37
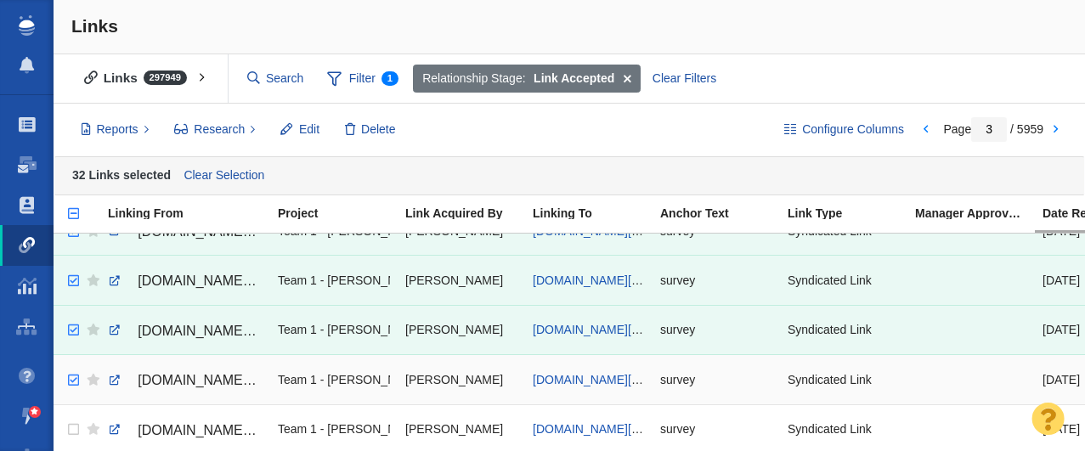
checkbox input "true"
click at [72, 381] on input "checkbox" at bounding box center [71, 380] width 25 height 37
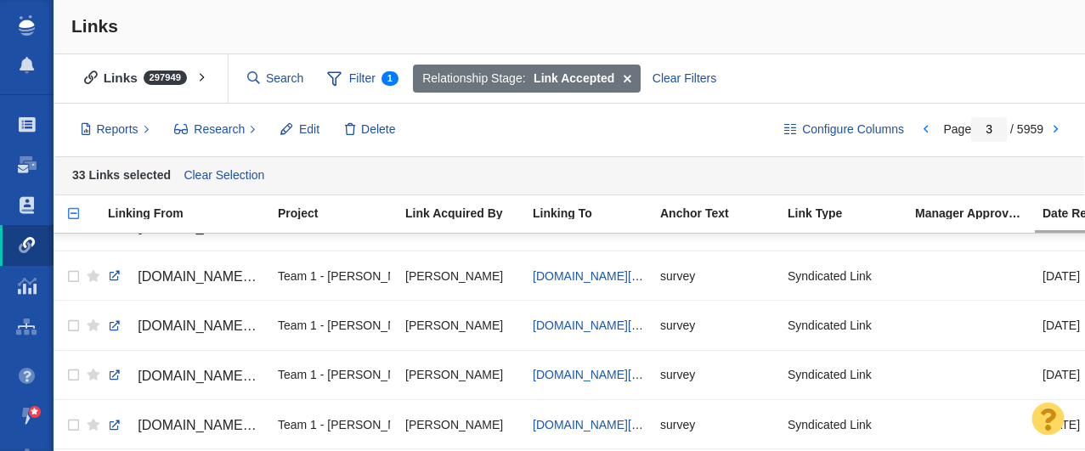
scroll to position [1620, 0]
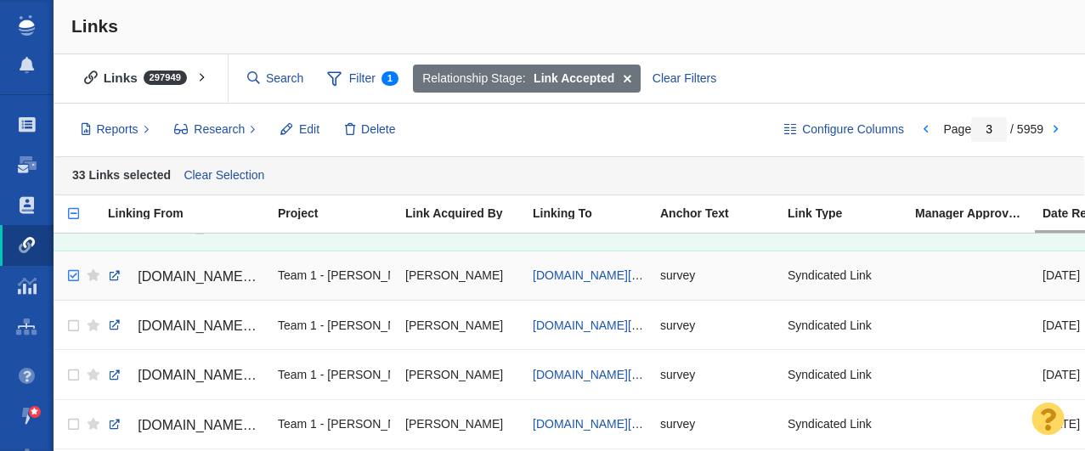
checkbox input "true"
click at [76, 275] on input "checkbox" at bounding box center [71, 276] width 25 height 37
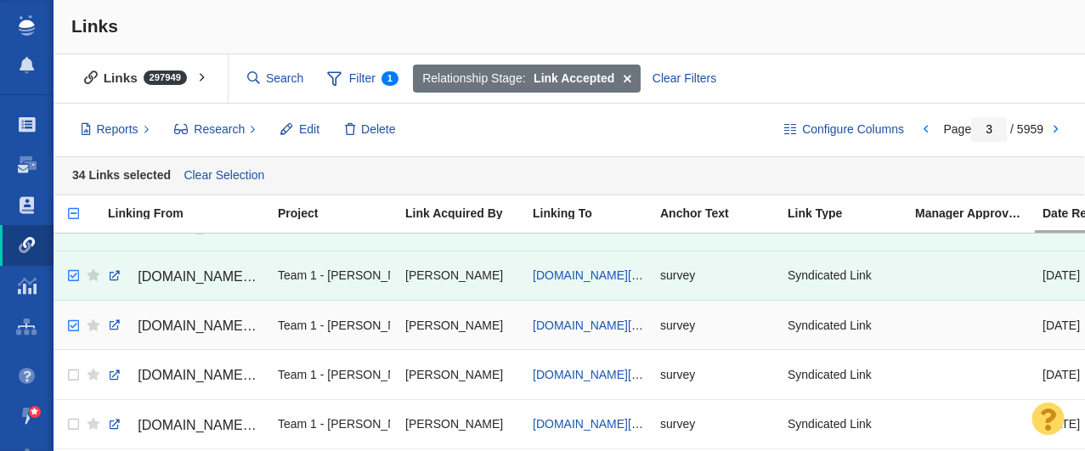
checkbox input "true"
click at [76, 327] on input "checkbox" at bounding box center [71, 326] width 25 height 37
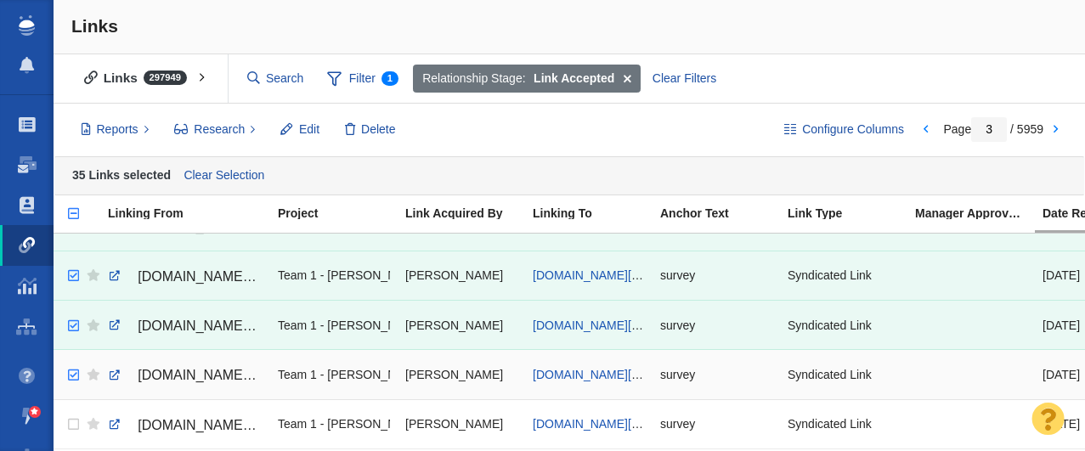
checkbox input "true"
click at [71, 375] on input "checkbox" at bounding box center [71, 375] width 25 height 37
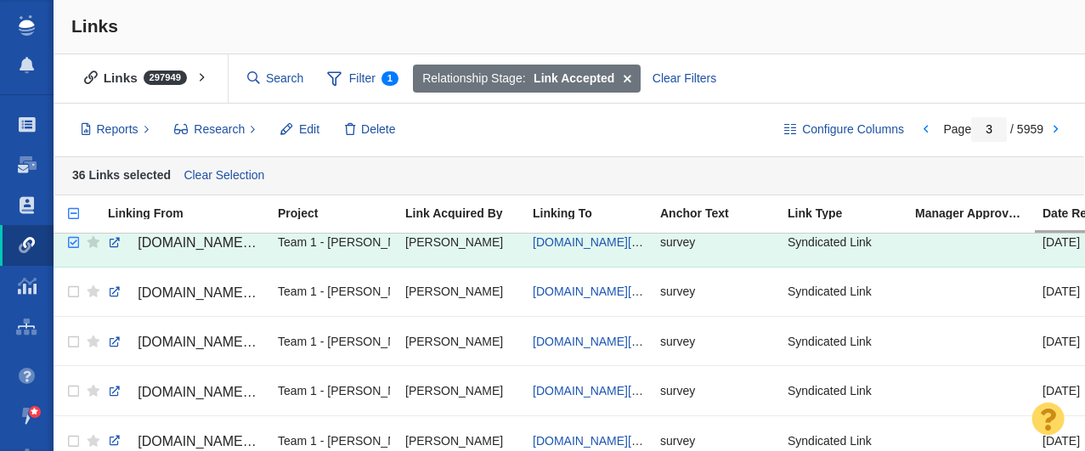
scroll to position [1754, 0]
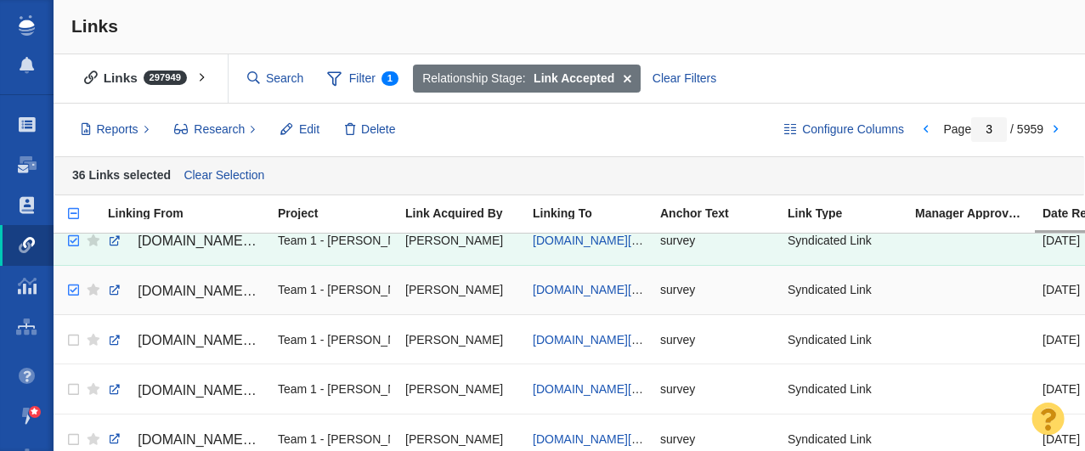
checkbox input "true"
click at [76, 292] on input "checkbox" at bounding box center [71, 290] width 25 height 37
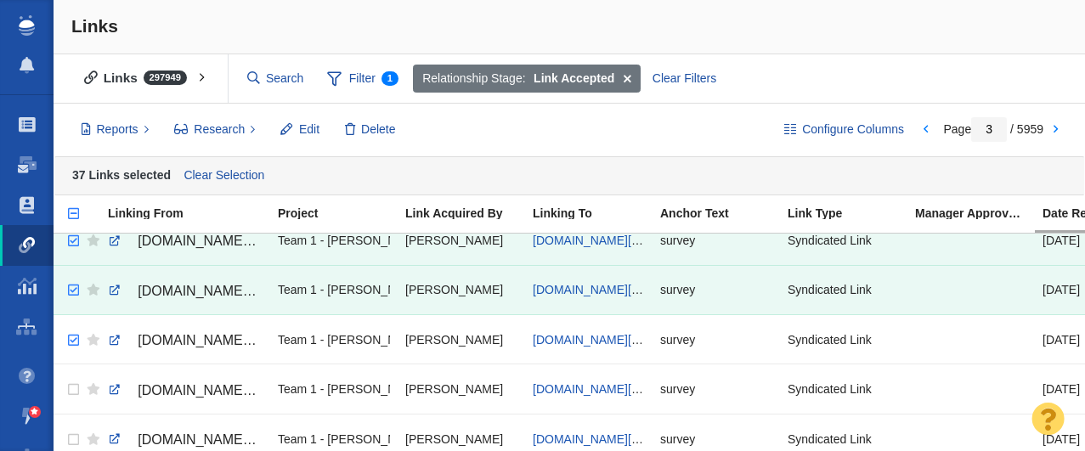
checkbox input "true"
click at [72, 342] on input "checkbox" at bounding box center [71, 340] width 25 height 37
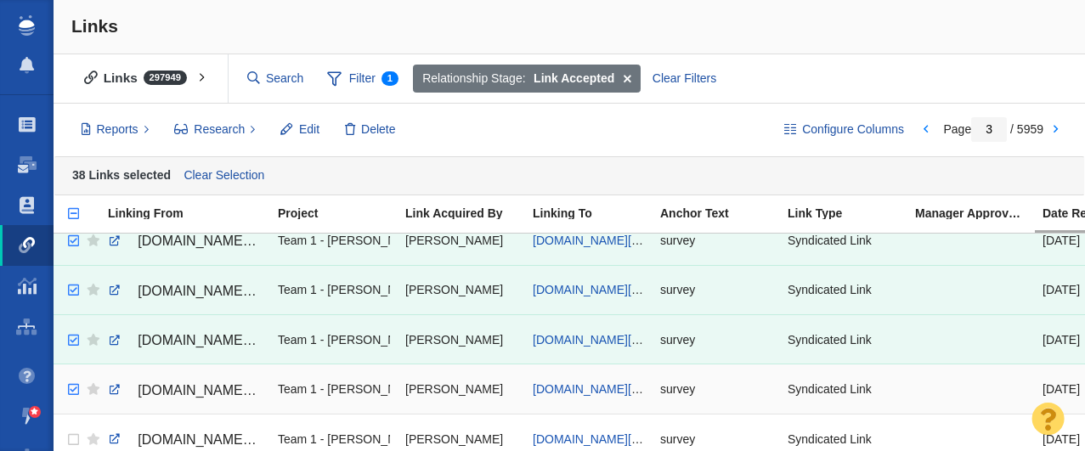
checkbox input "true"
click at [73, 392] on input "checkbox" at bounding box center [71, 389] width 25 height 37
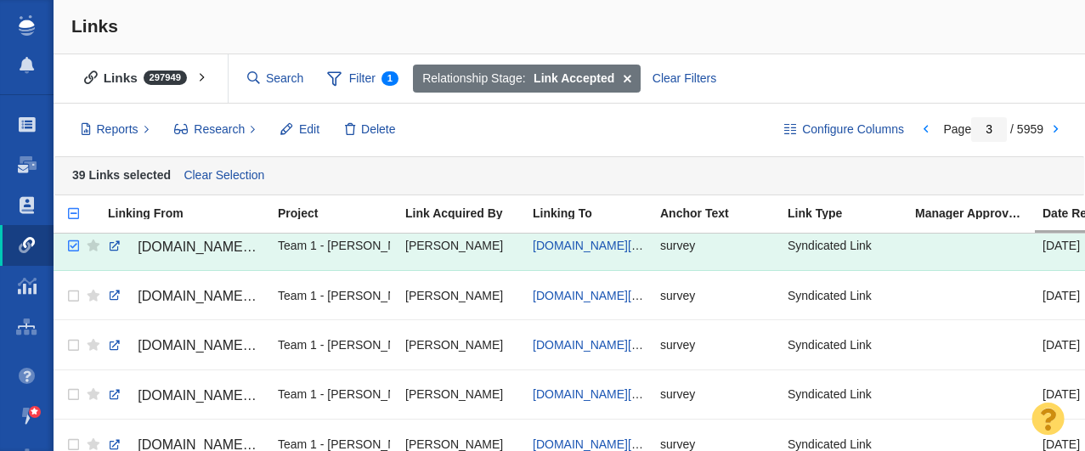
scroll to position [1899, 0]
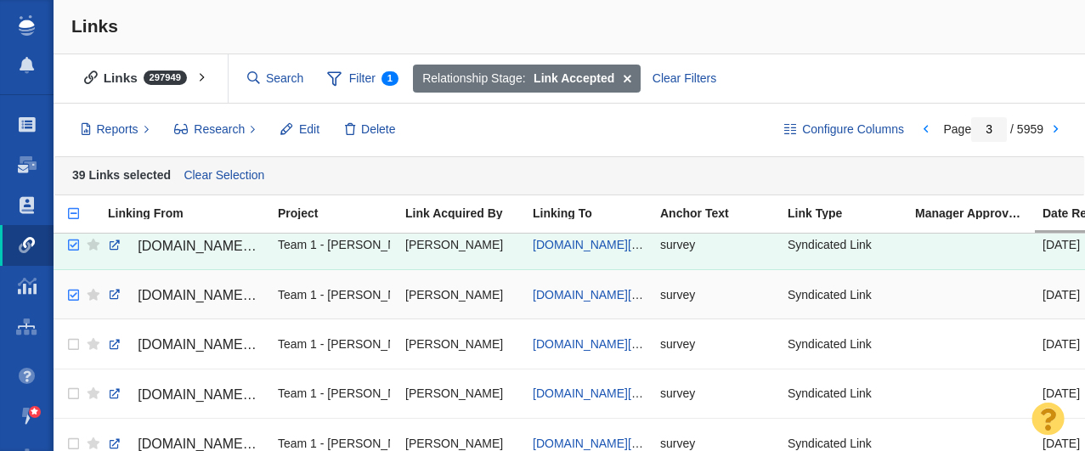
checkbox input "true"
click at [74, 292] on input "checkbox" at bounding box center [71, 295] width 25 height 37
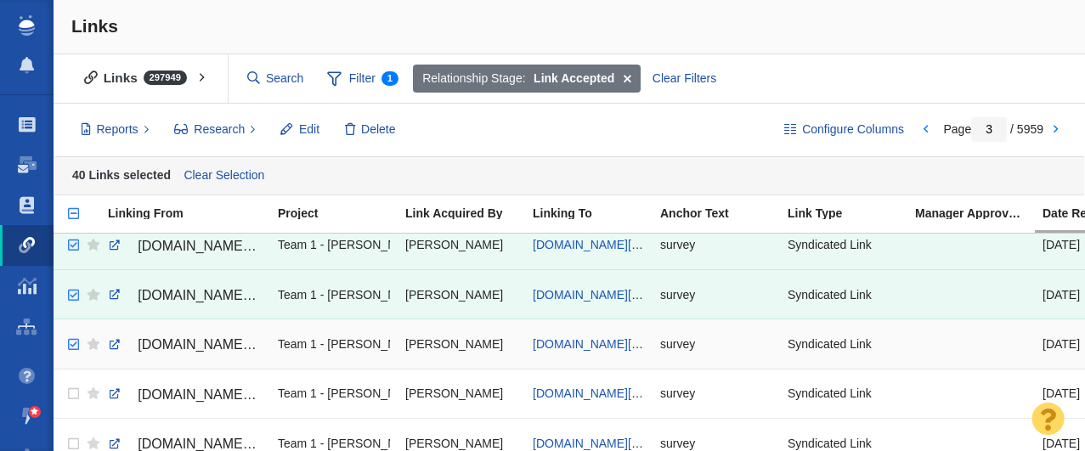
checkbox input "true"
click at [74, 346] on input "checkbox" at bounding box center [71, 344] width 25 height 37
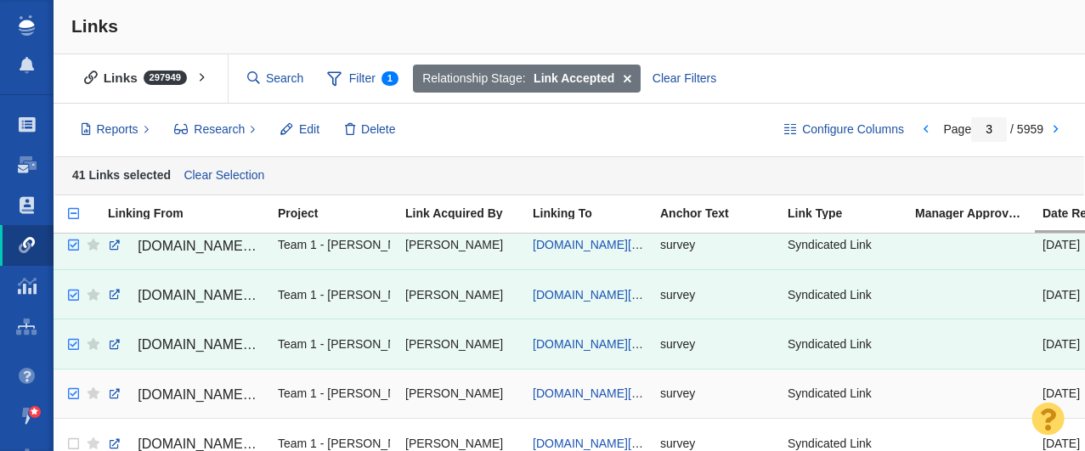
checkbox input "true"
click at [72, 397] on input "checkbox" at bounding box center [71, 394] width 25 height 37
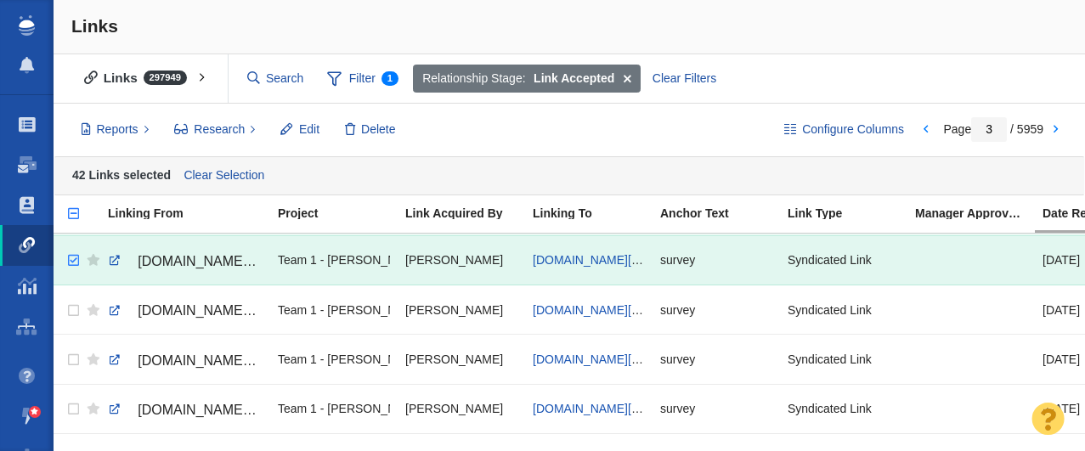
scroll to position [2043, 0]
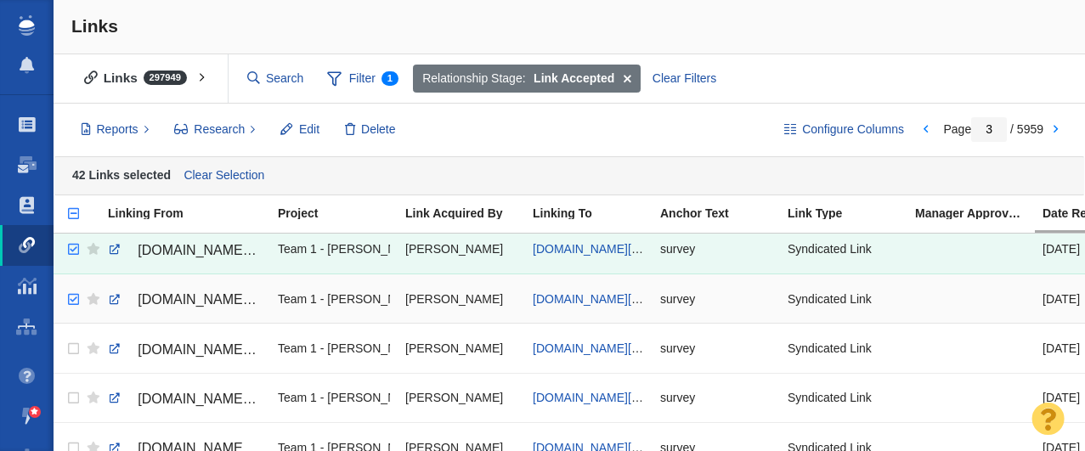
checkbox input "true"
click at [71, 306] on input "checkbox" at bounding box center [71, 299] width 25 height 37
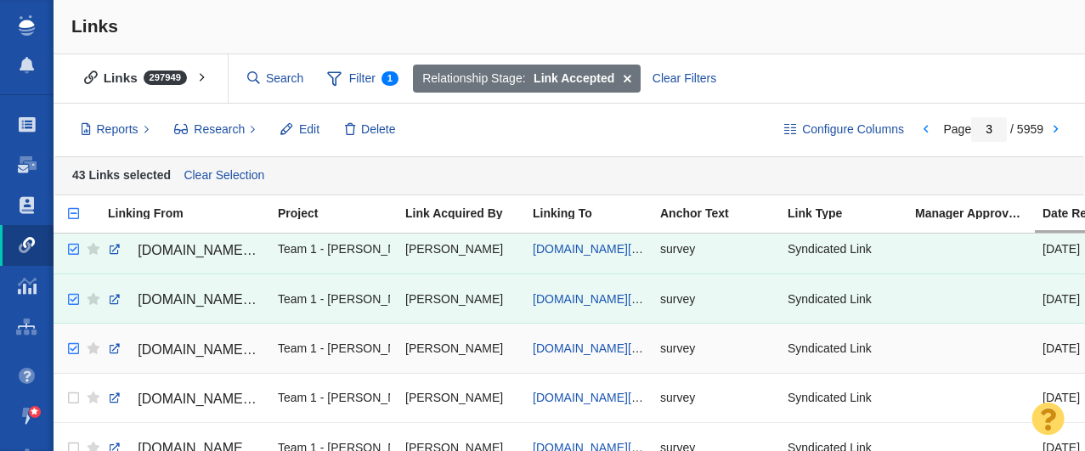
checkbox input "true"
click at [73, 350] on input "checkbox" at bounding box center [71, 349] width 25 height 37
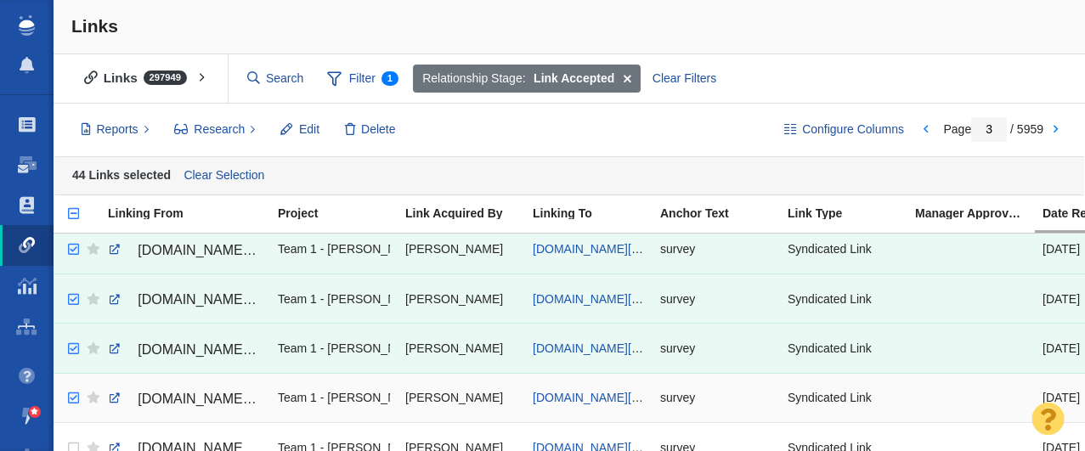
checkbox input "true"
click at [71, 398] on input "checkbox" at bounding box center [71, 398] width 25 height 37
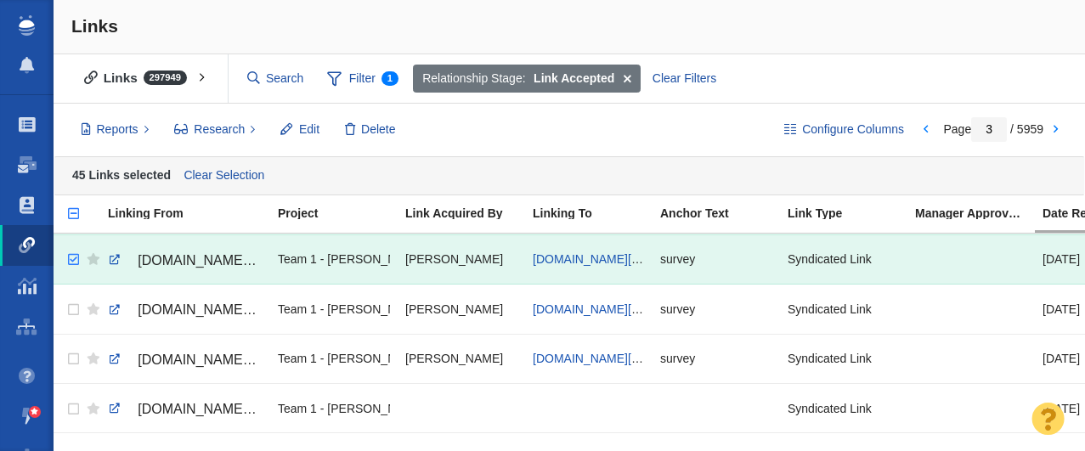
scroll to position [2183, 0]
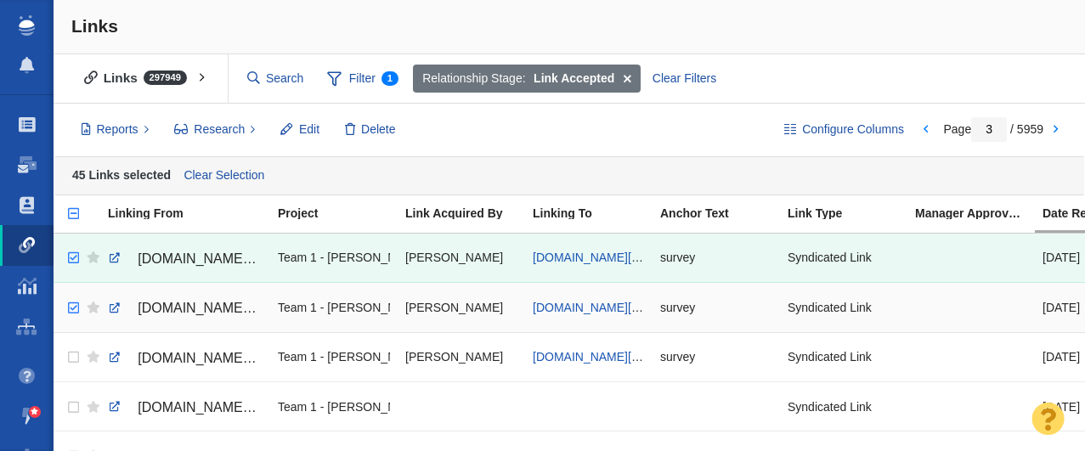
checkbox input "true"
click at [71, 307] on input "checkbox" at bounding box center [71, 308] width 25 height 37
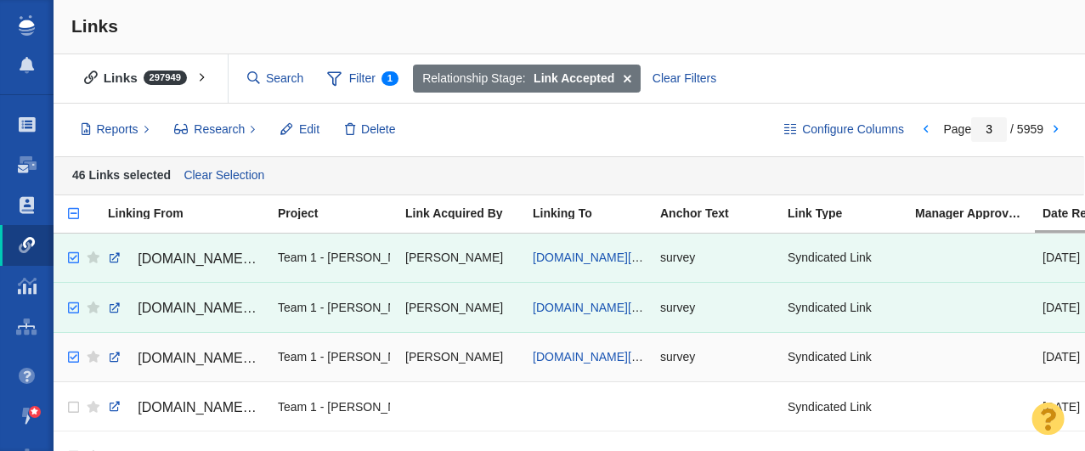
checkbox input "true"
click at [72, 358] on input "checkbox" at bounding box center [71, 357] width 25 height 37
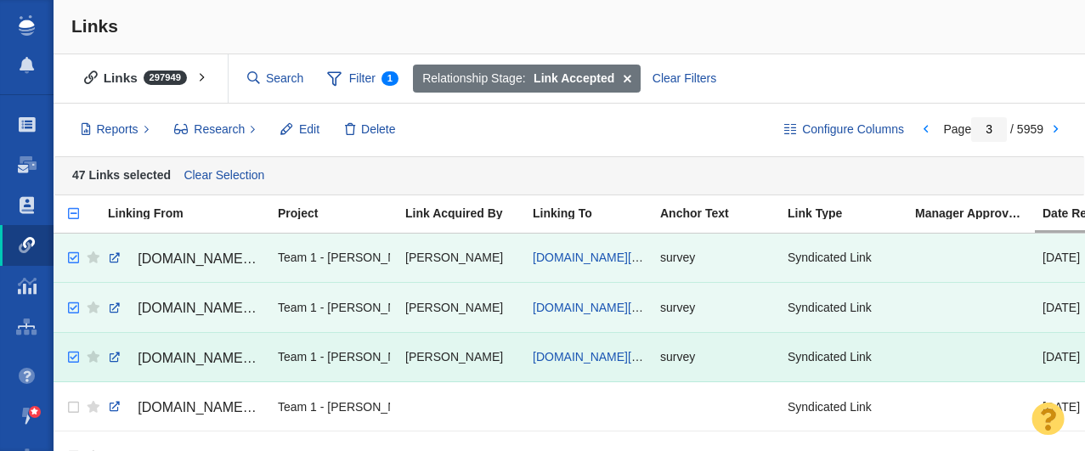
scroll to position [2264, 0]
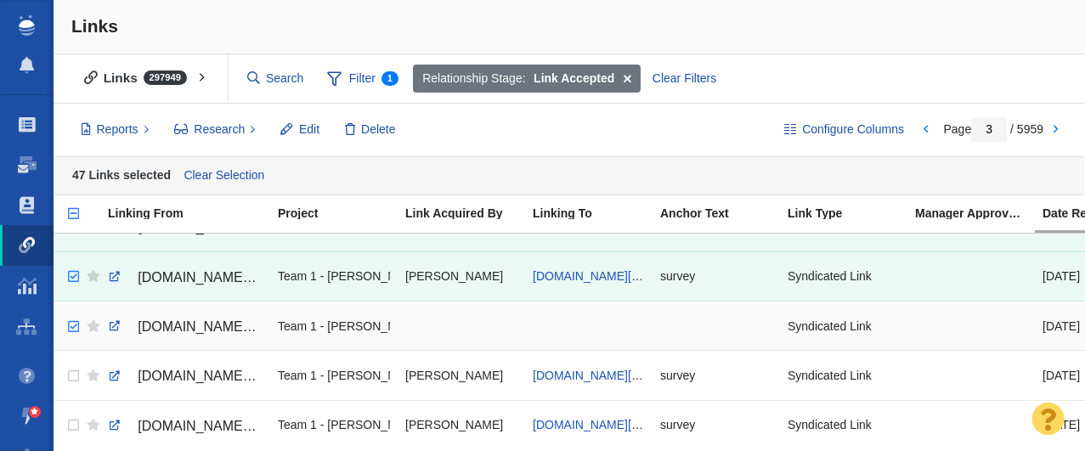
checkbox input "true"
click at [76, 324] on input "checkbox" at bounding box center [71, 327] width 25 height 37
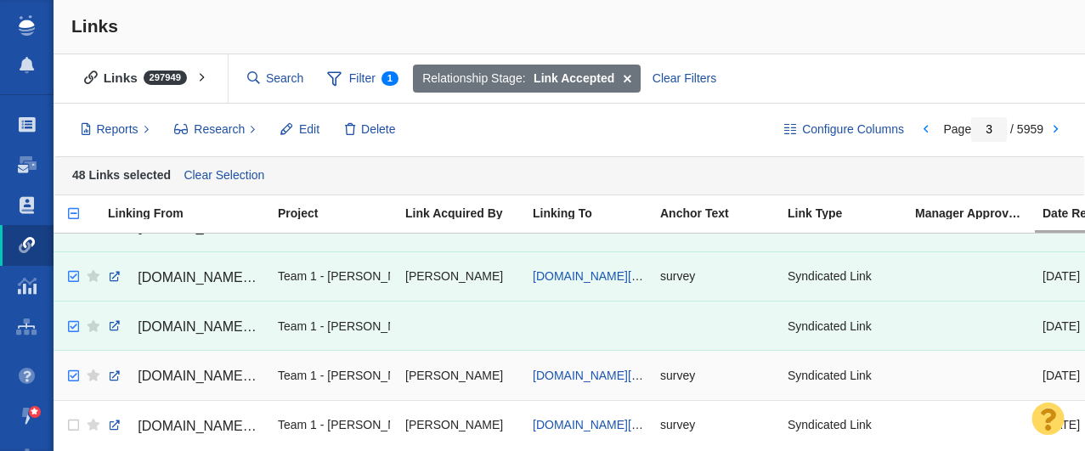
checkbox input "true"
click at [72, 379] on input "checkbox" at bounding box center [71, 376] width 25 height 37
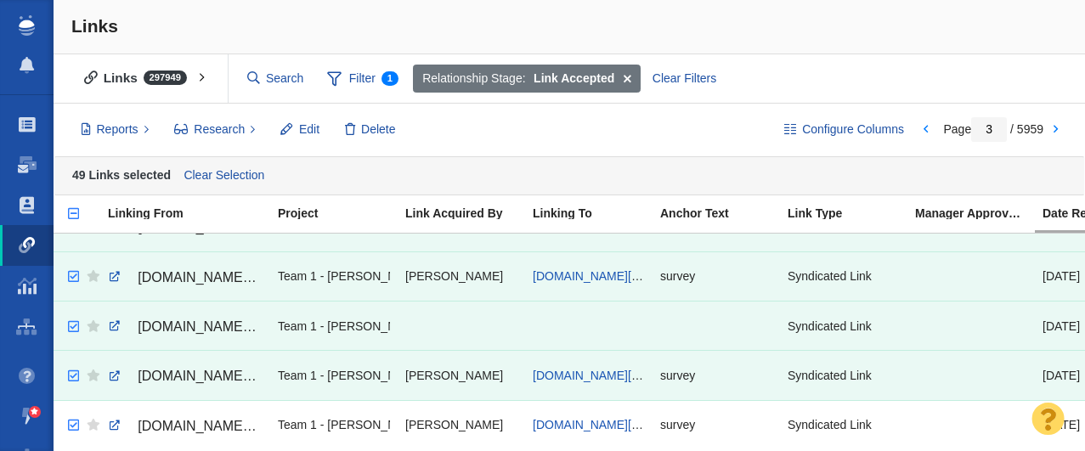
checkbox input "true"
click at [71, 427] on input "checkbox" at bounding box center [71, 425] width 25 height 37
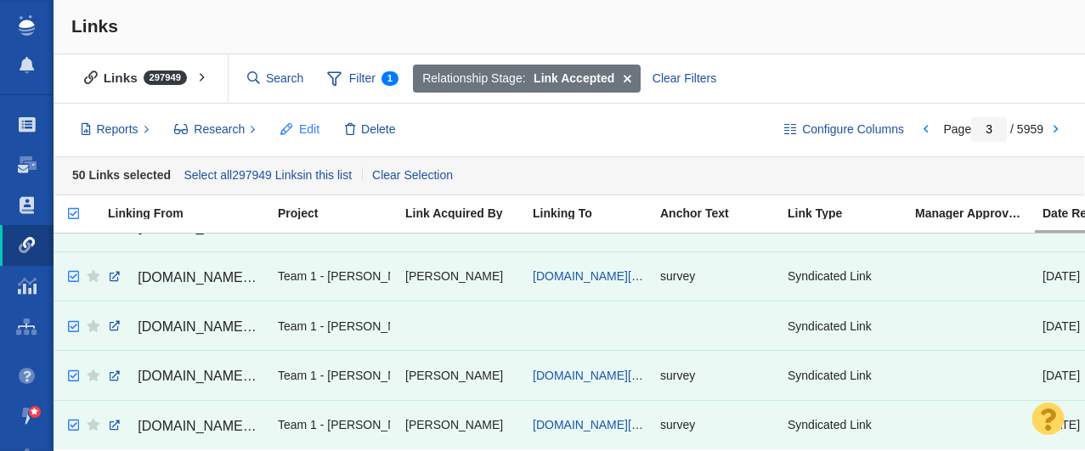
click at [303, 135] on span "Edit" at bounding box center [309, 130] width 20 height 18
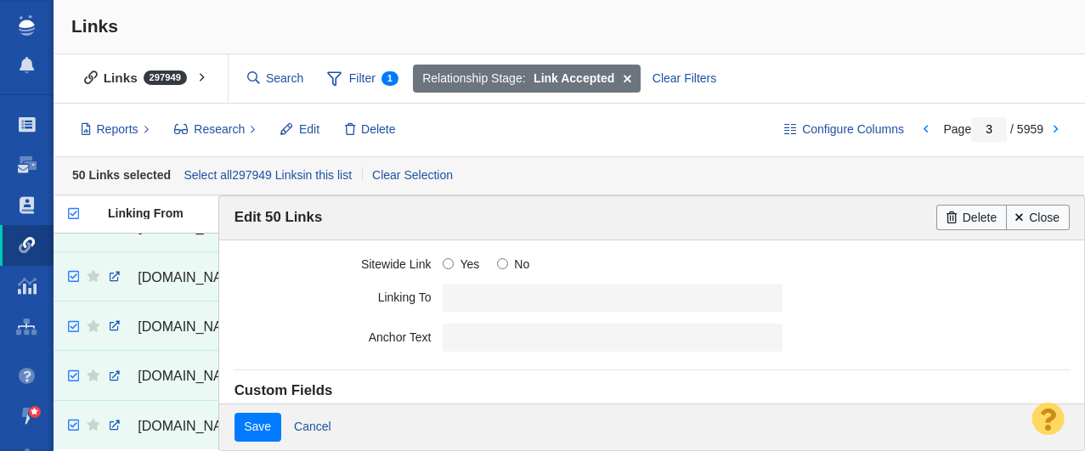
scroll to position [536, 0]
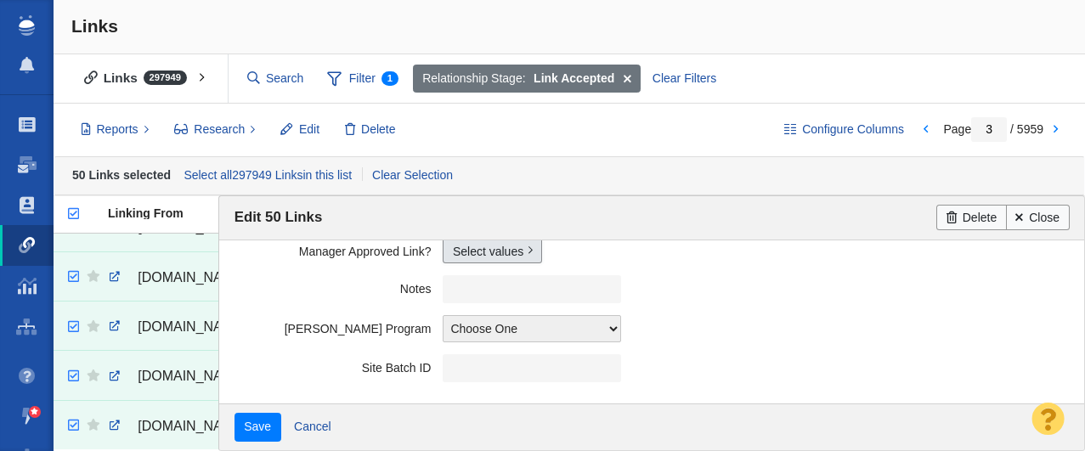
click at [467, 259] on link "Select values" at bounding box center [492, 250] width 99 height 25
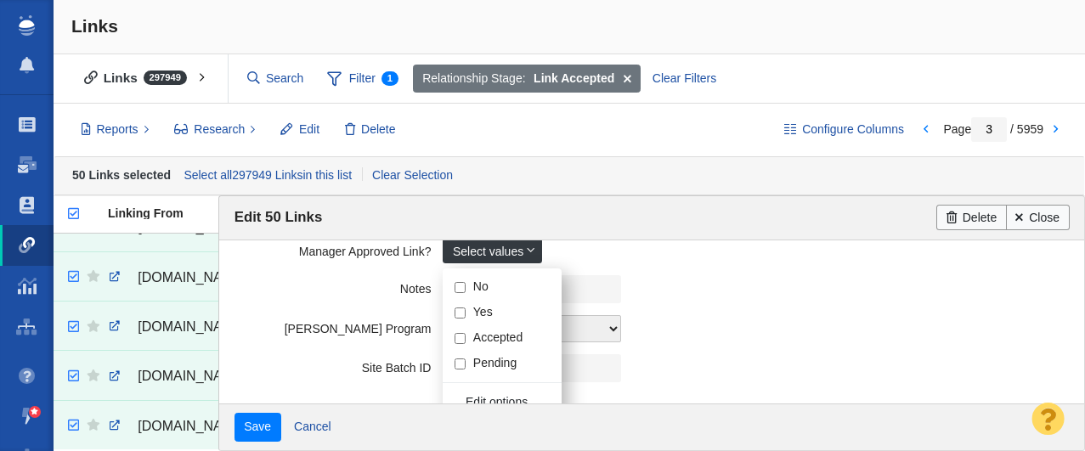
click at [459, 313] on input "Yes" at bounding box center [460, 313] width 11 height 11
checkbox input "true"
click at [297, 280] on label "Notes" at bounding box center [339, 285] width 209 height 21
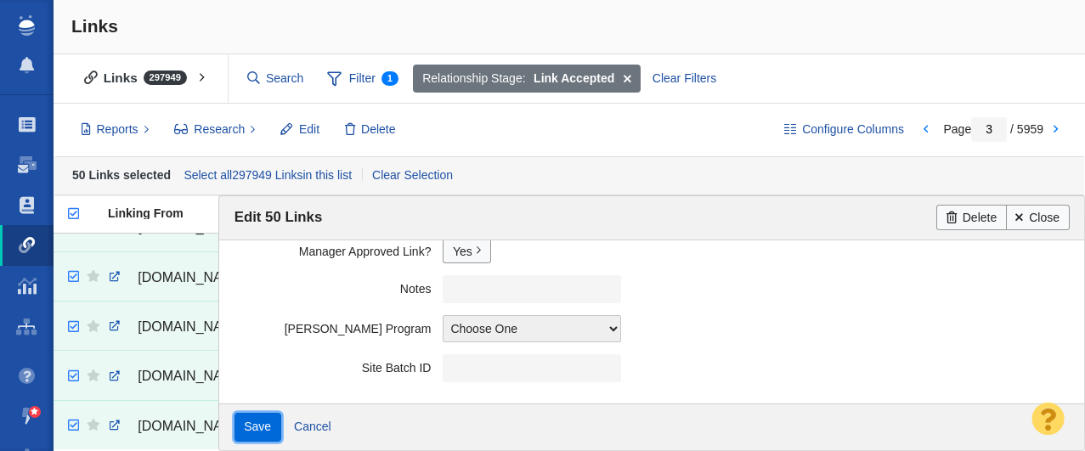
click at [250, 423] on input "Save" at bounding box center [258, 427] width 47 height 29
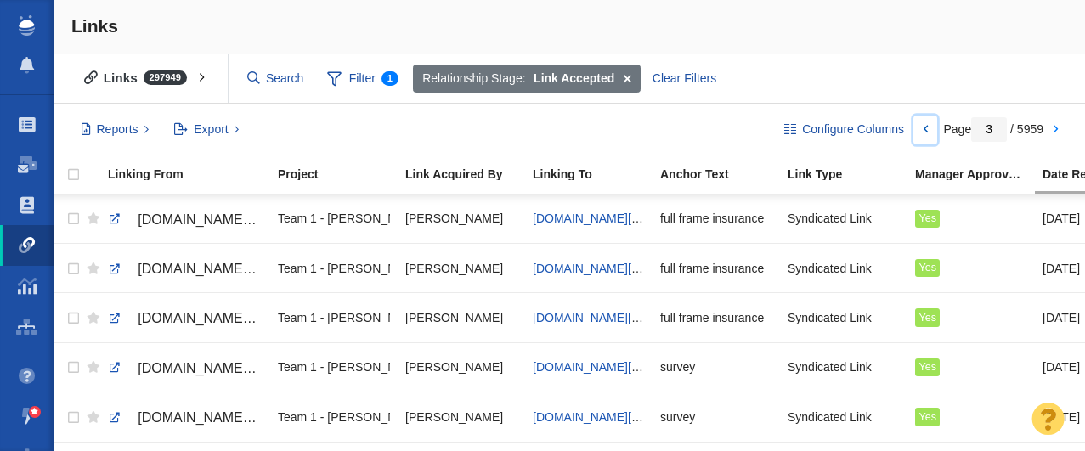
click at [927, 133] on link at bounding box center [926, 130] width 24 height 29
type input "2"
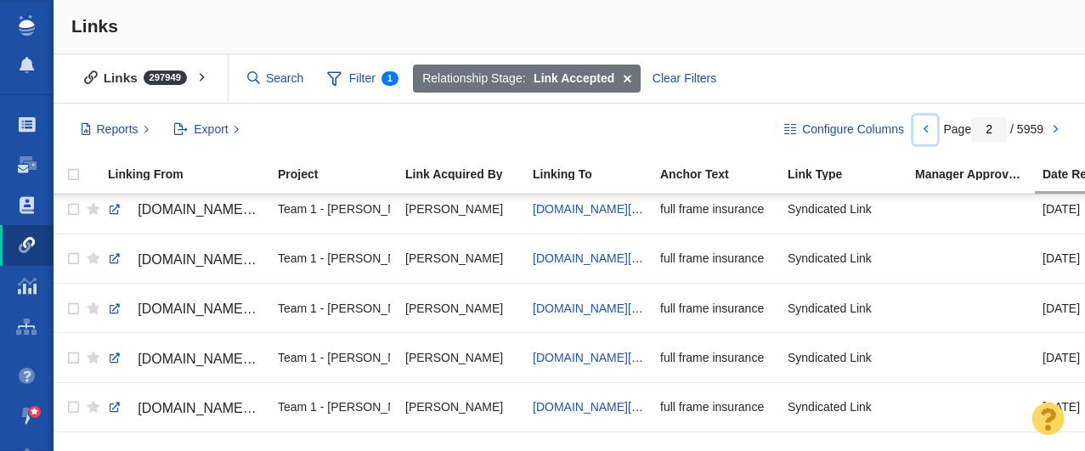
scroll to position [2225, 0]
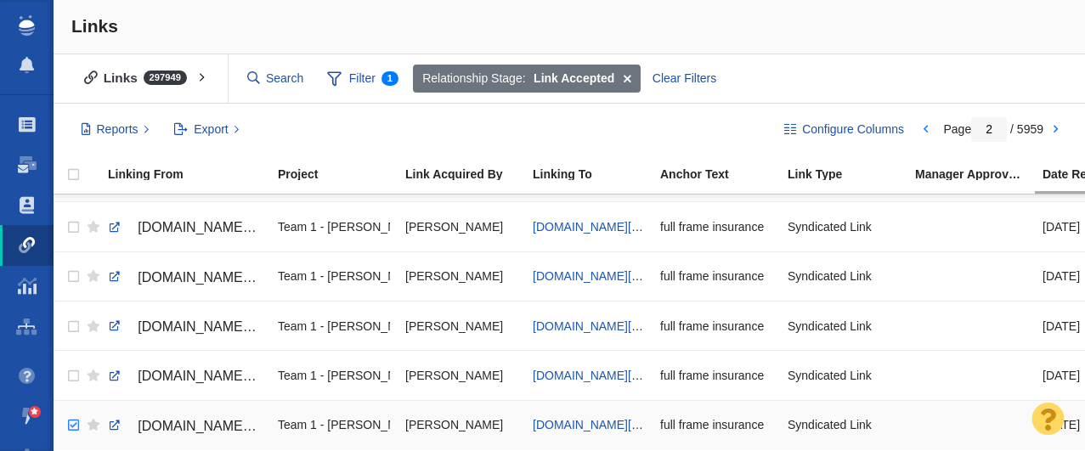
checkbox input "true"
click at [71, 423] on input "checkbox" at bounding box center [71, 425] width 25 height 37
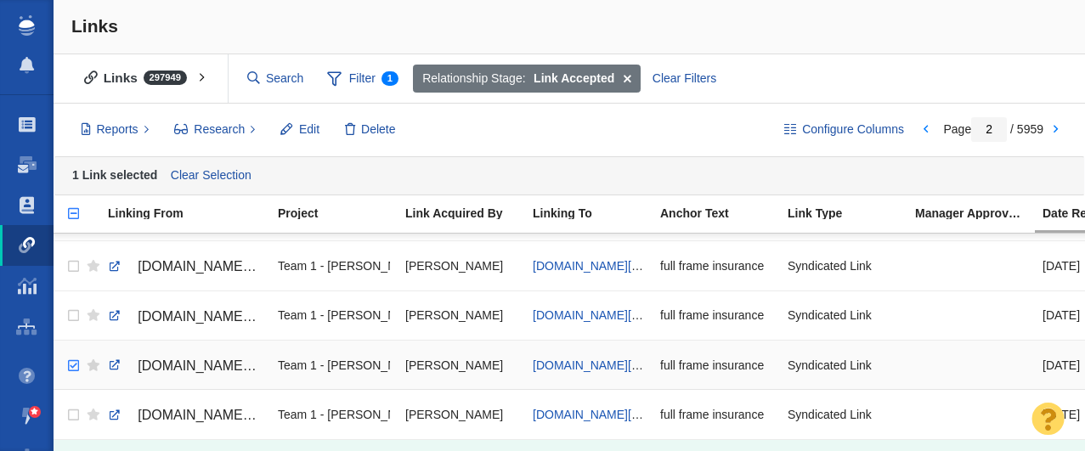
checkbox input "true"
click at [72, 366] on input "checkbox" at bounding box center [71, 366] width 25 height 37
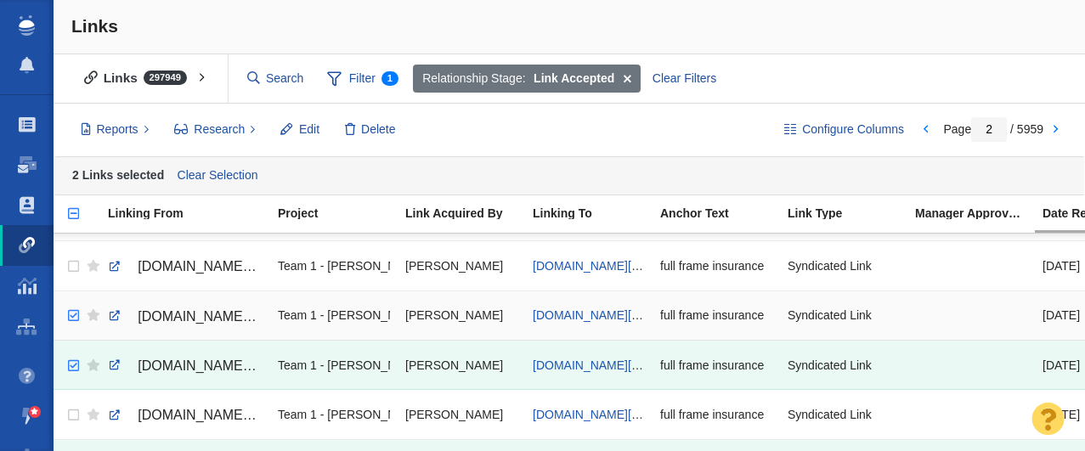
checkbox input "true"
click at [77, 317] on input "checkbox" at bounding box center [71, 315] width 25 height 37
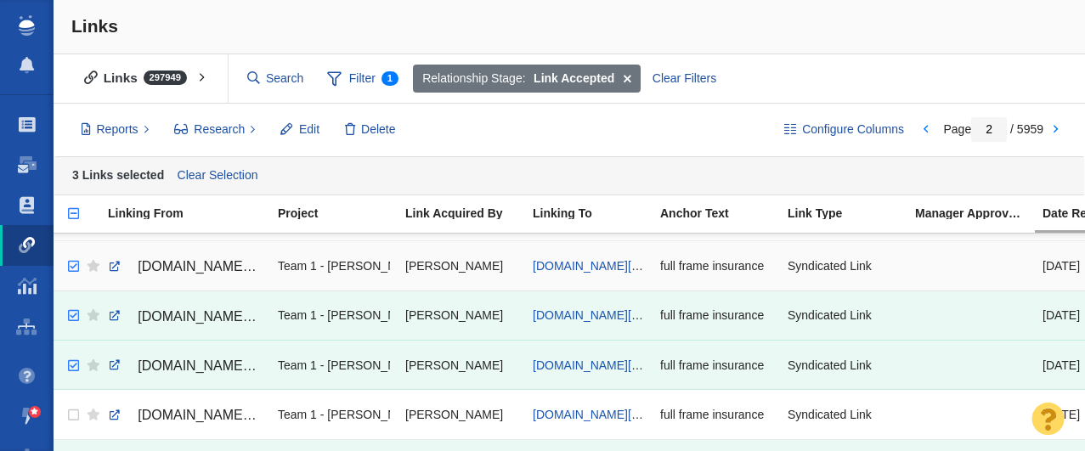
checkbox input "true"
click at [76, 266] on input "checkbox" at bounding box center [71, 266] width 25 height 37
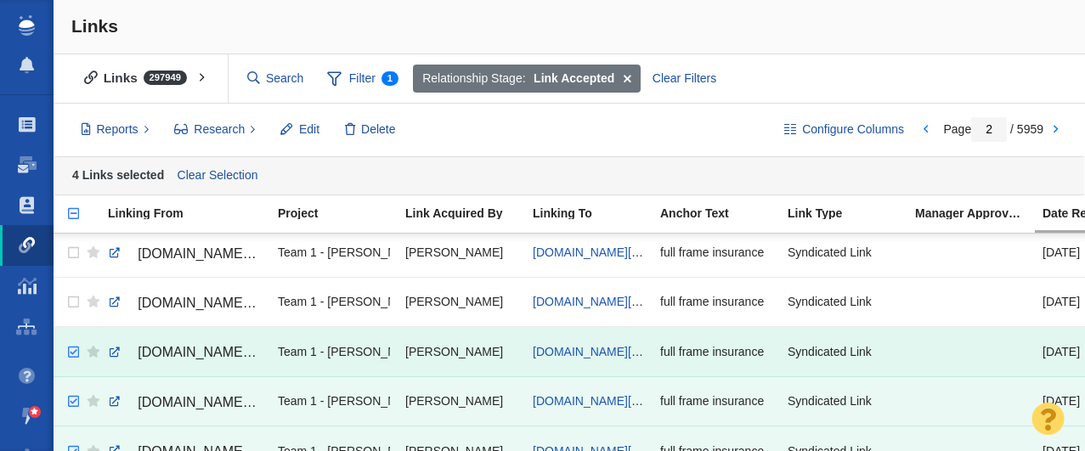
scroll to position [2129, 0]
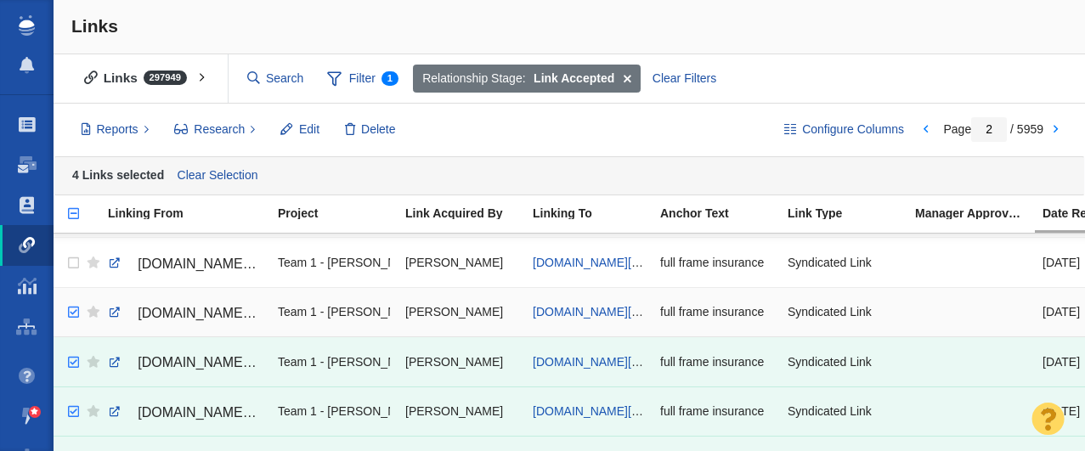
checkbox input "true"
click at [71, 312] on input "checkbox" at bounding box center [71, 312] width 25 height 37
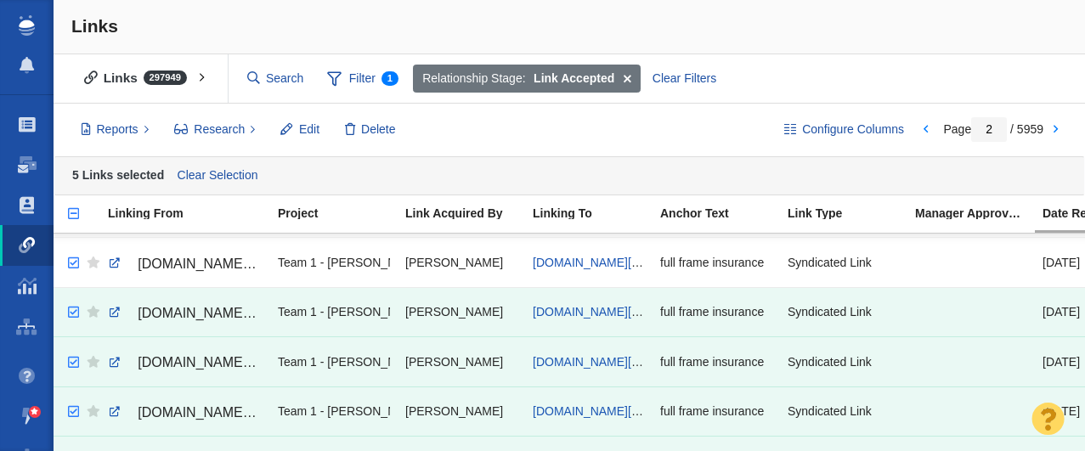
checkbox input "true"
click at [71, 263] on input "checkbox" at bounding box center [71, 263] width 25 height 37
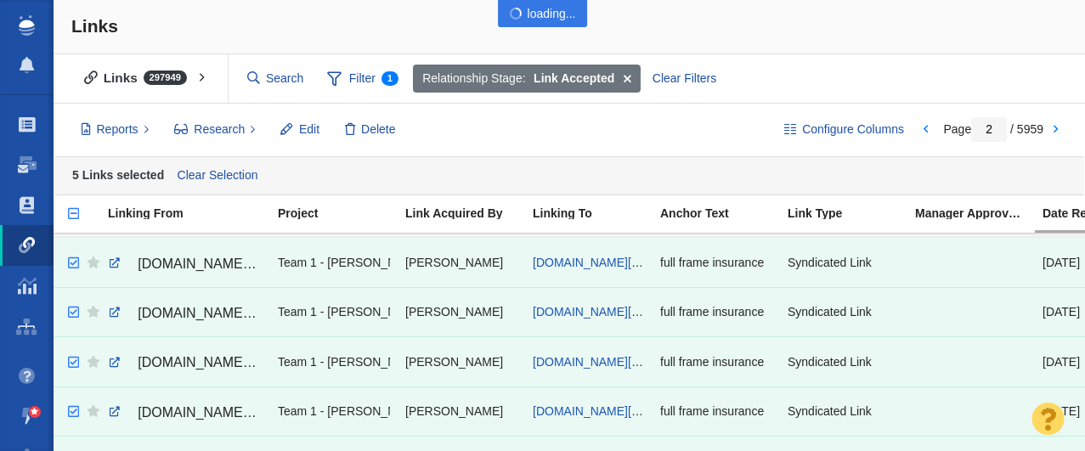
scroll to position [2018, 0]
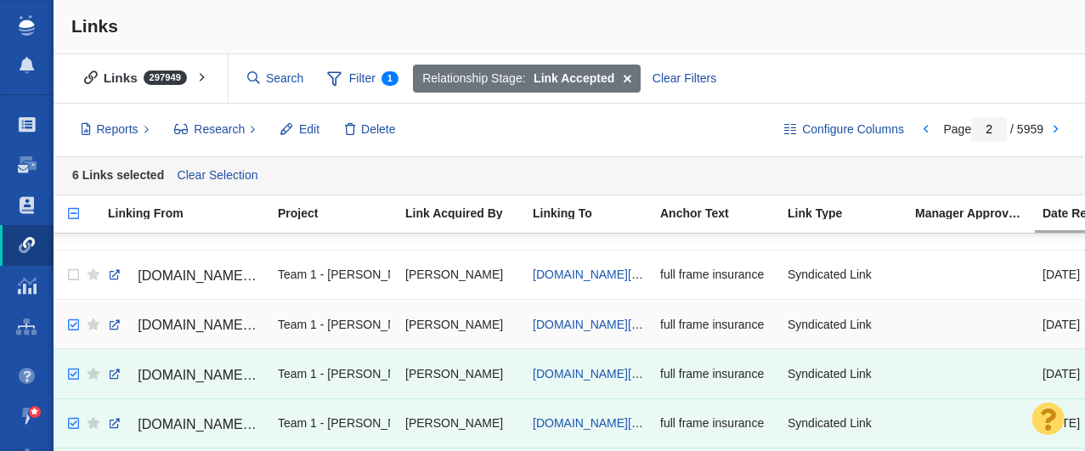
checkbox input "true"
click at [71, 323] on input "checkbox" at bounding box center [71, 325] width 25 height 37
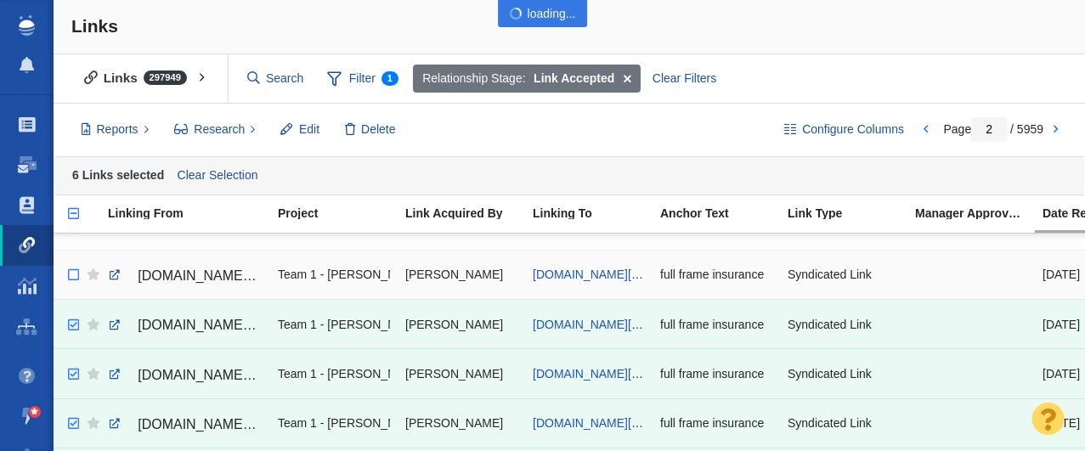
click at [71, 276] on div at bounding box center [542, 225] width 1085 height 451
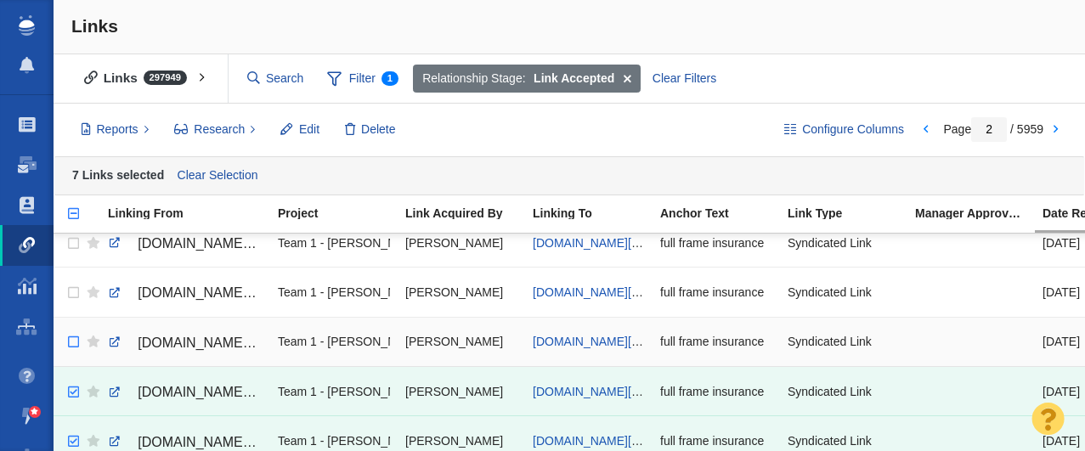
scroll to position [1949, 0]
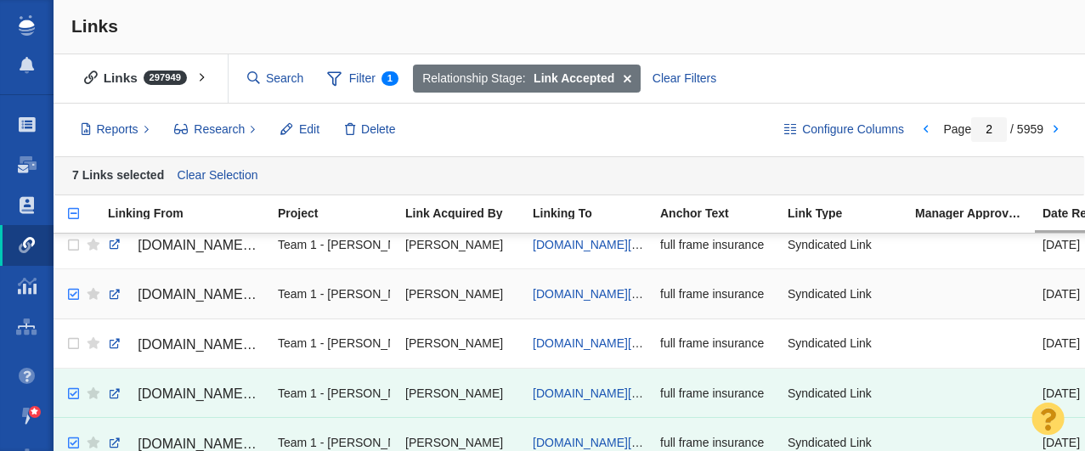
checkbox input "true"
click at [72, 299] on input "checkbox" at bounding box center [71, 294] width 25 height 37
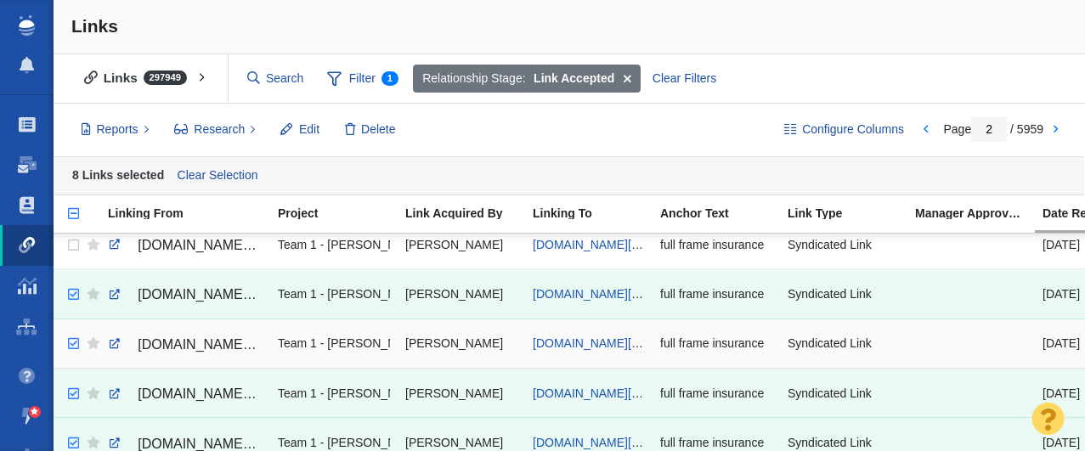
checkbox input "true"
click at [71, 344] on input "checkbox" at bounding box center [71, 344] width 25 height 37
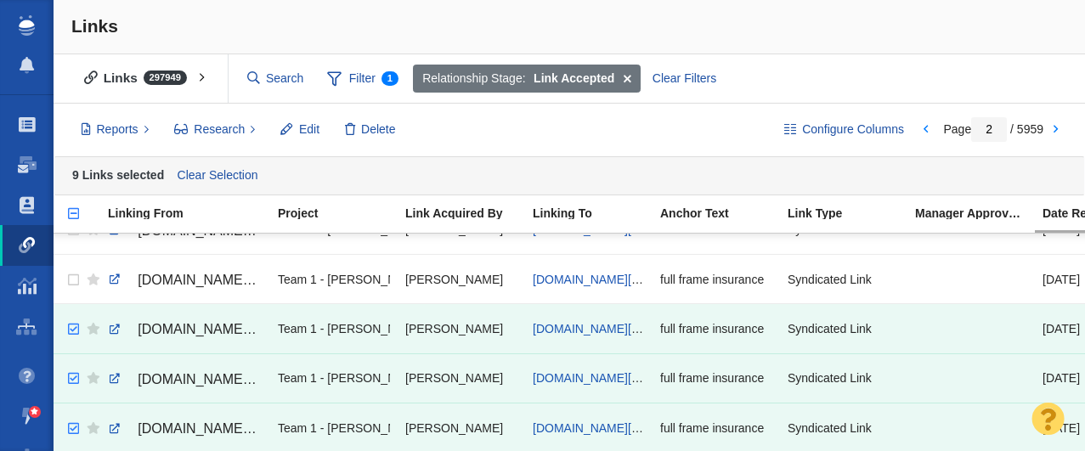
scroll to position [1903, 0]
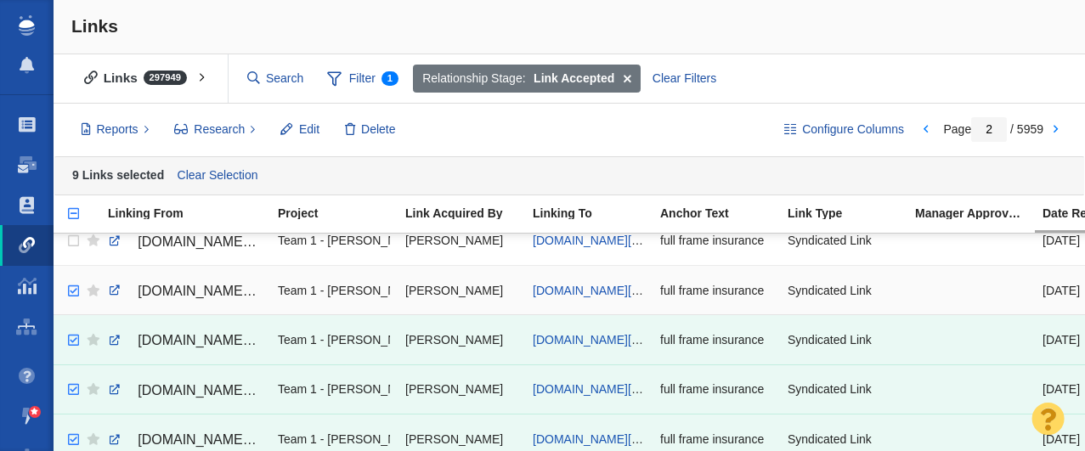
checkbox input "true"
click at [73, 294] on input "checkbox" at bounding box center [71, 291] width 25 height 37
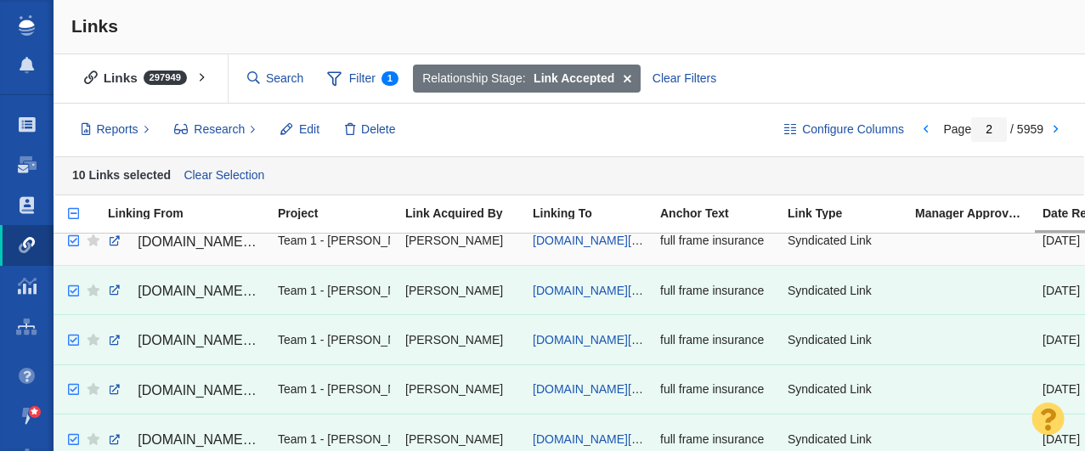
checkbox input "true"
click at [72, 242] on input "checkbox" at bounding box center [71, 241] width 25 height 37
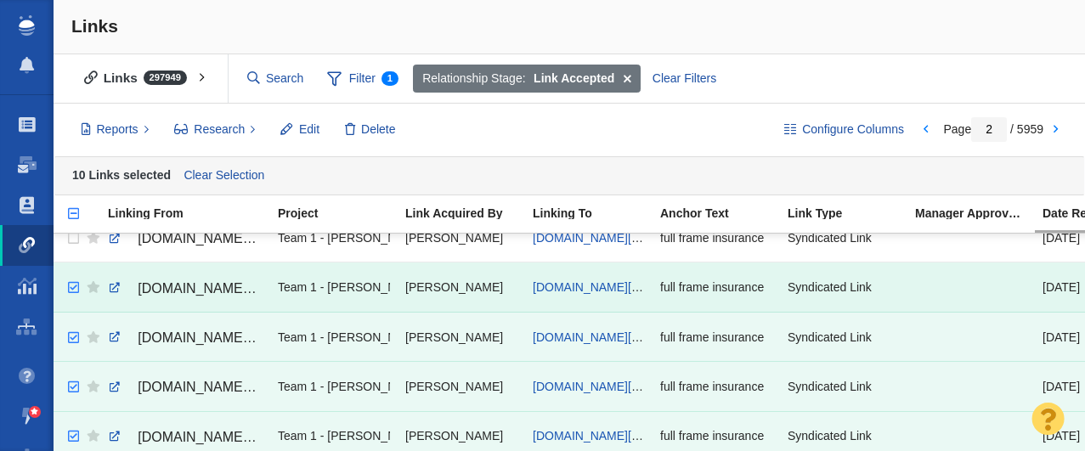
scroll to position [1792, 0]
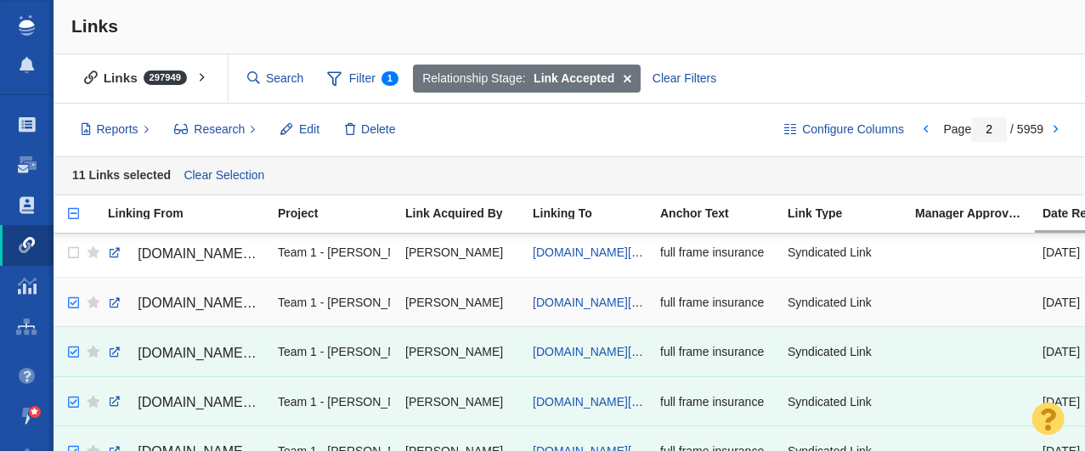
checkbox input "true"
click at [72, 303] on input "checkbox" at bounding box center [71, 303] width 25 height 37
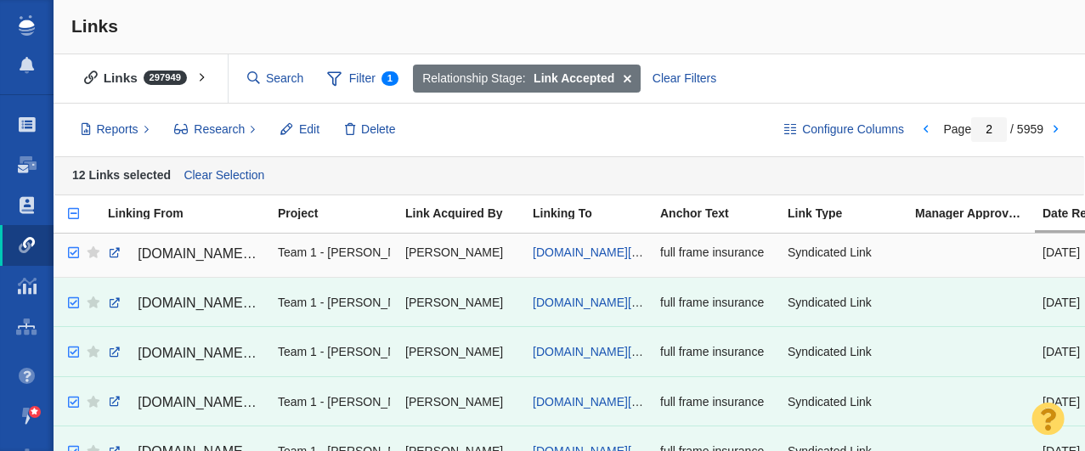
checkbox input "true"
click at [73, 254] on input "checkbox" at bounding box center [71, 253] width 25 height 37
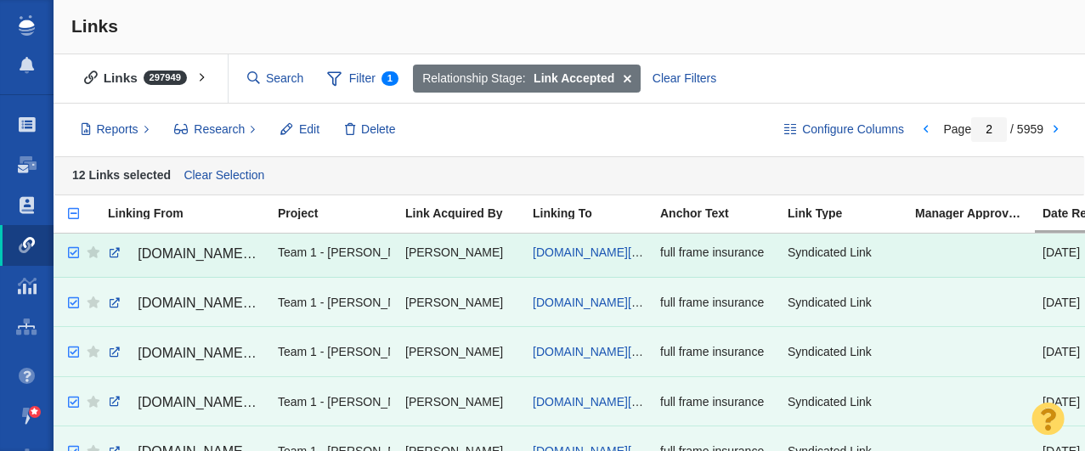
scroll to position [1693, 0]
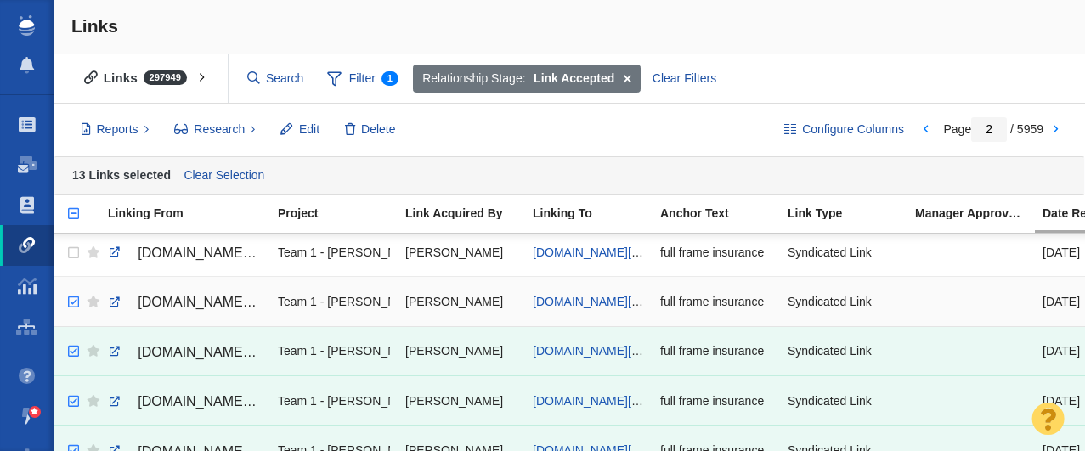
checkbox input "true"
click at [75, 307] on input "checkbox" at bounding box center [71, 302] width 25 height 37
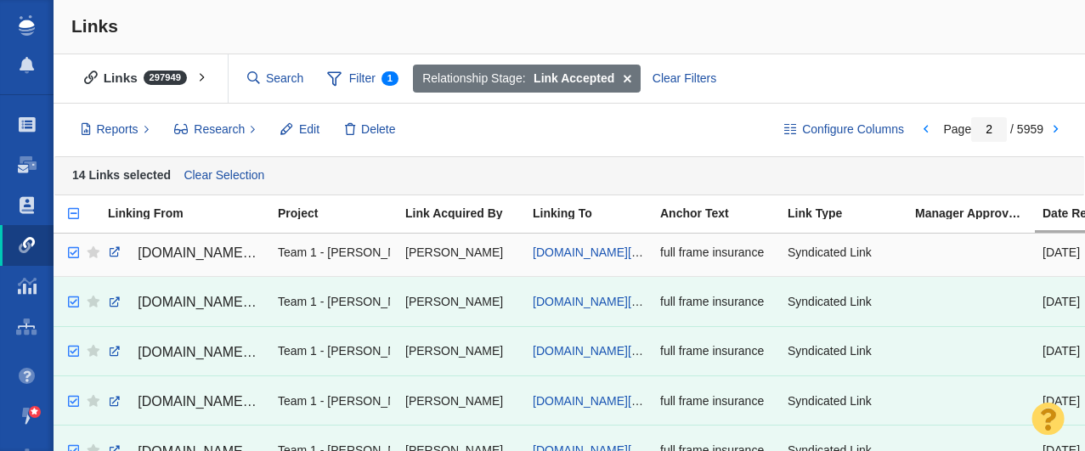
checkbox input "true"
click at [74, 253] on input "checkbox" at bounding box center [71, 253] width 25 height 37
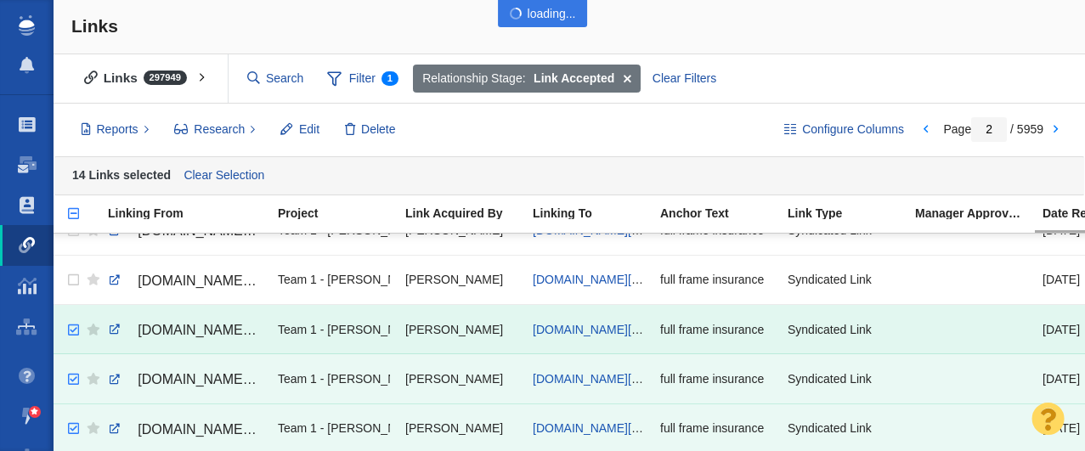
scroll to position [1610, 0]
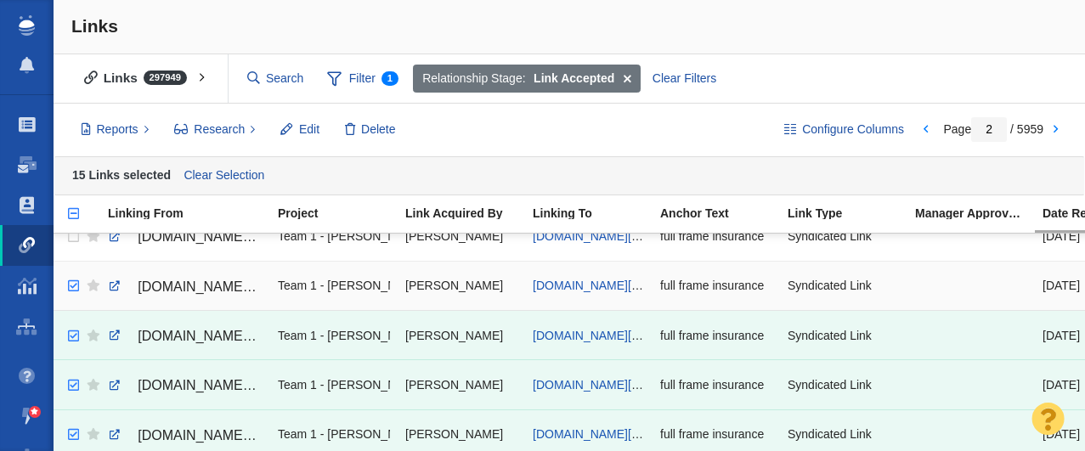
checkbox input "true"
click at [73, 290] on input "checkbox" at bounding box center [71, 286] width 25 height 37
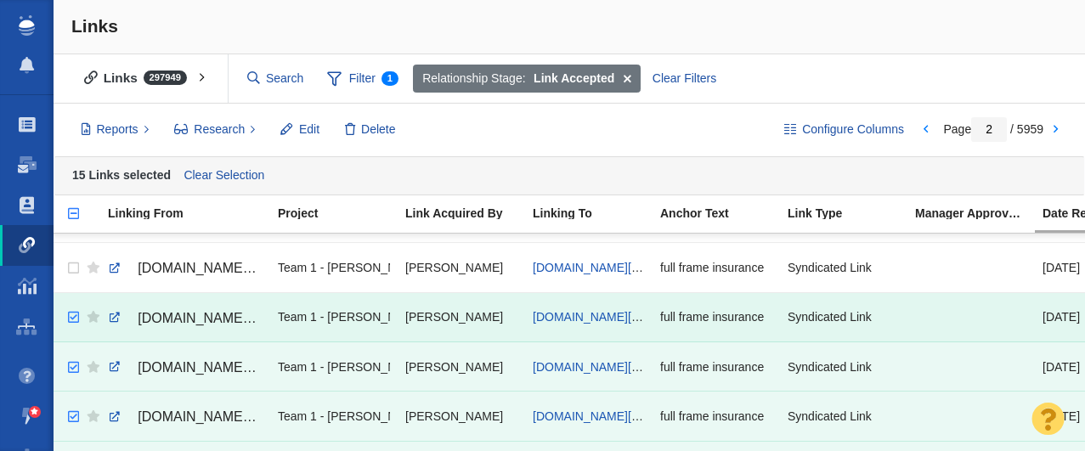
scroll to position [1565, 0]
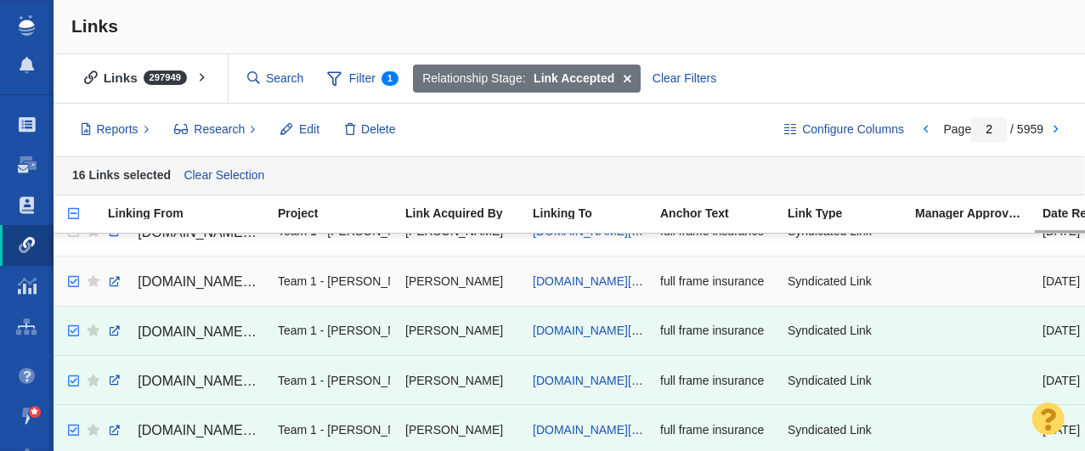
checkbox input "true"
click at [73, 282] on input "checkbox" at bounding box center [71, 281] width 25 height 37
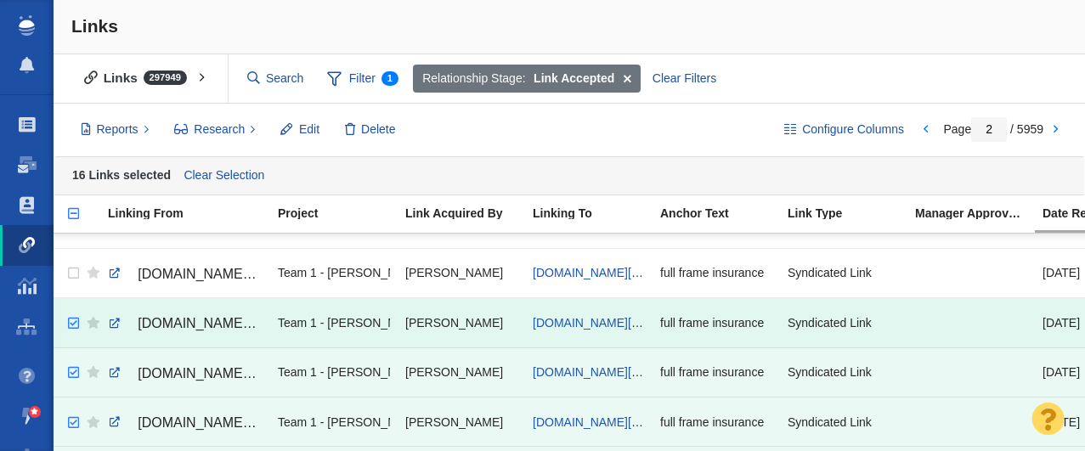
scroll to position [1512, 0]
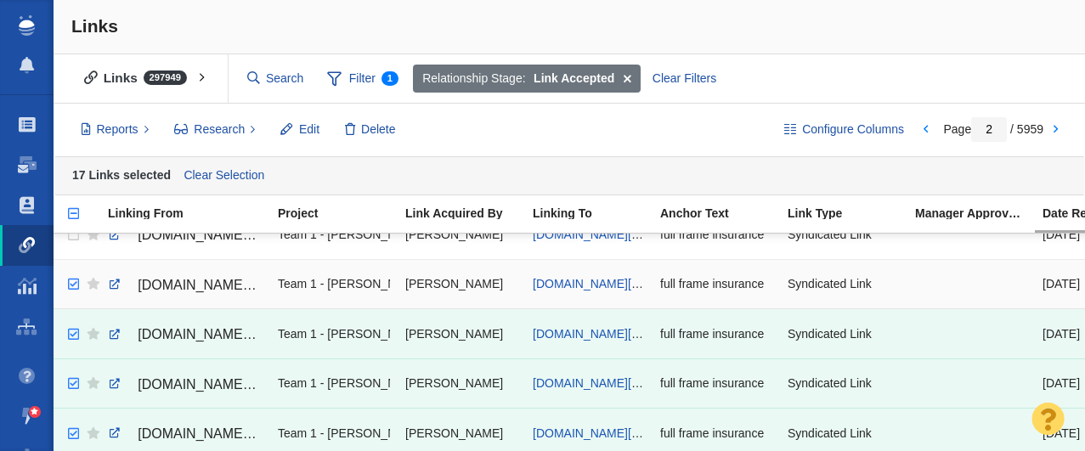
checkbox input "true"
click at [73, 285] on input "checkbox" at bounding box center [71, 284] width 25 height 37
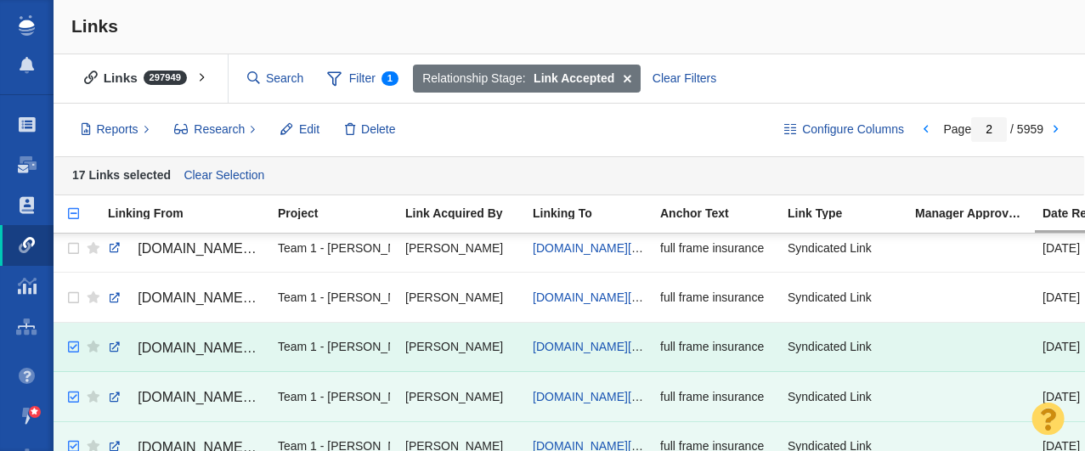
scroll to position [1414, 0]
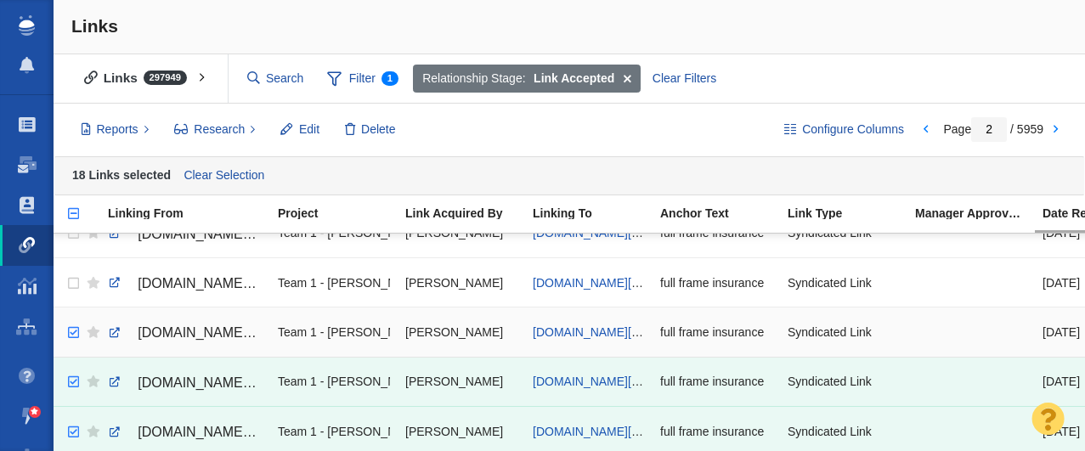
checkbox input "true"
click at [71, 333] on input "checkbox" at bounding box center [71, 332] width 25 height 37
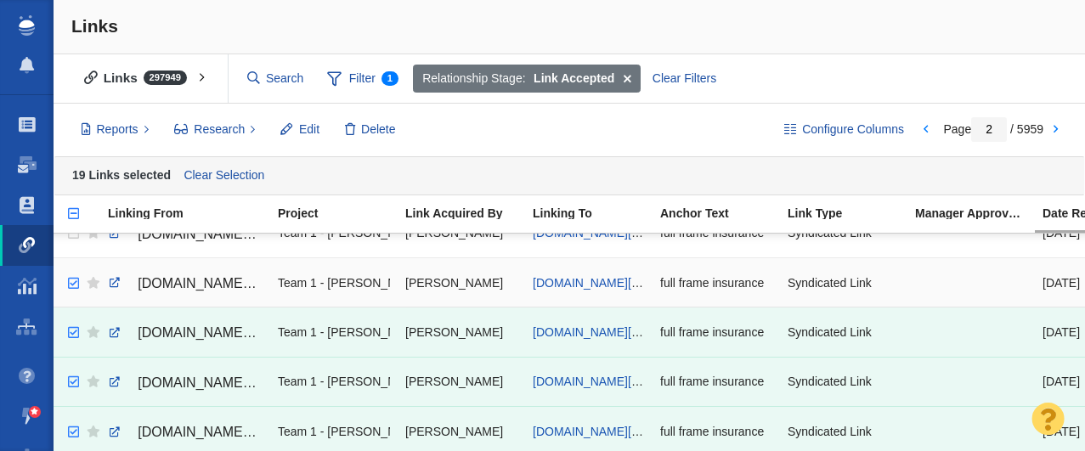
checkbox input "true"
click at [75, 286] on input "checkbox" at bounding box center [71, 283] width 25 height 37
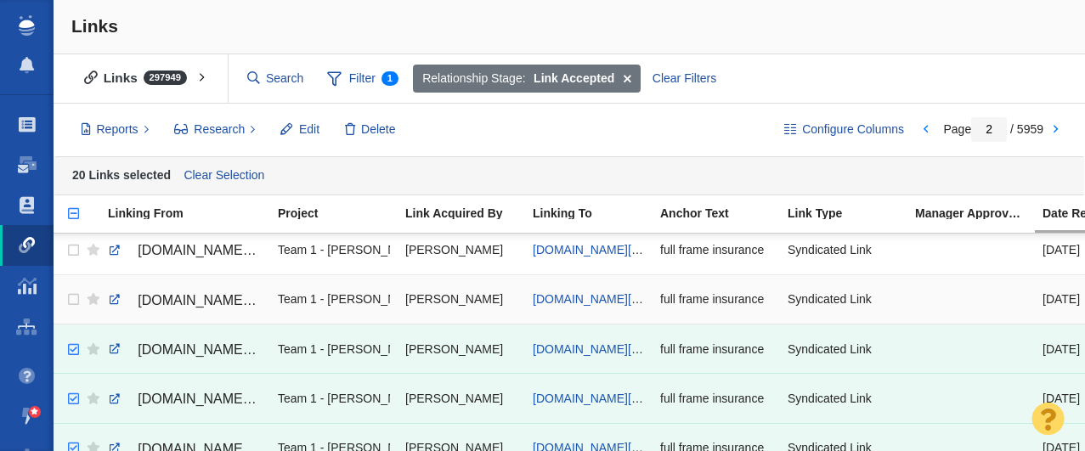
scroll to position [1347, 0]
checkbox input "true"
click at [74, 303] on input "checkbox" at bounding box center [71, 300] width 25 height 37
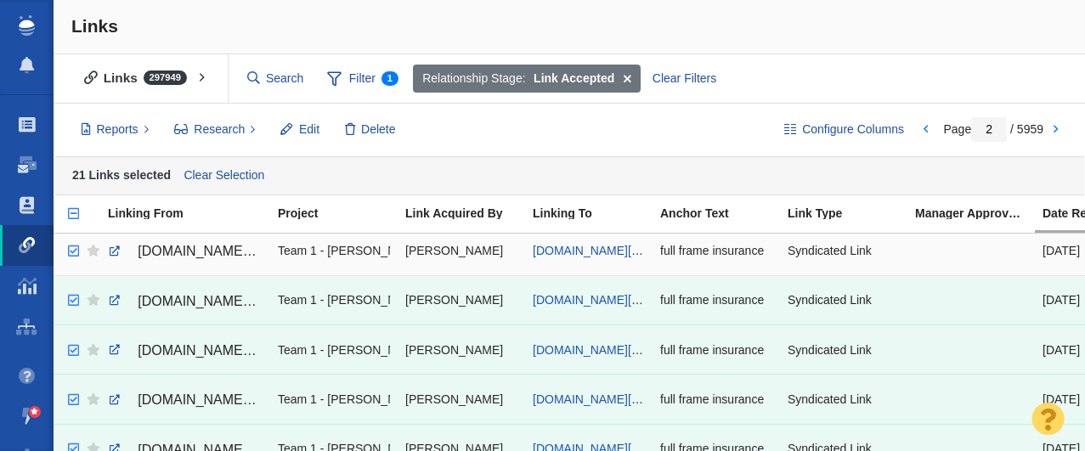
checkbox input "true"
click at [71, 253] on input "checkbox" at bounding box center [71, 251] width 25 height 37
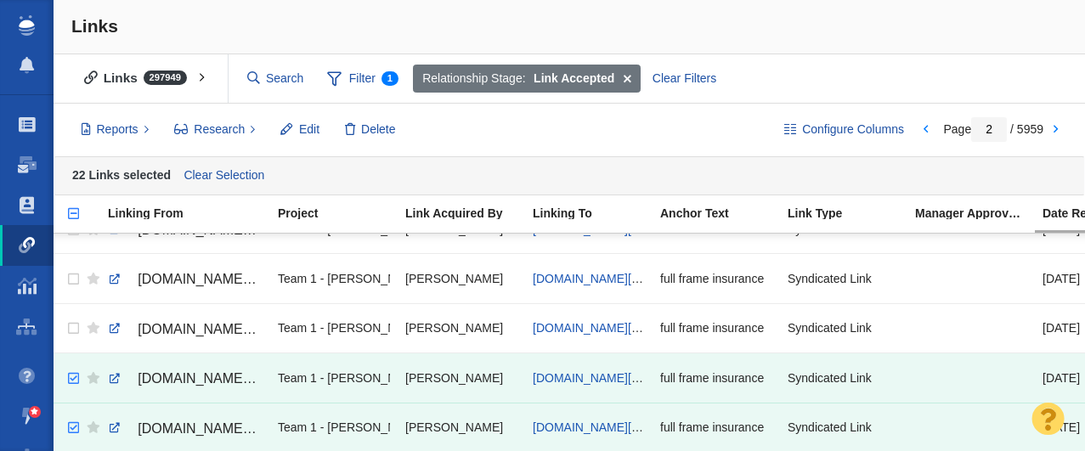
scroll to position [1219, 0]
checkbox input "true"
click at [72, 332] on input "checkbox" at bounding box center [71, 329] width 25 height 37
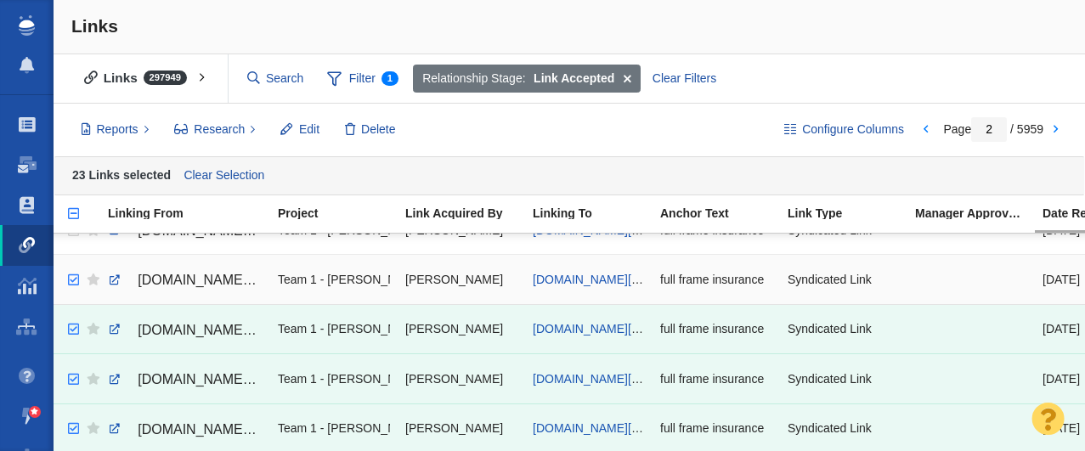
checkbox input "true"
click at [73, 280] on input "checkbox" at bounding box center [71, 280] width 25 height 37
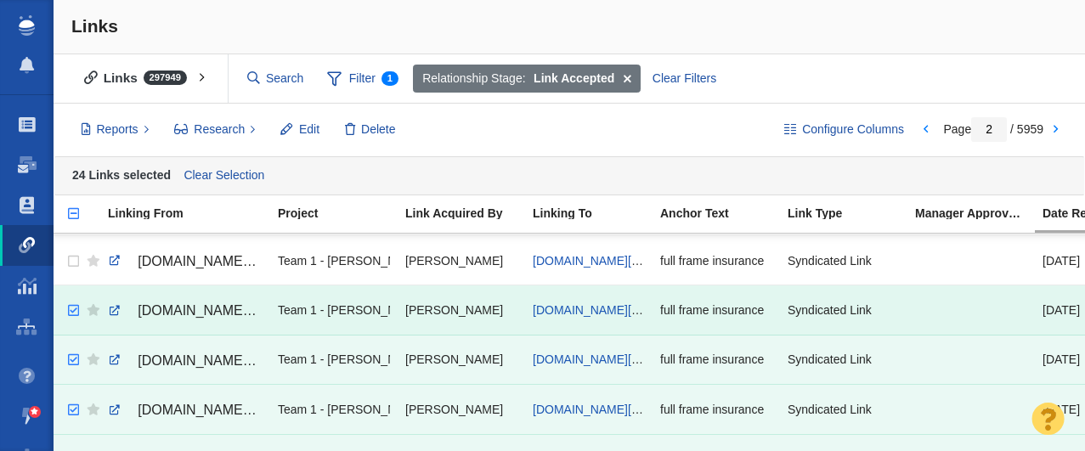
scroll to position [1184, 0]
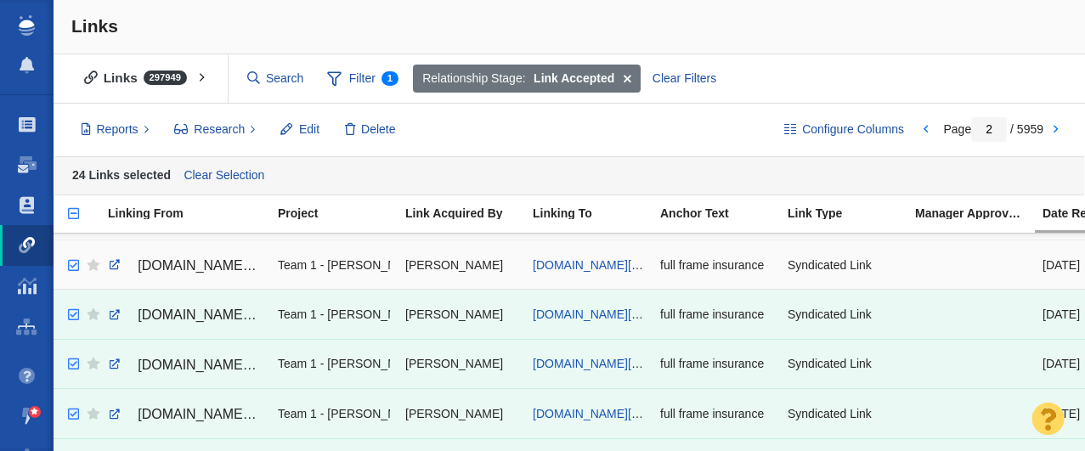
checkbox input "true"
click at [76, 267] on input "checkbox" at bounding box center [71, 265] width 25 height 37
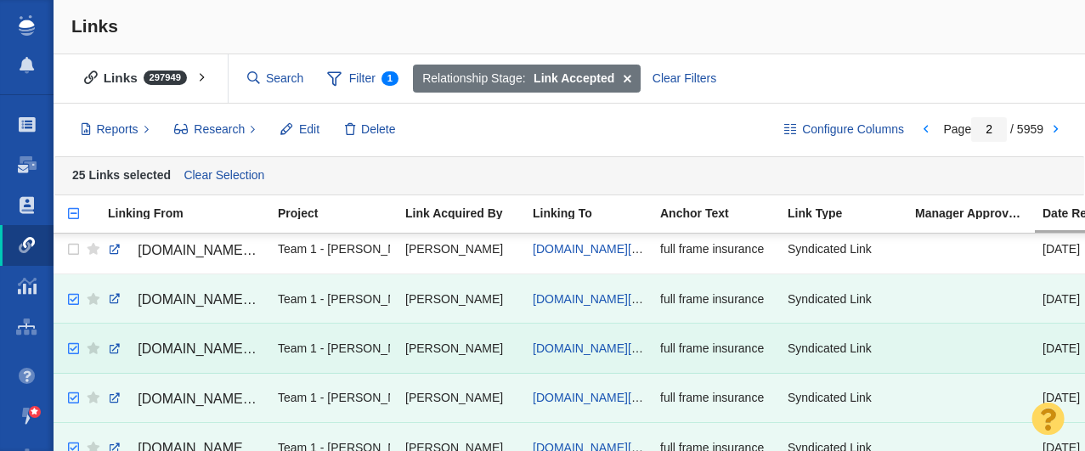
scroll to position [1132, 0]
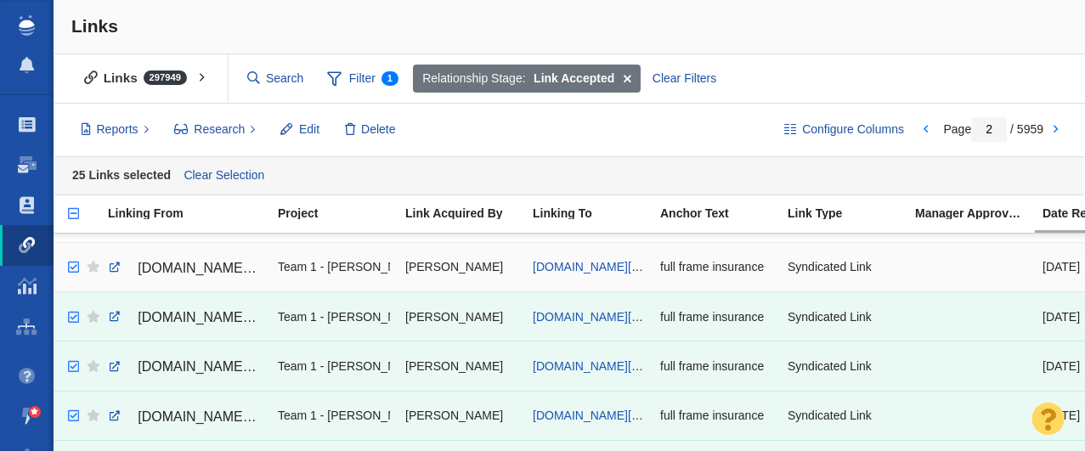
checkbox input "true"
click at [74, 269] on input "checkbox" at bounding box center [71, 267] width 25 height 37
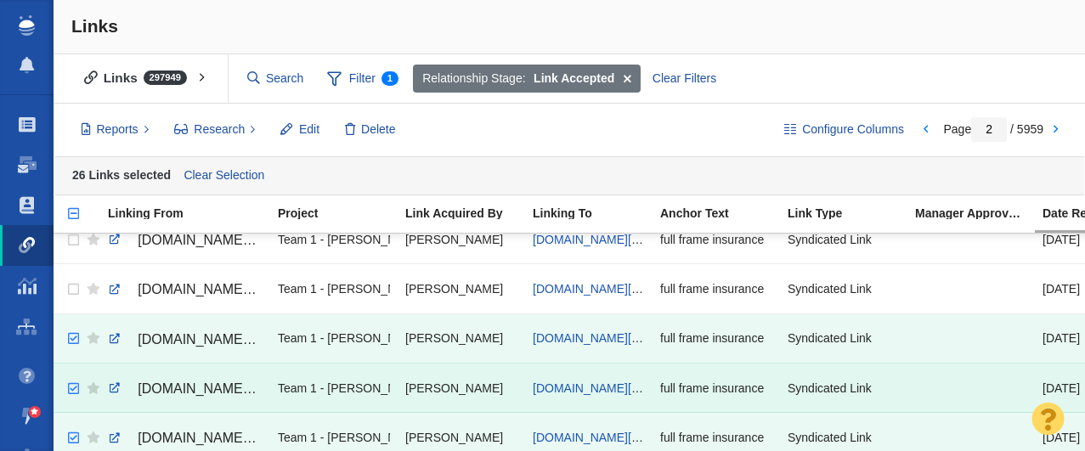
scroll to position [1020, 0]
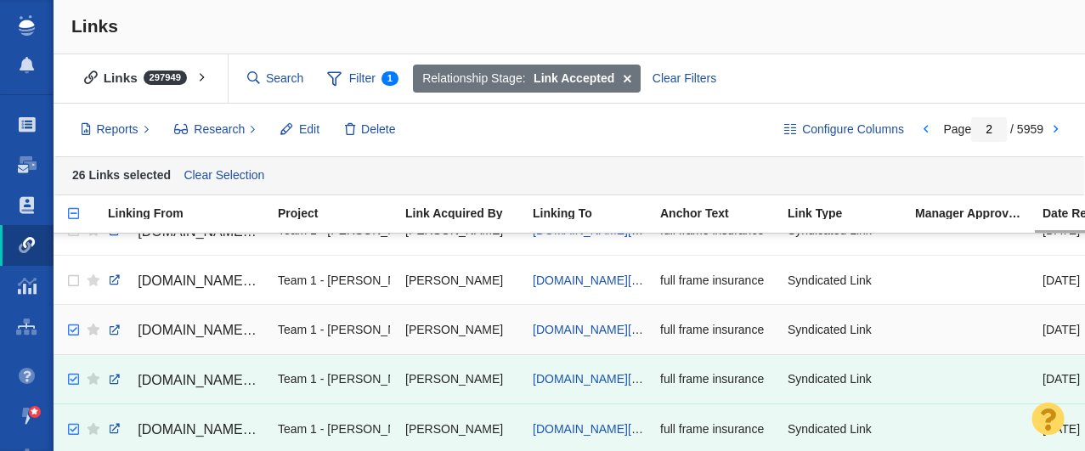
checkbox input "true"
click at [72, 331] on input "checkbox" at bounding box center [71, 330] width 25 height 37
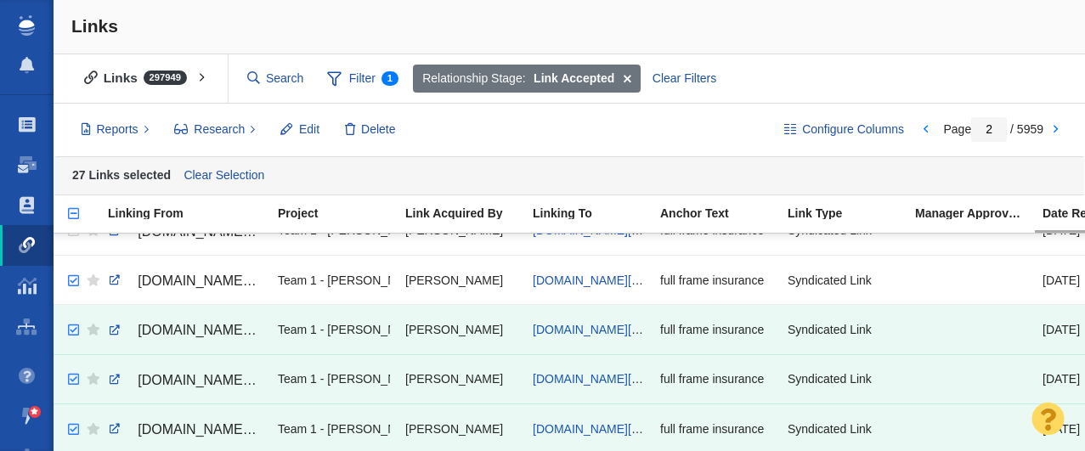
checkbox input "true"
click at [71, 280] on input "checkbox" at bounding box center [71, 281] width 25 height 37
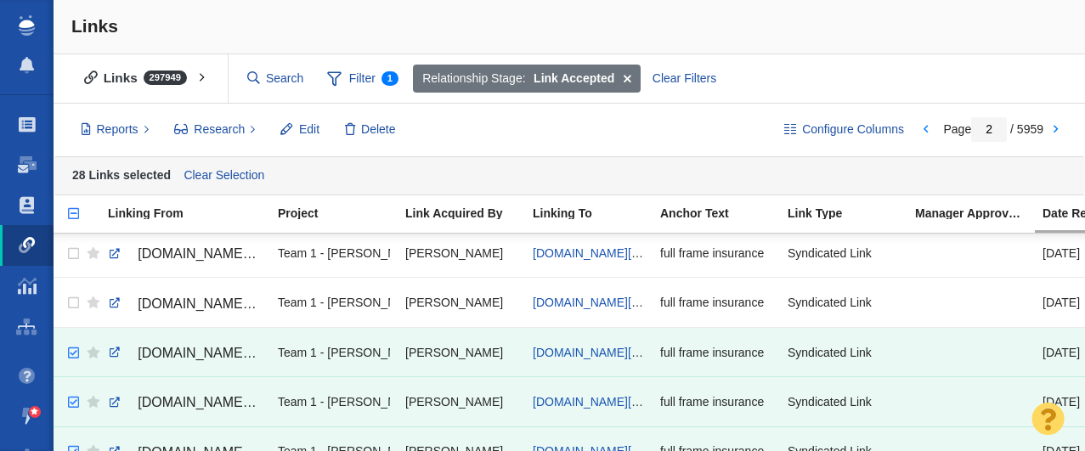
scroll to position [946, 0]
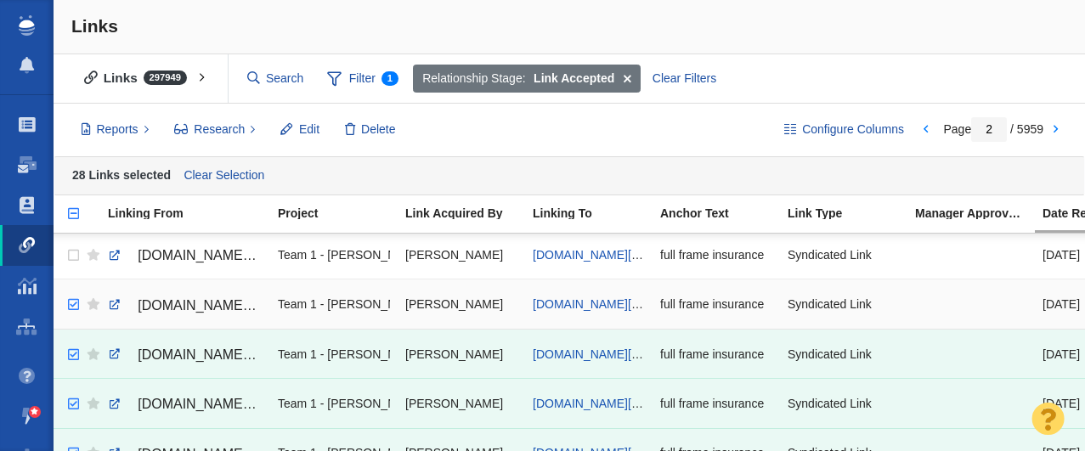
checkbox input "true"
click at [71, 307] on input "checkbox" at bounding box center [71, 304] width 25 height 37
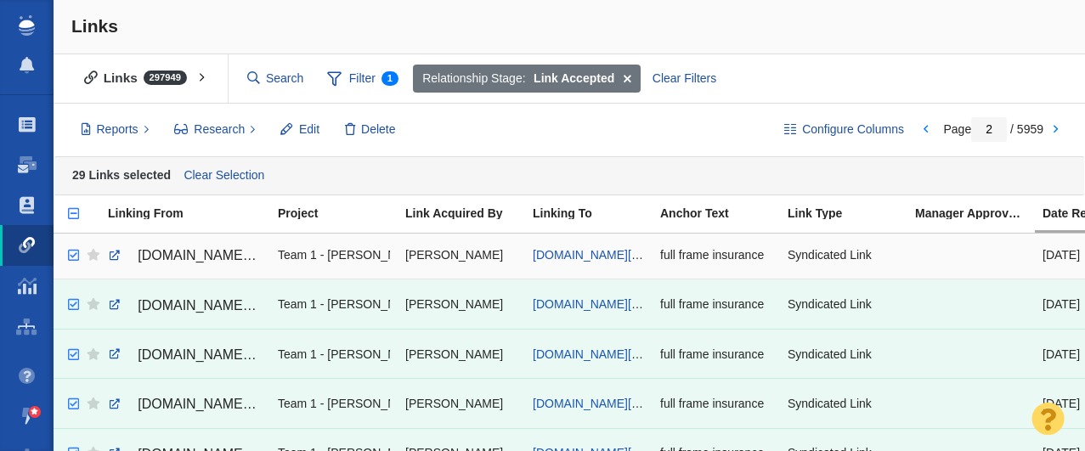
checkbox input "true"
click at [74, 255] on input "checkbox" at bounding box center [71, 255] width 25 height 37
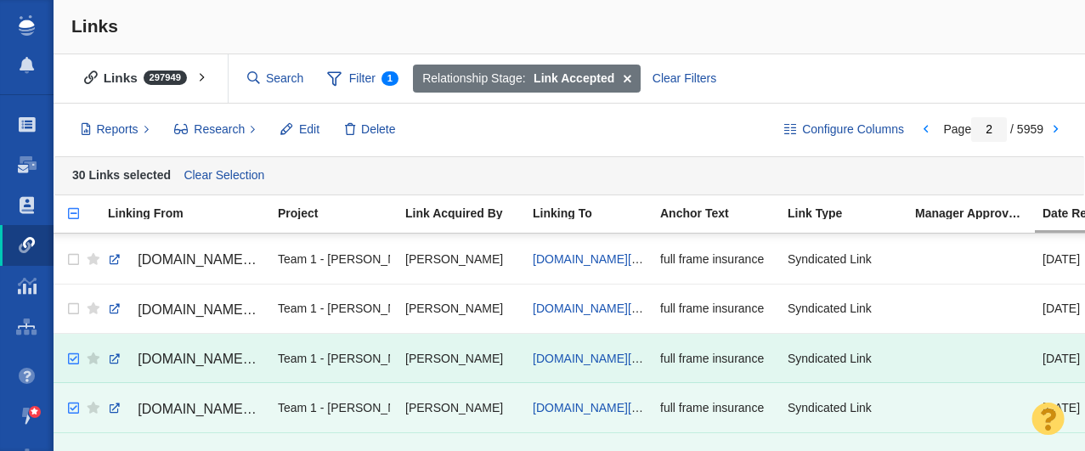
scroll to position [812, 0]
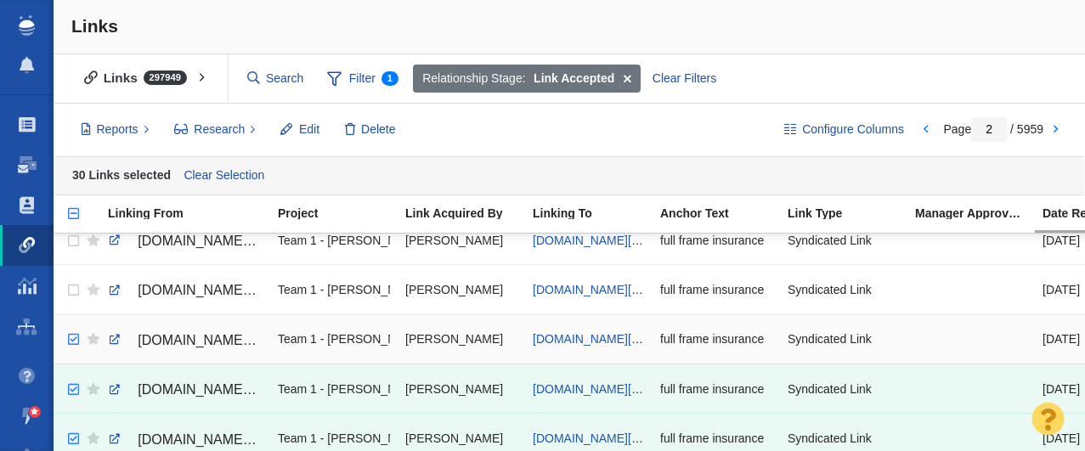
checkbox input "true"
click at [72, 337] on input "checkbox" at bounding box center [71, 339] width 25 height 37
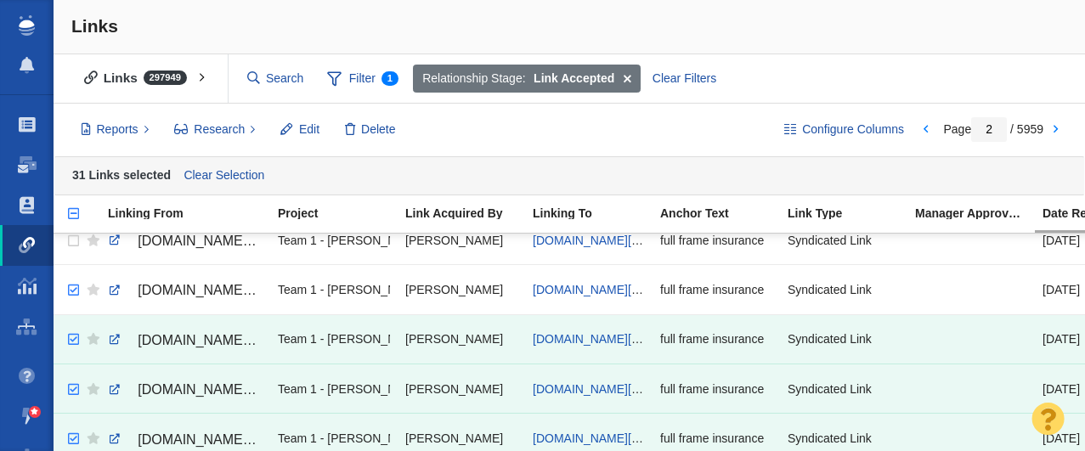
checkbox input "true"
click at [71, 289] on input "checkbox" at bounding box center [71, 290] width 25 height 37
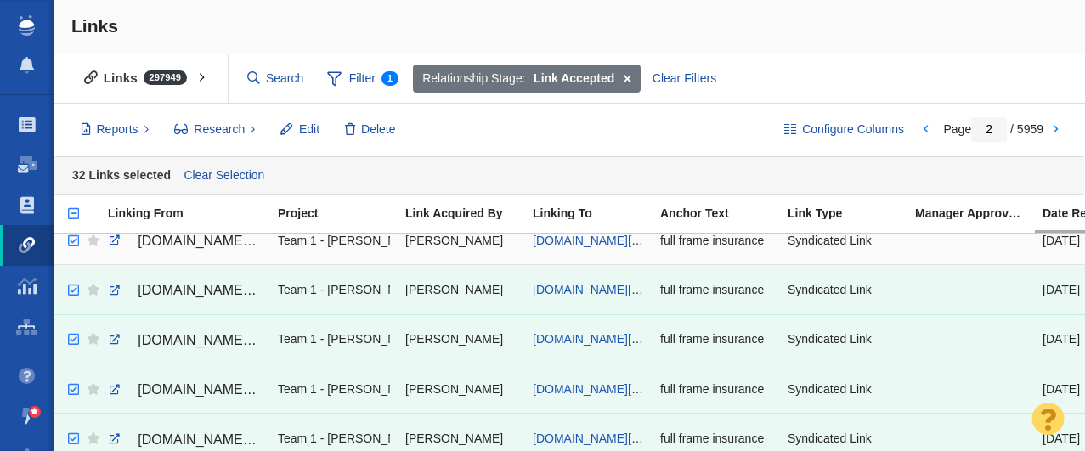
checkbox input "true"
click at [74, 240] on input "checkbox" at bounding box center [71, 241] width 25 height 37
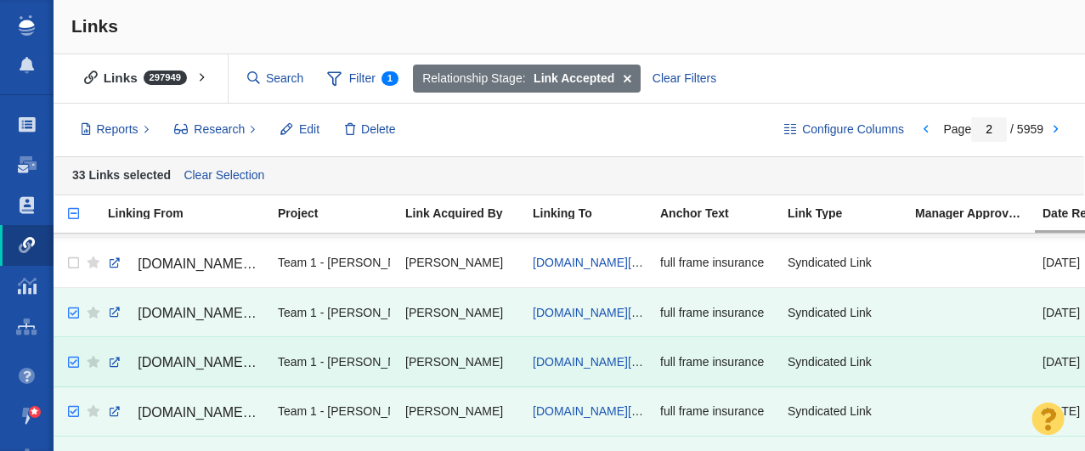
scroll to position [698, 0]
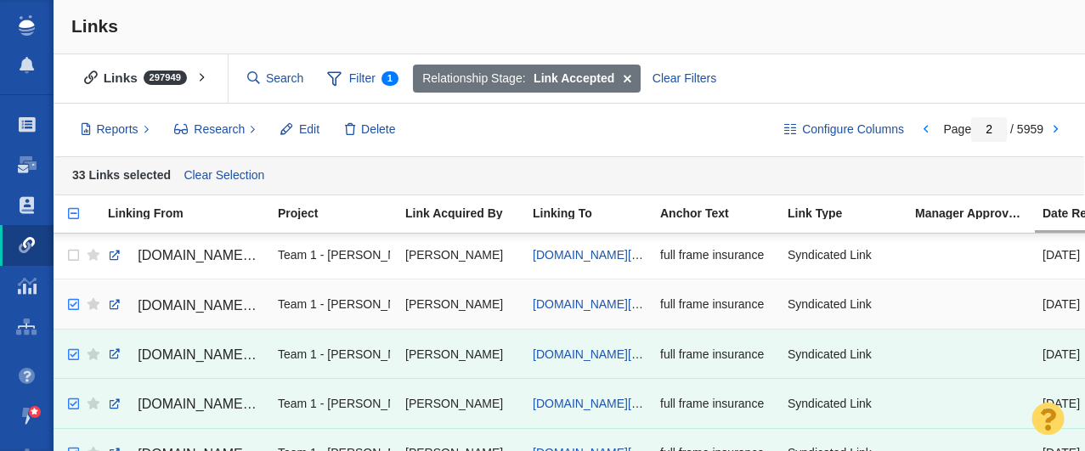
checkbox input "true"
click at [71, 301] on input "checkbox" at bounding box center [71, 304] width 25 height 37
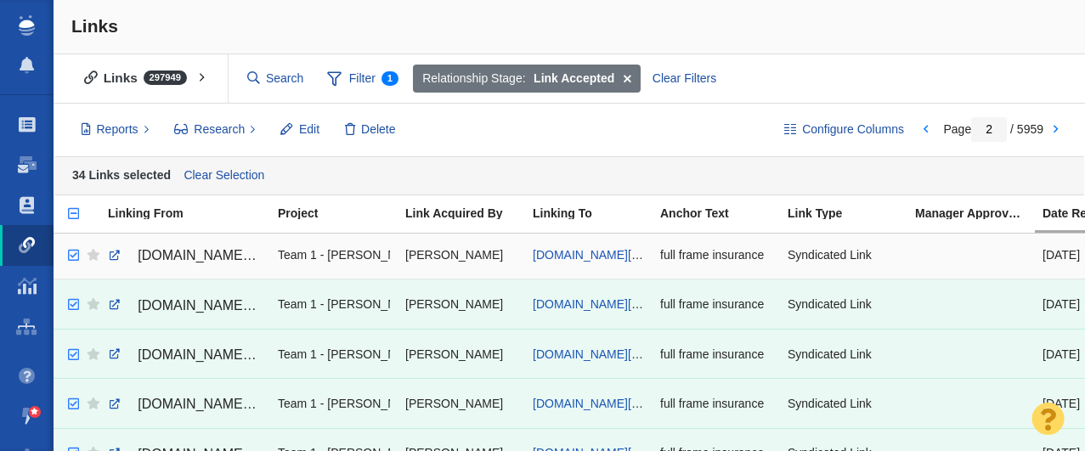
checkbox input "true"
click at [71, 256] on input "checkbox" at bounding box center [71, 255] width 25 height 37
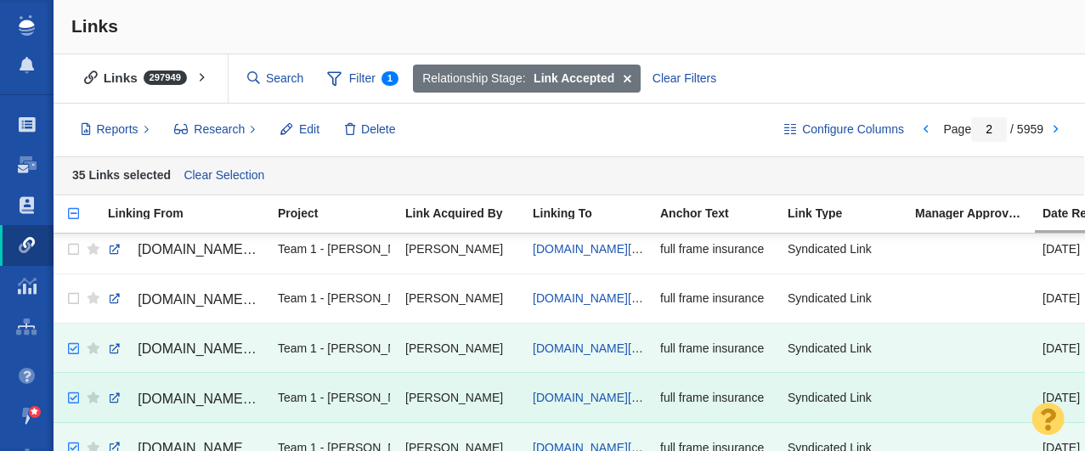
scroll to position [581, 0]
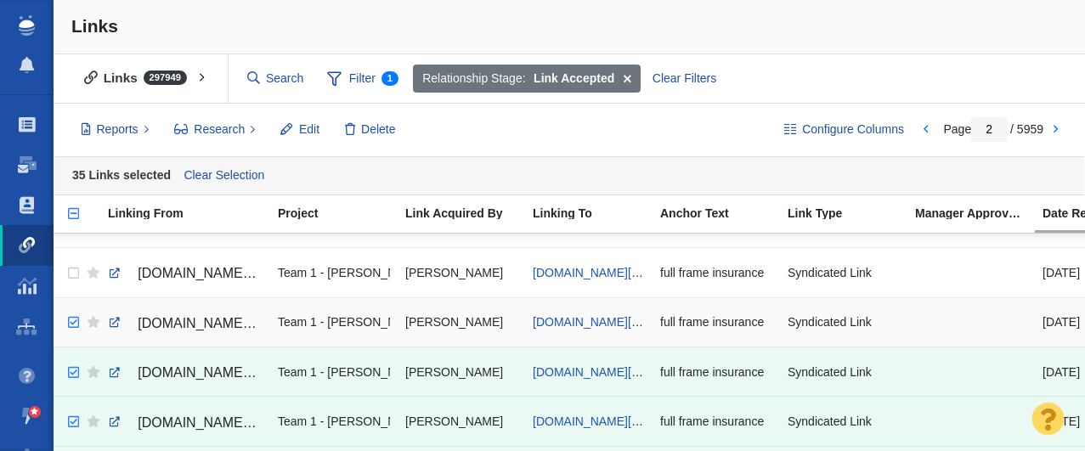
checkbox input "true"
click at [74, 320] on input "checkbox" at bounding box center [71, 322] width 25 height 37
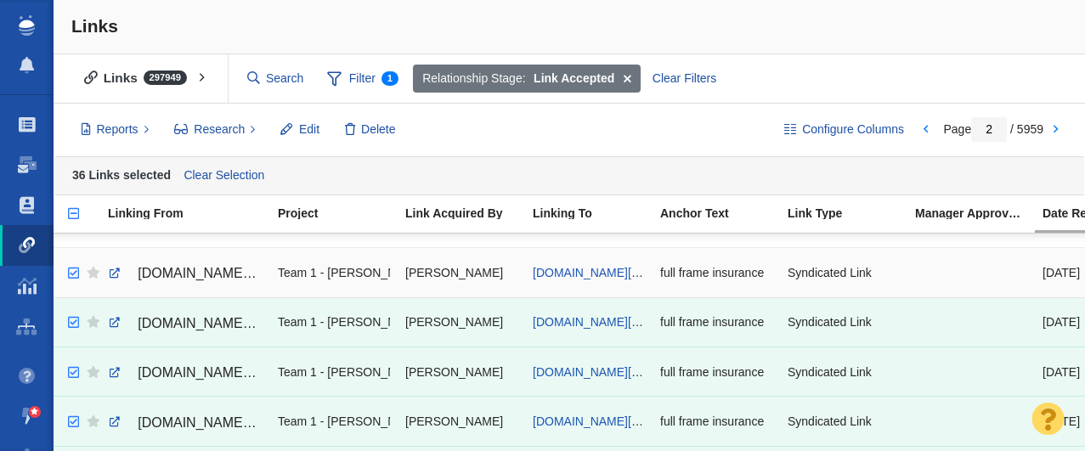
checkbox input "true"
click at [71, 270] on input "checkbox" at bounding box center [71, 273] width 25 height 37
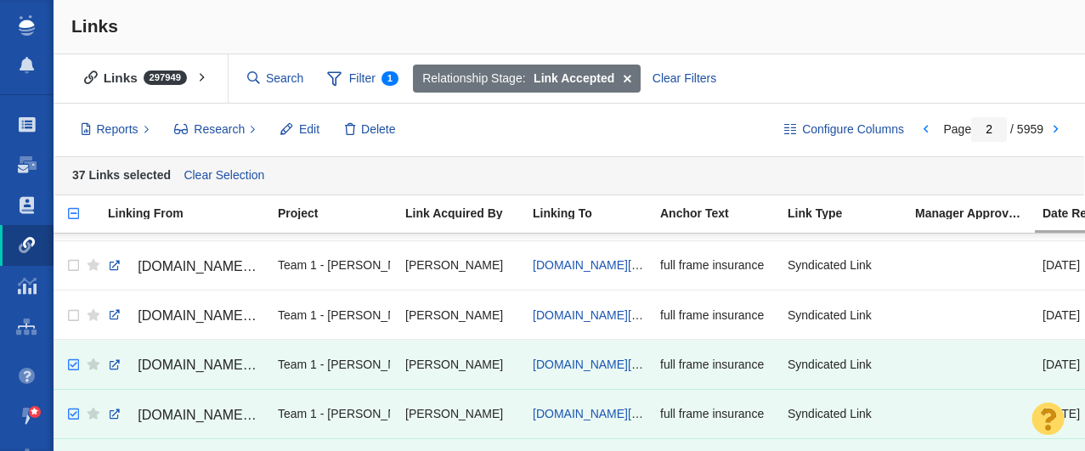
scroll to position [468, 0]
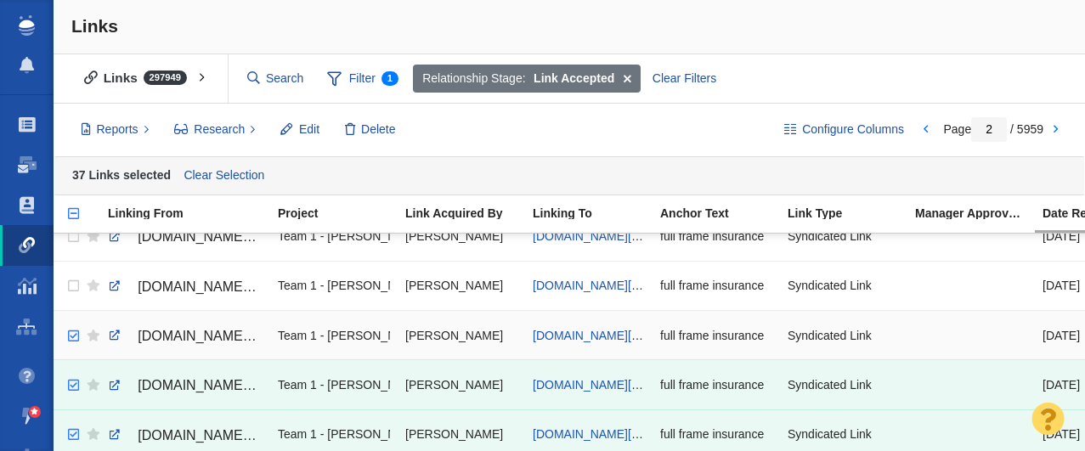
checkbox input "true"
click at [73, 337] on input "checkbox" at bounding box center [71, 336] width 25 height 37
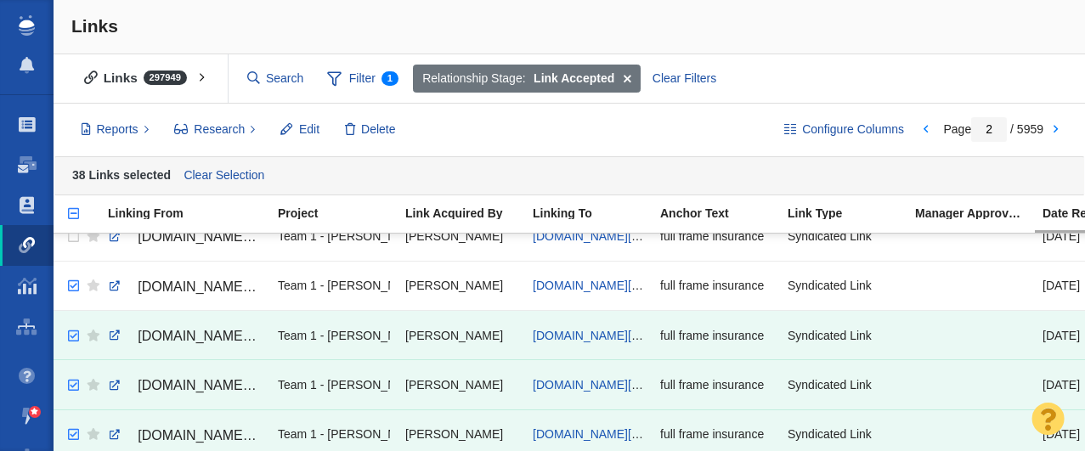
checkbox input "true"
click at [73, 286] on input "checkbox" at bounding box center [71, 286] width 25 height 37
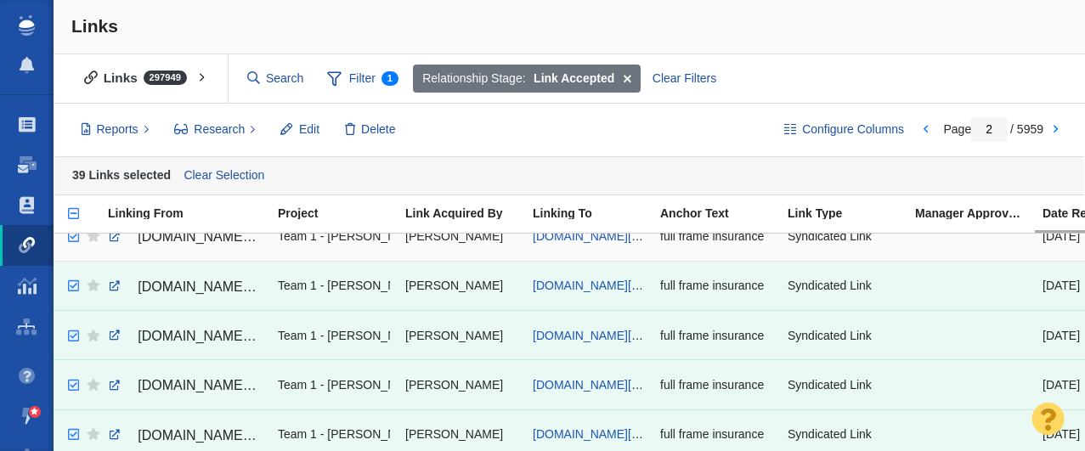
checkbox input "true"
click at [74, 237] on input "checkbox" at bounding box center [71, 236] width 25 height 37
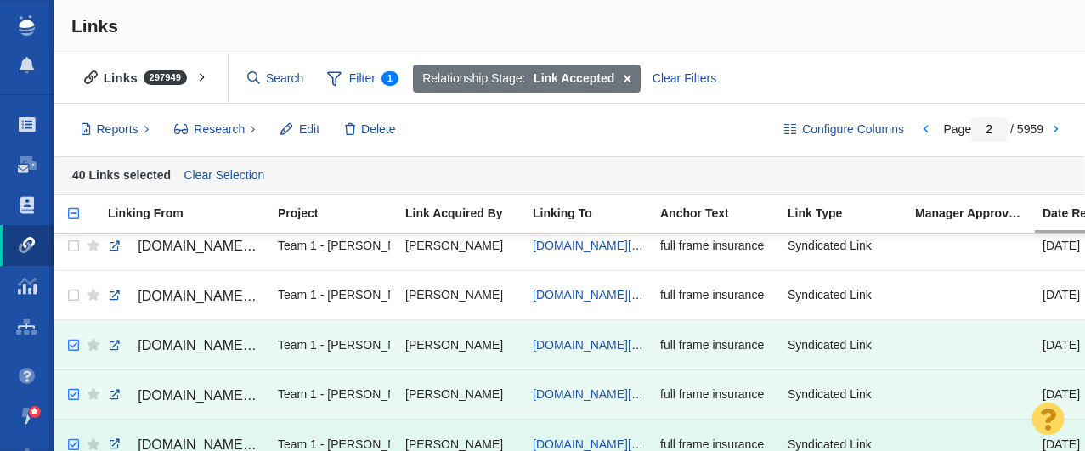
scroll to position [342, 0]
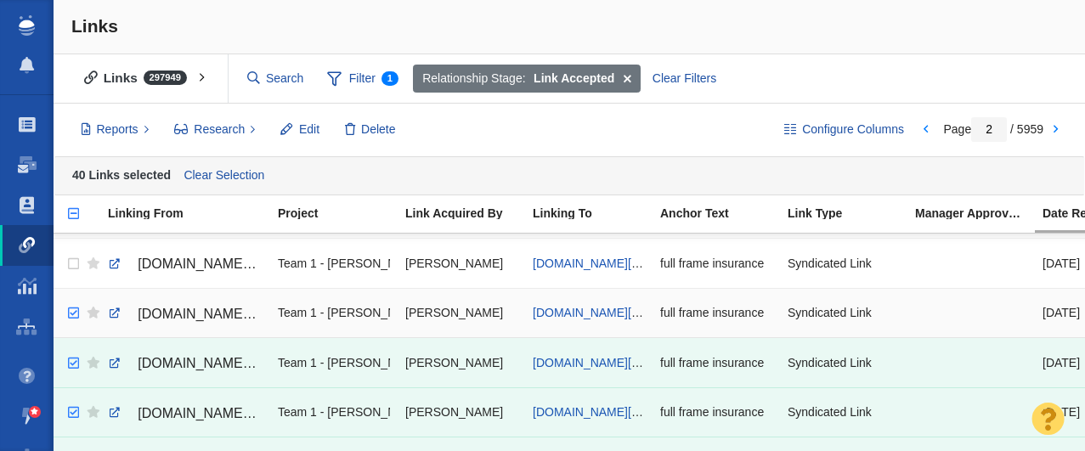
checkbox input "true"
click at [71, 314] on input "checkbox" at bounding box center [71, 313] width 25 height 37
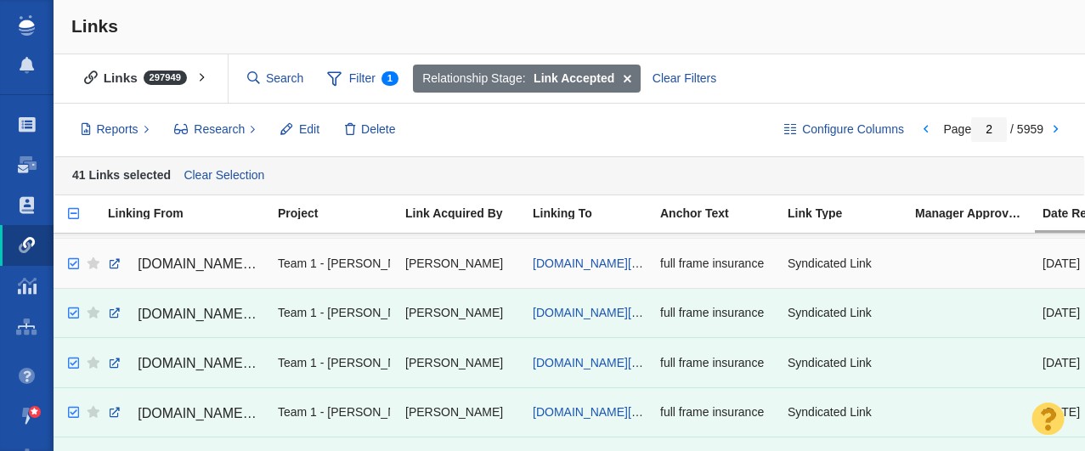
checkbox input "true"
click at [73, 263] on input "checkbox" at bounding box center [71, 264] width 25 height 37
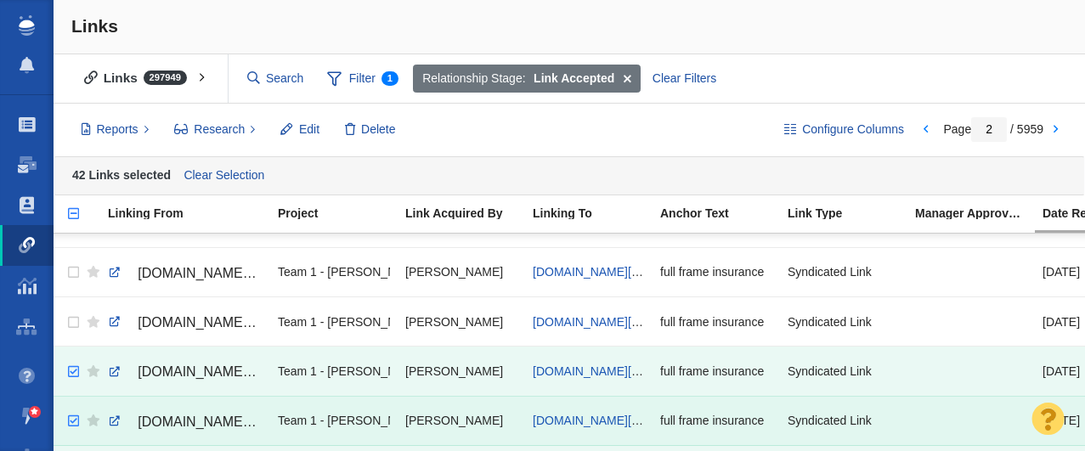
scroll to position [205, 0]
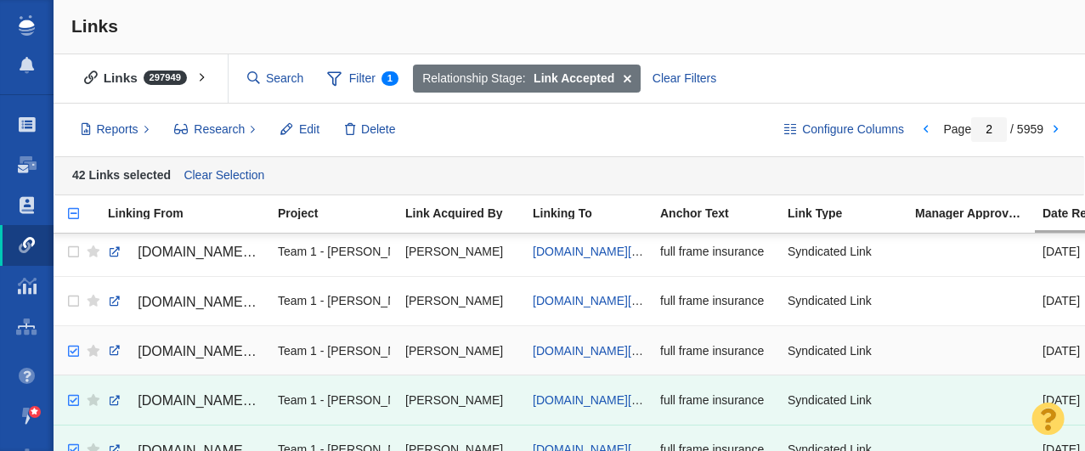
checkbox input "true"
click at [72, 350] on input "checkbox" at bounding box center [71, 351] width 25 height 37
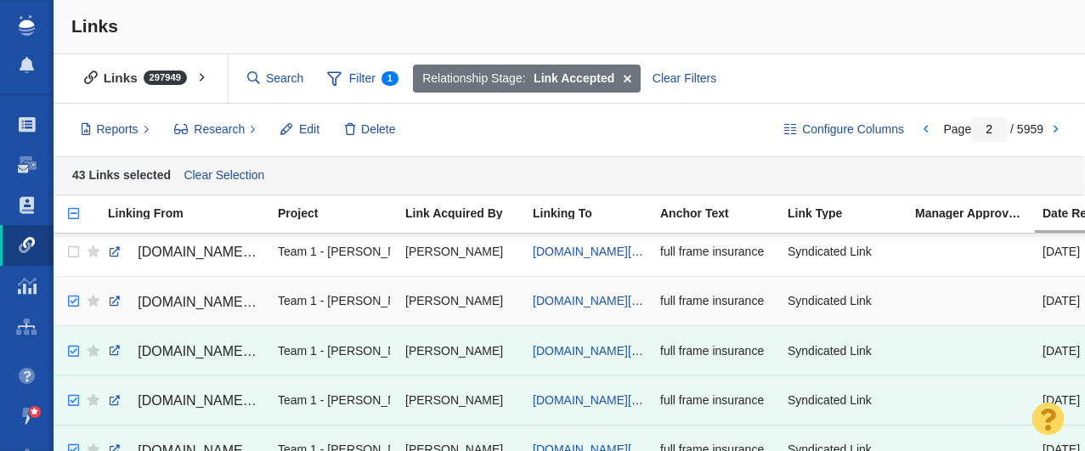
checkbox input "true"
click at [72, 302] on input "checkbox" at bounding box center [71, 301] width 25 height 37
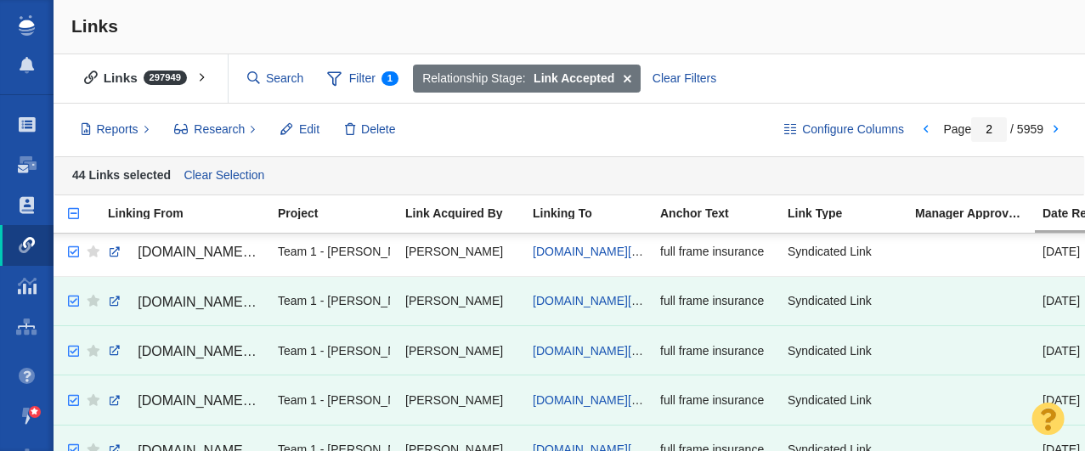
checkbox input "true"
click at [72, 253] on input "checkbox" at bounding box center [71, 252] width 25 height 37
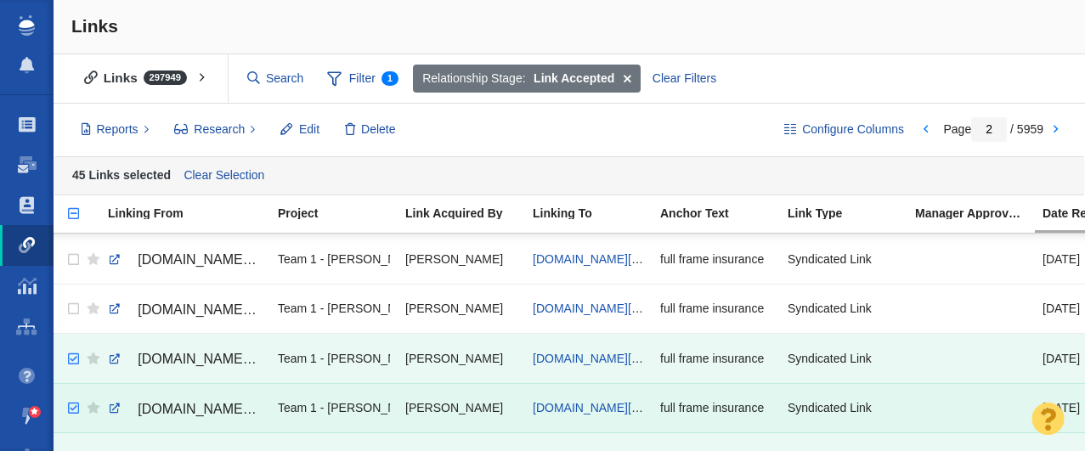
scroll to position [82, 0]
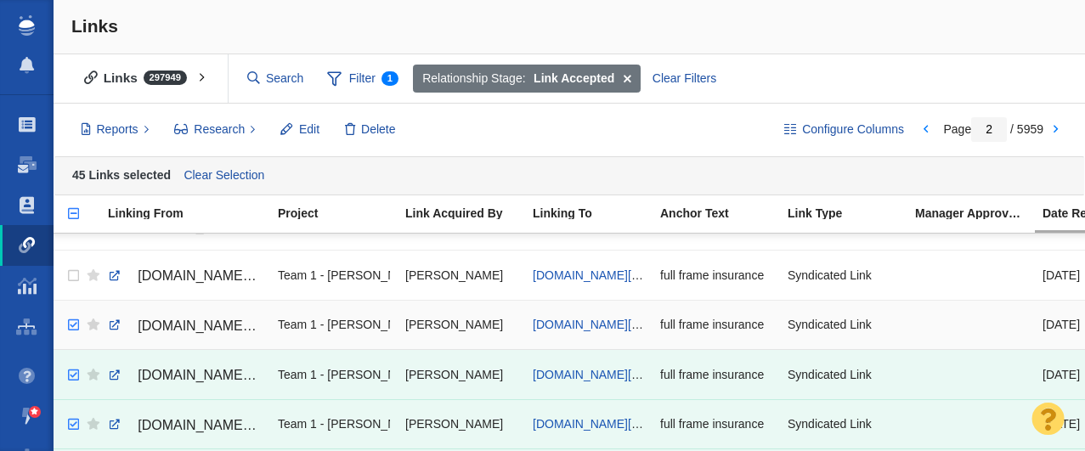
checkbox input "true"
click at [71, 327] on input "checkbox" at bounding box center [71, 325] width 25 height 37
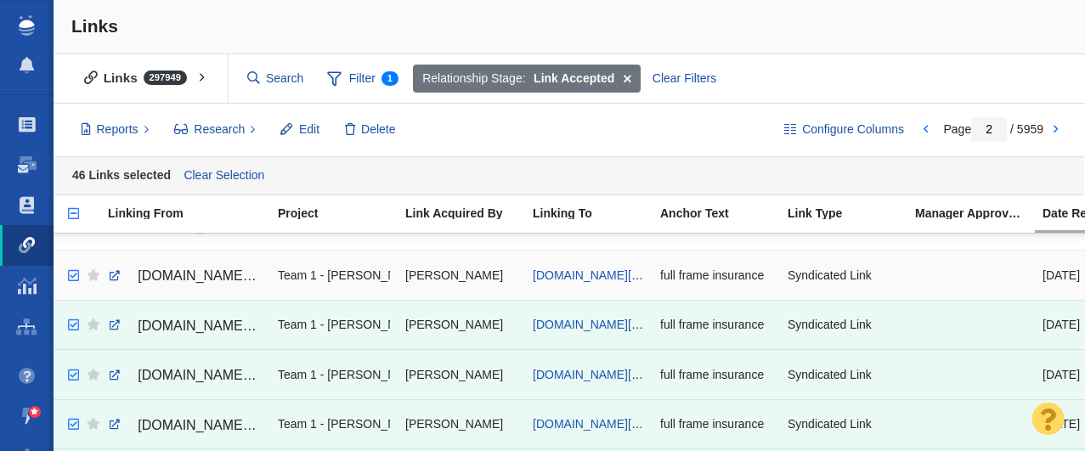
checkbox input "true"
click at [72, 275] on input "checkbox" at bounding box center [71, 276] width 25 height 37
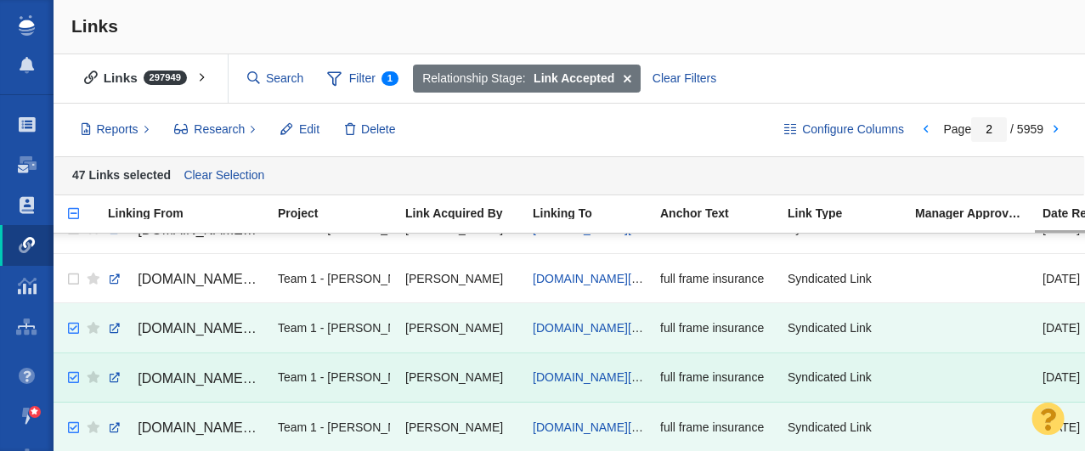
scroll to position [8, 0]
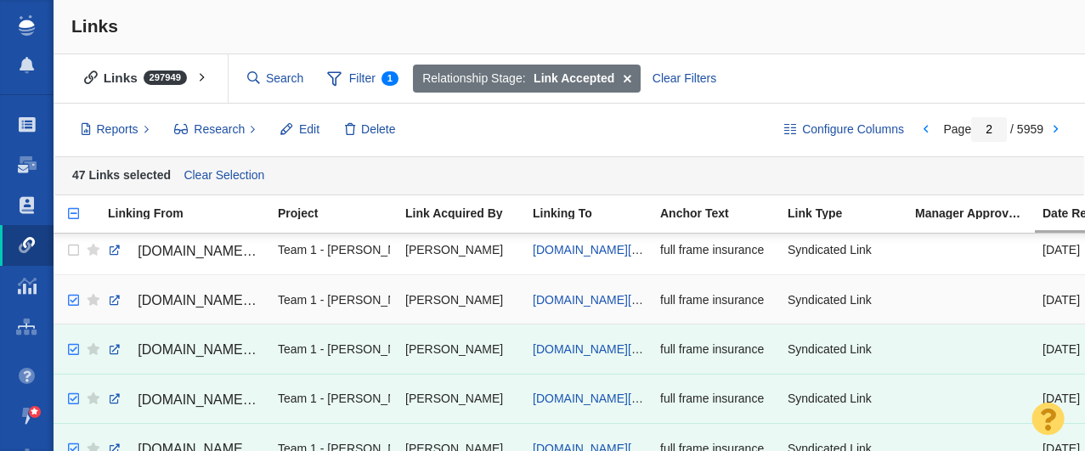
checkbox input "true"
click at [71, 303] on input "checkbox" at bounding box center [71, 300] width 25 height 37
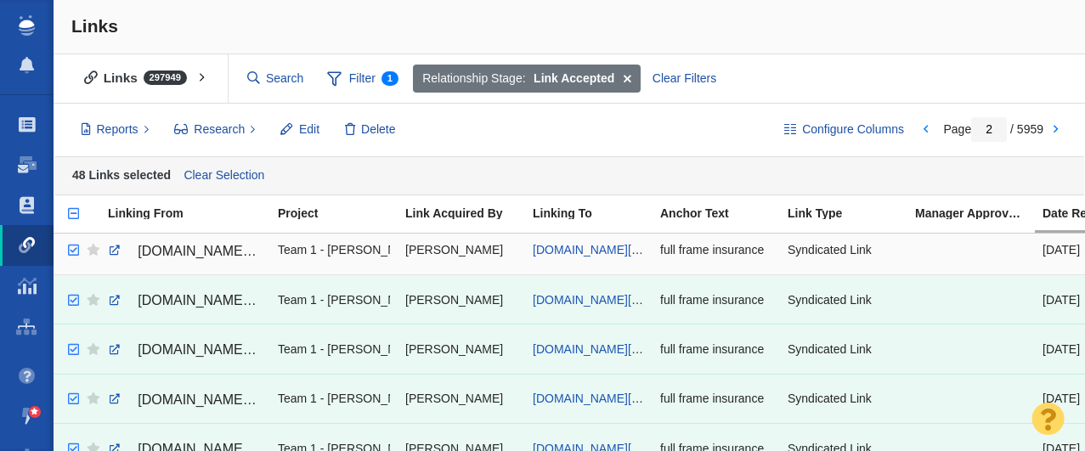
checkbox input "true"
click at [73, 252] on input "checkbox" at bounding box center [71, 250] width 25 height 37
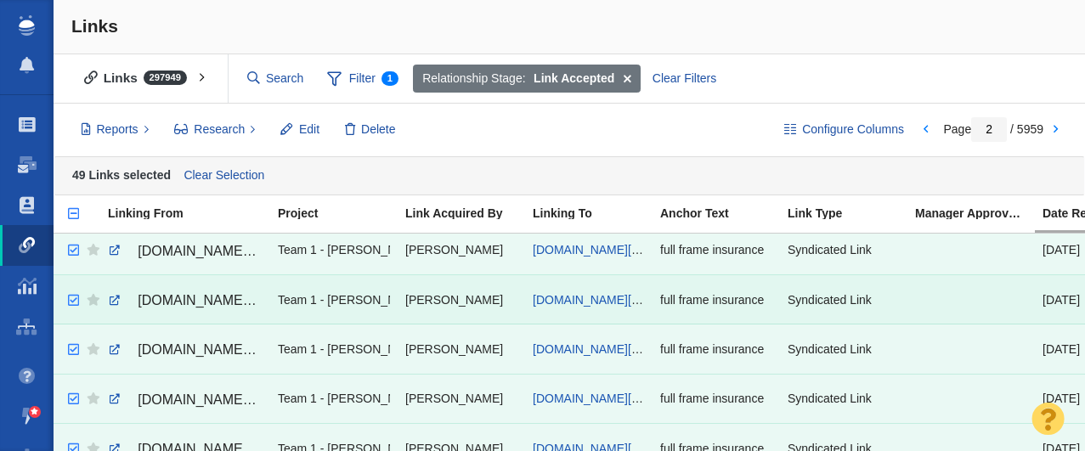
scroll to position [0, 0]
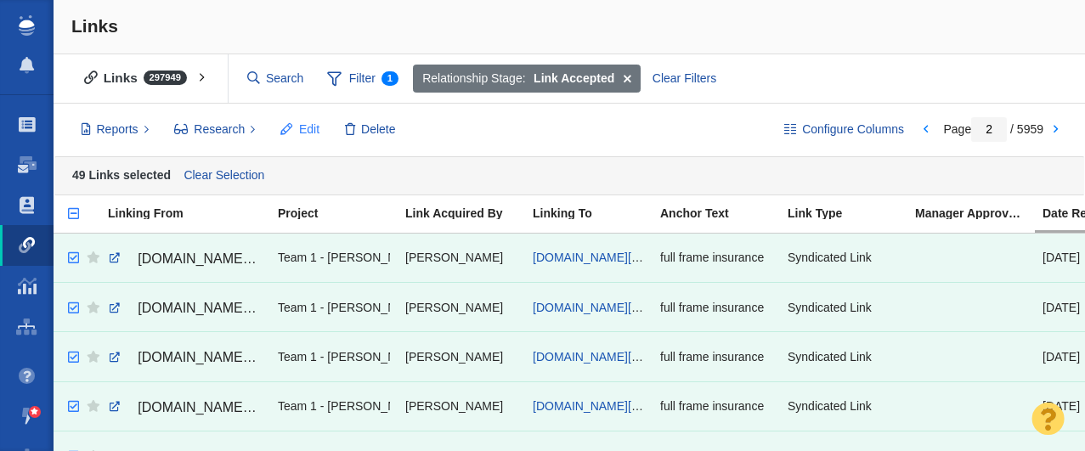
click at [302, 129] on span "Edit" at bounding box center [309, 130] width 20 height 18
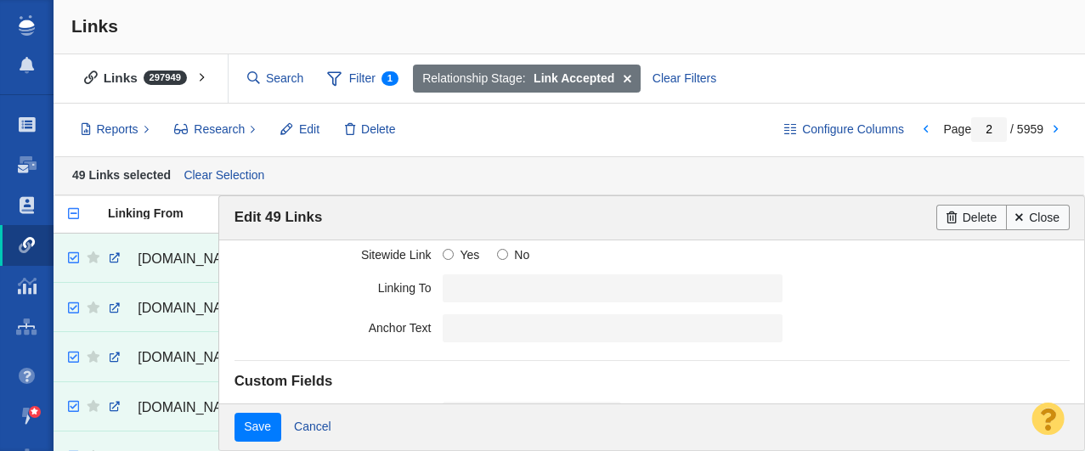
scroll to position [536, 0]
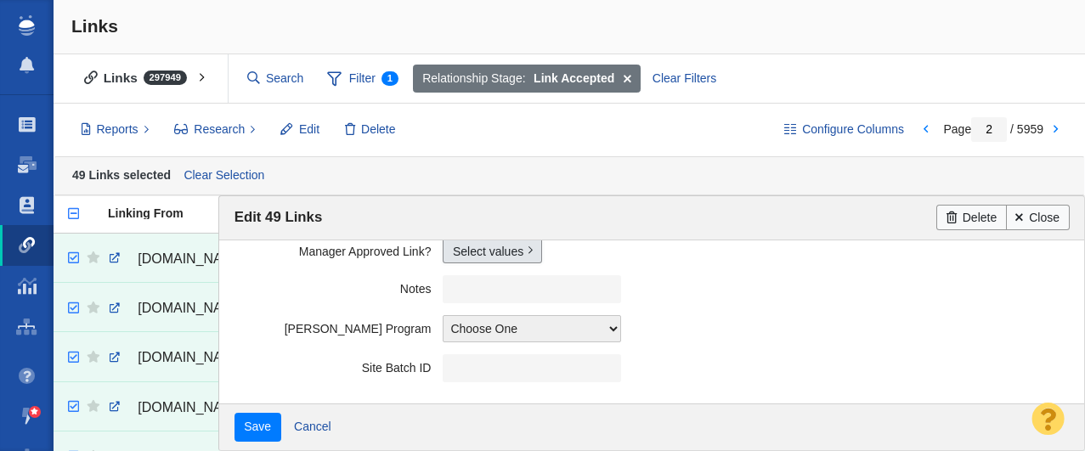
click at [466, 257] on link "Select values" at bounding box center [492, 250] width 99 height 25
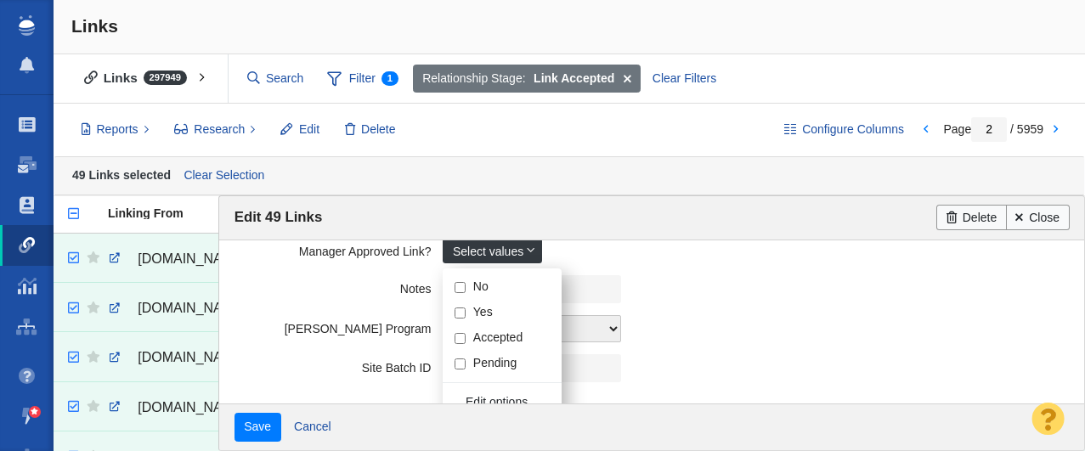
click at [462, 314] on input "Yes" at bounding box center [460, 313] width 11 height 11
checkbox input "true"
click at [324, 280] on label "Notes" at bounding box center [339, 285] width 209 height 21
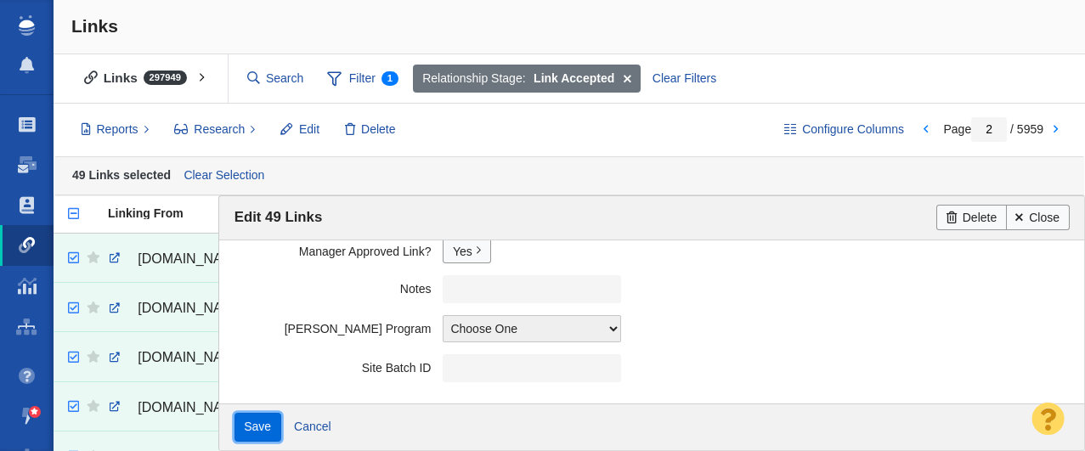
click at [253, 428] on input "Save" at bounding box center [258, 427] width 47 height 29
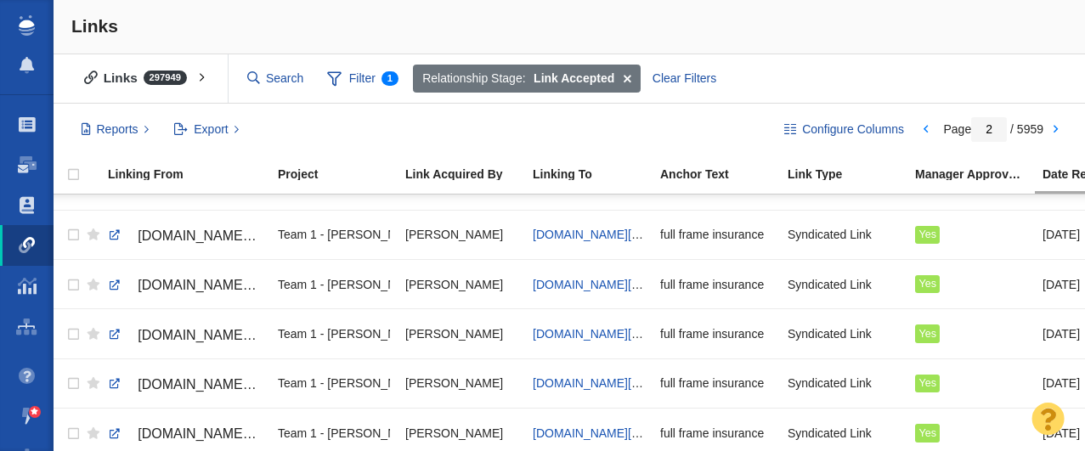
scroll to position [2225, 0]
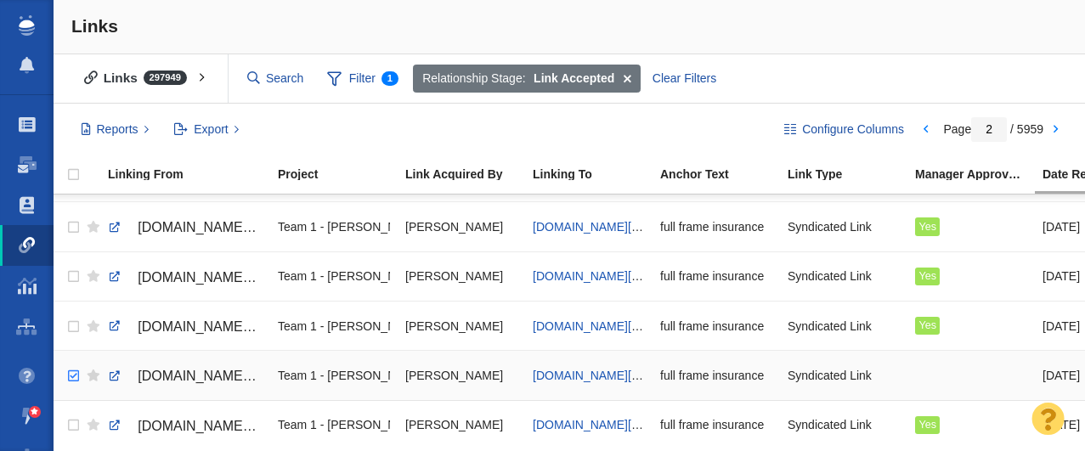
checkbox input "true"
click at [71, 377] on input "checkbox" at bounding box center [71, 376] width 25 height 37
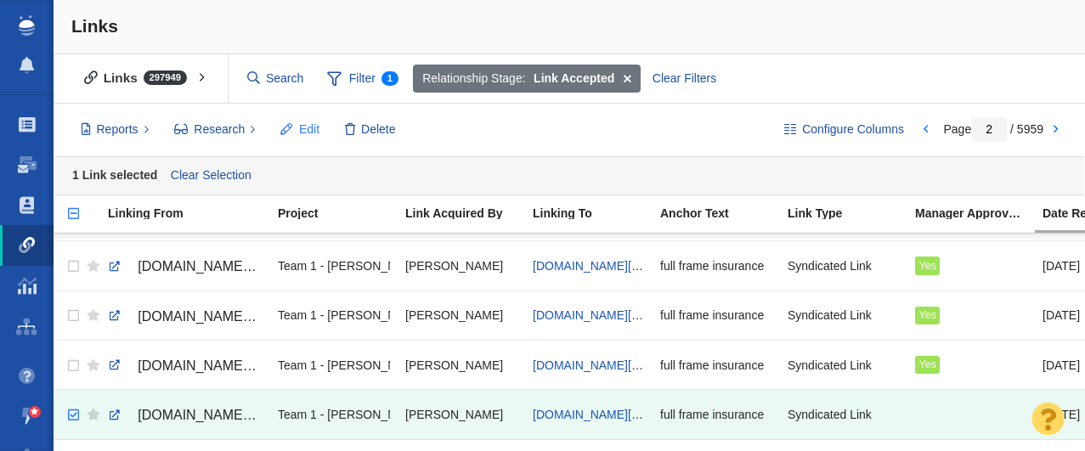
click at [297, 128] on button "Edit" at bounding box center [300, 130] width 58 height 29
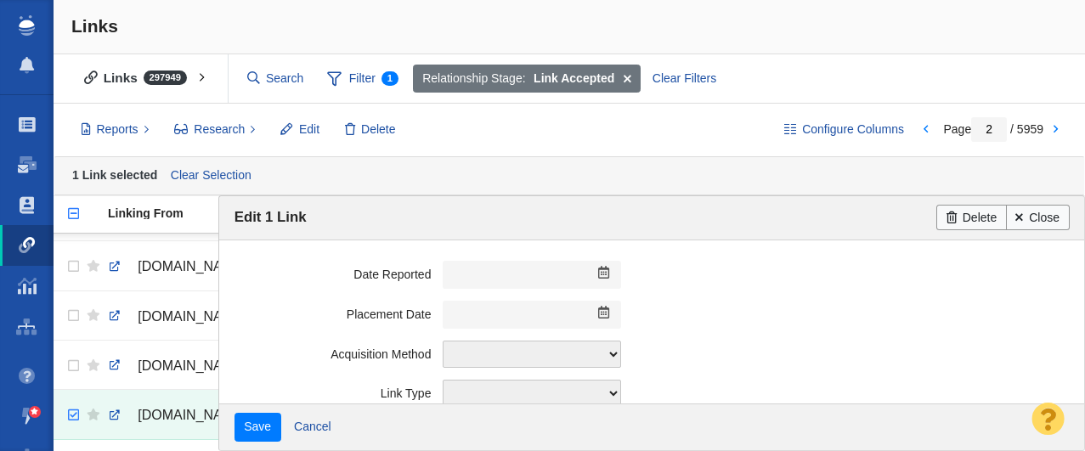
scroll to position [536, 0]
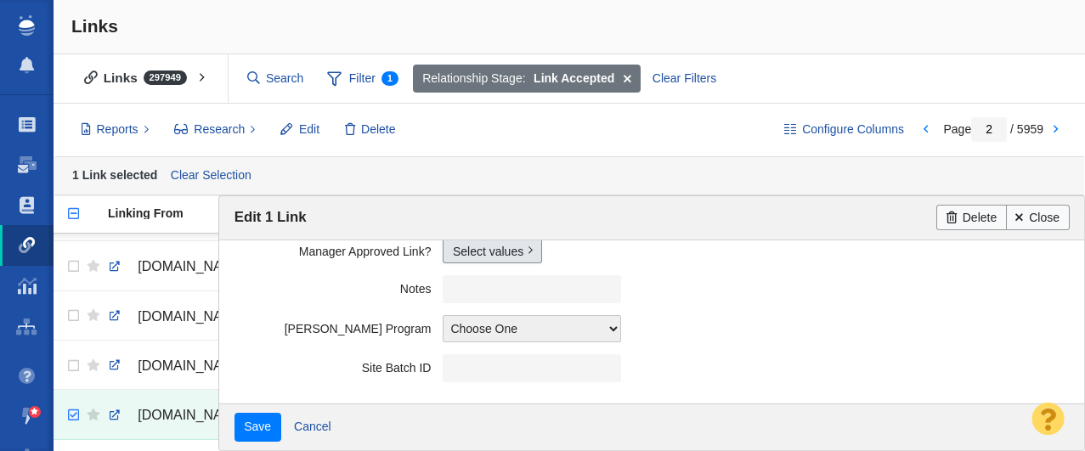
click at [469, 249] on link "Select values" at bounding box center [492, 250] width 99 height 25
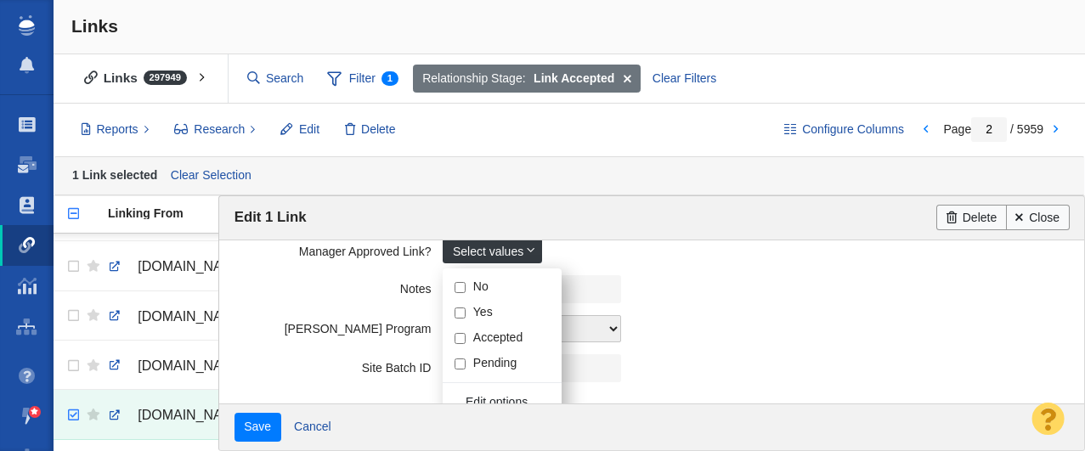
click at [462, 311] on input "Yes" at bounding box center [460, 313] width 11 height 11
checkbox input "true"
click at [299, 305] on field "Notes" at bounding box center [652, 289] width 835 height 40
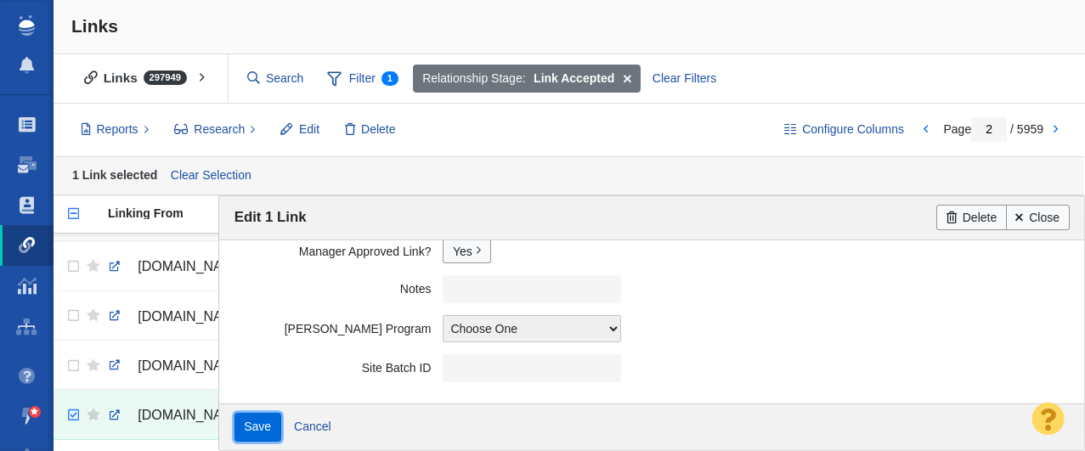
click at [244, 434] on input "Save" at bounding box center [258, 427] width 47 height 29
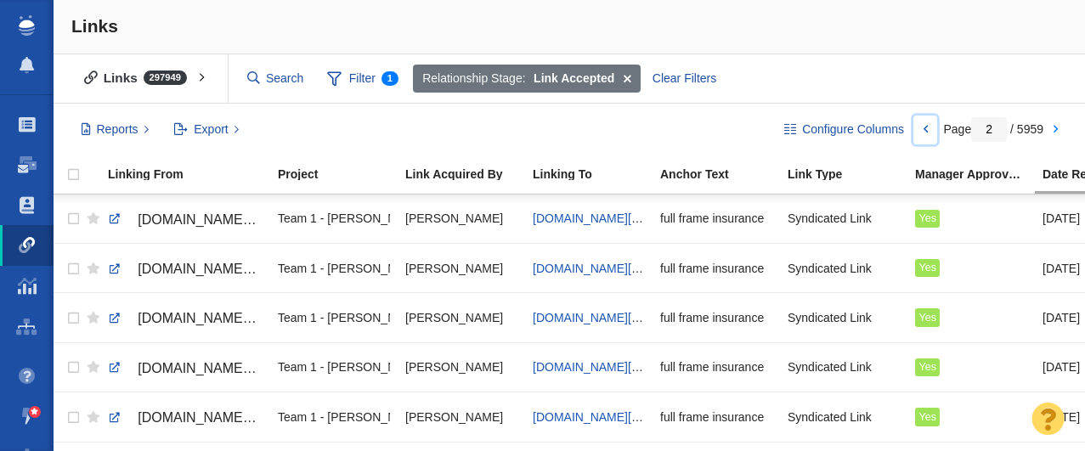
click at [924, 133] on link at bounding box center [926, 130] width 24 height 29
type input "1"
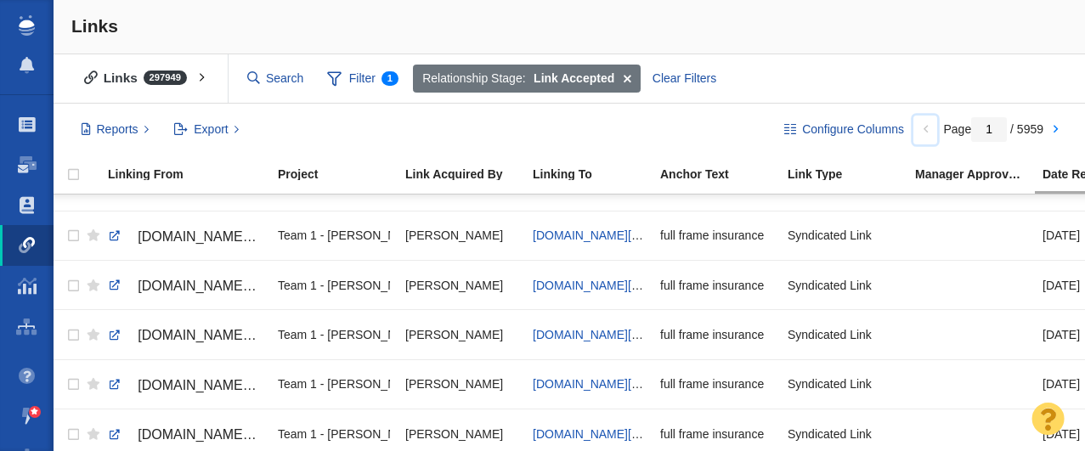
scroll to position [2225, 0]
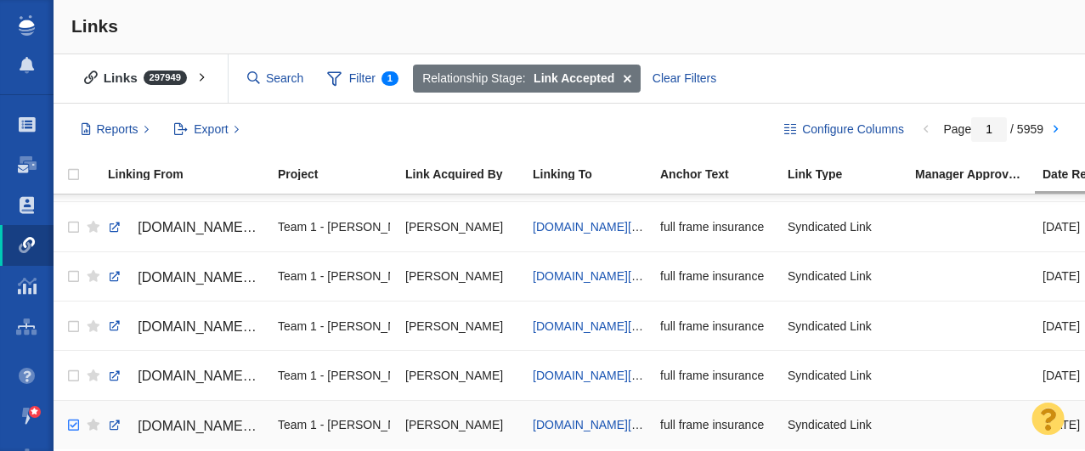
checkbox input "true"
click at [71, 426] on input "checkbox" at bounding box center [71, 425] width 25 height 37
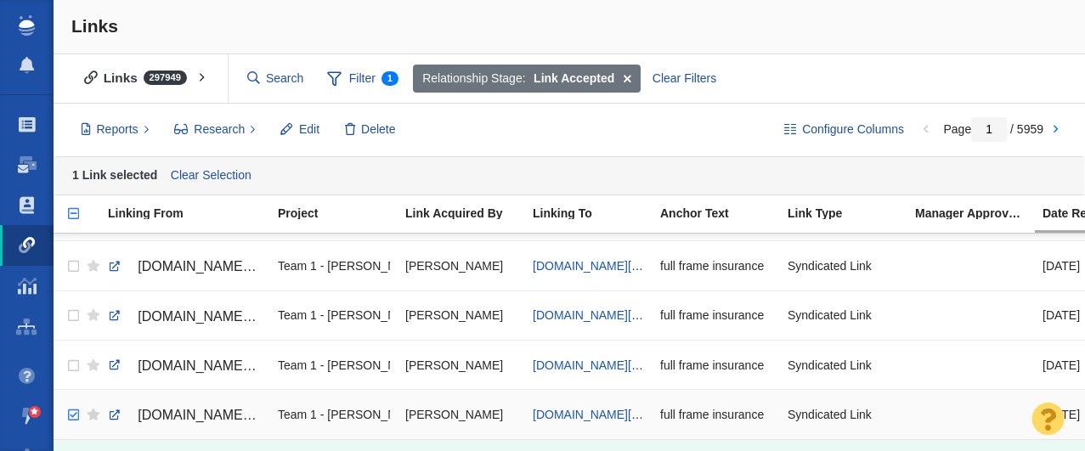
checkbox input "true"
click at [71, 420] on input "checkbox" at bounding box center [71, 415] width 25 height 37
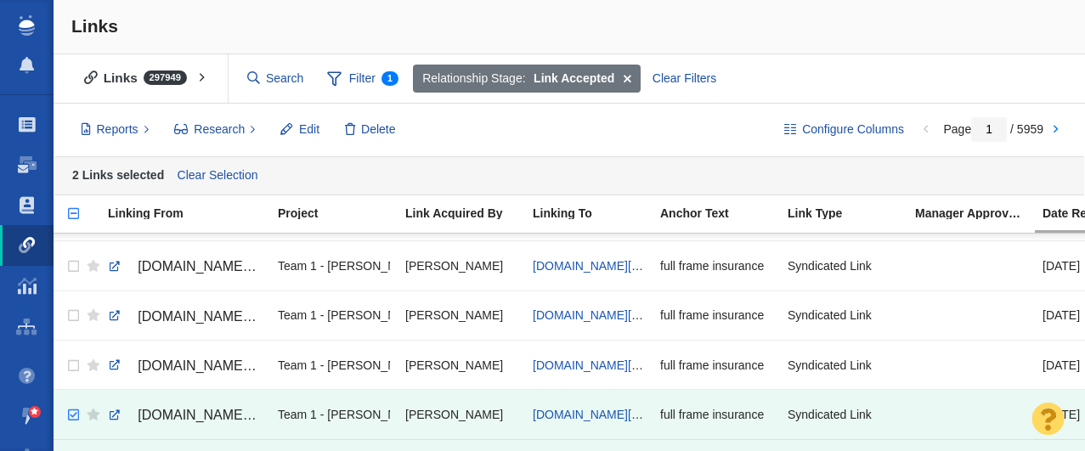
scroll to position [2264, 0]
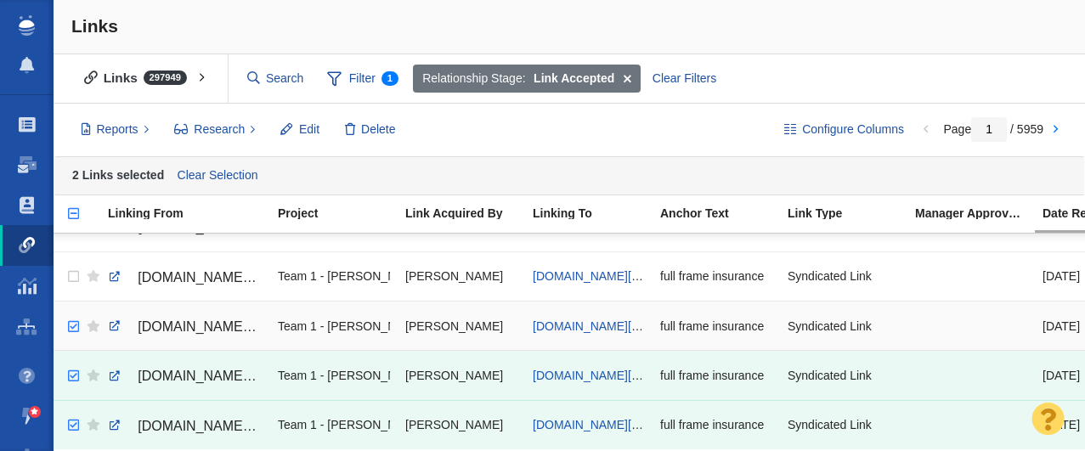
checkbox input "true"
click at [76, 330] on input "checkbox" at bounding box center [71, 327] width 25 height 37
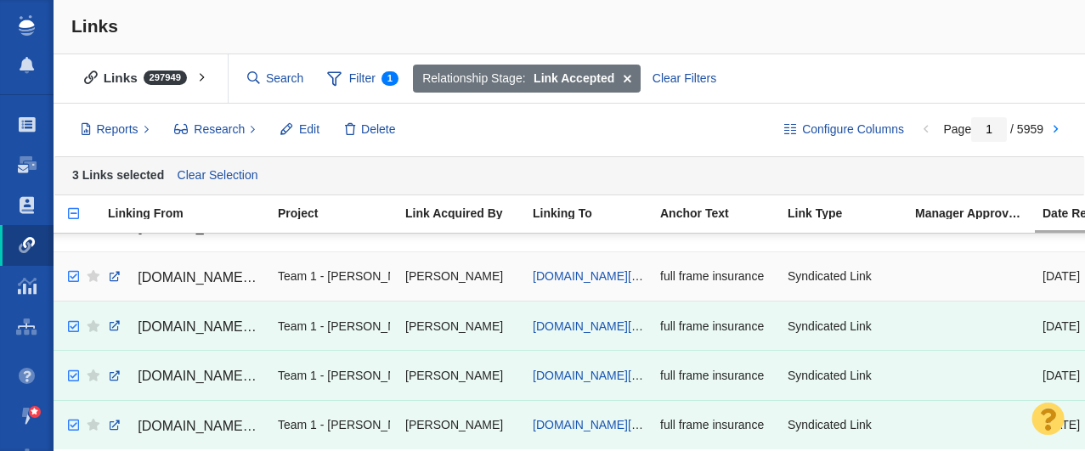
checkbox input "true"
click at [73, 277] on input "checkbox" at bounding box center [71, 276] width 25 height 37
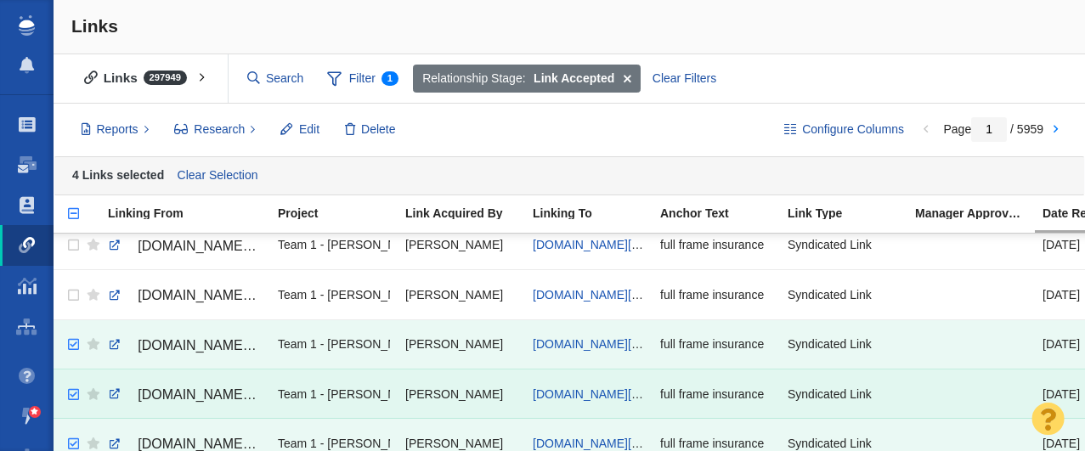
scroll to position [2193, 0]
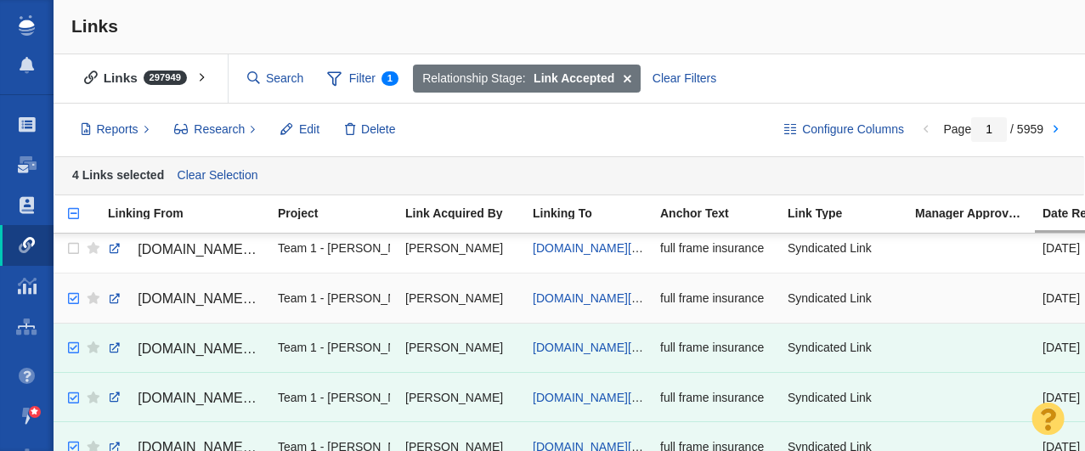
checkbox input "true"
click at [73, 297] on input "checkbox" at bounding box center [71, 298] width 25 height 37
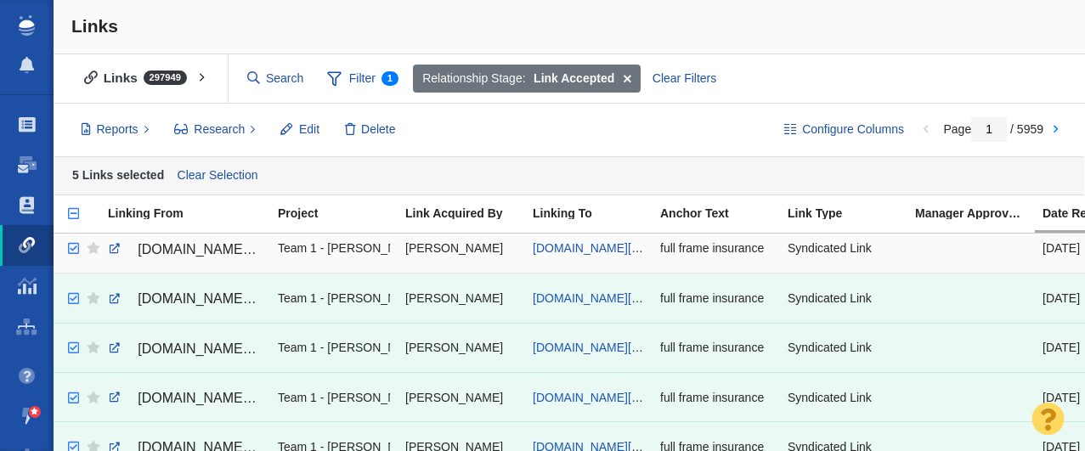
checkbox input "true"
click at [72, 250] on input "checkbox" at bounding box center [71, 248] width 25 height 37
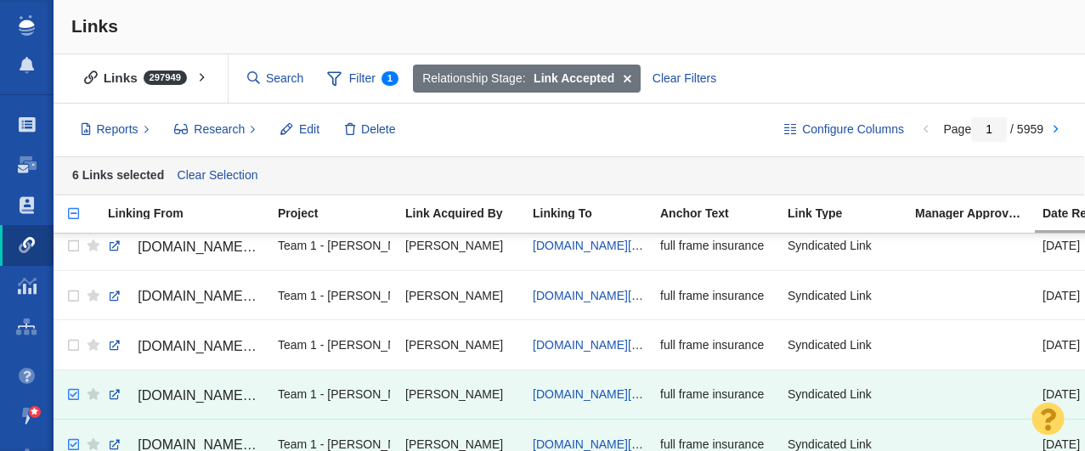
scroll to position [2045, 0]
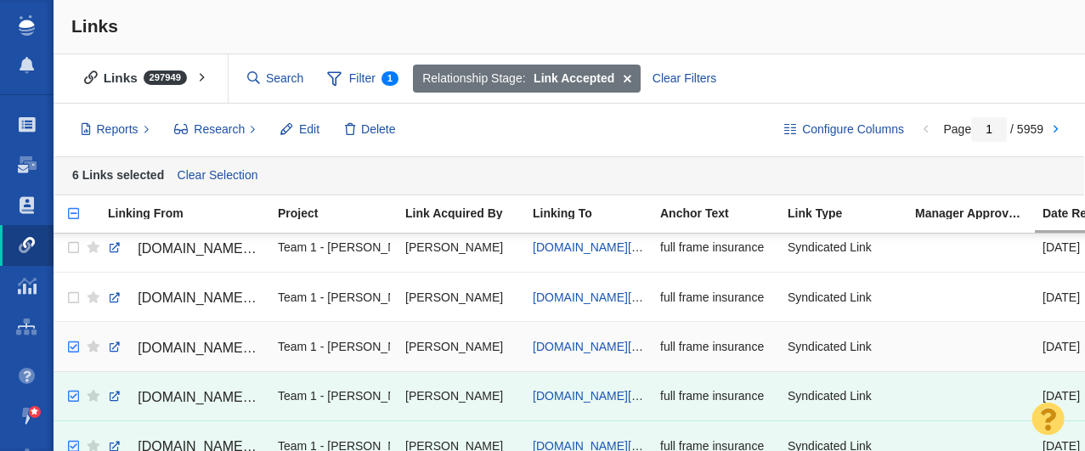
checkbox input "true"
click at [77, 346] on input "checkbox" at bounding box center [71, 347] width 25 height 37
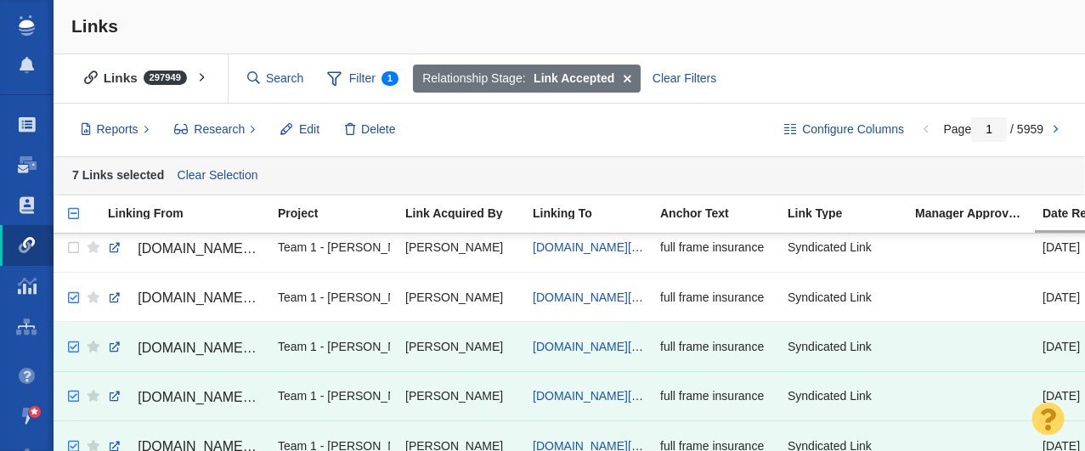
checkbox input "true"
click at [72, 297] on input "checkbox" at bounding box center [71, 298] width 25 height 37
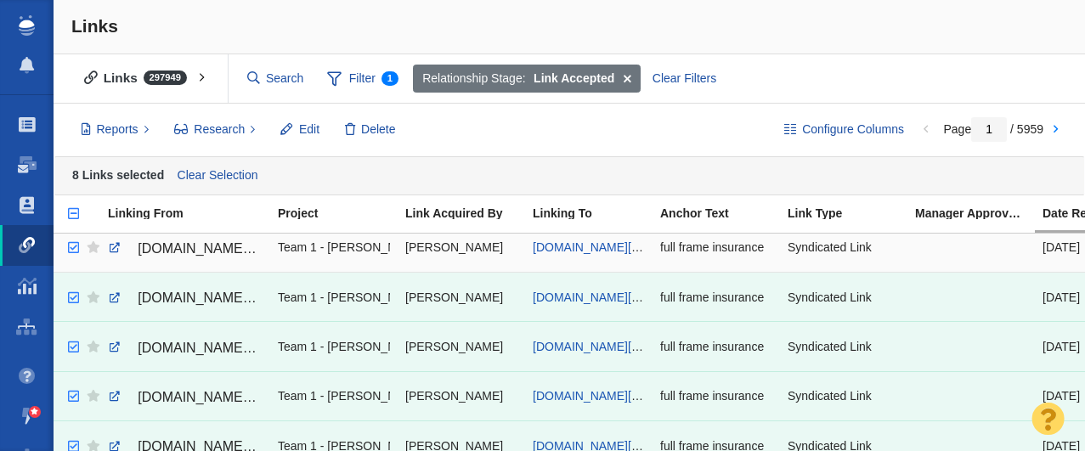
checkbox input "true"
click at [73, 247] on input "checkbox" at bounding box center [71, 247] width 25 height 37
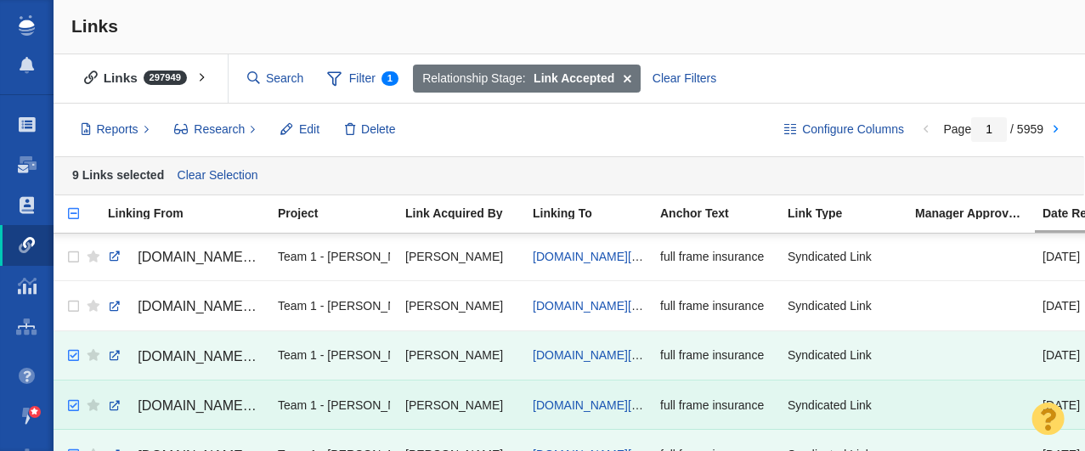
scroll to position [1907, 0]
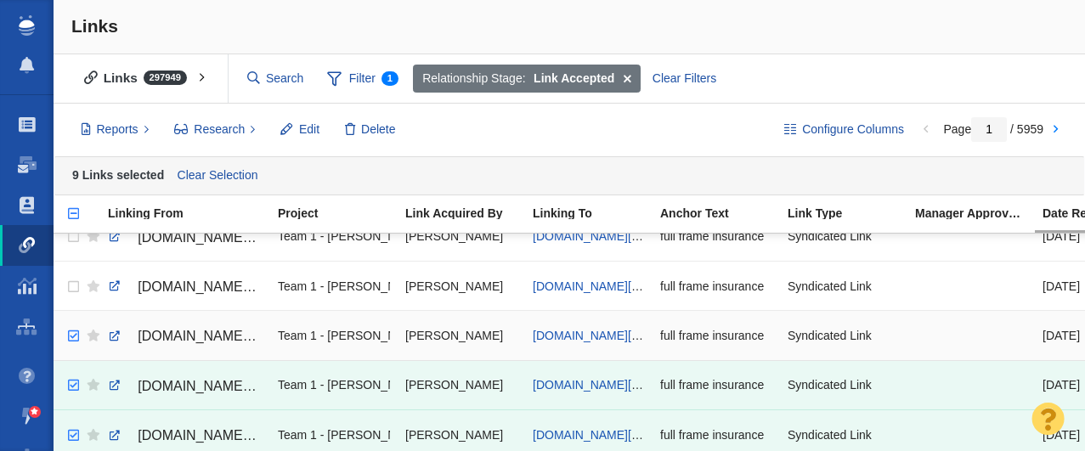
checkbox input "true"
click at [76, 333] on input "checkbox" at bounding box center [71, 336] width 25 height 37
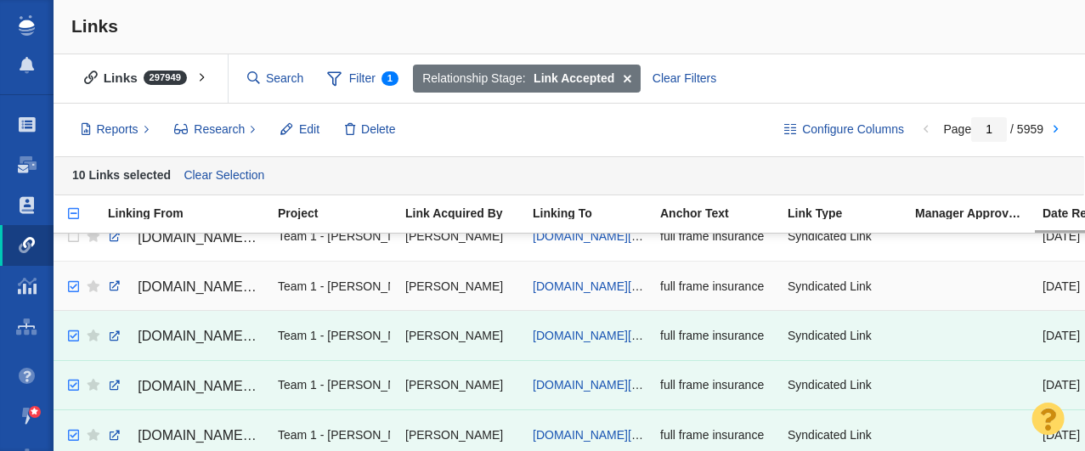
checkbox input "true"
click at [72, 286] on input "checkbox" at bounding box center [71, 287] width 25 height 37
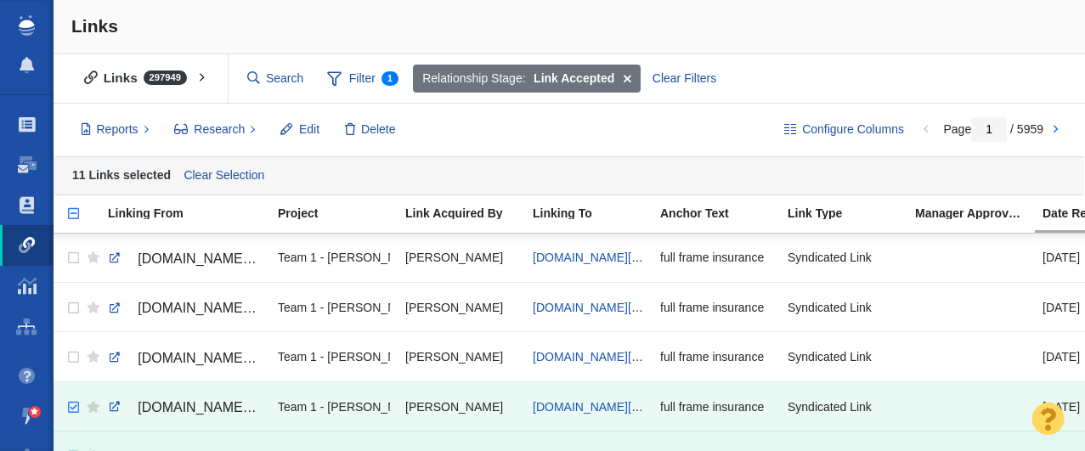
scroll to position [1785, 0]
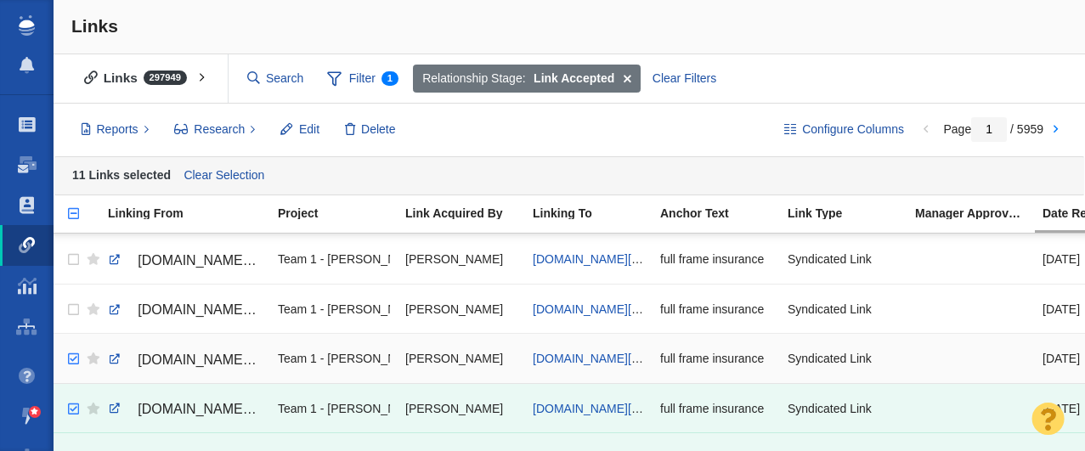
checkbox input "true"
click at [68, 359] on input "checkbox" at bounding box center [71, 359] width 25 height 37
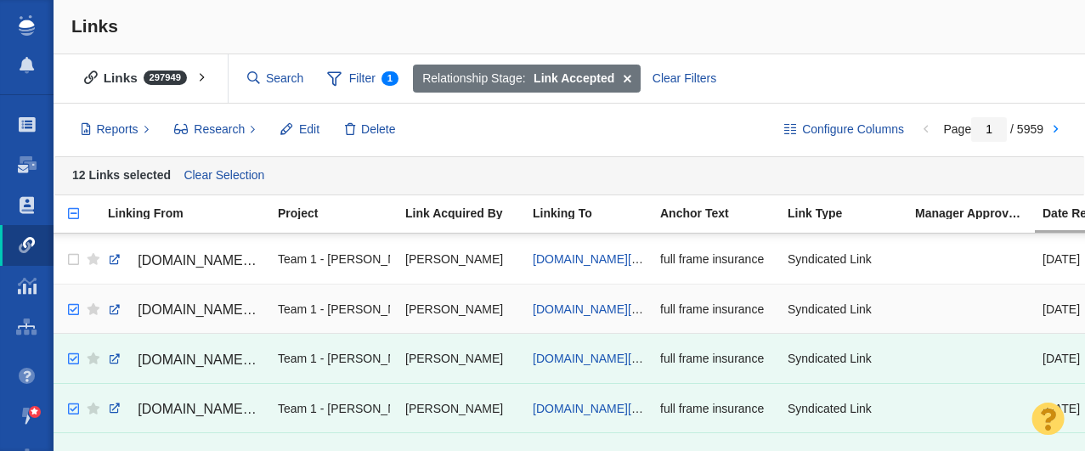
checkbox input "true"
click at [72, 311] on input "checkbox" at bounding box center [71, 310] width 25 height 37
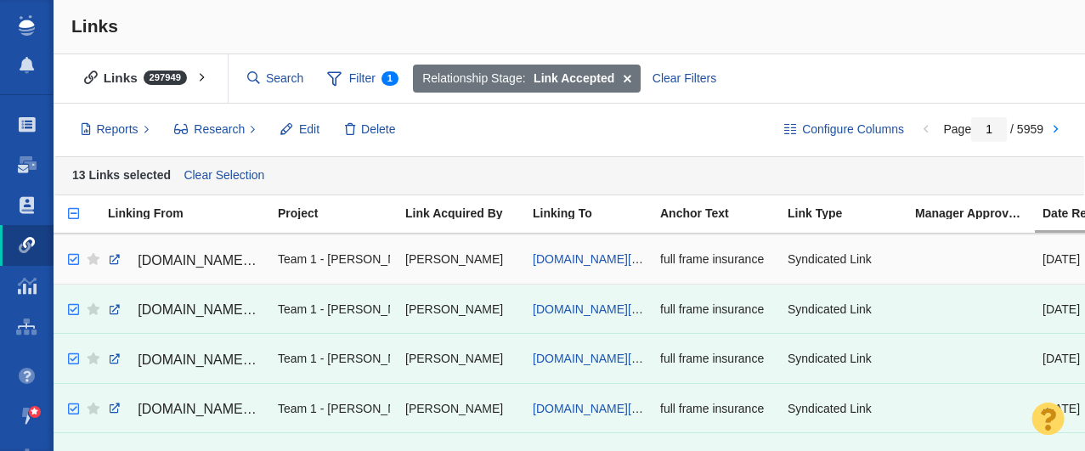
checkbox input "true"
click at [73, 260] on input "checkbox" at bounding box center [71, 259] width 25 height 37
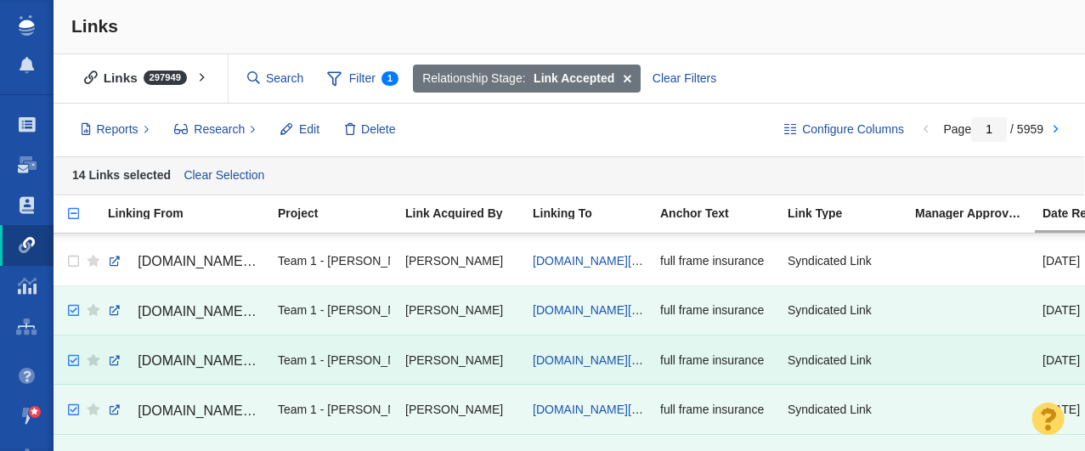
scroll to position [1713, 0]
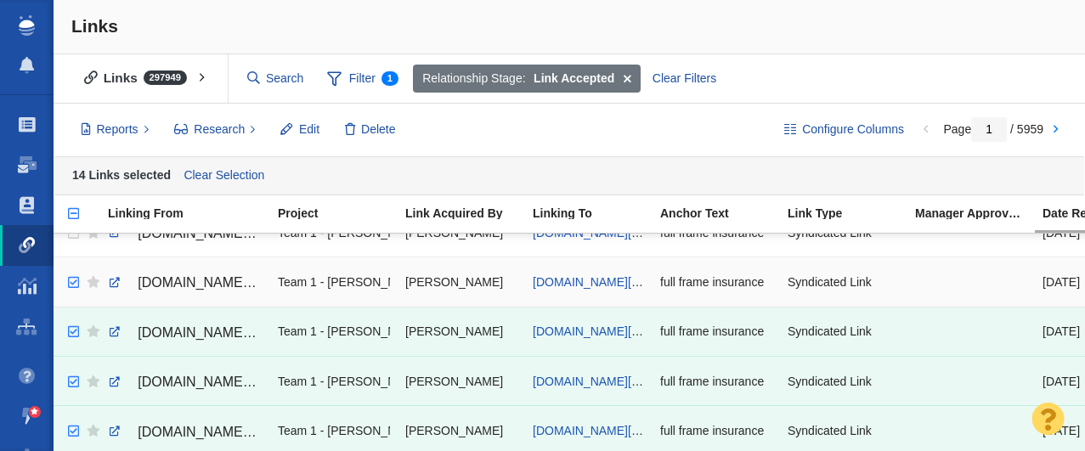
checkbox input "true"
click at [69, 284] on input "checkbox" at bounding box center [71, 282] width 25 height 37
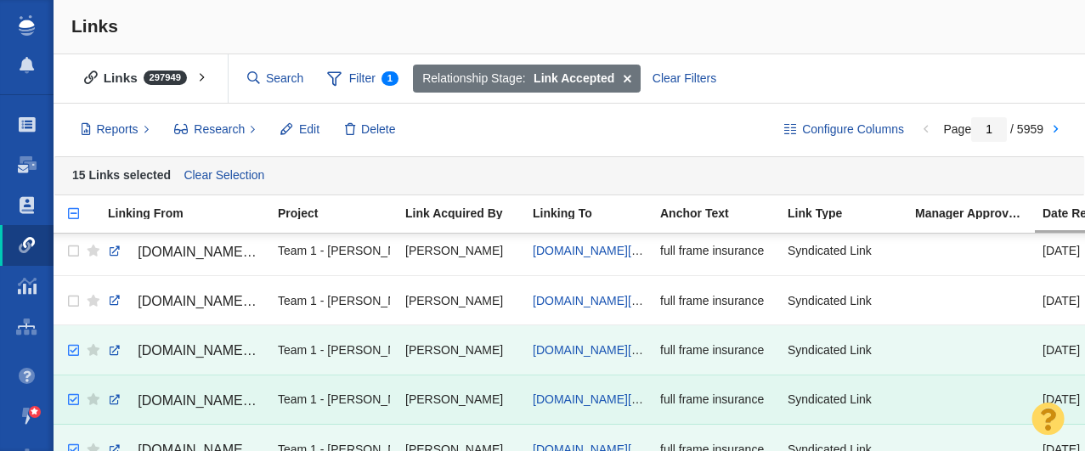
scroll to position [1641, 0]
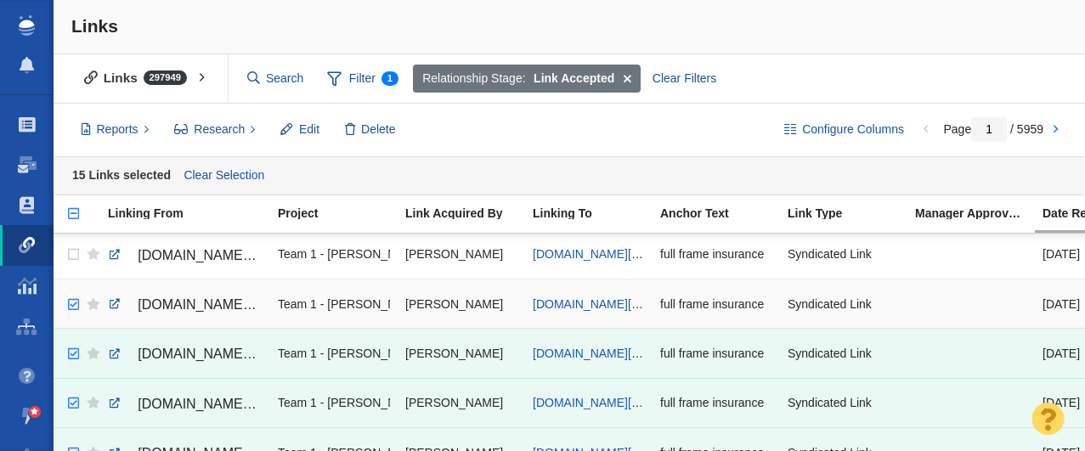
checkbox input "true"
click at [70, 300] on input "checkbox" at bounding box center [71, 304] width 25 height 37
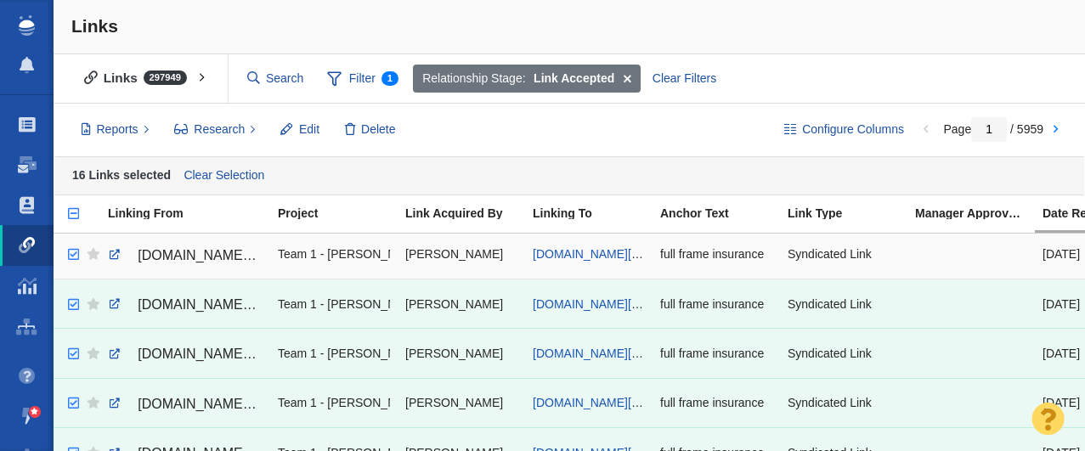
checkbox input "true"
click at [71, 255] on input "checkbox" at bounding box center [71, 254] width 25 height 37
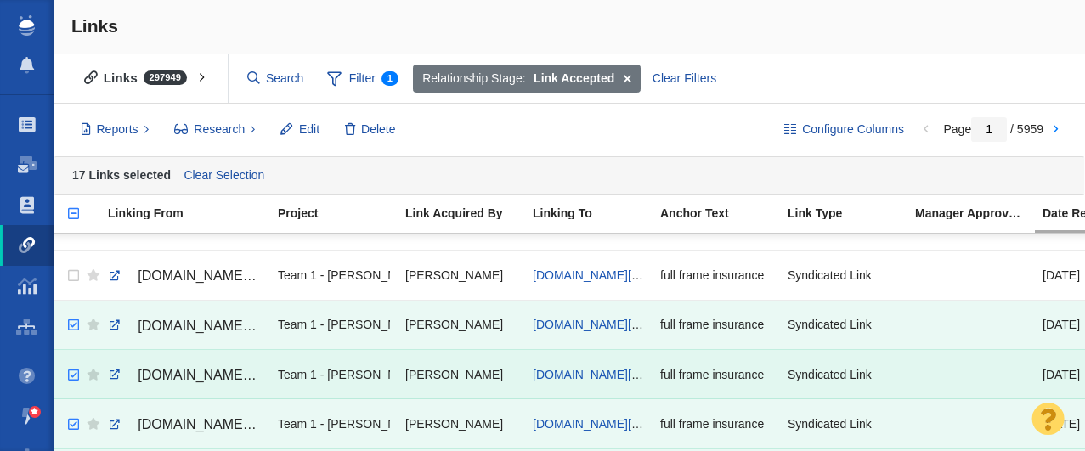
scroll to position [1539, 0]
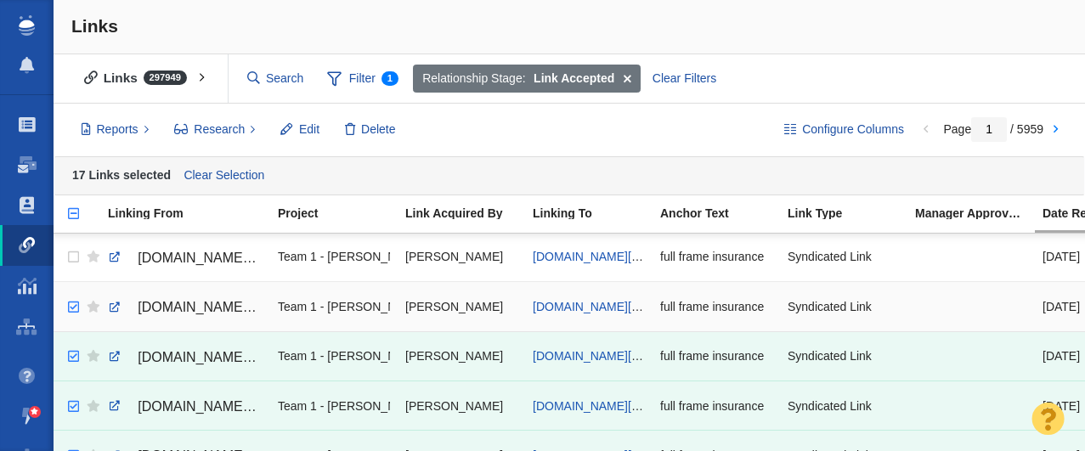
checkbox input "true"
click at [74, 305] on input "checkbox" at bounding box center [71, 307] width 25 height 37
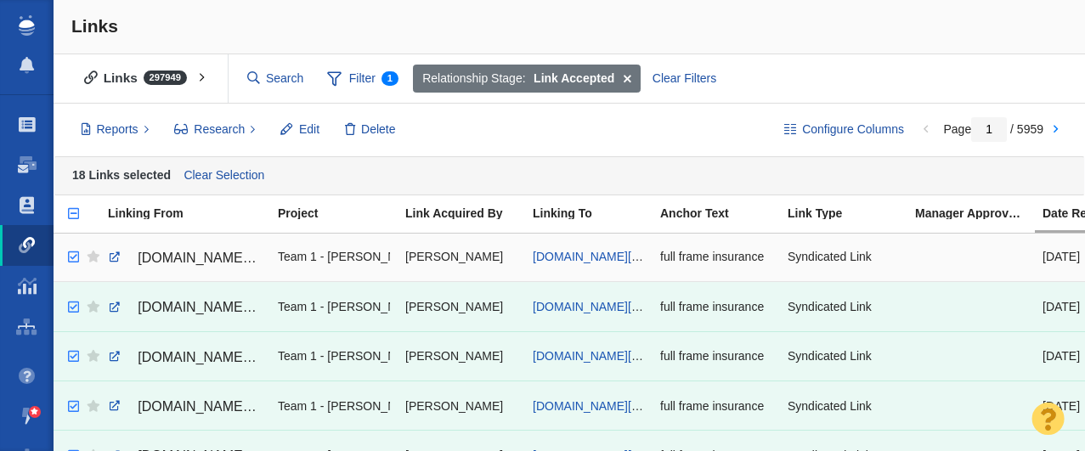
checkbox input "true"
click at [71, 257] on input "checkbox" at bounding box center [71, 257] width 25 height 37
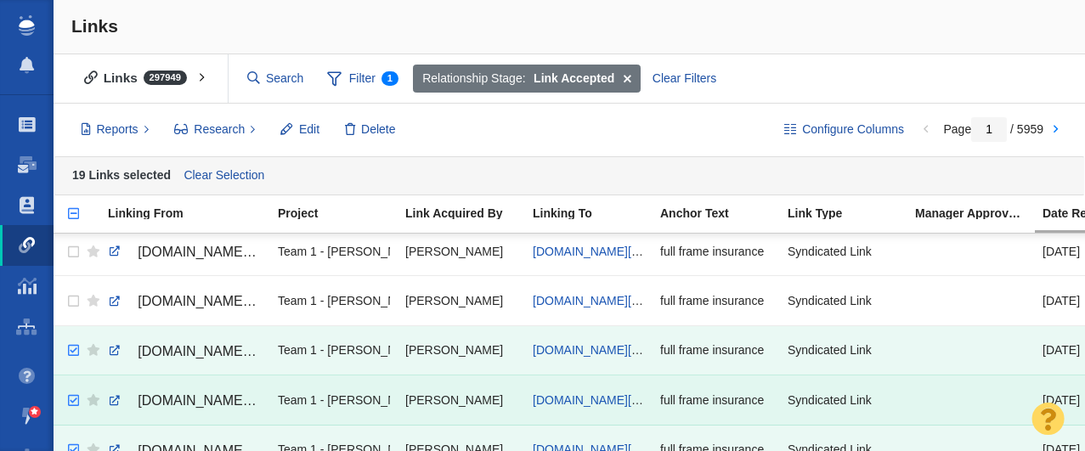
scroll to position [1417, 0]
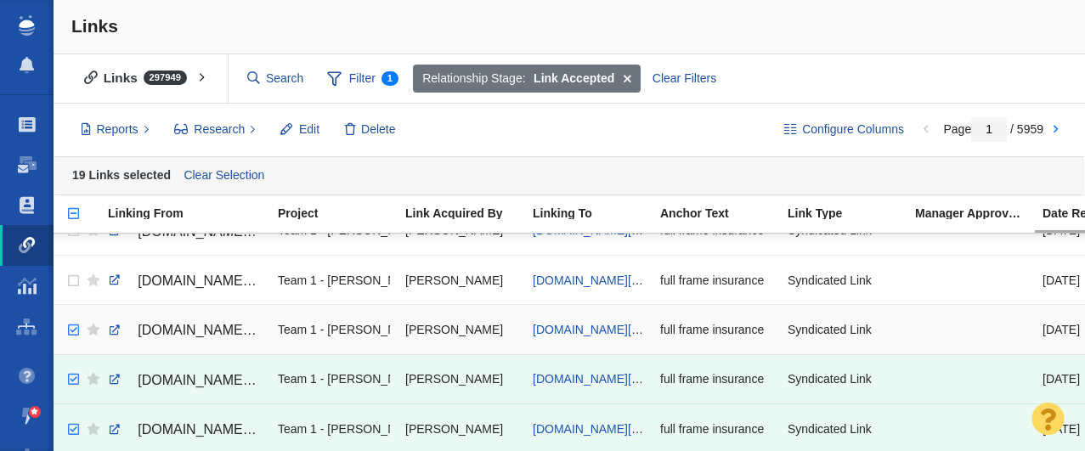
checkbox input "true"
click at [75, 330] on input "checkbox" at bounding box center [71, 330] width 25 height 37
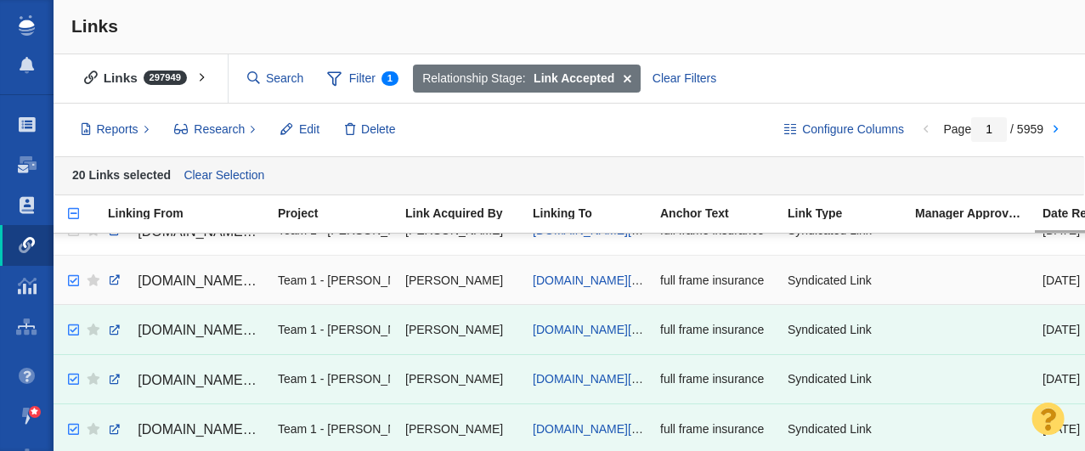
checkbox input "true"
click at [73, 280] on input "checkbox" at bounding box center [71, 281] width 25 height 37
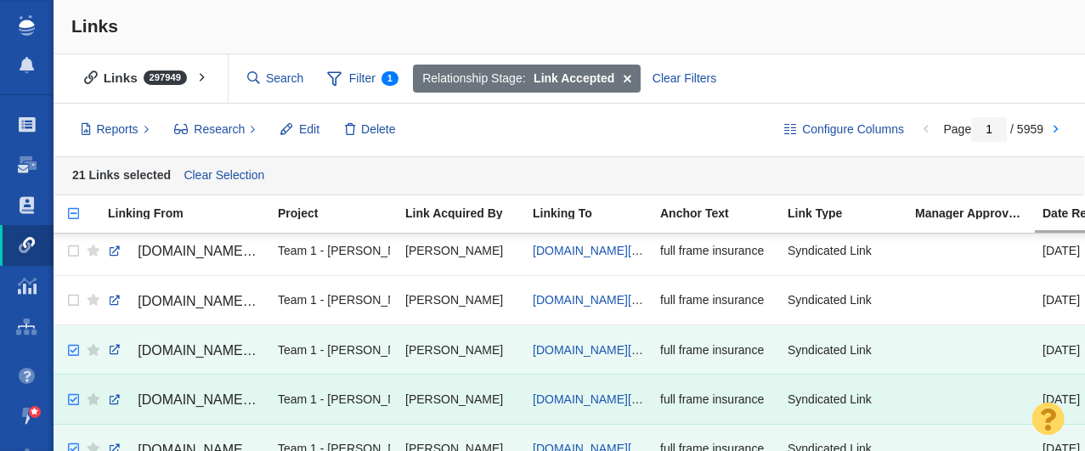
scroll to position [1322, 0]
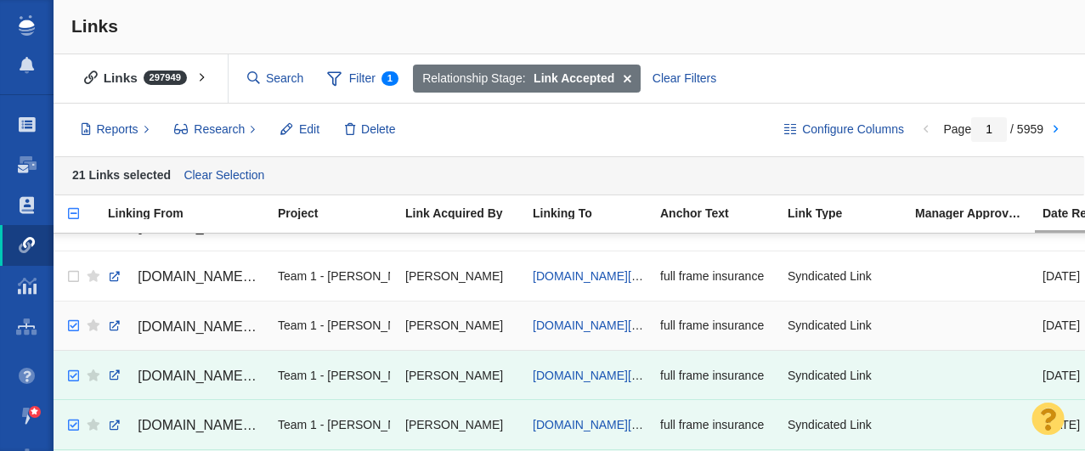
checkbox input "true"
click at [74, 325] on input "checkbox" at bounding box center [71, 326] width 25 height 37
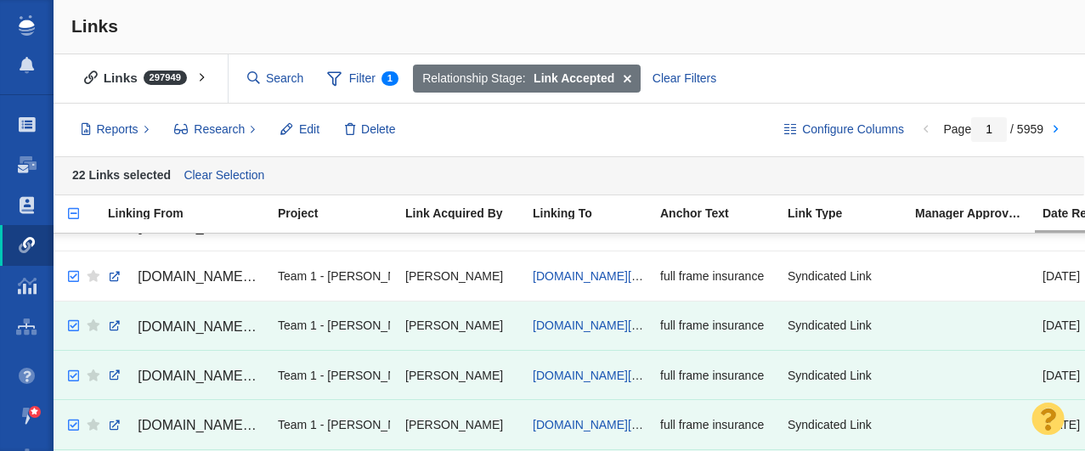
checkbox input "true"
click at [74, 277] on input "checkbox" at bounding box center [71, 276] width 25 height 37
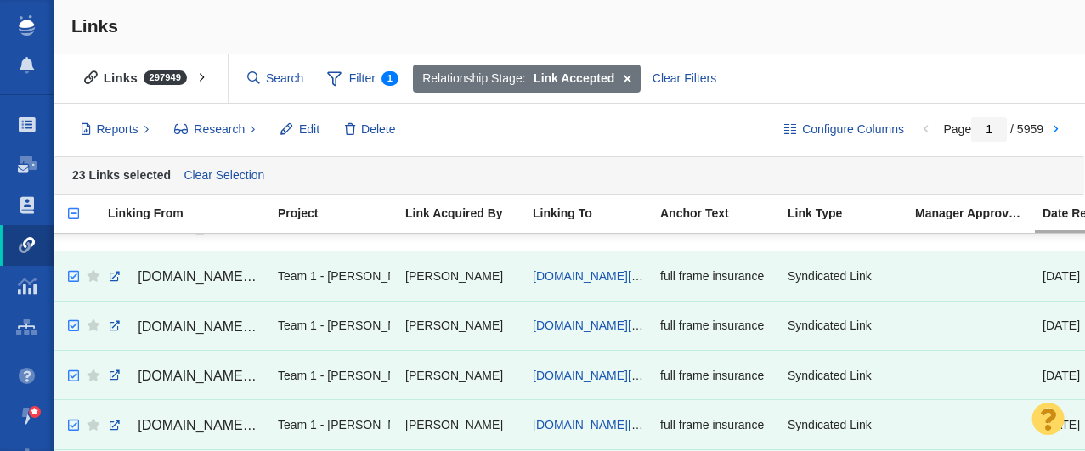
scroll to position [1243, 0]
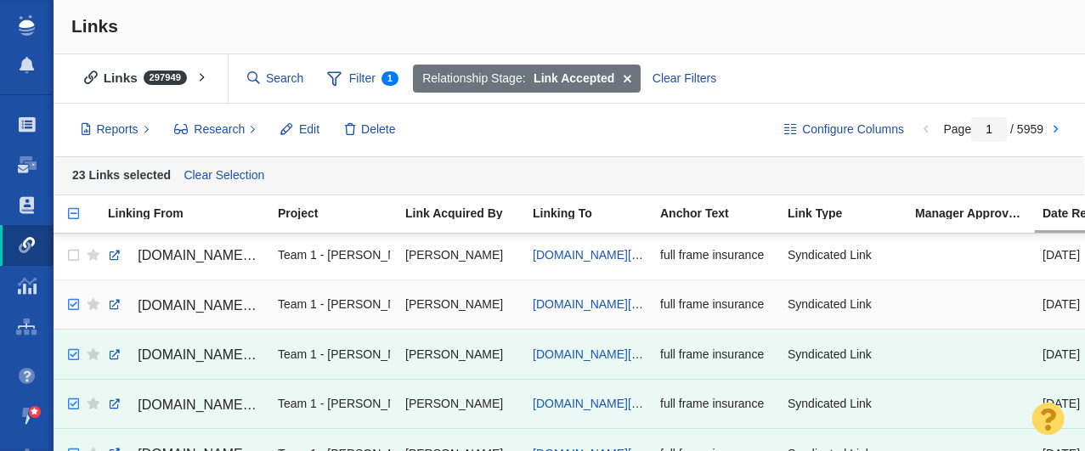
checkbox input "true"
click at [71, 305] on input "checkbox" at bounding box center [71, 304] width 25 height 37
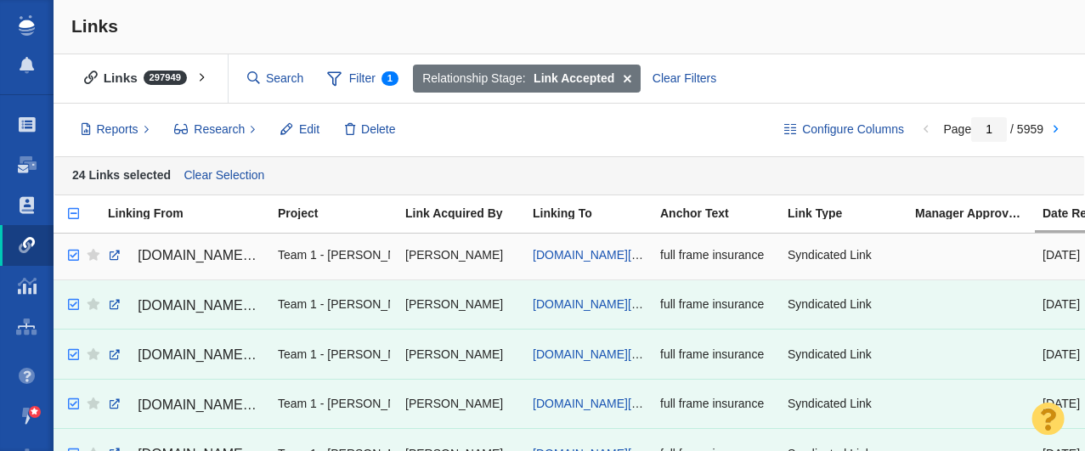
checkbox input "true"
click at [71, 255] on input "checkbox" at bounding box center [71, 255] width 25 height 37
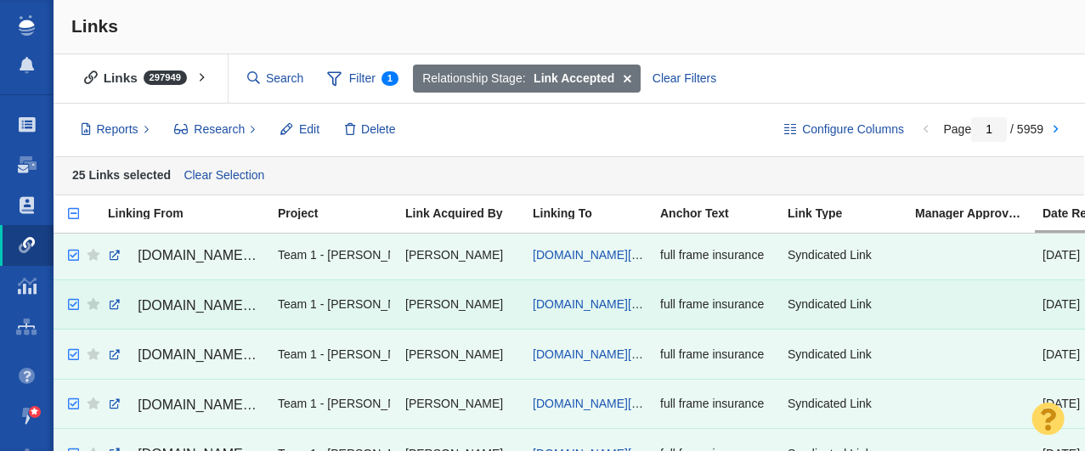
scroll to position [1159, 0]
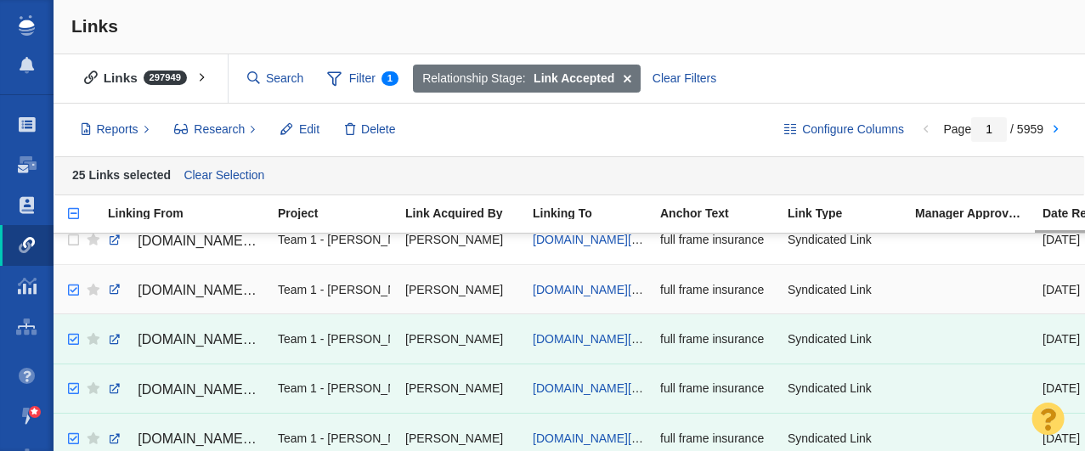
checkbox input "true"
click at [70, 289] on input "checkbox" at bounding box center [71, 290] width 25 height 37
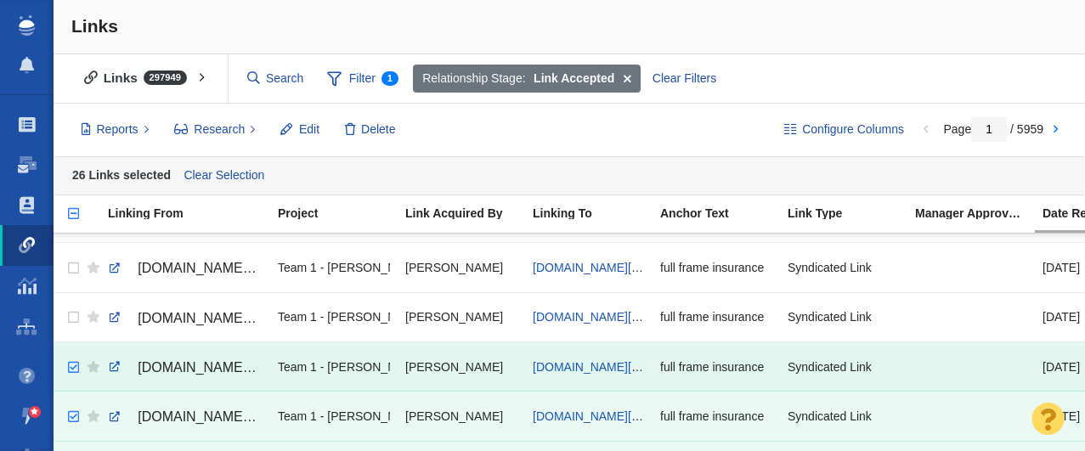
scroll to position [1062, 0]
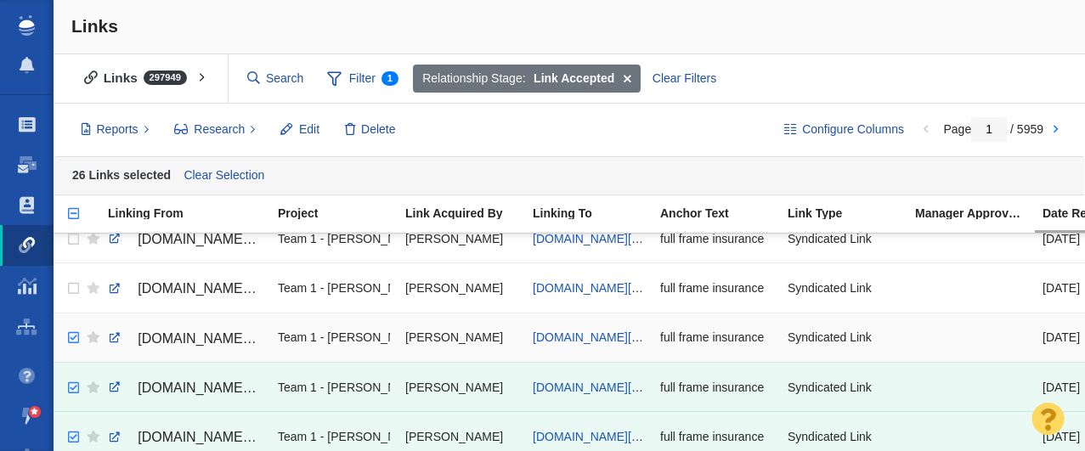
checkbox input "true"
click at [70, 338] on input "checkbox" at bounding box center [71, 338] width 25 height 37
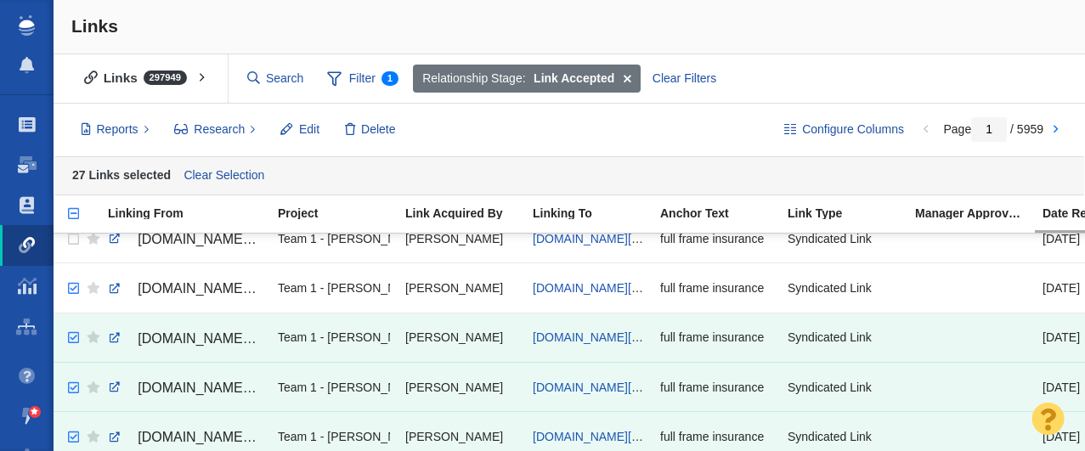
checkbox input "true"
click at [73, 290] on input "checkbox" at bounding box center [71, 288] width 25 height 37
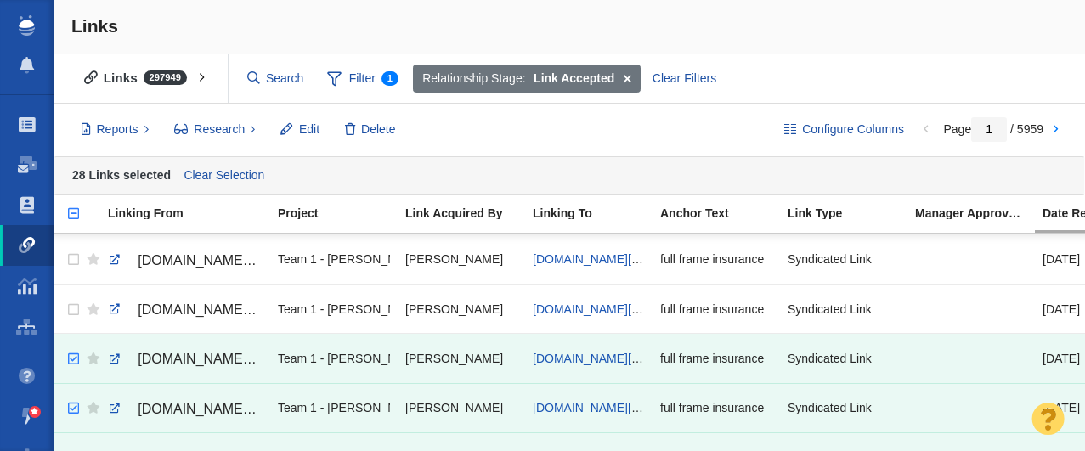
scroll to position [988, 0]
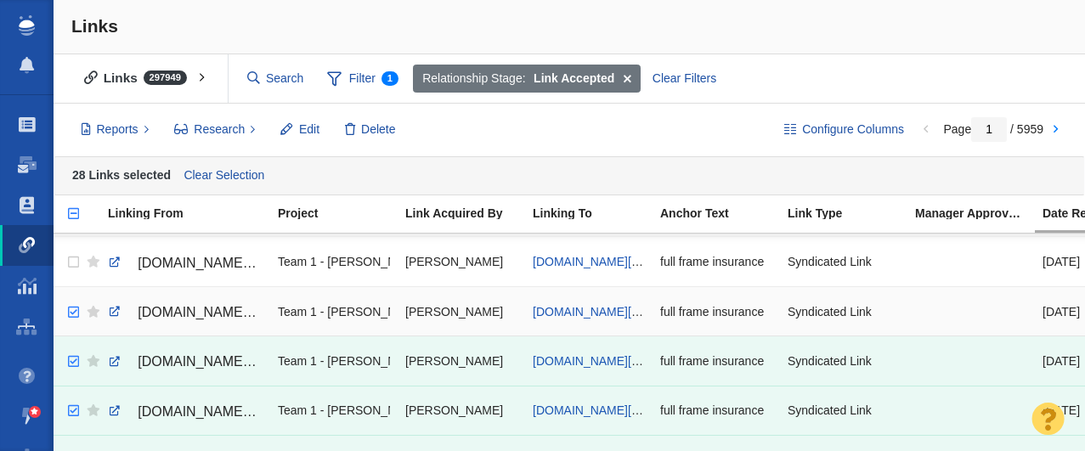
checkbox input "true"
click at [71, 309] on input "checkbox" at bounding box center [71, 312] width 25 height 37
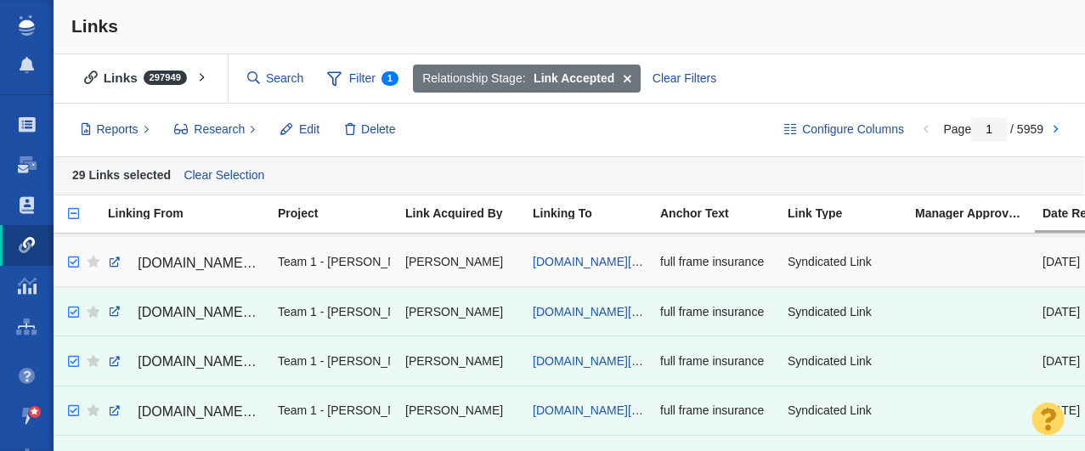
checkbox input "true"
click at [70, 263] on input "checkbox" at bounding box center [71, 262] width 25 height 37
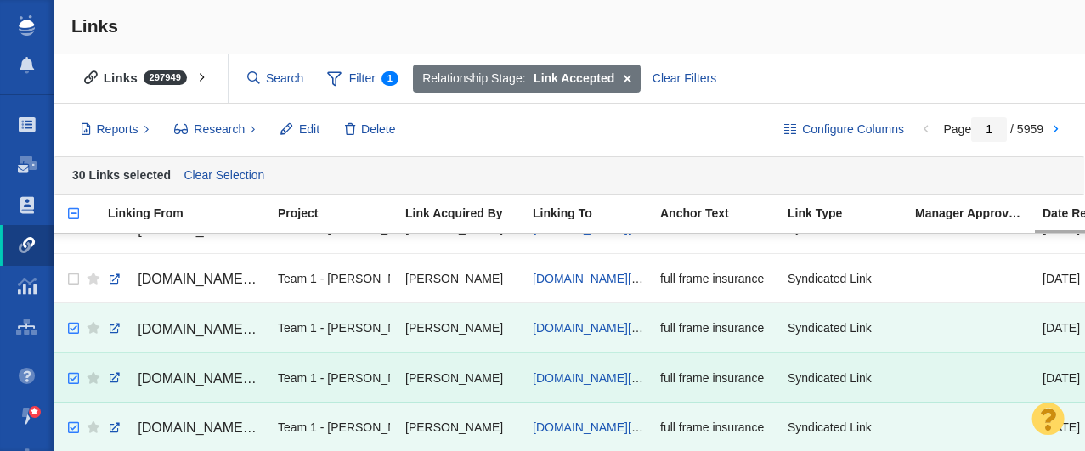
scroll to position [918, 0]
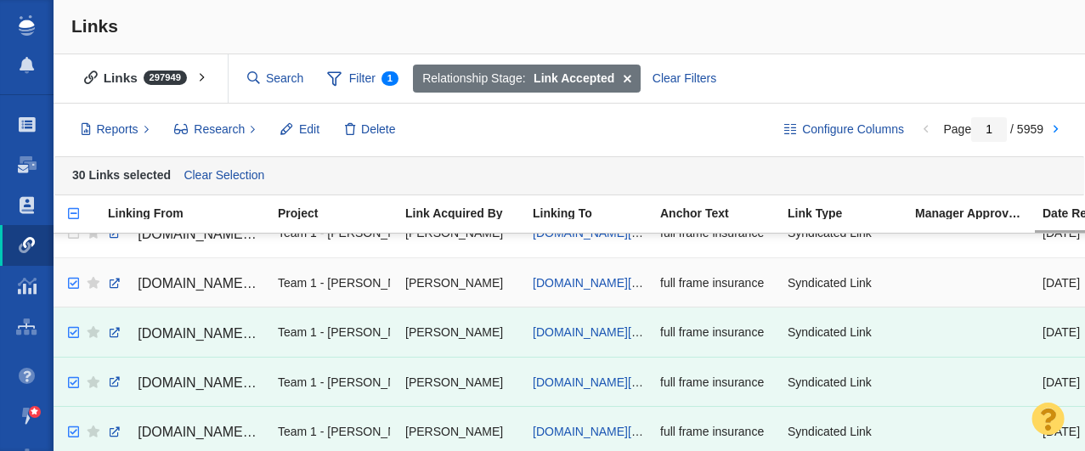
checkbox input "true"
click at [74, 282] on input "checkbox" at bounding box center [71, 283] width 25 height 37
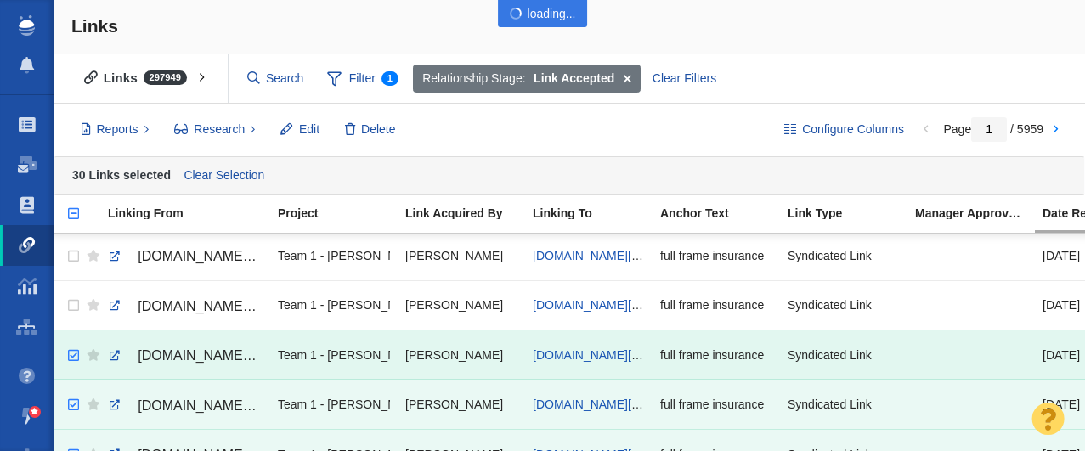
scroll to position [833, 0]
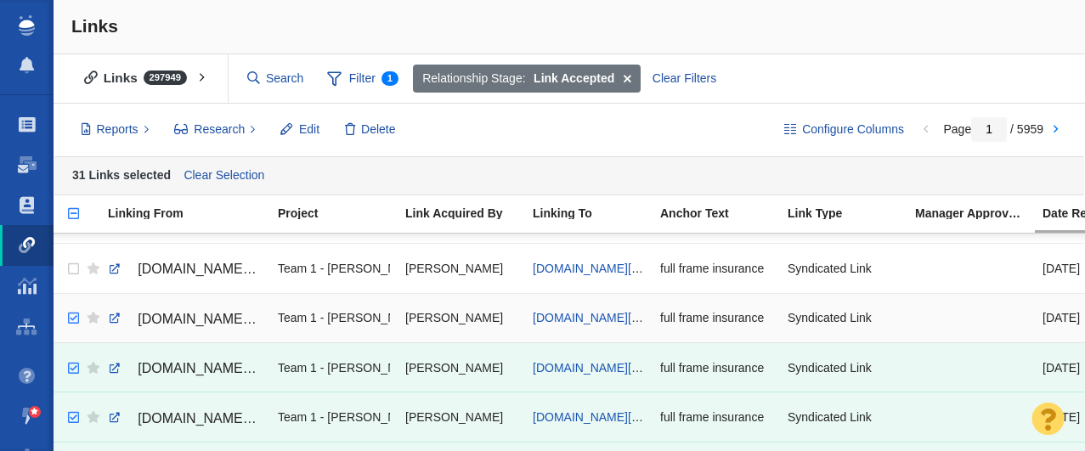
checkbox input "true"
click at [74, 317] on input "checkbox" at bounding box center [71, 318] width 25 height 37
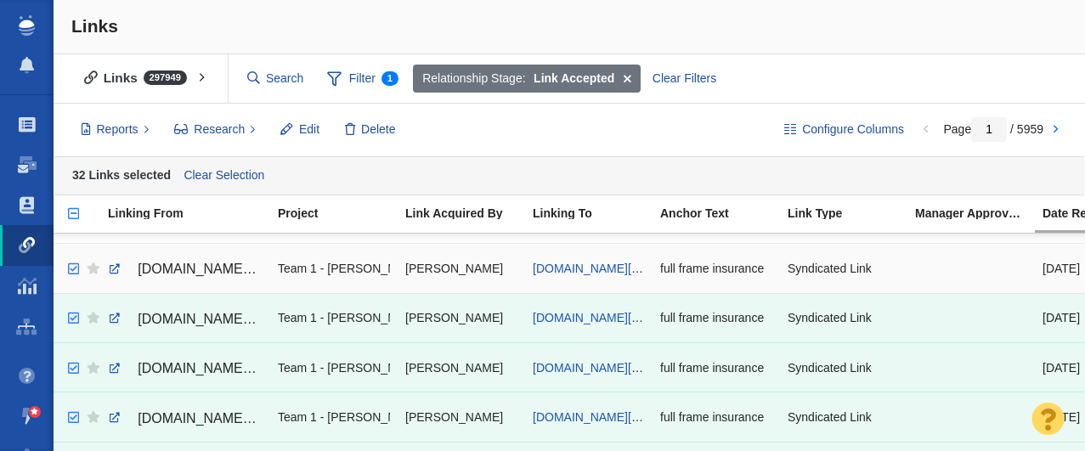
checkbox input "true"
click at [75, 265] on input "checkbox" at bounding box center [71, 269] width 25 height 37
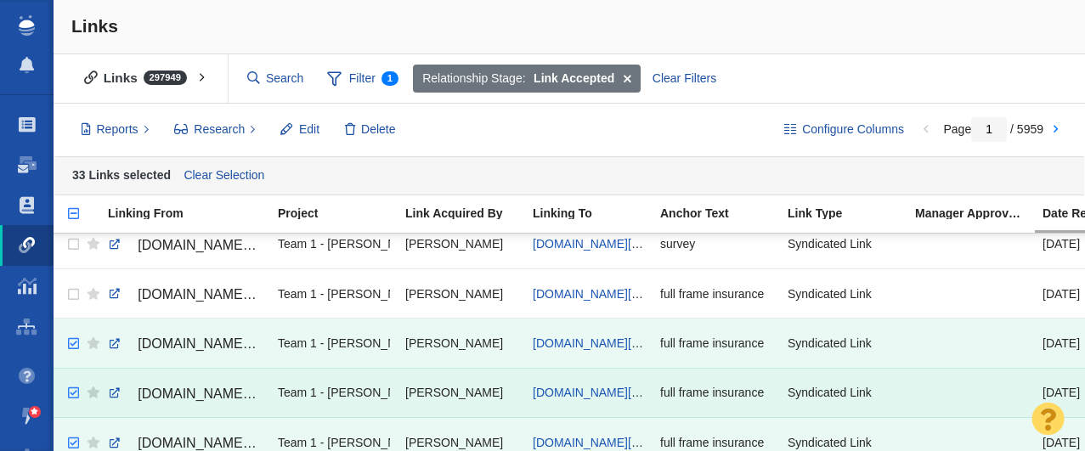
scroll to position [756, 0]
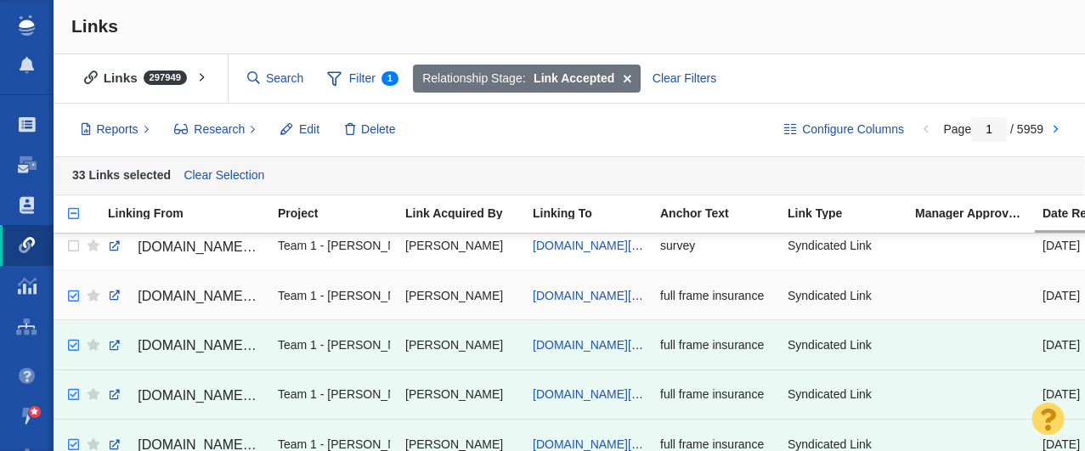
checkbox input "true"
click at [73, 295] on input "checkbox" at bounding box center [71, 296] width 25 height 37
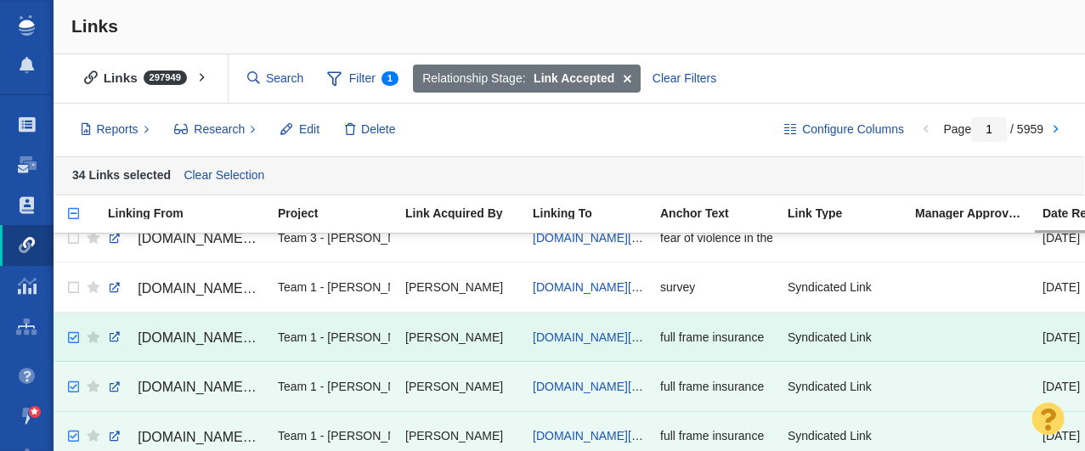
scroll to position [705, 0]
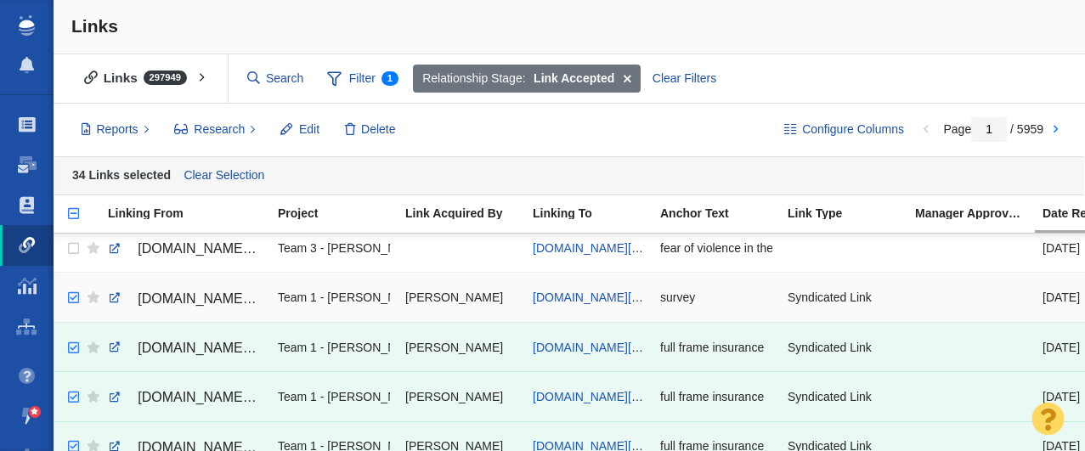
checkbox input "true"
click at [73, 295] on input "checkbox" at bounding box center [71, 298] width 25 height 37
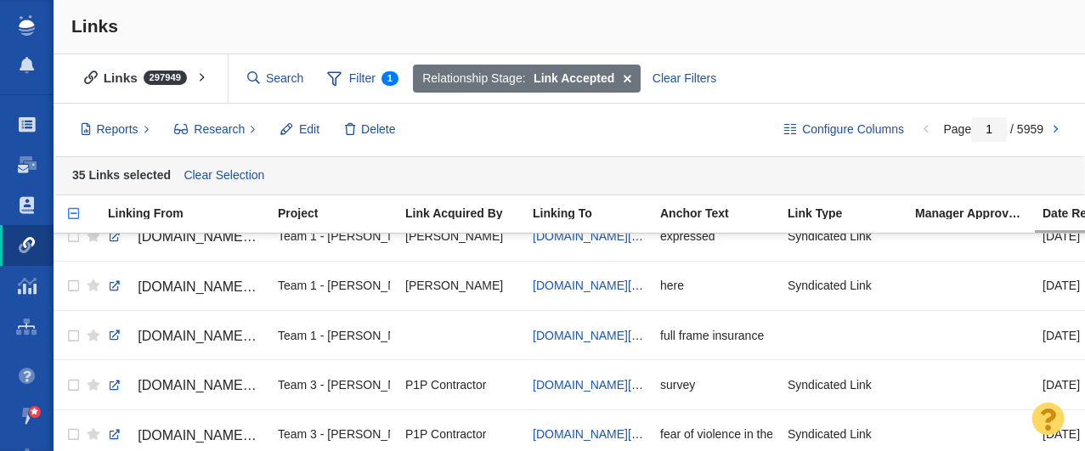
scroll to position [211, 0]
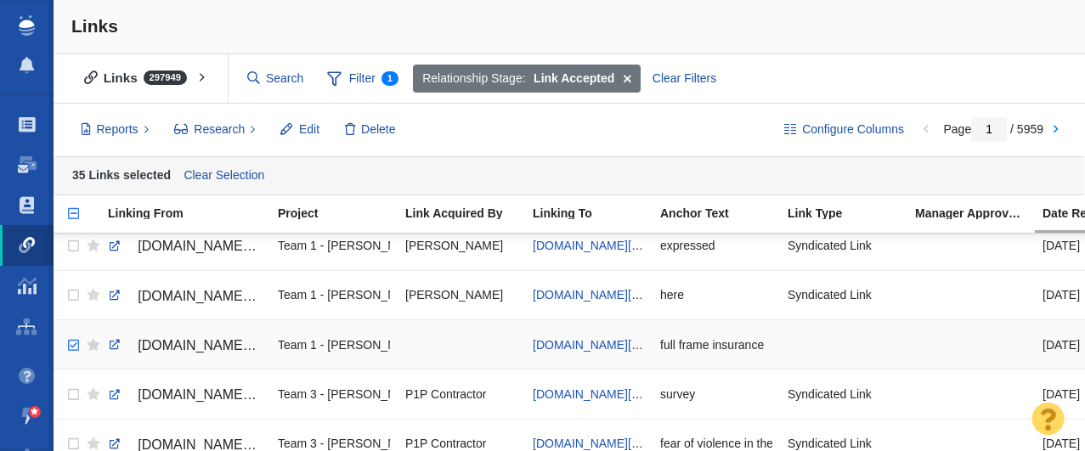
checkbox input "true"
click at [73, 343] on input "checkbox" at bounding box center [71, 345] width 25 height 37
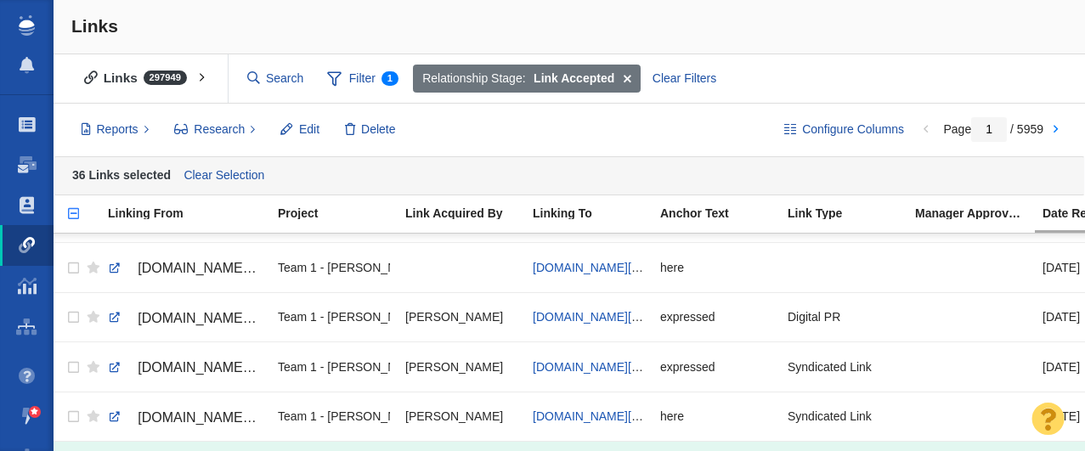
scroll to position [0, 0]
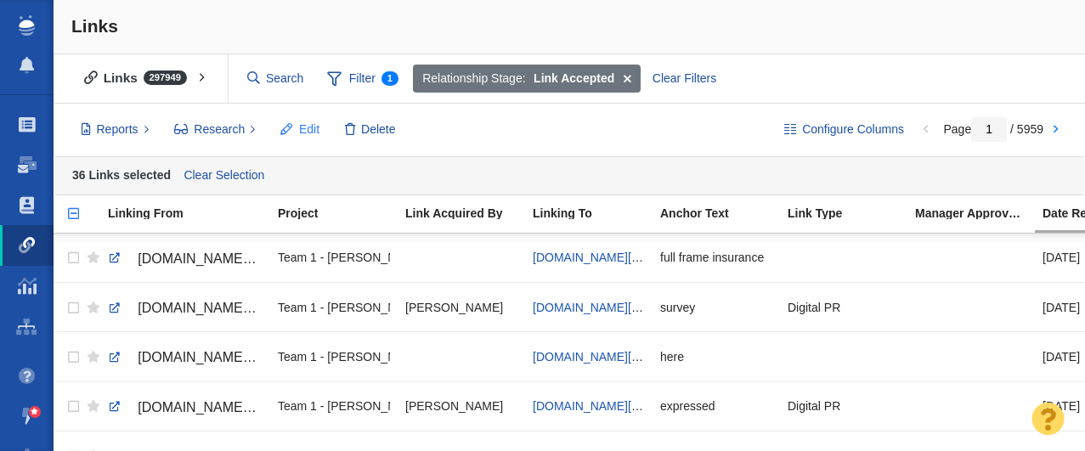
click at [305, 127] on span "Edit" at bounding box center [309, 130] width 20 height 18
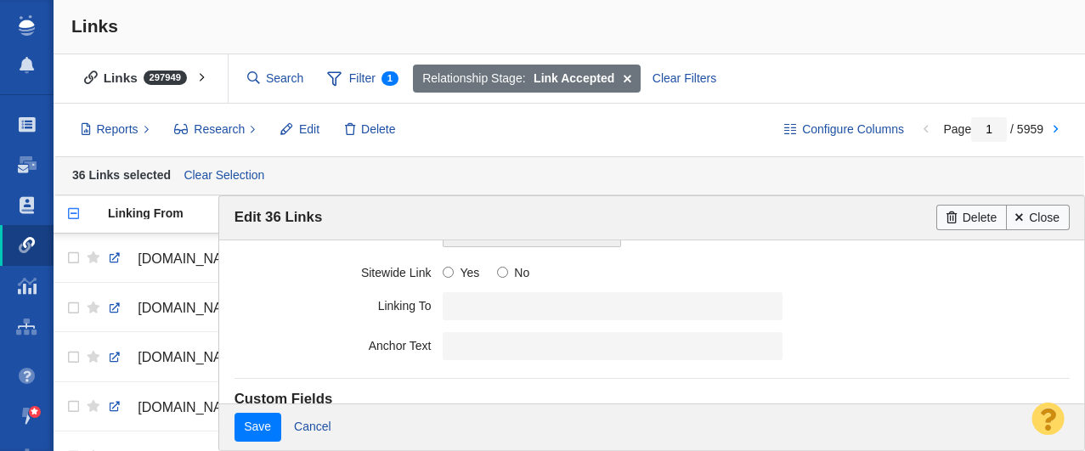
scroll to position [536, 0]
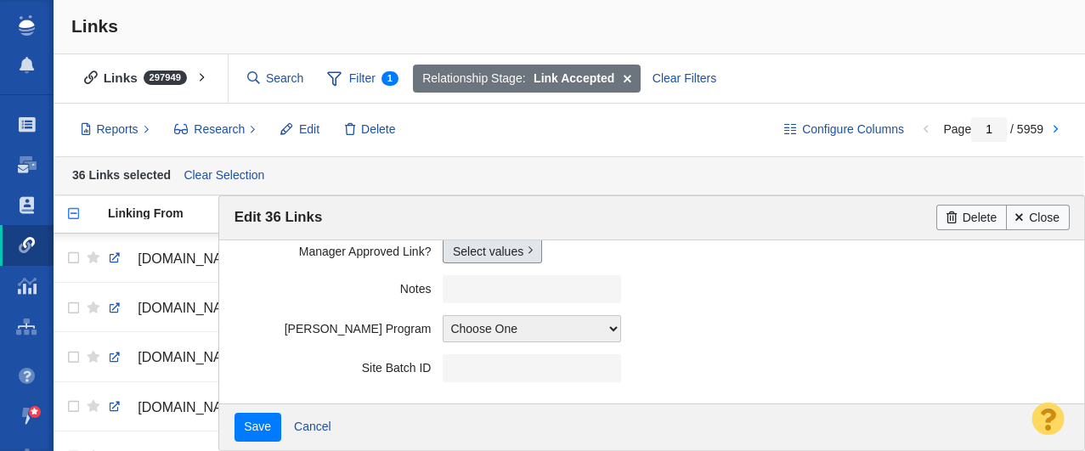
click at [467, 253] on link "Select values" at bounding box center [492, 250] width 99 height 25
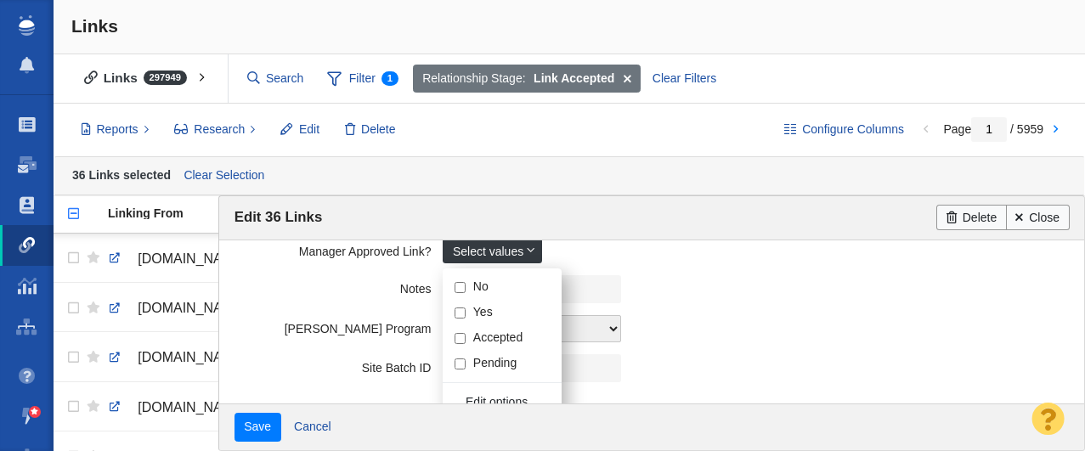
click at [459, 309] on input "Yes" at bounding box center [460, 313] width 11 height 11
checkbox input "true"
click at [321, 280] on label "Notes" at bounding box center [339, 285] width 209 height 21
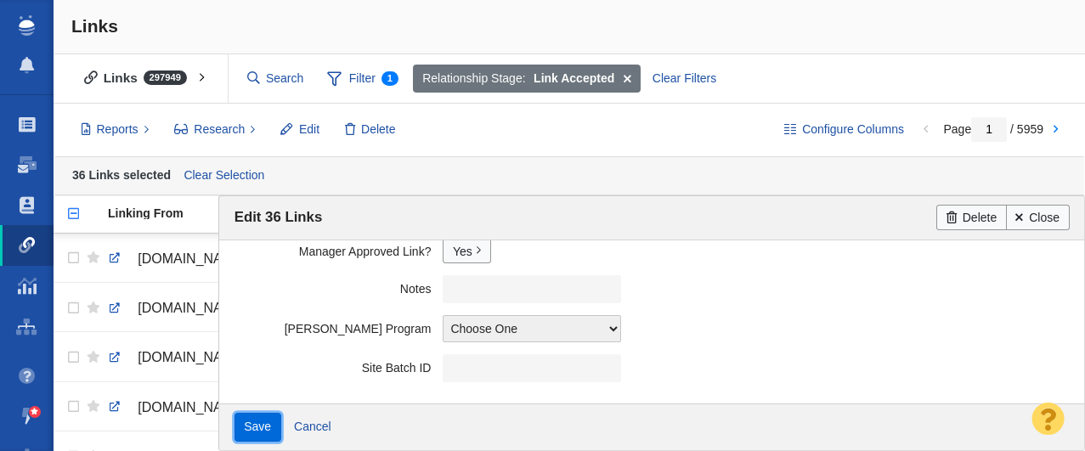
click at [244, 428] on input "Save" at bounding box center [258, 427] width 47 height 29
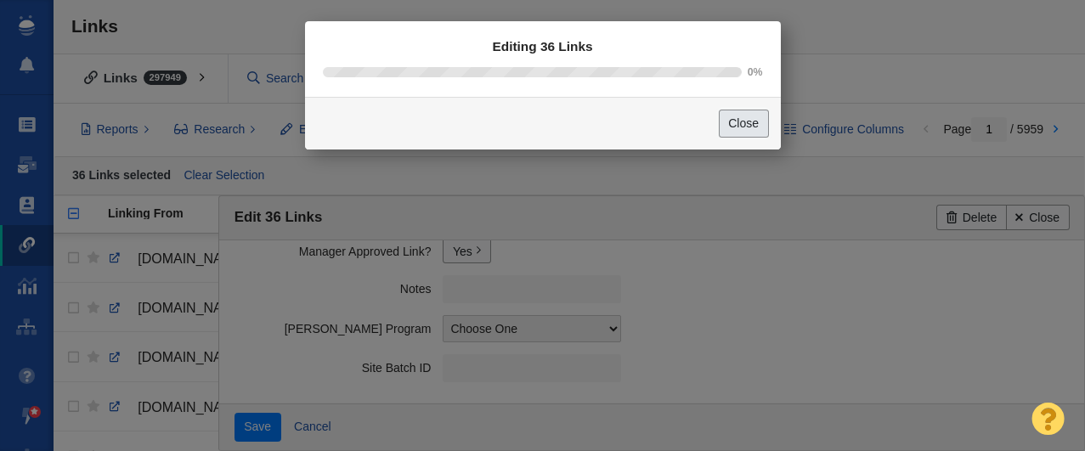
click at [739, 122] on button "Close" at bounding box center [744, 124] width 50 height 29
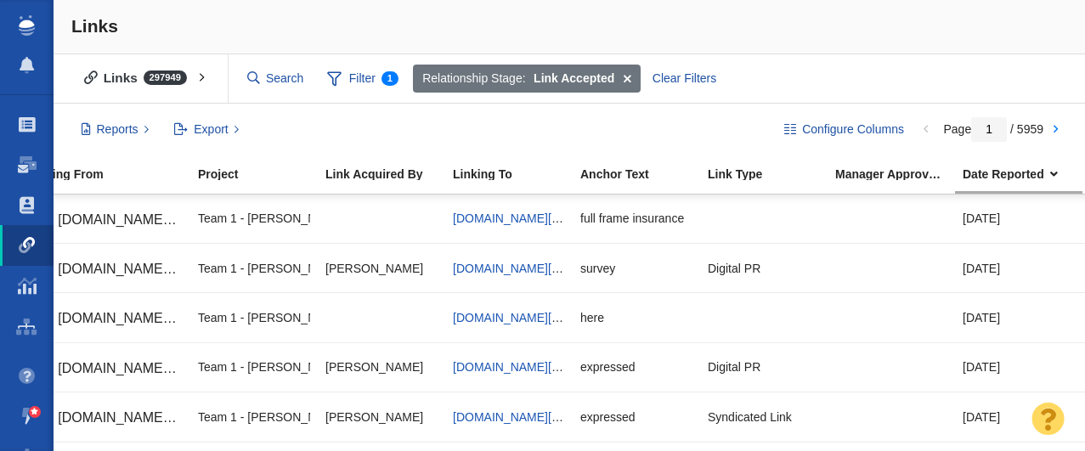
scroll to position [0, 193]
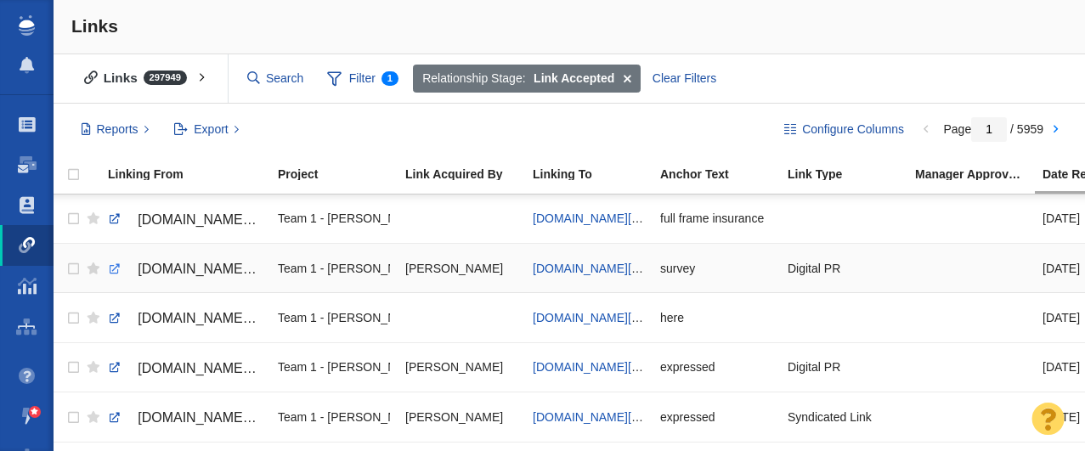
click at [113, 269] on link at bounding box center [114, 269] width 15 height 15
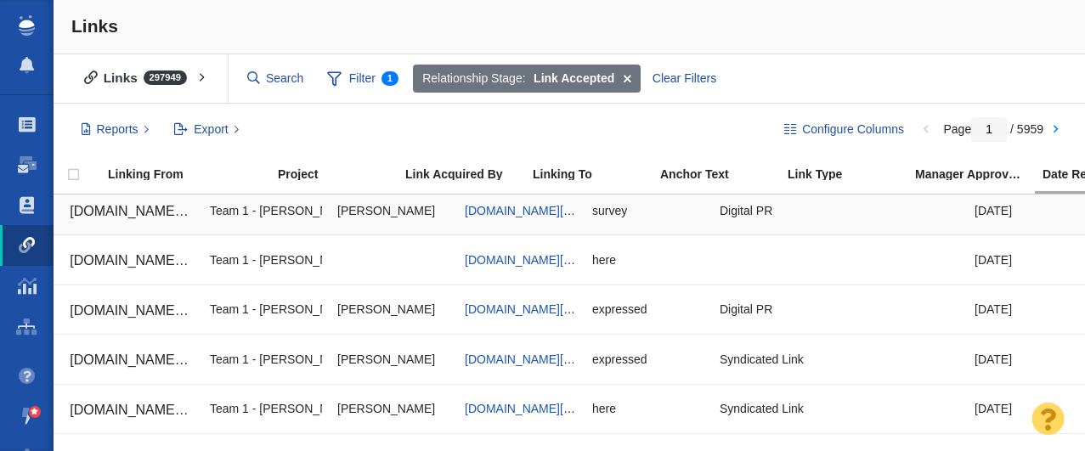
scroll to position [0, 68]
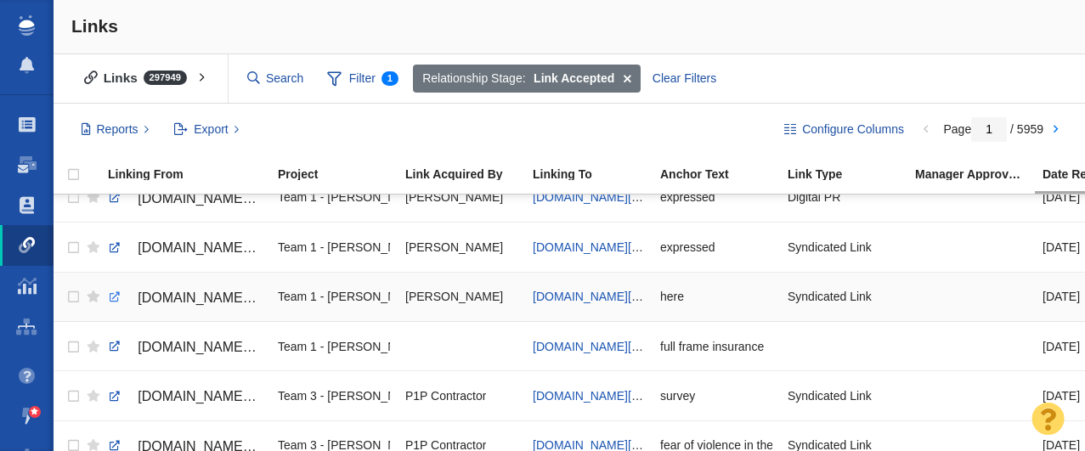
click at [116, 298] on link at bounding box center [114, 297] width 15 height 15
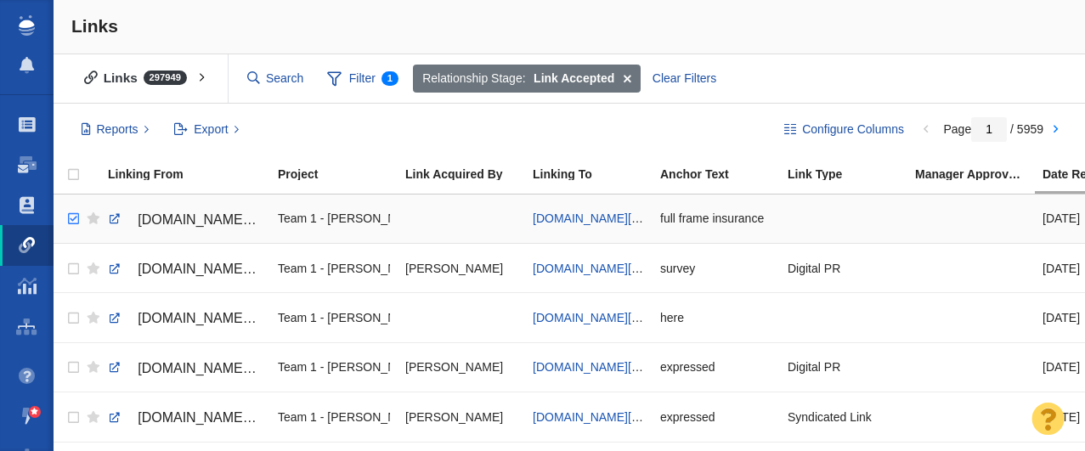
checkbox input "true"
click at [75, 221] on input "checkbox" at bounding box center [71, 219] width 25 height 37
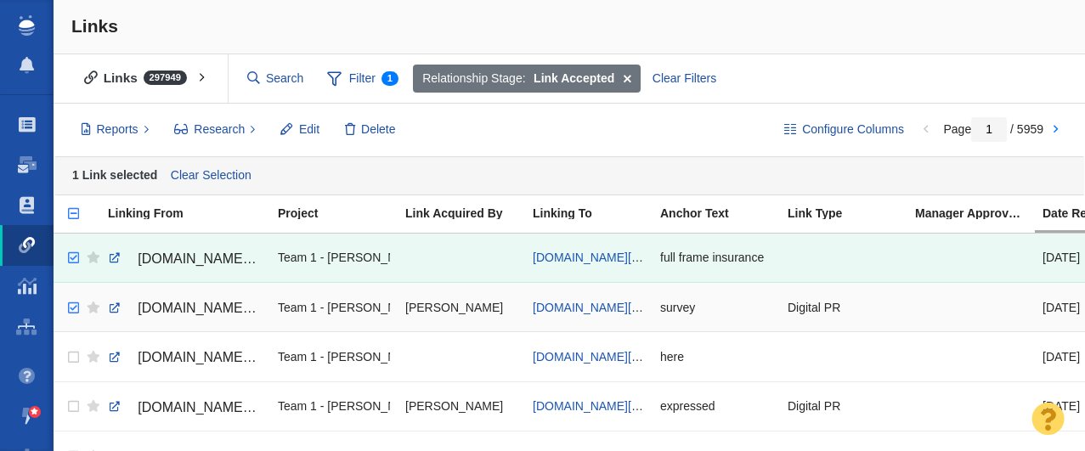
checkbox input "true"
click at [75, 306] on input "checkbox" at bounding box center [71, 308] width 25 height 37
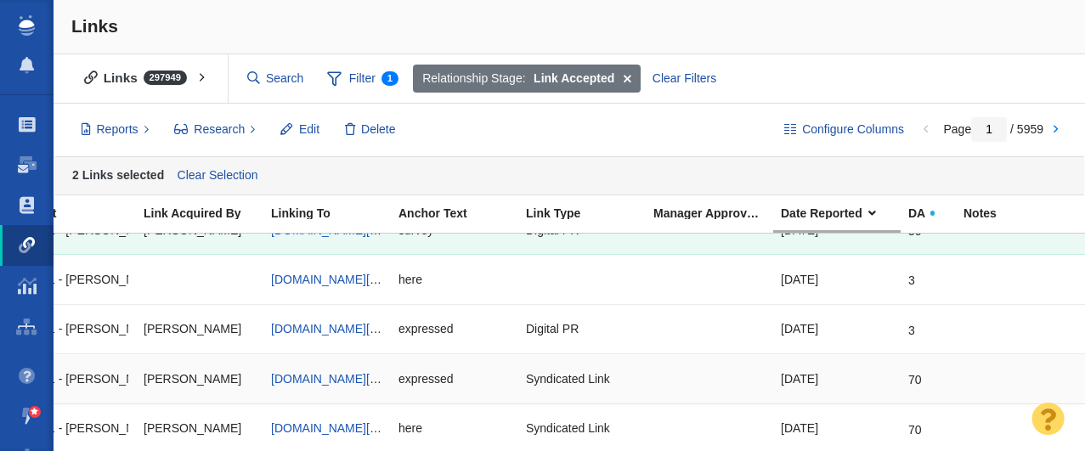
scroll to position [0, 273]
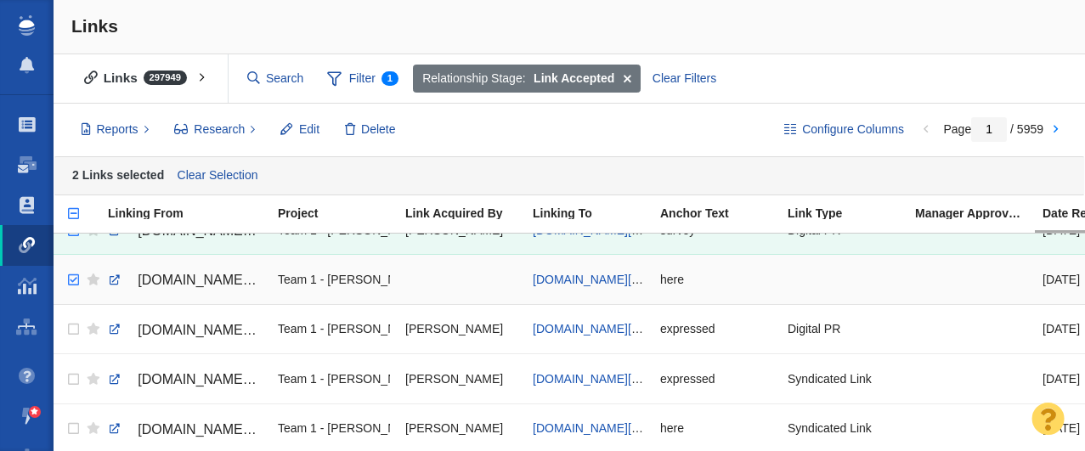
checkbox input "true"
click at [76, 280] on input "checkbox" at bounding box center [71, 280] width 25 height 37
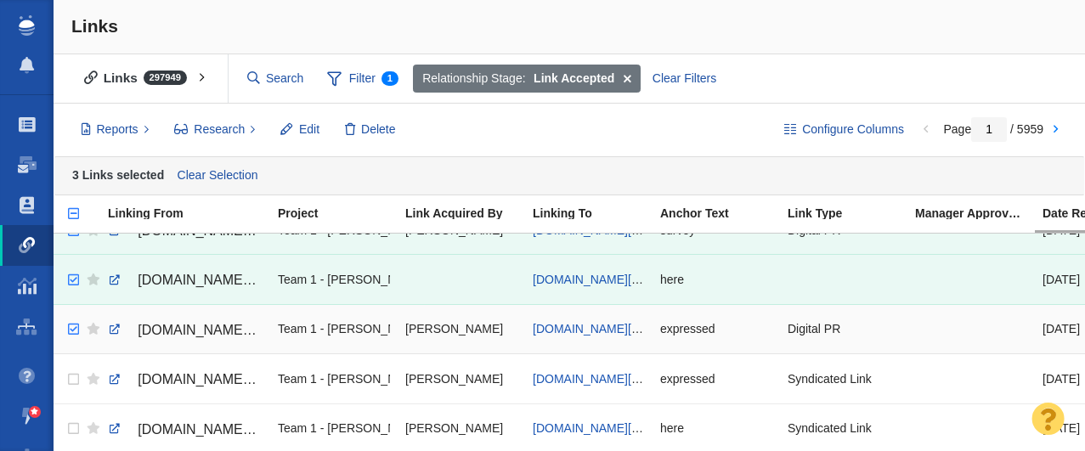
checkbox input "true"
click at [71, 331] on input "checkbox" at bounding box center [71, 329] width 25 height 37
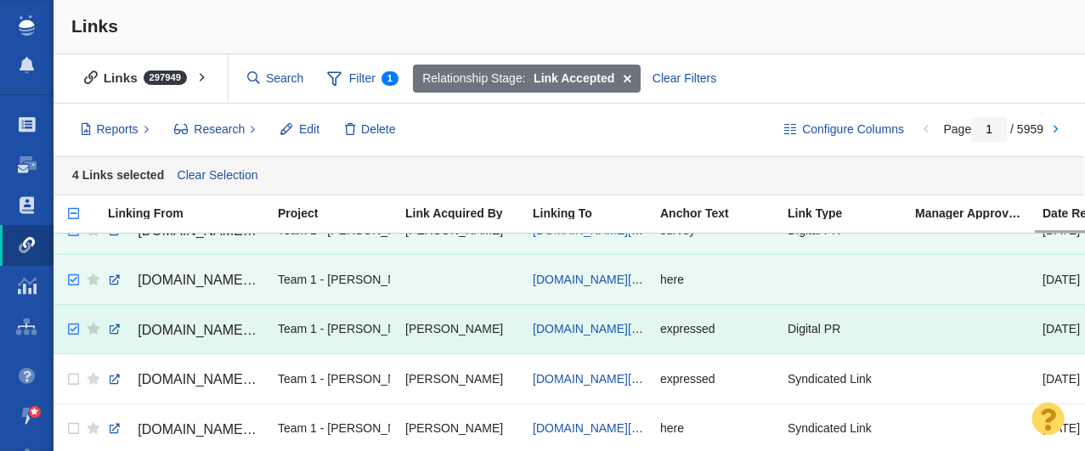
scroll to position [176, 0]
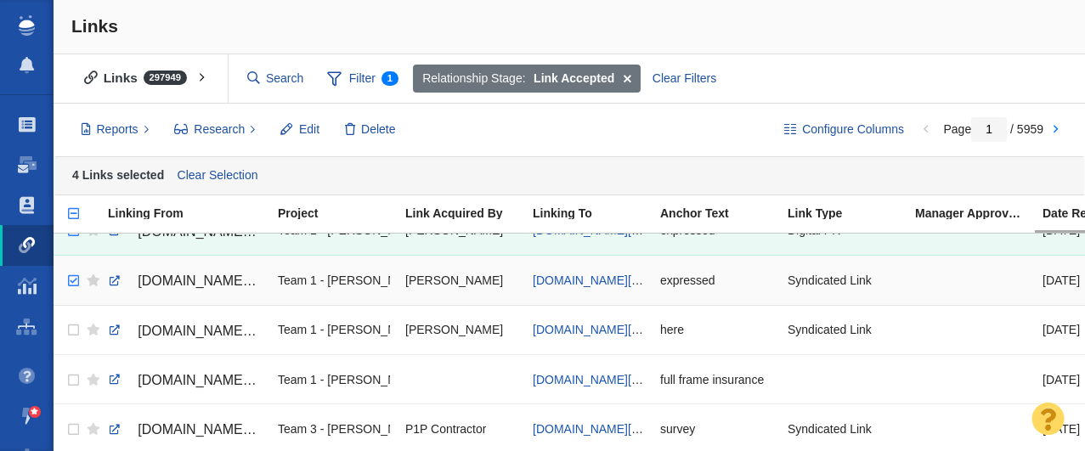
checkbox input "true"
click at [73, 280] on input "checkbox" at bounding box center [71, 281] width 25 height 37
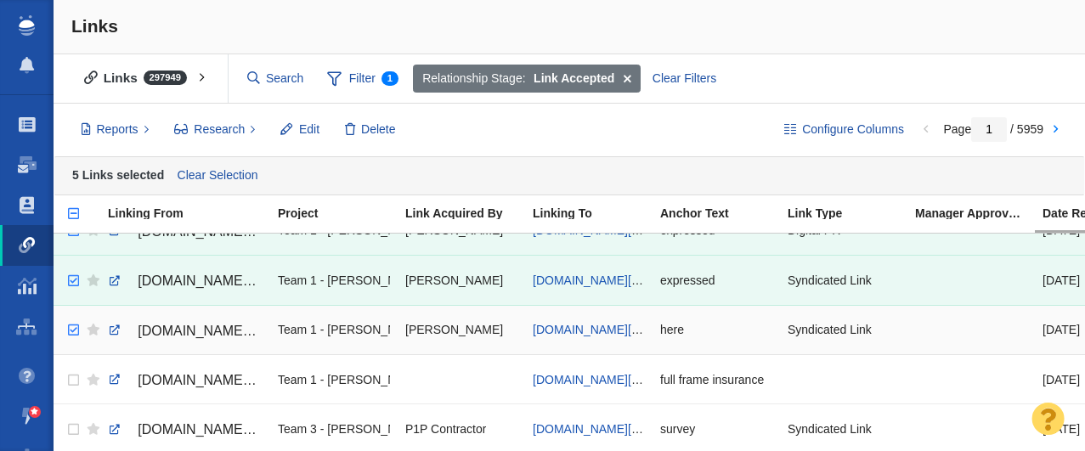
checkbox input "true"
click at [73, 331] on input "checkbox" at bounding box center [71, 330] width 25 height 37
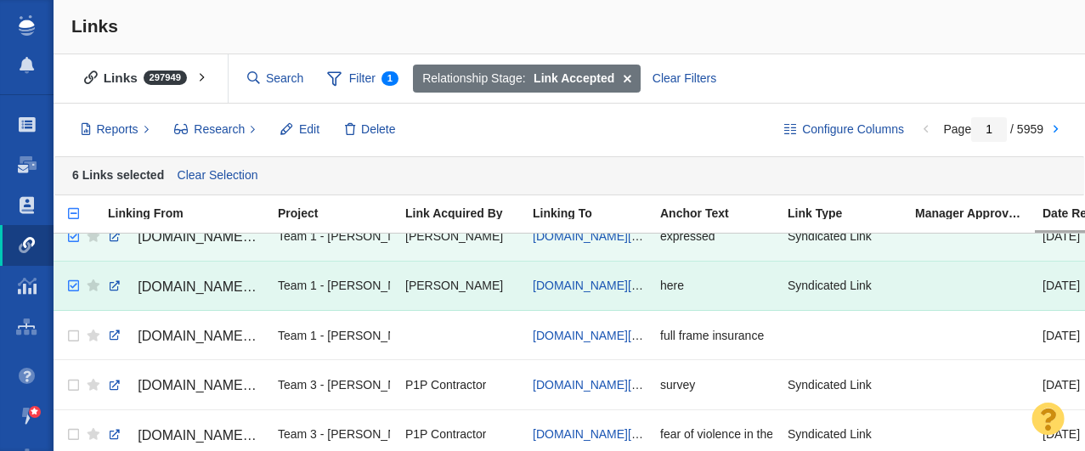
scroll to position [223, 0]
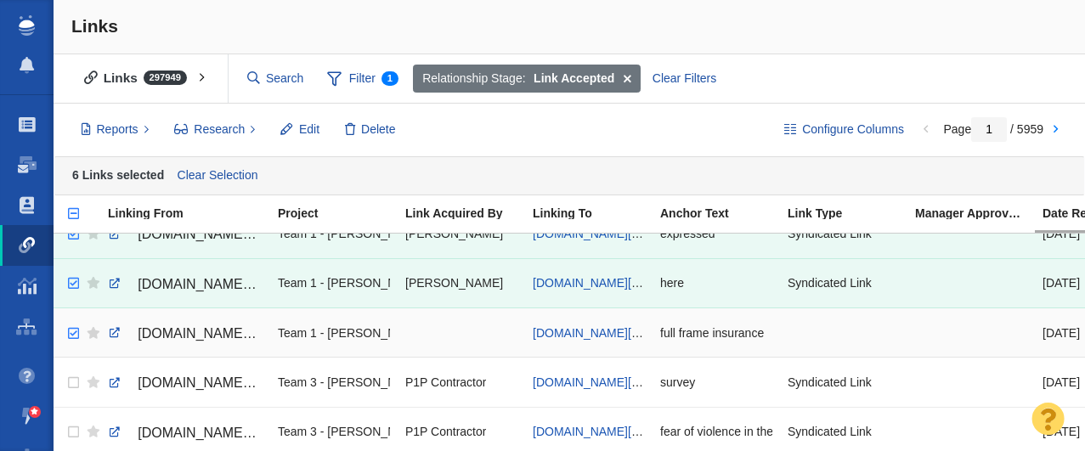
checkbox input "true"
click at [74, 334] on input "checkbox" at bounding box center [71, 333] width 25 height 37
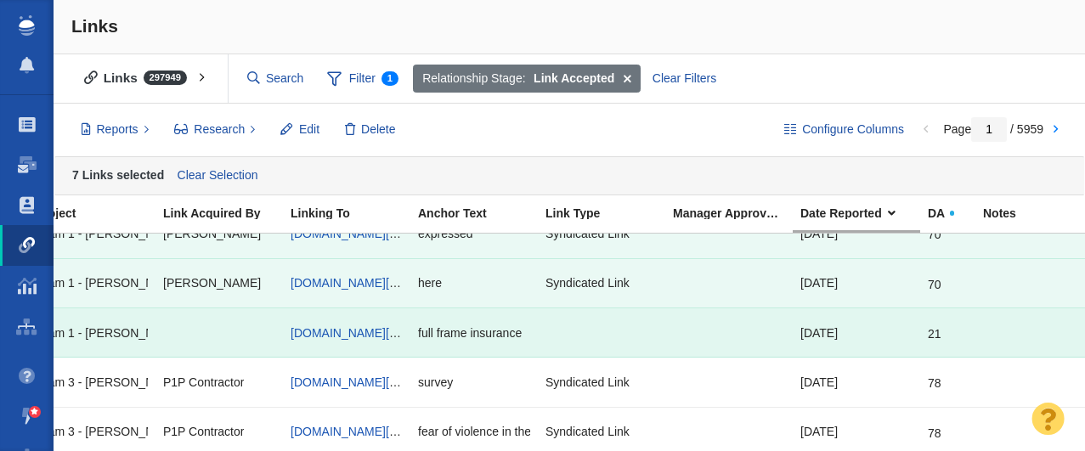
scroll to position [0, 280]
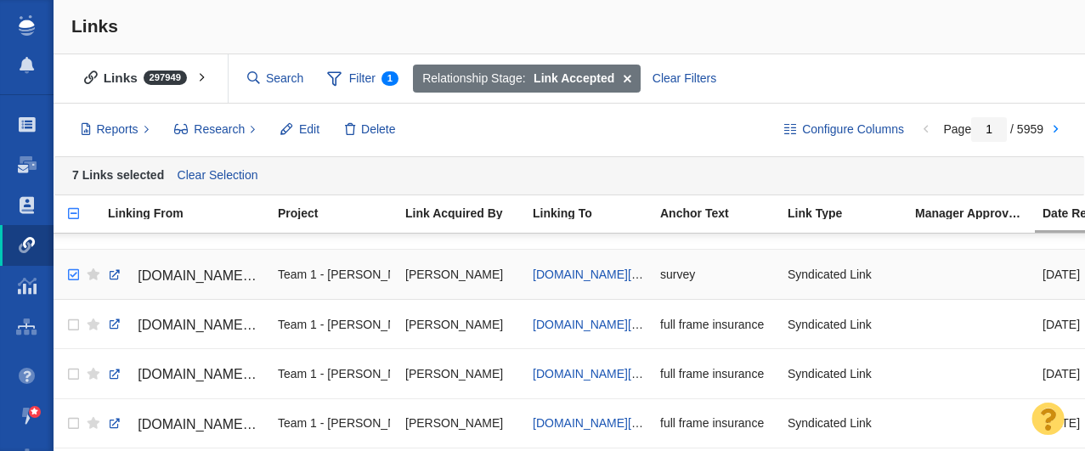
checkbox input "true"
click at [75, 275] on input "checkbox" at bounding box center [71, 275] width 25 height 37
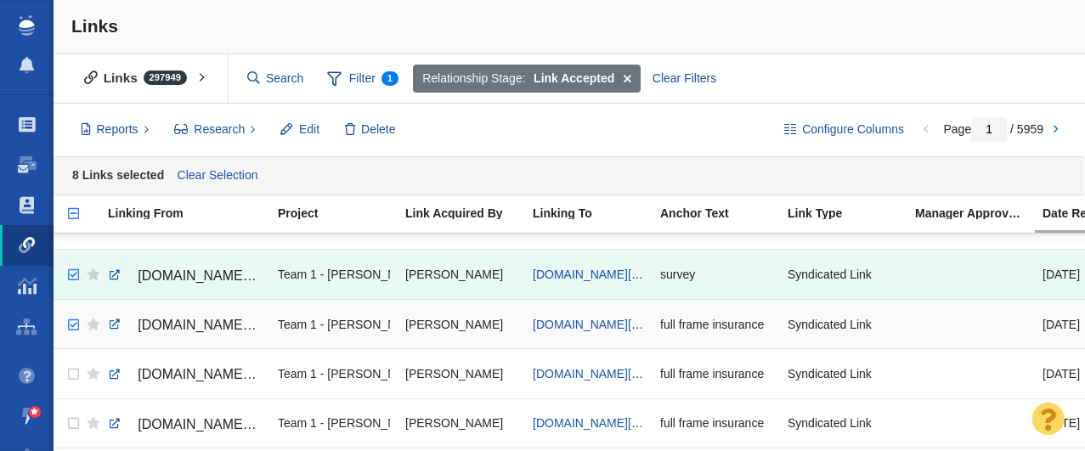
checkbox input "true"
click at [71, 327] on input "checkbox" at bounding box center [71, 325] width 25 height 37
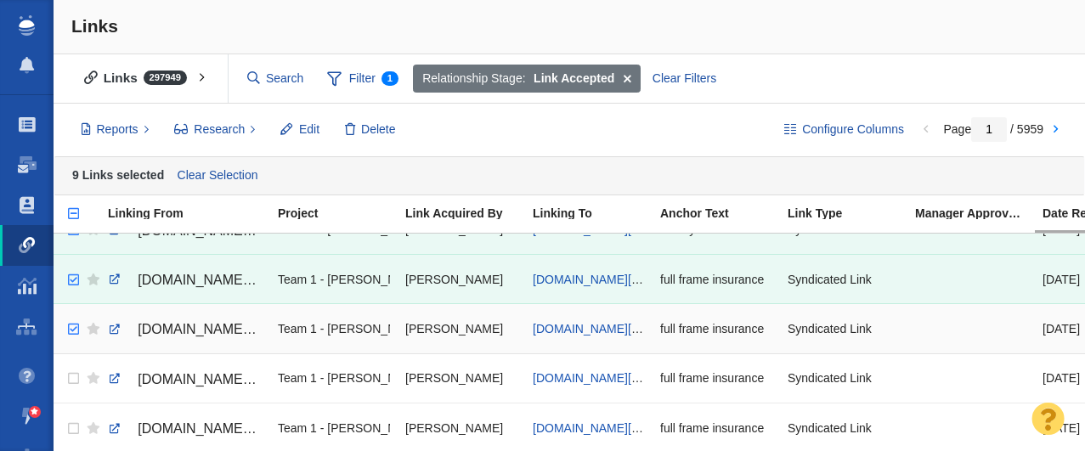
checkbox input "true"
click at [71, 331] on input "checkbox" at bounding box center [71, 329] width 25 height 37
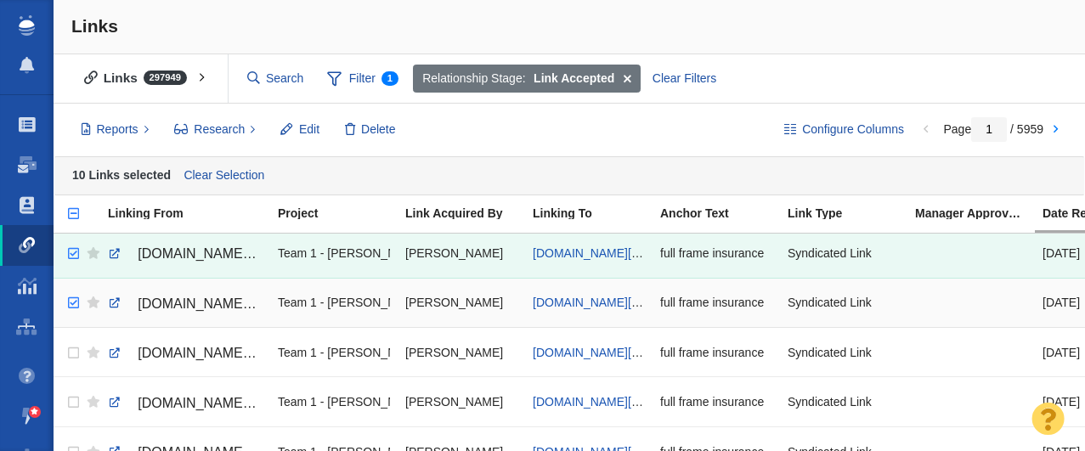
checkbox input "true"
click at [75, 303] on input "checkbox" at bounding box center [71, 303] width 25 height 37
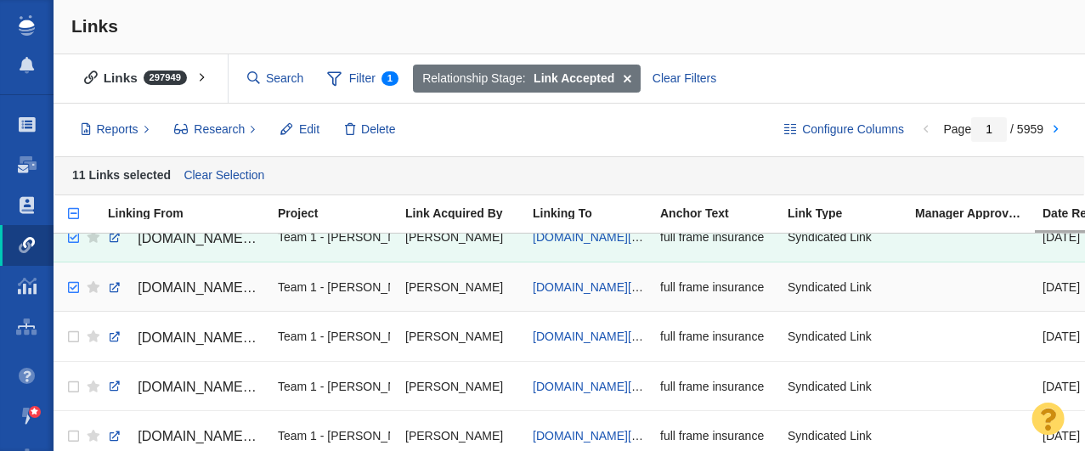
checkbox input "true"
click at [72, 288] on input "checkbox" at bounding box center [71, 287] width 25 height 37
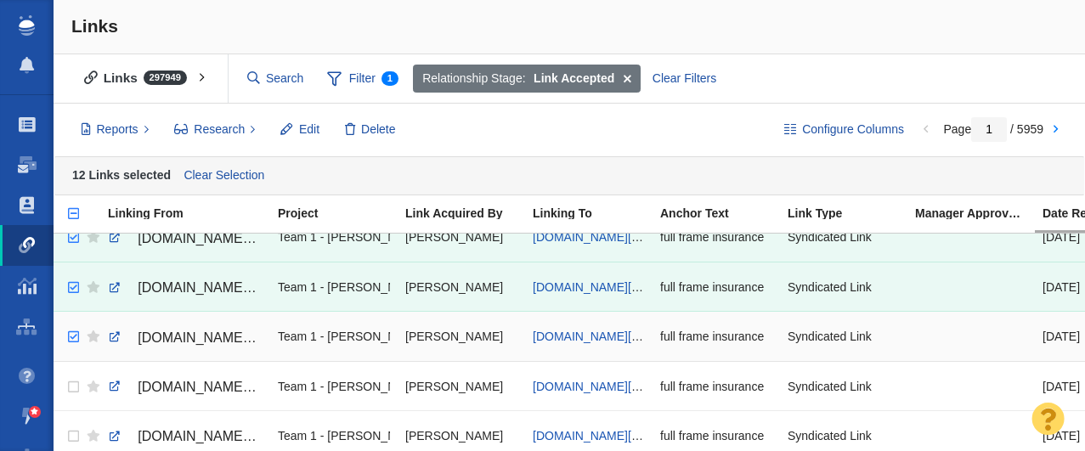
checkbox input "true"
click at [74, 337] on input "checkbox" at bounding box center [71, 337] width 25 height 37
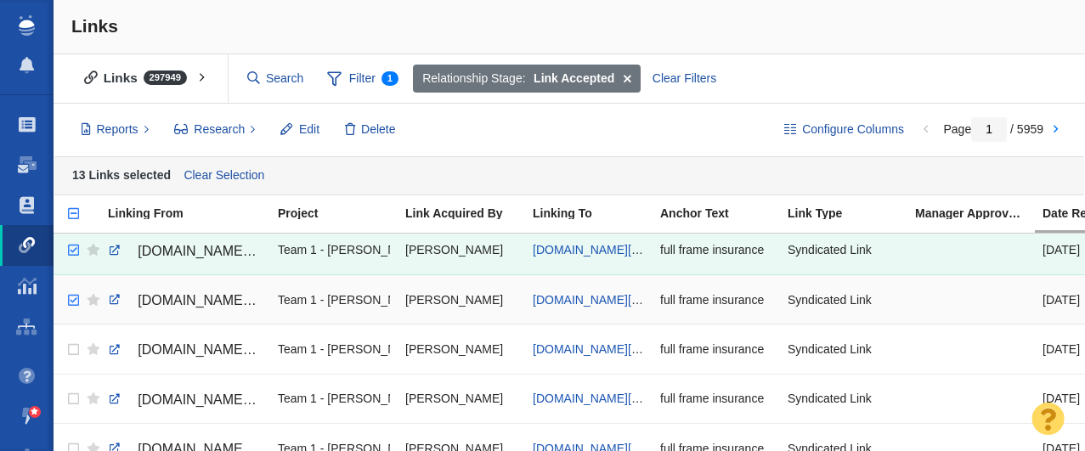
checkbox input "true"
click at [76, 300] on input "checkbox" at bounding box center [71, 300] width 25 height 37
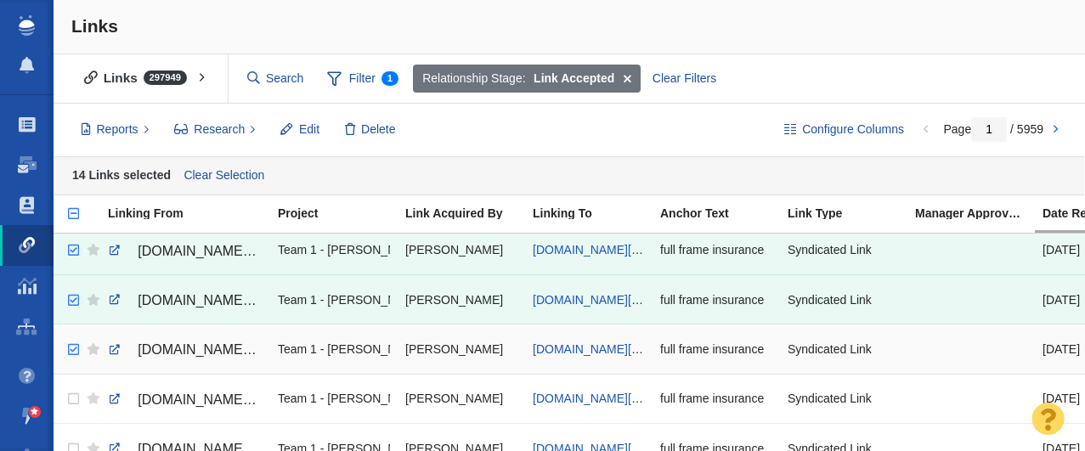
checkbox input "true"
click at [69, 353] on input "checkbox" at bounding box center [71, 349] width 25 height 37
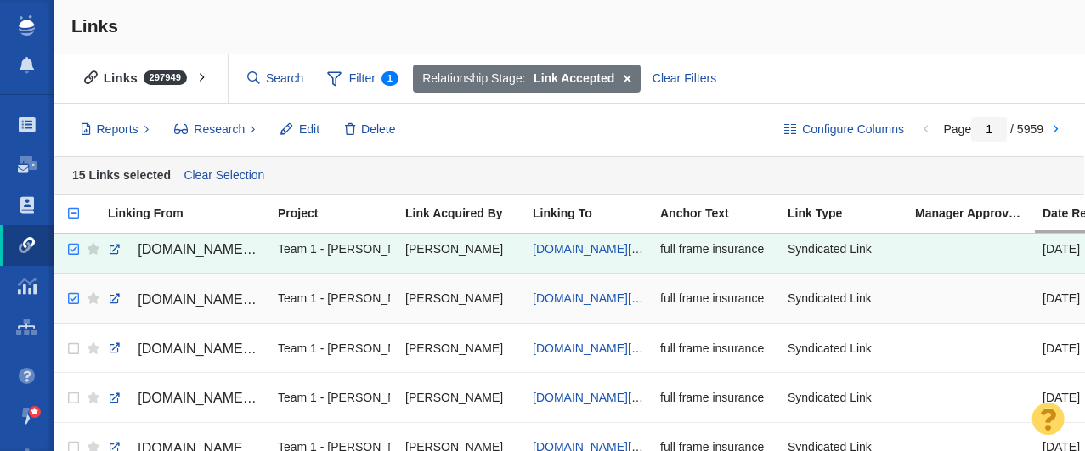
checkbox input "true"
click at [76, 299] on input "checkbox" at bounding box center [71, 298] width 25 height 37
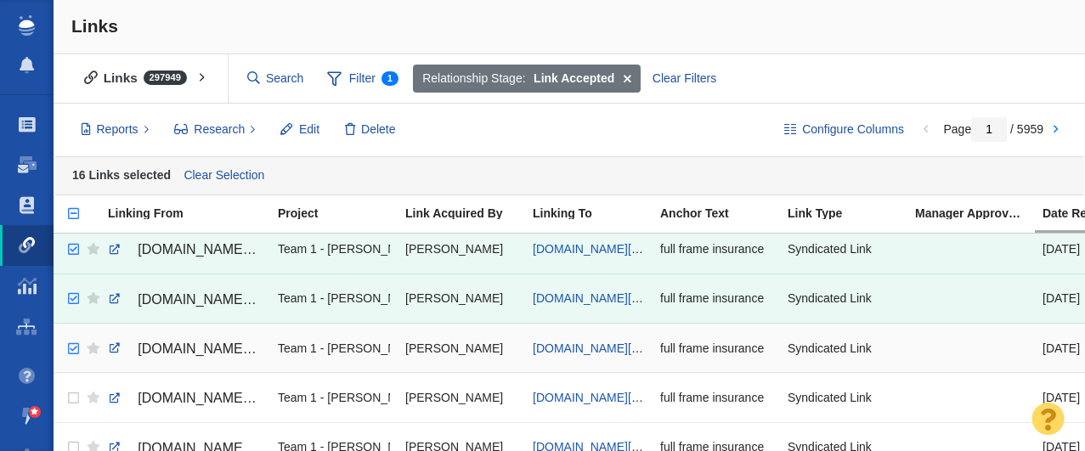
checkbox input "true"
click at [71, 348] on input "checkbox" at bounding box center [71, 349] width 25 height 37
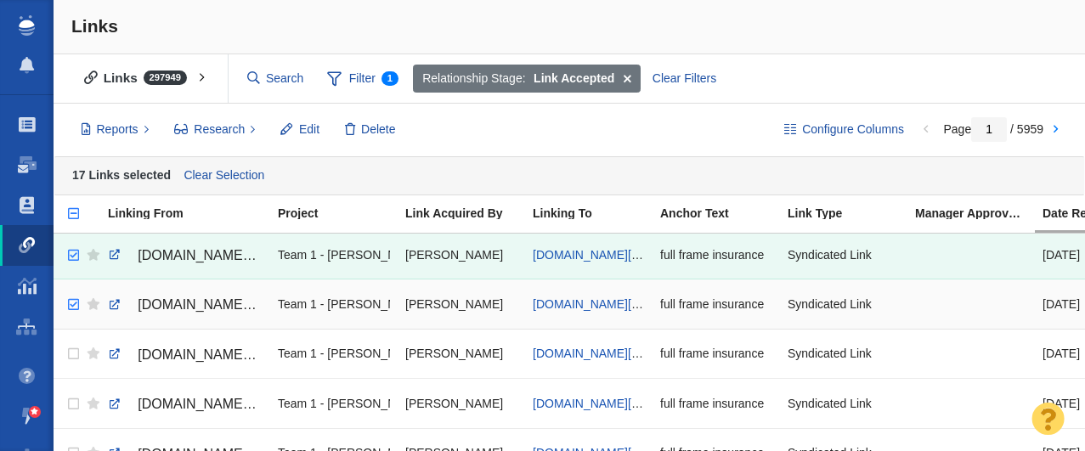
checkbox input "true"
click at [74, 307] on input "checkbox" at bounding box center [71, 304] width 25 height 37
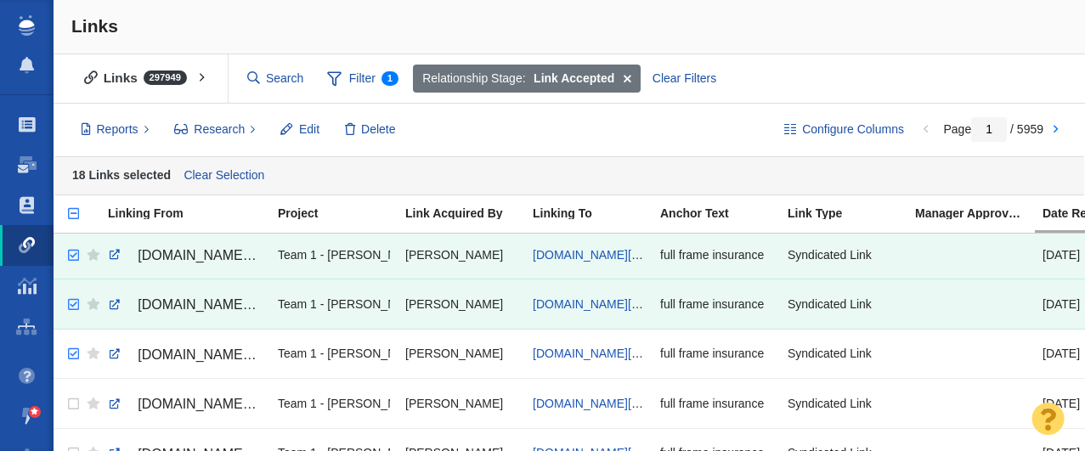
checkbox input "true"
click at [71, 354] on input "checkbox" at bounding box center [71, 354] width 25 height 37
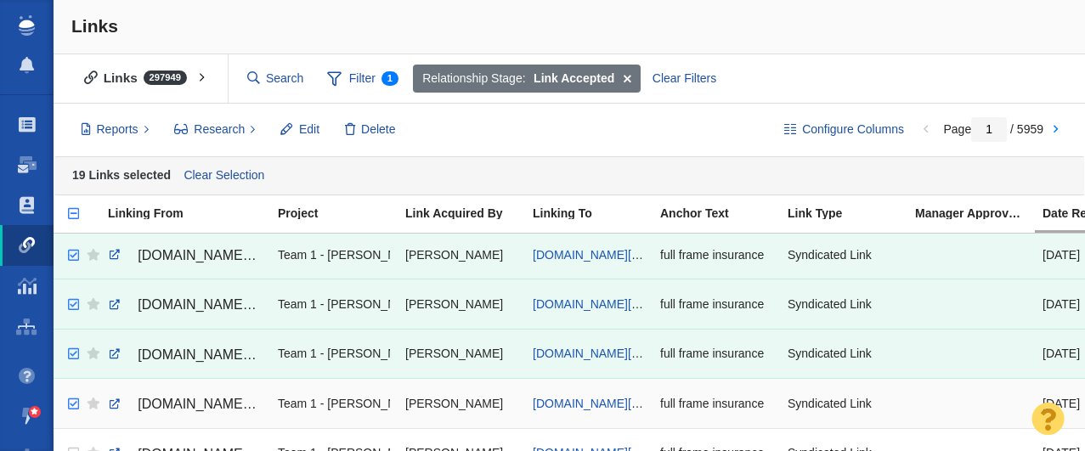
checkbox input "true"
click at [75, 405] on input "checkbox" at bounding box center [71, 404] width 25 height 37
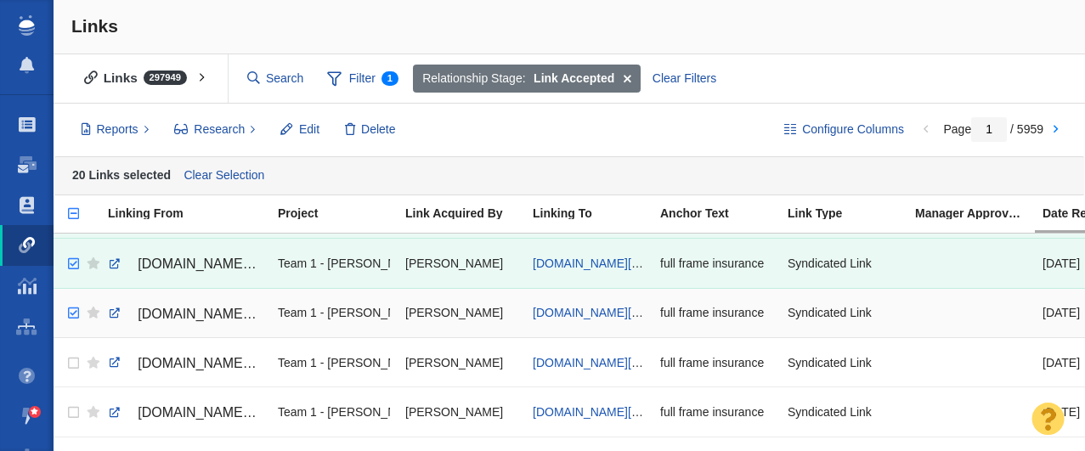
checkbox input "true"
click at [71, 312] on input "checkbox" at bounding box center [71, 313] width 25 height 37
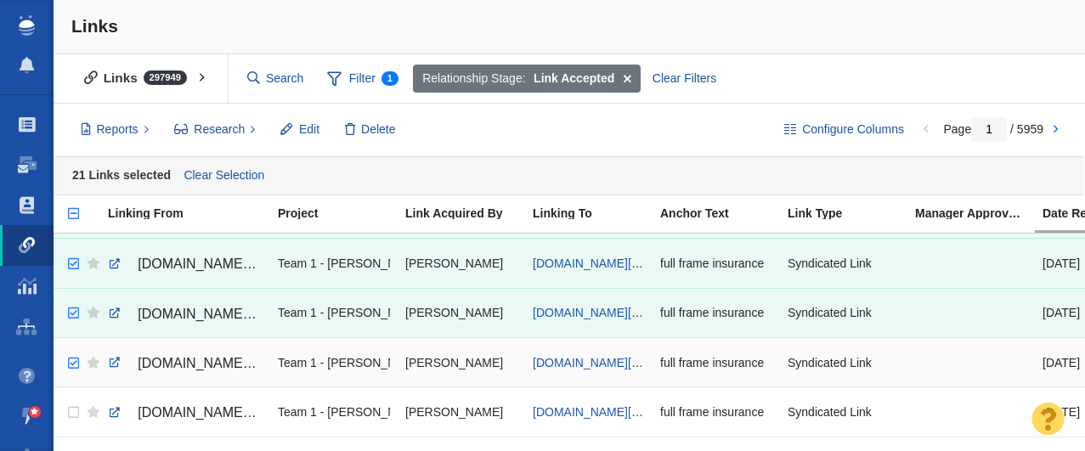
checkbox input "true"
click at [73, 364] on input "checkbox" at bounding box center [71, 363] width 25 height 37
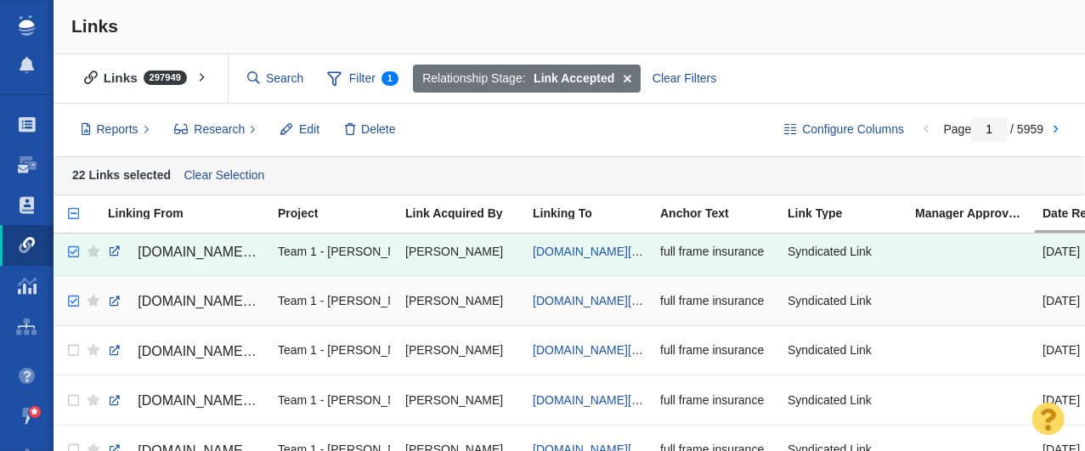
checkbox input "true"
click at [69, 304] on input "checkbox" at bounding box center [71, 301] width 25 height 37
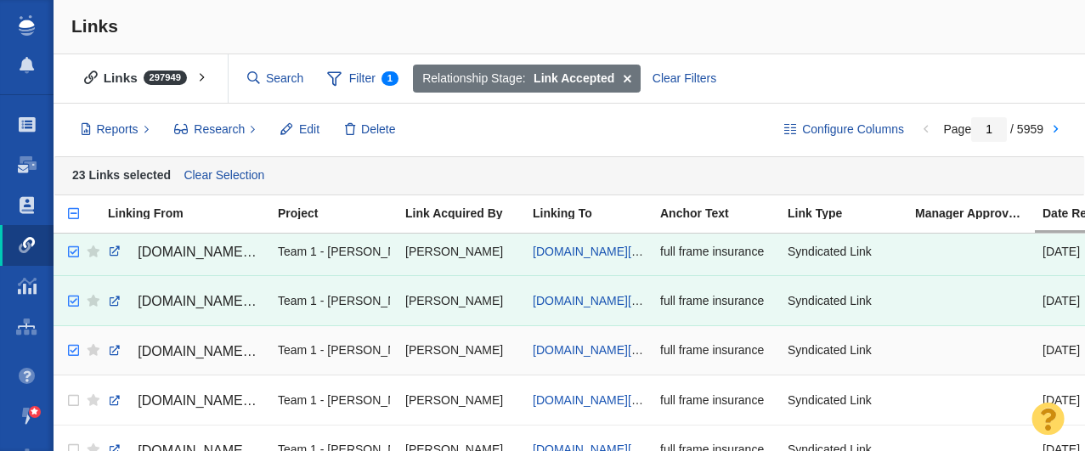
checkbox input "true"
click at [72, 350] on input "checkbox" at bounding box center [71, 350] width 25 height 37
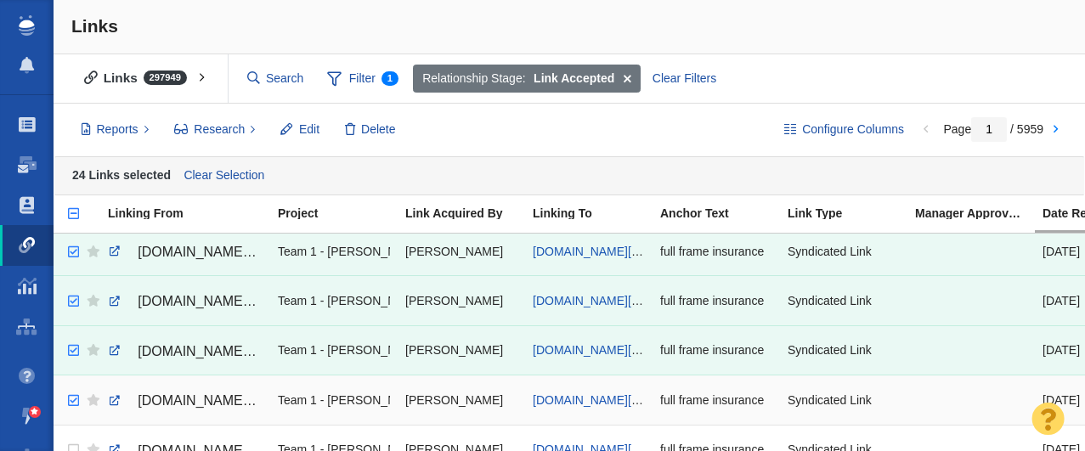
checkbox input "true"
click at [72, 402] on input "checkbox" at bounding box center [71, 400] width 25 height 37
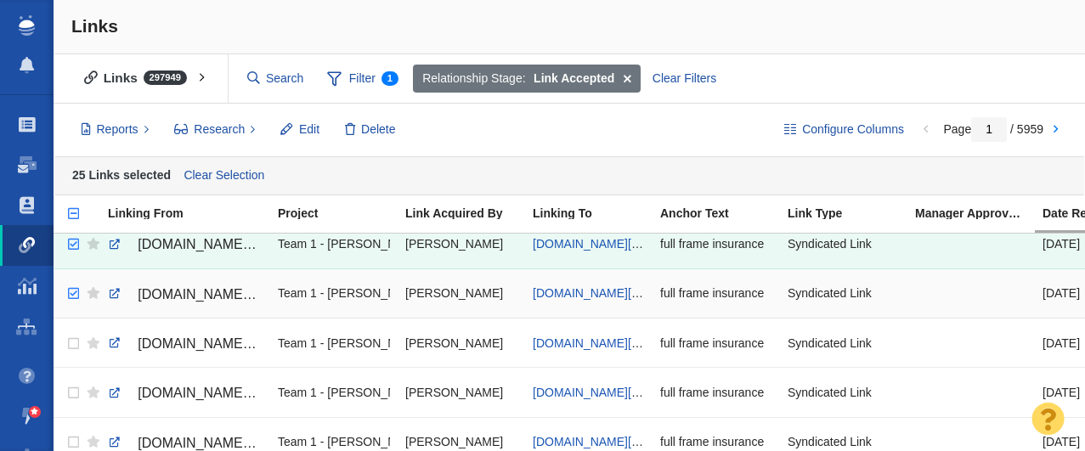
checkbox input "true"
click at [75, 292] on input "checkbox" at bounding box center [71, 293] width 25 height 37
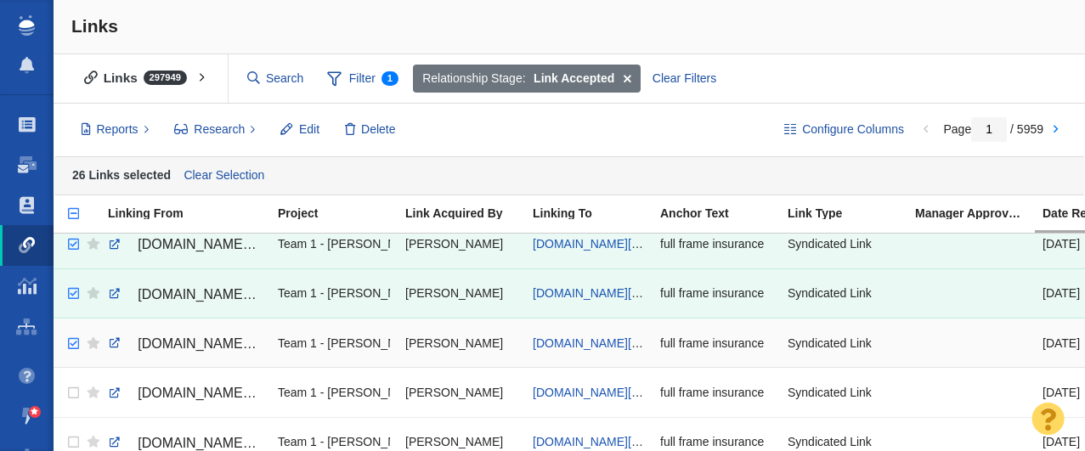
checkbox input "true"
click at [72, 345] on input "checkbox" at bounding box center [71, 344] width 25 height 37
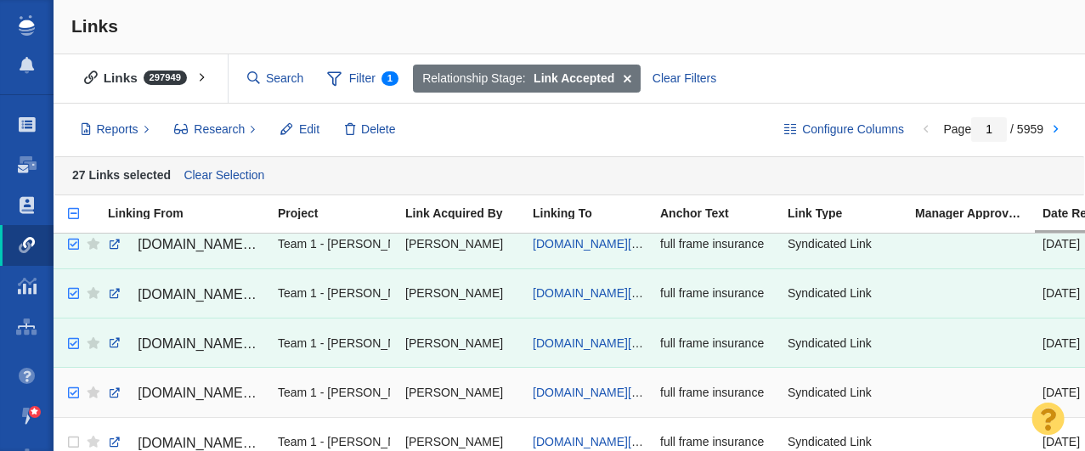
checkbox input "true"
click at [74, 394] on input "checkbox" at bounding box center [71, 393] width 25 height 37
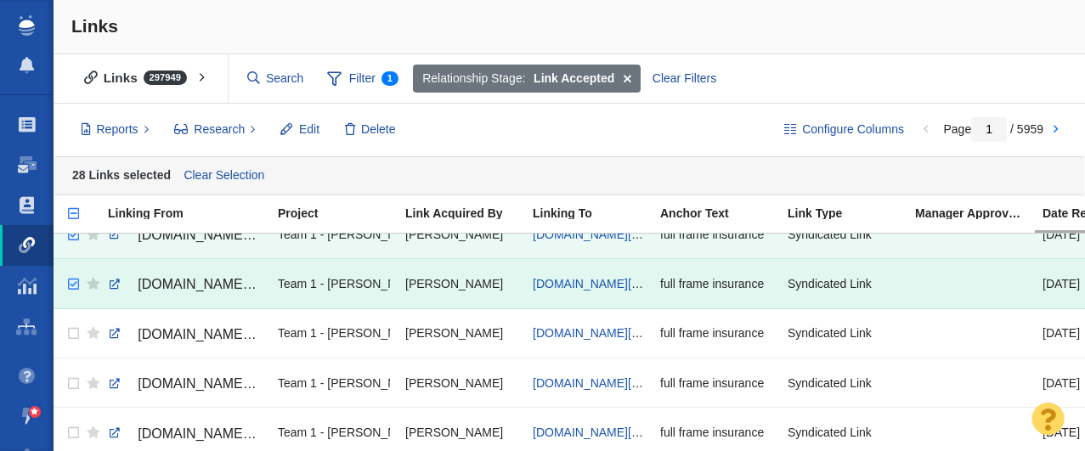
scroll to position [1747, 0]
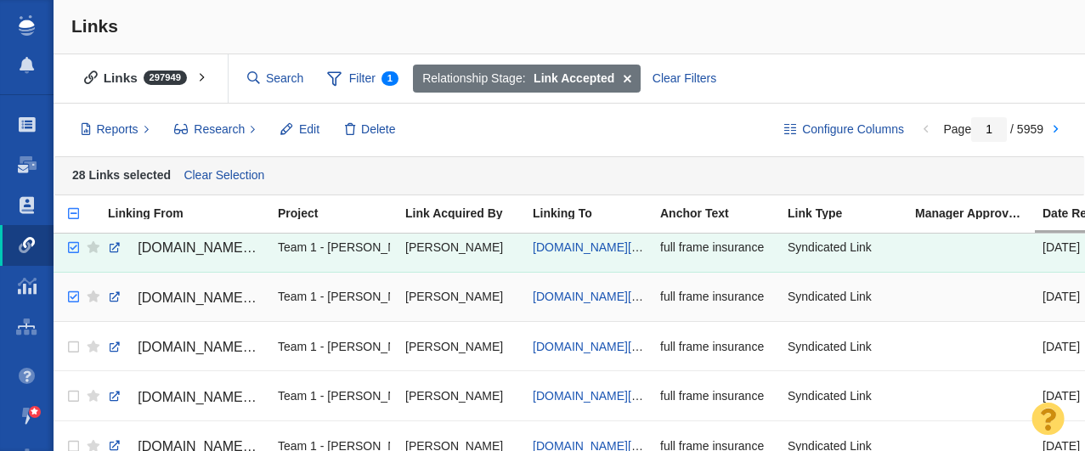
checkbox input "true"
click at [71, 295] on input "checkbox" at bounding box center [71, 297] width 25 height 37
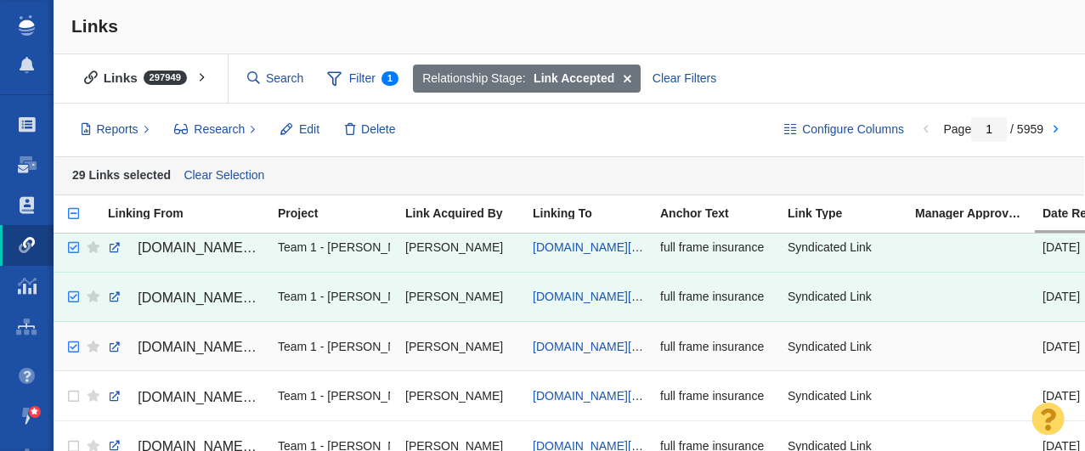
checkbox input "true"
click at [71, 346] on input "checkbox" at bounding box center [71, 347] width 25 height 37
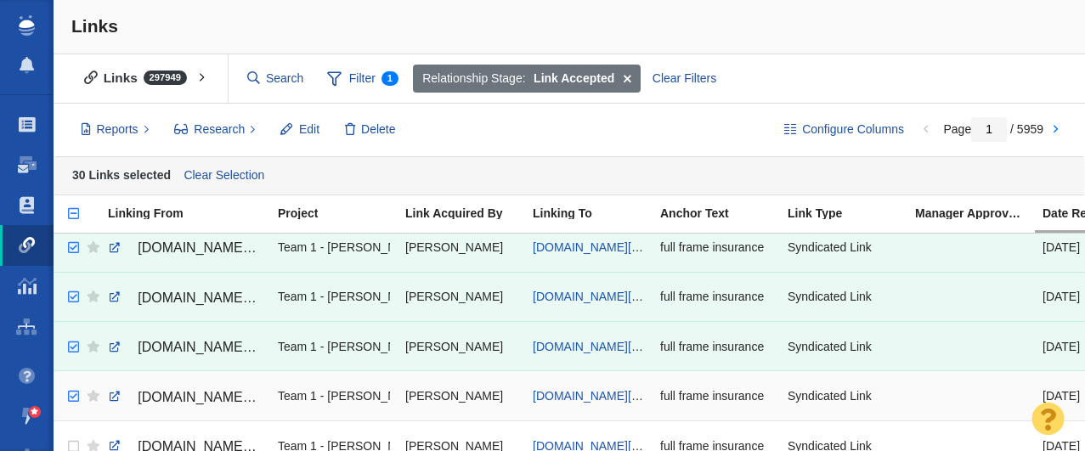
checkbox input "true"
click at [72, 398] on input "checkbox" at bounding box center [71, 396] width 25 height 37
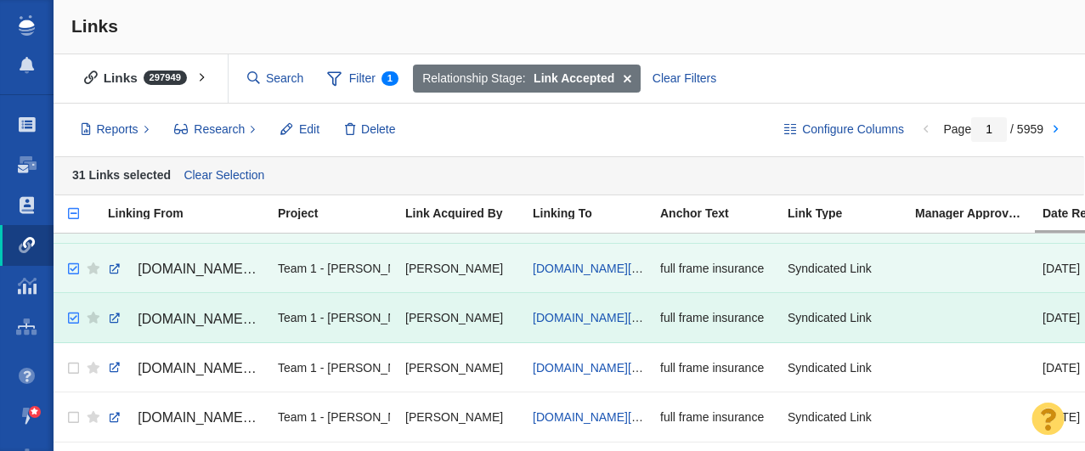
scroll to position [1840, 0]
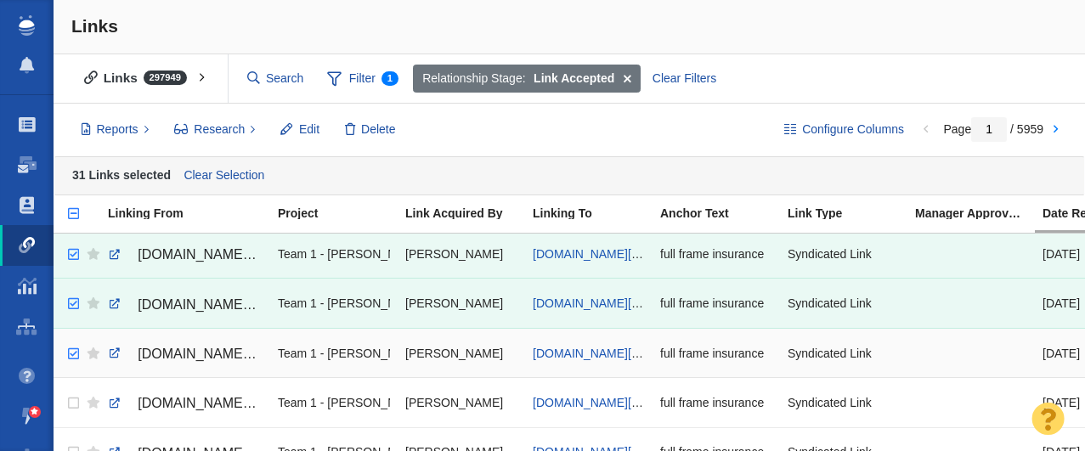
checkbox input "true"
click at [71, 357] on input "checkbox" at bounding box center [71, 354] width 25 height 37
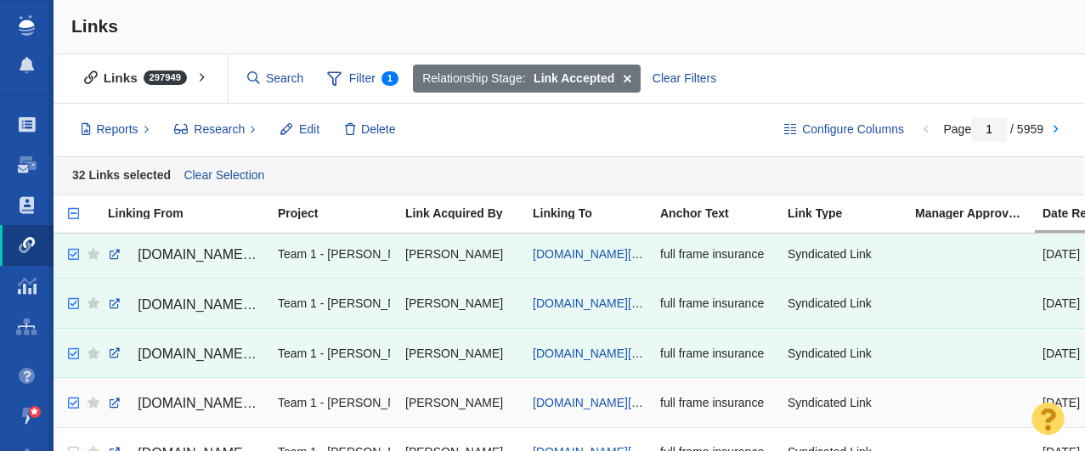
checkbox input "true"
click at [70, 402] on input "checkbox" at bounding box center [71, 403] width 25 height 37
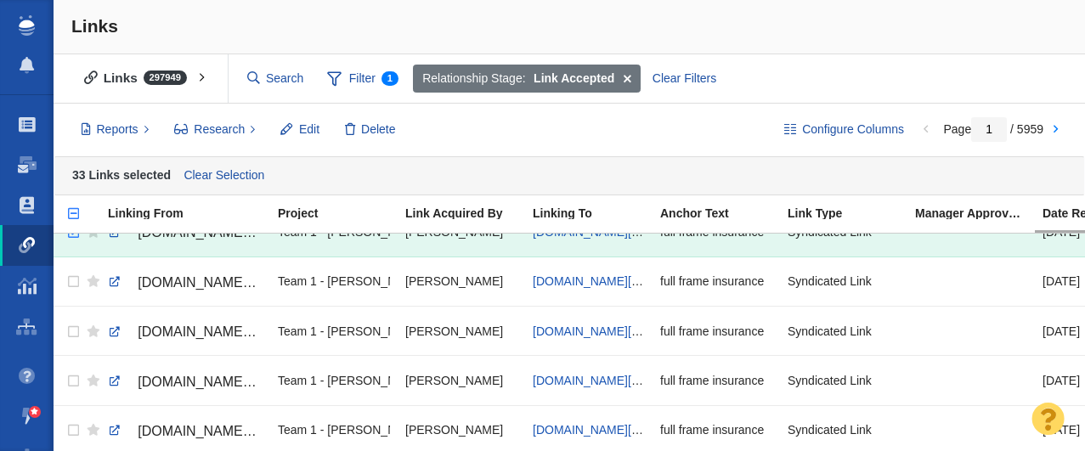
scroll to position [2007, 0]
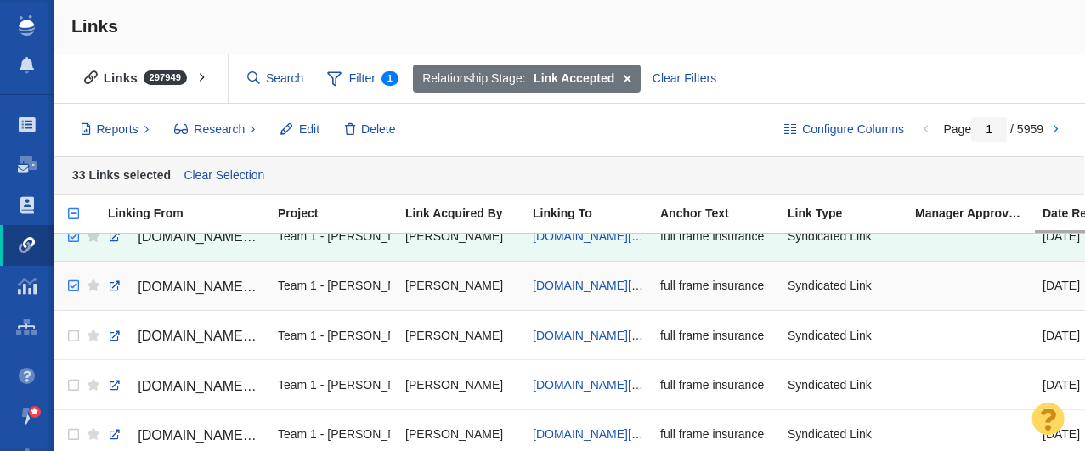
checkbox input "true"
click at [73, 284] on input "checkbox" at bounding box center [71, 286] width 25 height 37
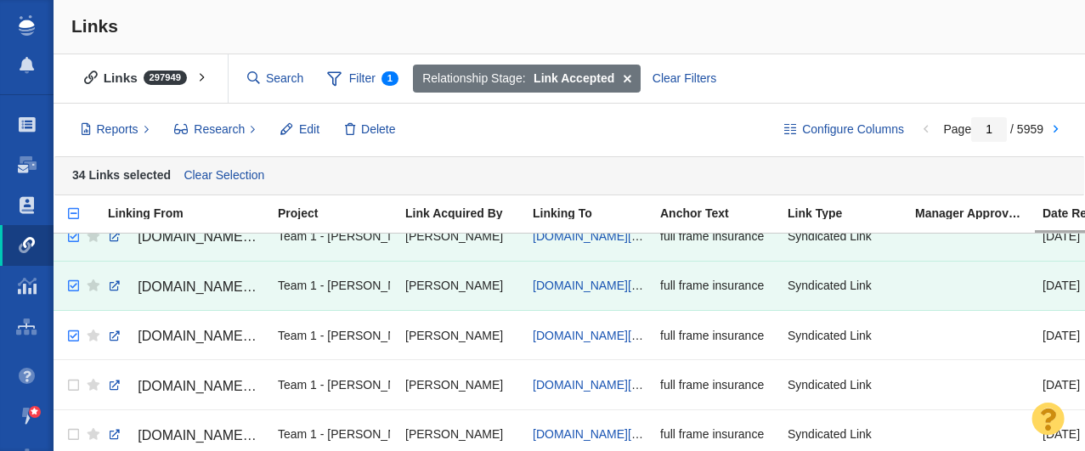
checkbox input "true"
click at [72, 335] on input "checkbox" at bounding box center [71, 336] width 25 height 37
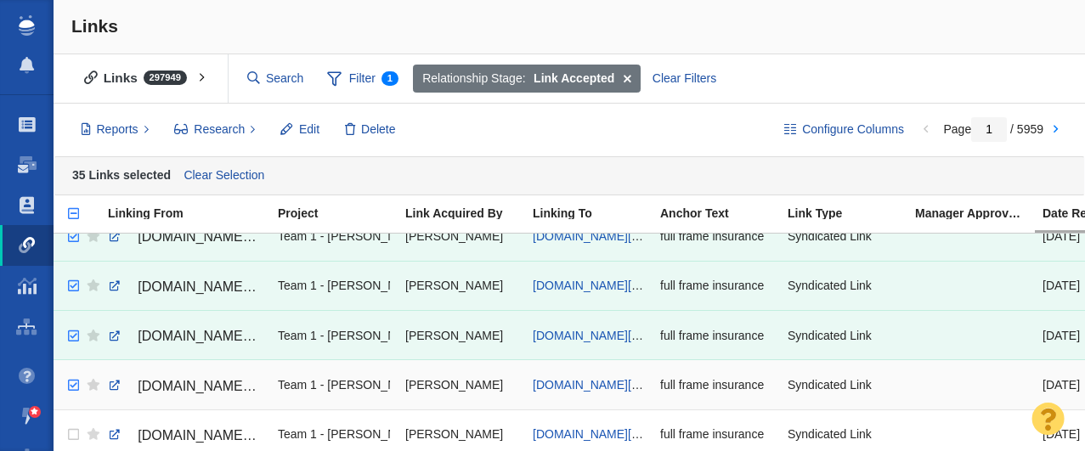
checkbox input "true"
click at [72, 385] on input "checkbox" at bounding box center [71, 385] width 25 height 37
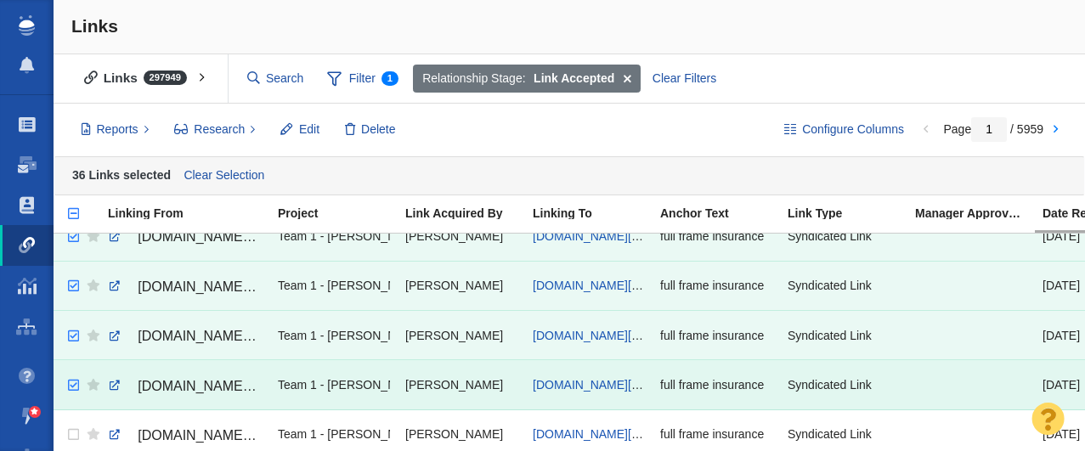
scroll to position [2115, 0]
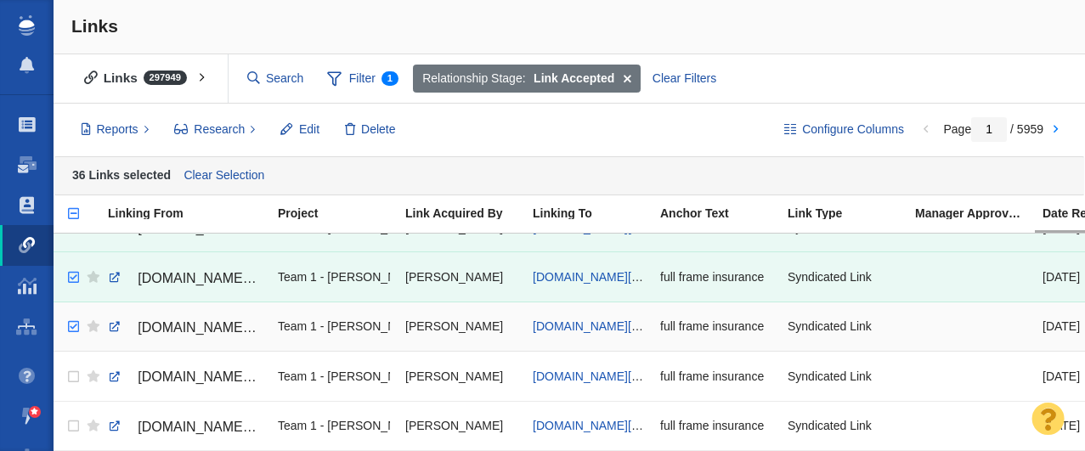
checkbox input "true"
click at [67, 328] on input "checkbox" at bounding box center [71, 327] width 25 height 37
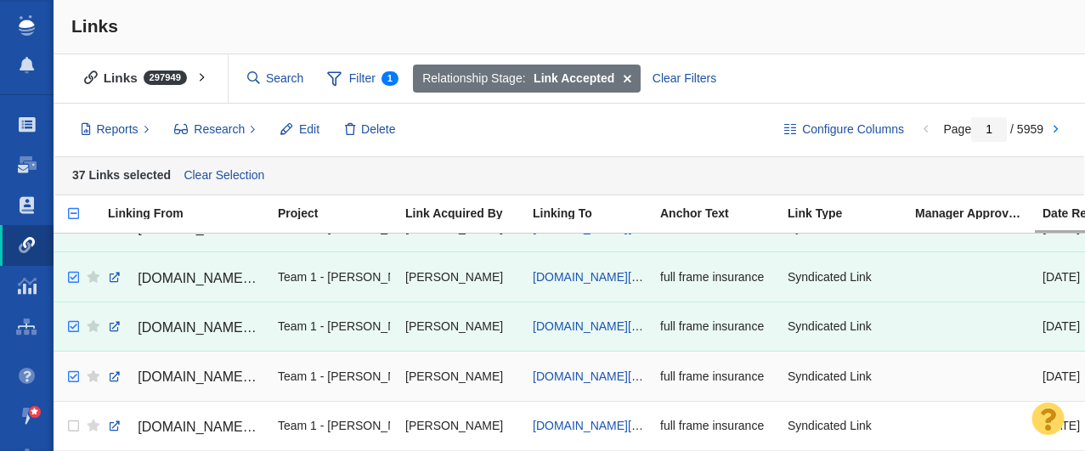
checkbox input "true"
click at [72, 377] on input "checkbox" at bounding box center [71, 377] width 25 height 37
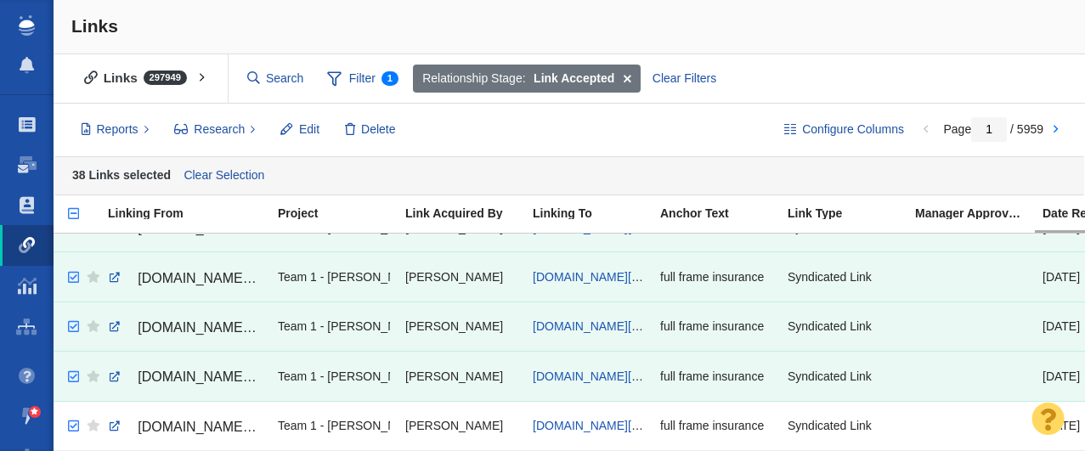
checkbox input "true"
click at [71, 425] on input "checkbox" at bounding box center [71, 426] width 25 height 37
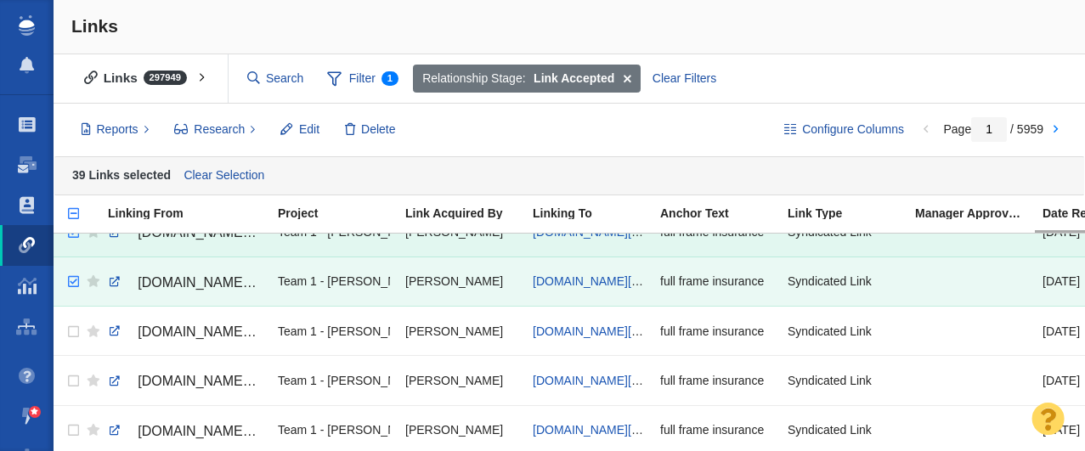
scroll to position [2264, 0]
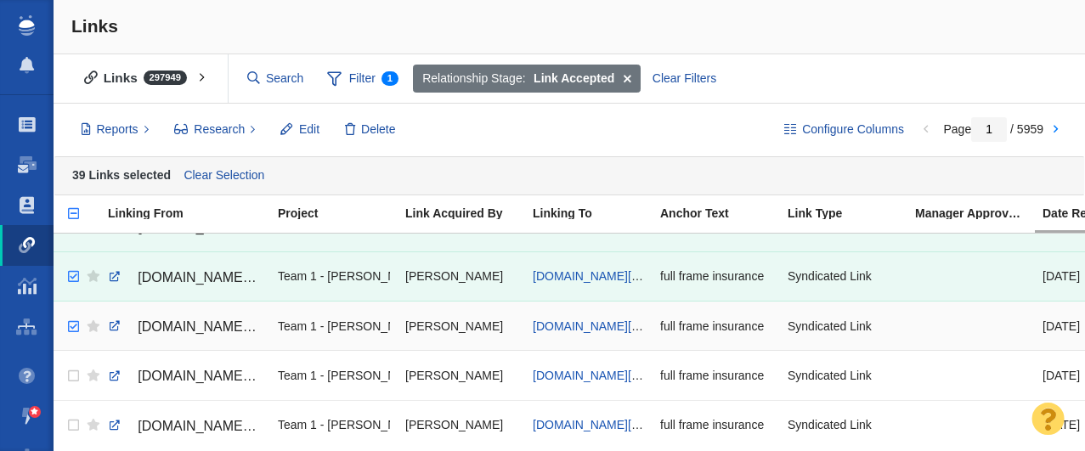
checkbox input "true"
click at [70, 330] on input "checkbox" at bounding box center [71, 327] width 25 height 37
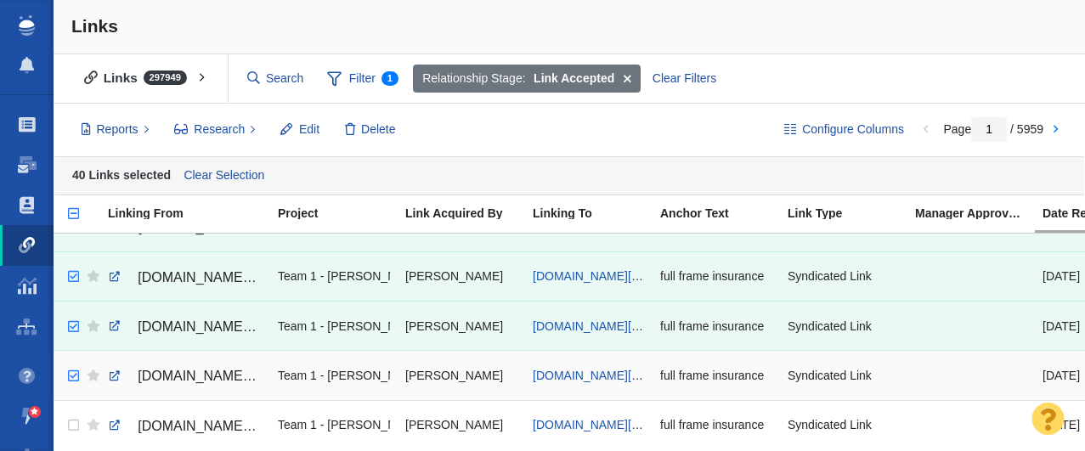
checkbox input "true"
click at [71, 377] on input "checkbox" at bounding box center [71, 376] width 25 height 37
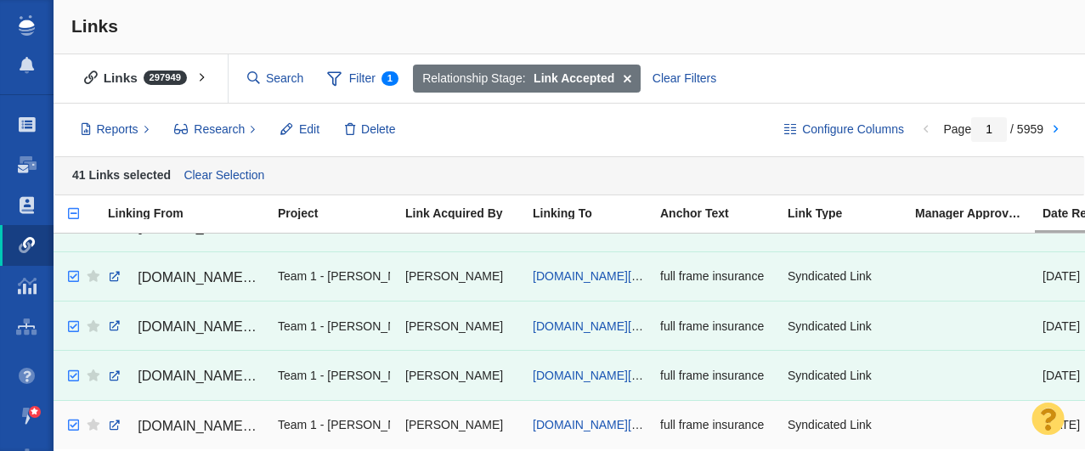
checkbox input "true"
click at [71, 427] on input "checkbox" at bounding box center [71, 425] width 25 height 37
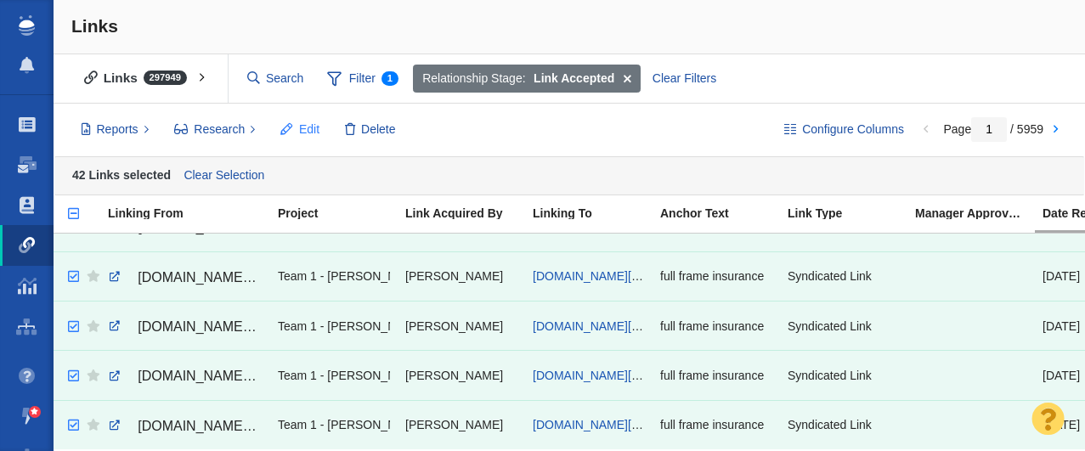
click at [305, 125] on span "Edit" at bounding box center [309, 130] width 20 height 18
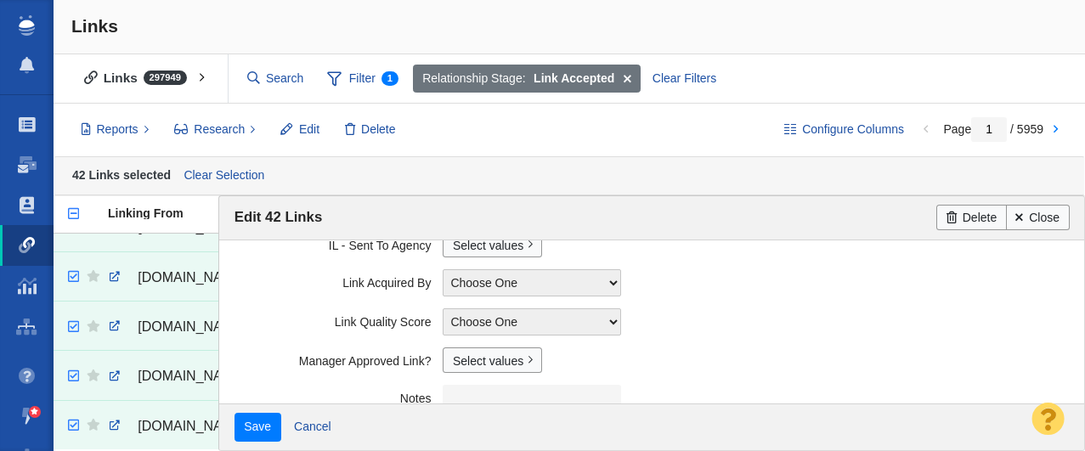
scroll to position [536, 0]
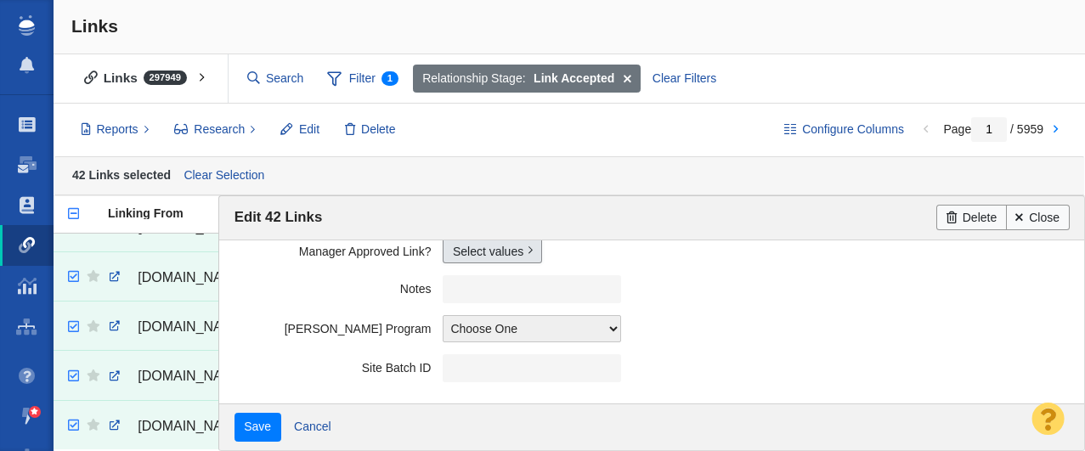
click at [483, 259] on link "Select values" at bounding box center [492, 250] width 99 height 25
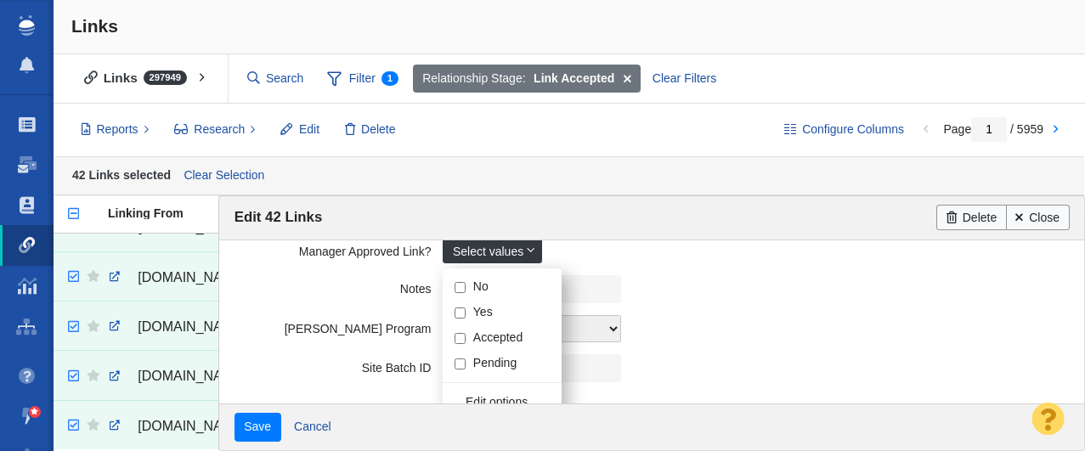
click at [459, 314] on input "Yes" at bounding box center [460, 313] width 11 height 11
checkbox input "true"
click at [320, 278] on label "Notes" at bounding box center [339, 285] width 209 height 21
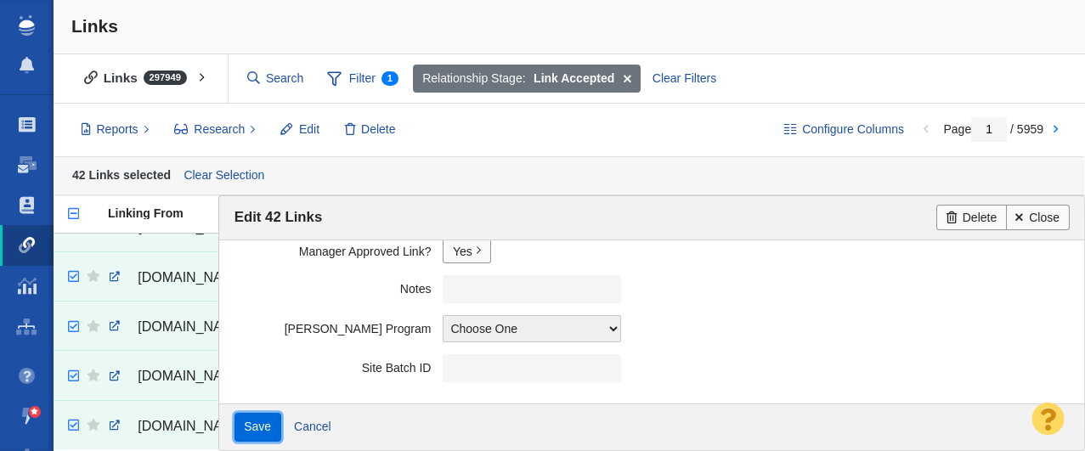
click at [252, 428] on input "Save" at bounding box center [258, 427] width 47 height 29
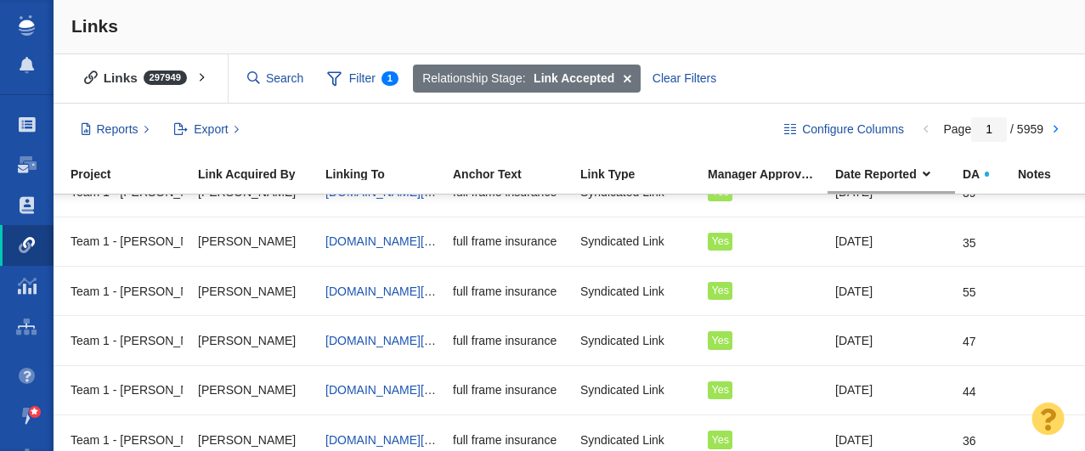
scroll to position [2225, 207]
